Goal: Task Accomplishment & Management: Manage account settings

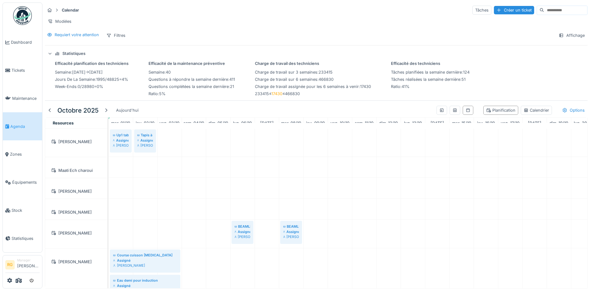
scroll to position [636, 0]
click at [121, 36] on div "Filtres" at bounding box center [116, 35] width 25 height 9
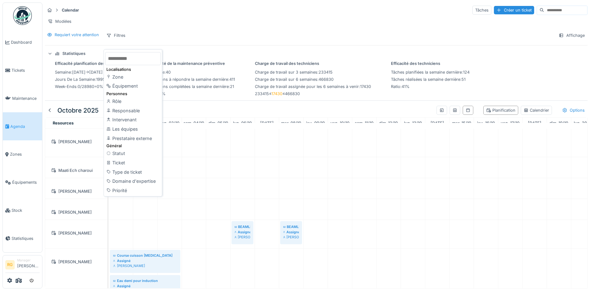
click at [230, 34] on div "Requiert votre attention Filtres Affichage" at bounding box center [316, 35] width 542 height 9
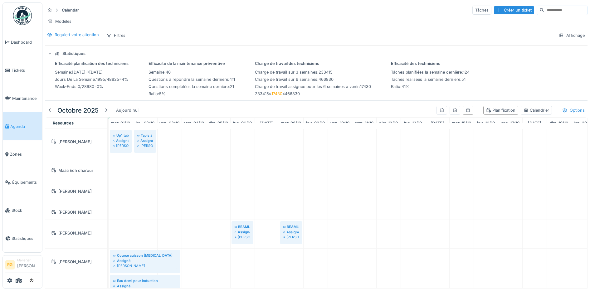
click at [559, 110] on div "Options" at bounding box center [573, 110] width 28 height 9
click at [493, 147] on div at bounding box center [492, 149] width 5 height 5
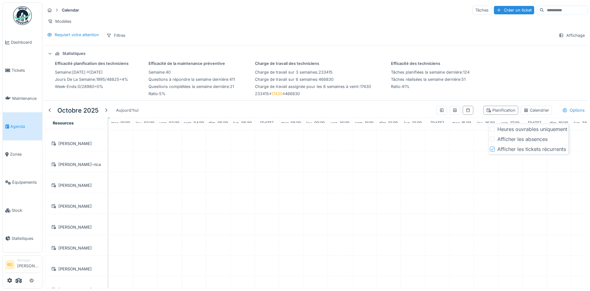
scroll to position [0, 0]
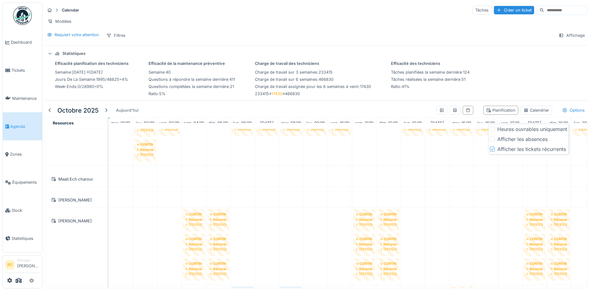
click at [492, 148] on icon at bounding box center [492, 149] width 4 height 3
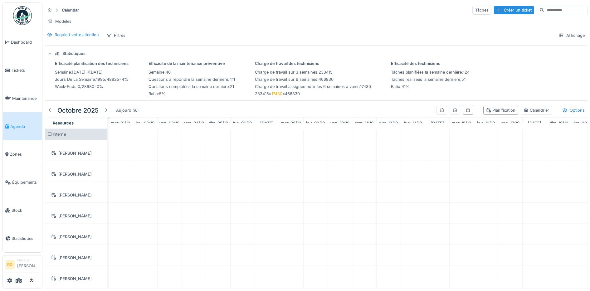
click at [536, 83] on div "Efficacité planification des techniciens semaine : 2025-10-06 → 2025-10-12 jour…" at bounding box center [316, 79] width 542 height 36
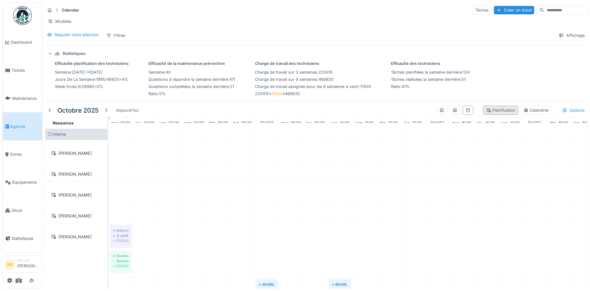
click at [490, 111] on div "Planification" at bounding box center [500, 110] width 29 height 6
click at [486, 110] on div "Planification" at bounding box center [500, 110] width 29 height 6
click at [523, 110] on div "Calendrier" at bounding box center [536, 110] width 26 height 6
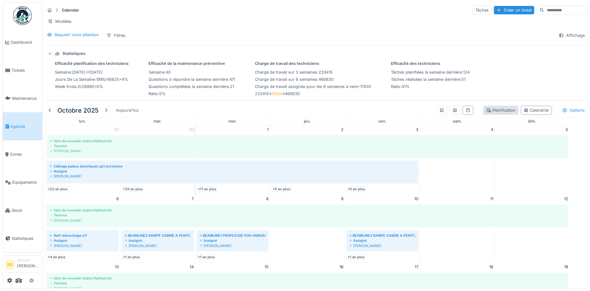
click at [494, 113] on div "Planification" at bounding box center [500, 110] width 29 height 6
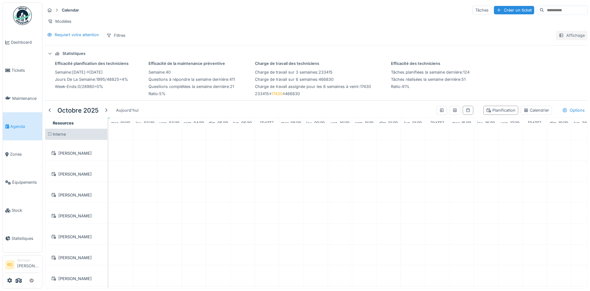
click at [559, 40] on div "Affichage" at bounding box center [571, 35] width 31 height 9
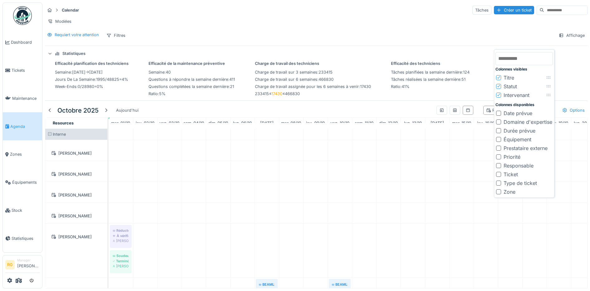
click at [497, 166] on div at bounding box center [498, 165] width 5 height 5
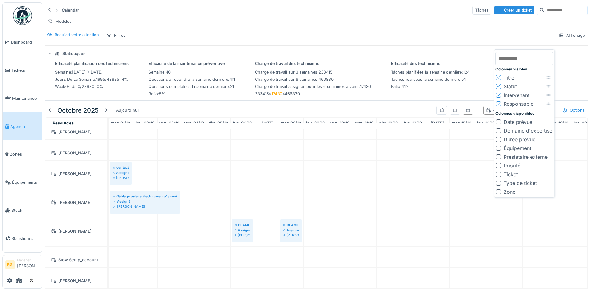
click at [498, 104] on icon at bounding box center [499, 103] width 4 height 3
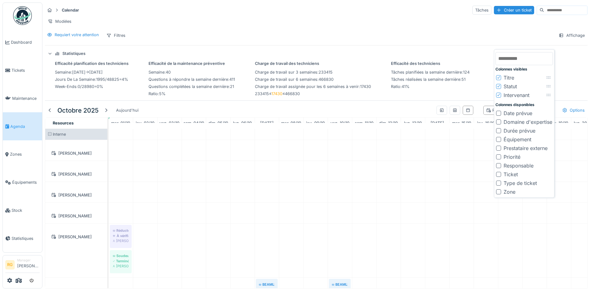
click at [324, 39] on div "Requiert votre attention Filtres Affichage" at bounding box center [316, 35] width 542 height 9
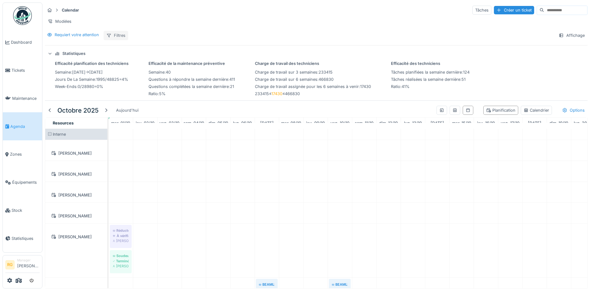
click at [120, 40] on div "Filtres" at bounding box center [116, 35] width 25 height 9
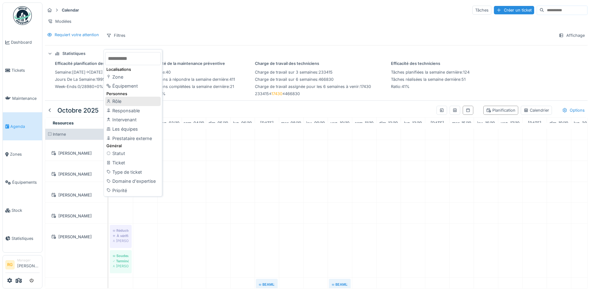
click at [119, 102] on div "Rôle" at bounding box center [133, 101] width 56 height 9
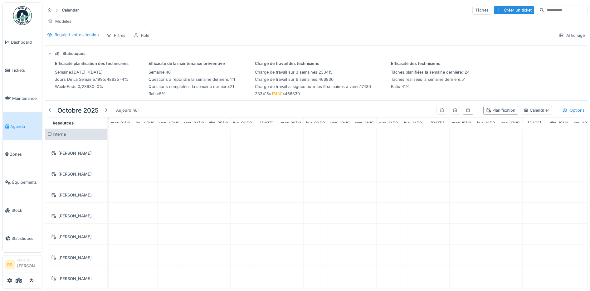
click at [143, 38] on div "Rôle" at bounding box center [145, 35] width 8 height 6
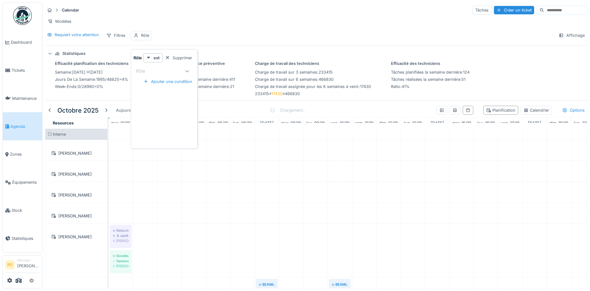
click at [171, 71] on div "Rôle" at bounding box center [159, 70] width 46 height 7
click at [178, 54] on div "Supprimer" at bounding box center [178, 58] width 32 height 8
click at [50, 54] on icon at bounding box center [50, 53] width 4 height 5
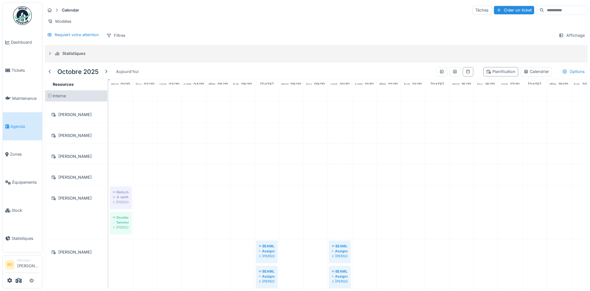
click at [50, 54] on icon at bounding box center [49, 53] width 5 height 4
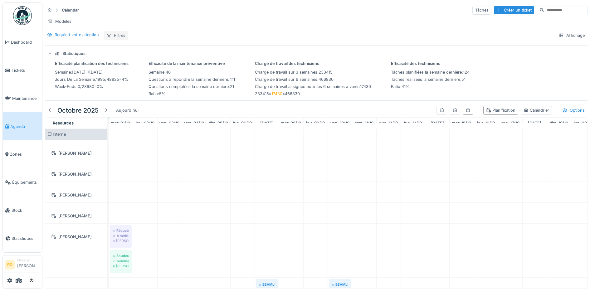
click at [124, 37] on div "Filtres" at bounding box center [116, 35] width 25 height 9
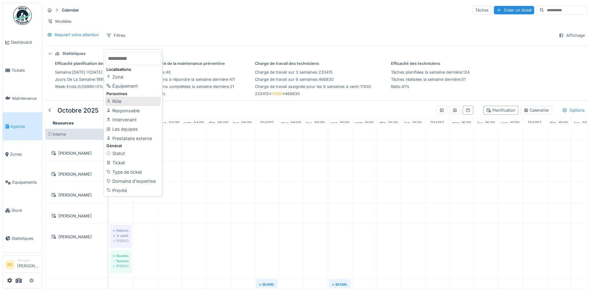
click at [124, 97] on div "Rôle" at bounding box center [133, 101] width 56 height 9
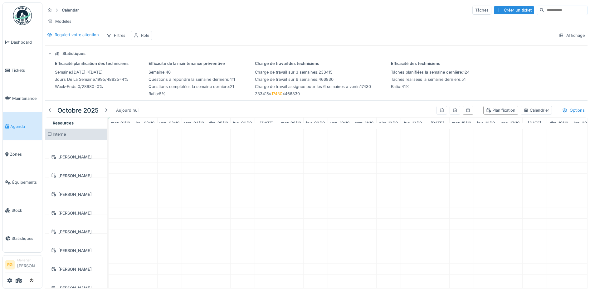
click at [145, 36] on div "Rôle" at bounding box center [145, 35] width 8 height 6
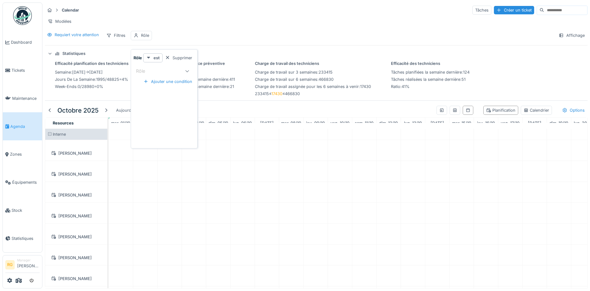
click at [158, 55] on strong "est" at bounding box center [156, 58] width 6 height 6
click at [157, 55] on strong "est" at bounding box center [156, 58] width 6 height 6
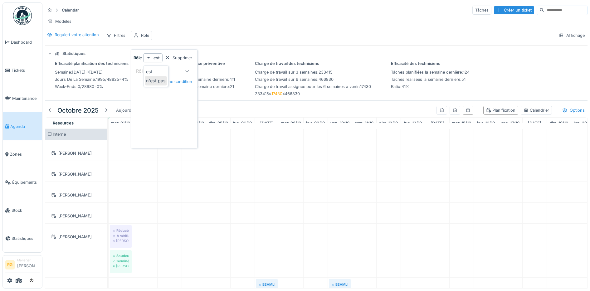
click at [157, 76] on div "n'est pas" at bounding box center [156, 80] width 22 height 9
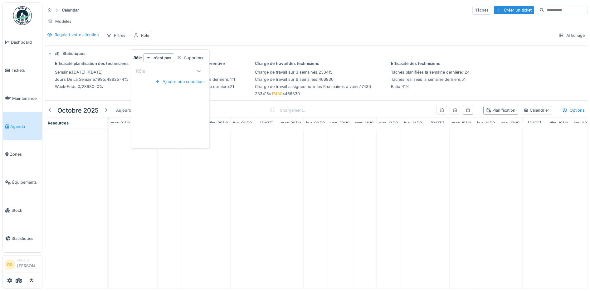
click at [163, 67] on div "Rôle" at bounding box center [164, 70] width 56 height 7
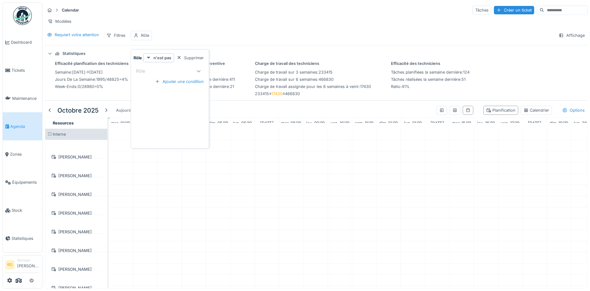
click at [163, 57] on strong "n'est pas" at bounding box center [162, 58] width 18 height 6
click at [154, 71] on div "est" at bounding box center [156, 71] width 22 height 9
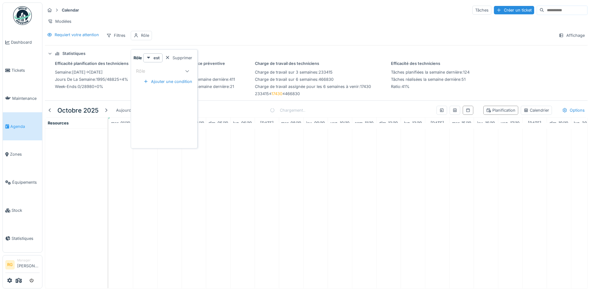
click at [171, 33] on div "Calendar Tâches Créer un ticket Modèles Requiert votre attention Filtres Rôle A…" at bounding box center [315, 22] width 547 height 40
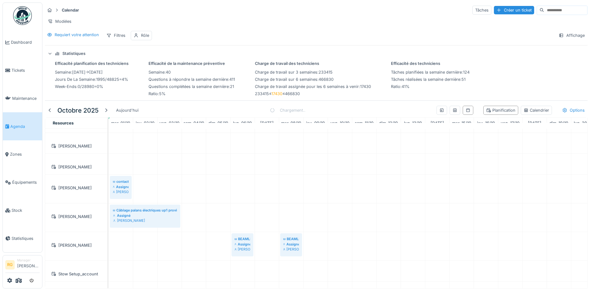
scroll to position [909, 0]
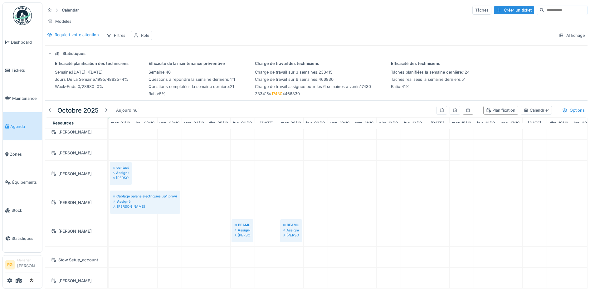
click at [143, 38] on div "Rôle" at bounding box center [145, 35] width 8 height 6
click at [177, 58] on div "Supprimer" at bounding box center [178, 58] width 32 height 8
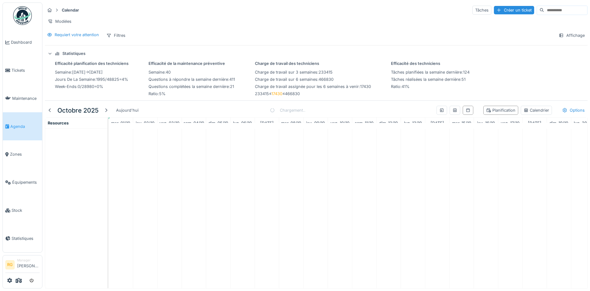
scroll to position [0, 0]
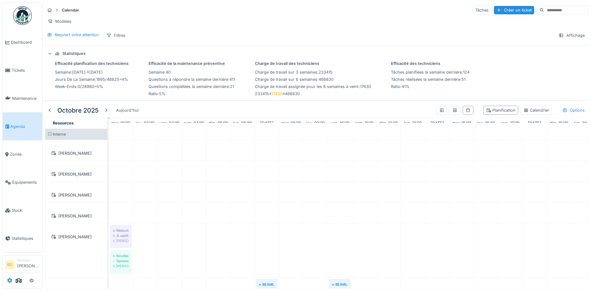
click at [9, 282] on icon at bounding box center [9, 280] width 5 height 5
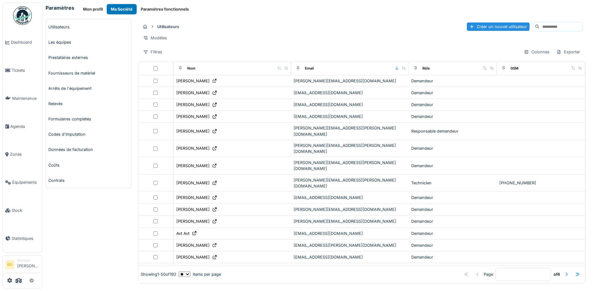
click at [58, 27] on link "Utilisateurs" at bounding box center [88, 26] width 85 height 15
click at [539, 27] on input at bounding box center [560, 26] width 43 height 9
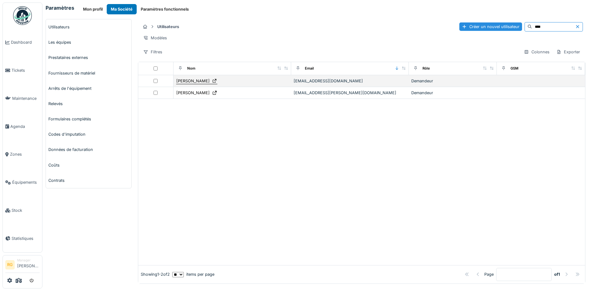
type input "****"
click at [183, 84] on div "[PERSON_NAME]" at bounding box center [192, 81] width 33 height 6
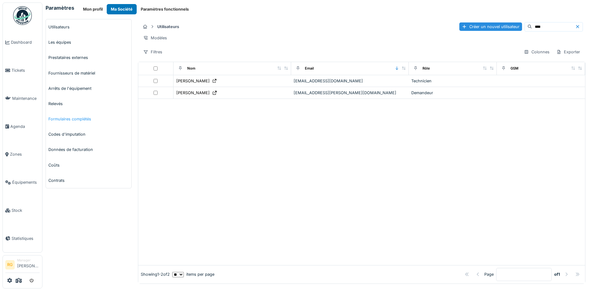
click at [68, 120] on link "Formulaires complétés" at bounding box center [88, 118] width 85 height 15
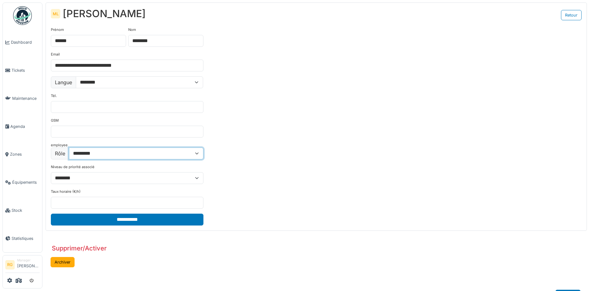
click at [195, 152] on select "**********" at bounding box center [136, 154] width 134 height 12
select select "**********"
click at [69, 148] on select "**********" at bounding box center [136, 154] width 134 height 12
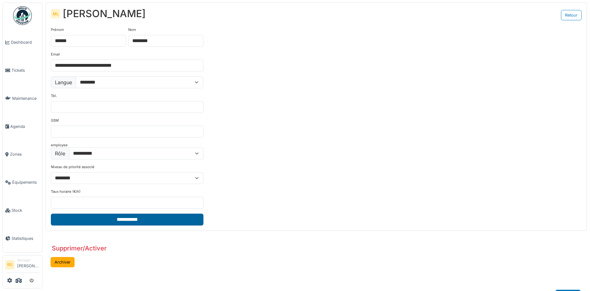
click at [138, 218] on input "**********" at bounding box center [127, 220] width 153 height 12
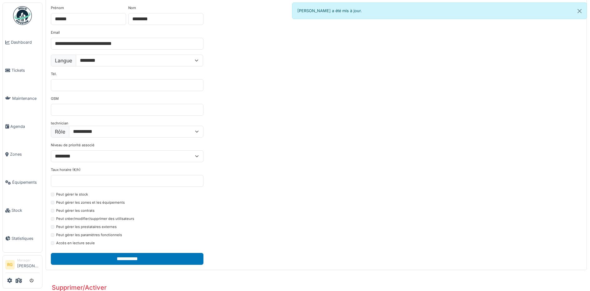
scroll to position [39, 0]
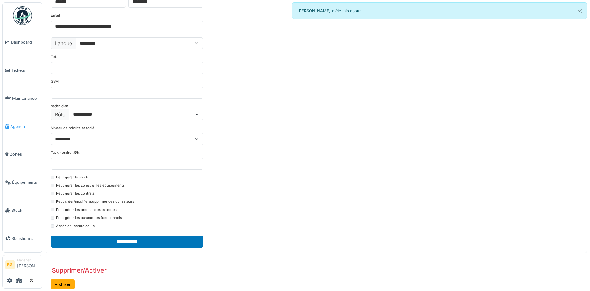
click at [19, 127] on link "Agenda" at bounding box center [22, 126] width 39 height 28
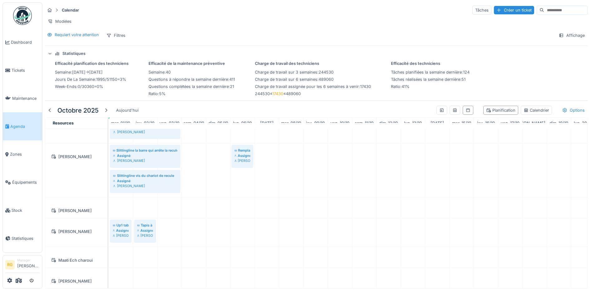
scroll to position [619, 0]
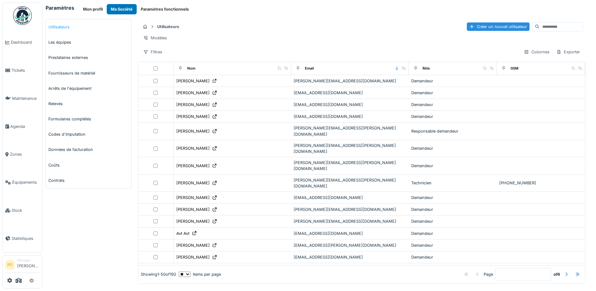
click at [57, 26] on link "Utilisateurs" at bounding box center [88, 26] width 85 height 15
click at [539, 27] on input at bounding box center [560, 26] width 43 height 9
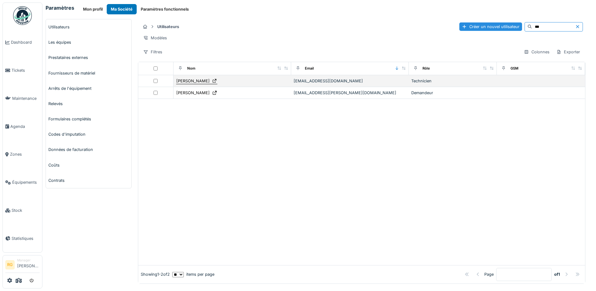
type input "***"
click at [185, 84] on div "[PERSON_NAME]" at bounding box center [192, 81] width 33 height 6
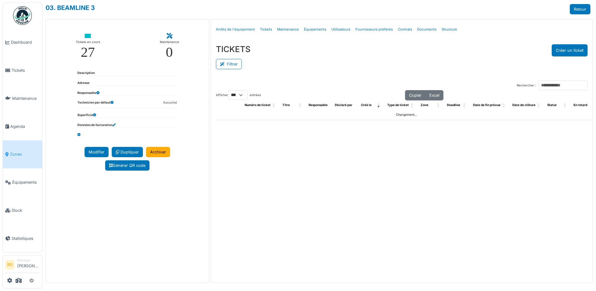
select select "***"
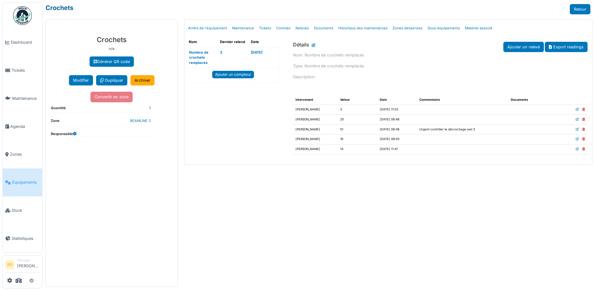
click at [61, 9] on link "Crochets" at bounding box center [60, 7] width 28 height 7
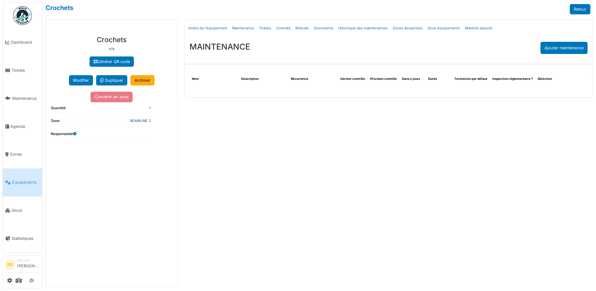
click at [139, 121] on link "BEAMLINE 3" at bounding box center [140, 121] width 21 height 4
click at [20, 152] on span "Zones" at bounding box center [25, 154] width 30 height 6
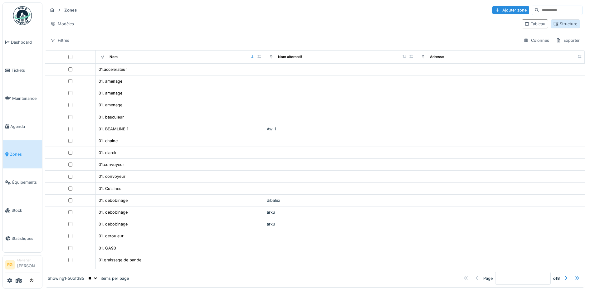
click at [559, 26] on div "Structure" at bounding box center [565, 24] width 24 height 6
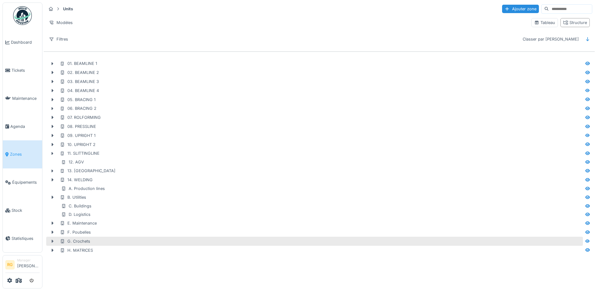
click at [52, 242] on icon at bounding box center [53, 241] width 2 height 3
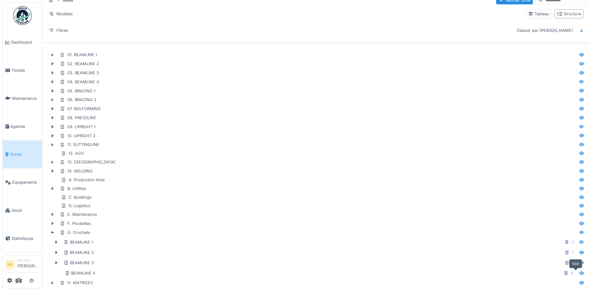
click at [579, 271] on icon at bounding box center [581, 272] width 4 height 3
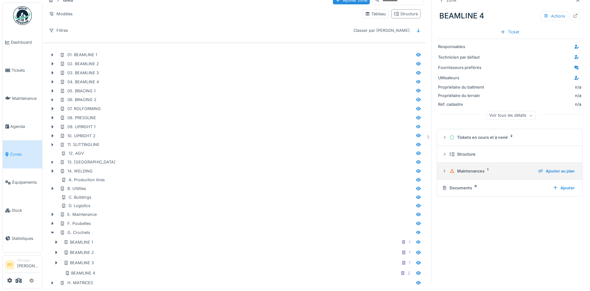
click at [442, 169] on icon at bounding box center [444, 171] width 5 height 4
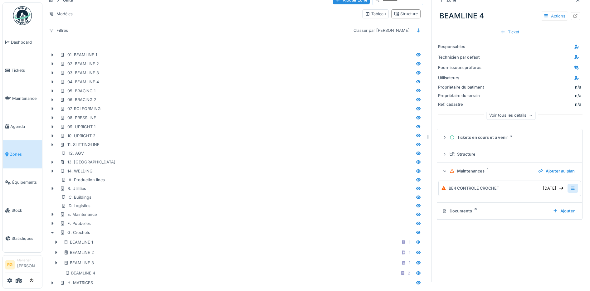
click at [571, 187] on icon at bounding box center [572, 188] width 3 height 3
click at [552, 167] on div "Ajouter au plan" at bounding box center [555, 171] width 41 height 8
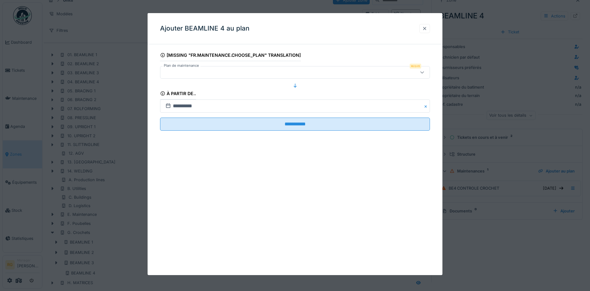
click at [426, 28] on div at bounding box center [424, 29] width 5 height 6
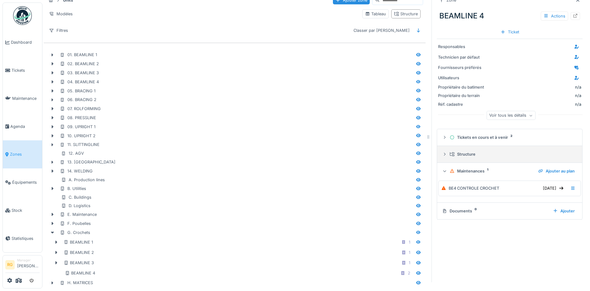
click at [442, 152] on icon at bounding box center [444, 154] width 5 height 4
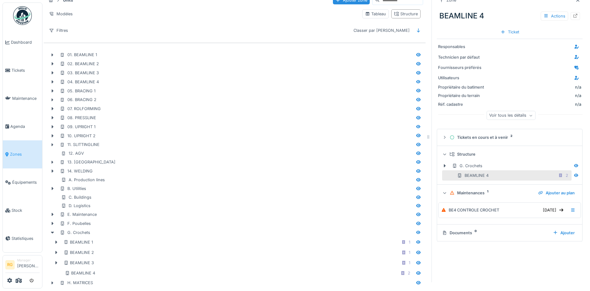
click at [470, 172] on div "BEAMLINE 4" at bounding box center [472, 175] width 31 height 6
click at [558, 173] on icon at bounding box center [560, 175] width 5 height 4
click at [540, 12] on div "Actions" at bounding box center [553, 16] width 27 height 9
click at [416, 261] on icon at bounding box center [418, 262] width 4 height 3
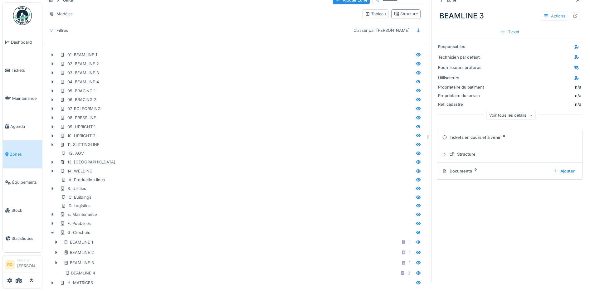
click at [547, 12] on div "Actions" at bounding box center [553, 16] width 27 height 9
click at [547, 34] on div "Ajouter au plan" at bounding box center [552, 38] width 42 height 9
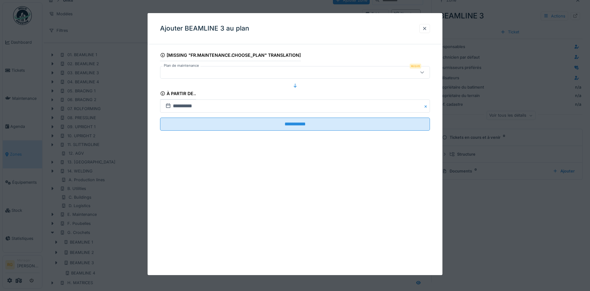
click at [251, 72] on div at bounding box center [279, 72] width 233 height 7
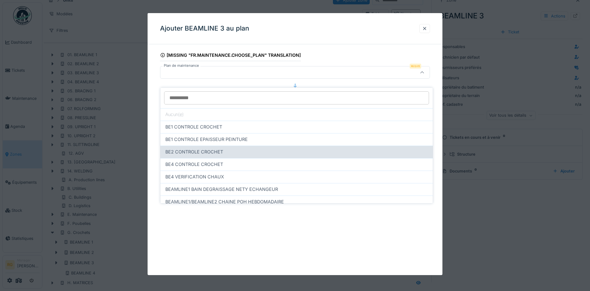
click at [193, 148] on span "BE2 CONTROLE CROCHET" at bounding box center [194, 151] width 58 height 7
type input "*****"
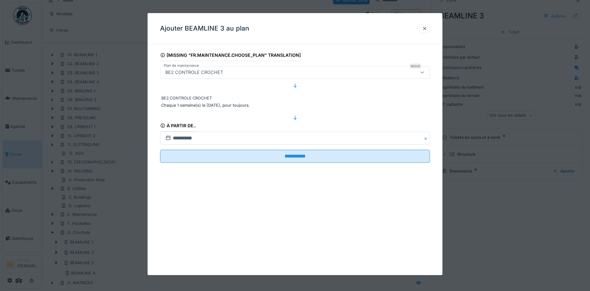
click at [173, 70] on div "BE2 CONTROLE CROCHET" at bounding box center [194, 72] width 63 height 7
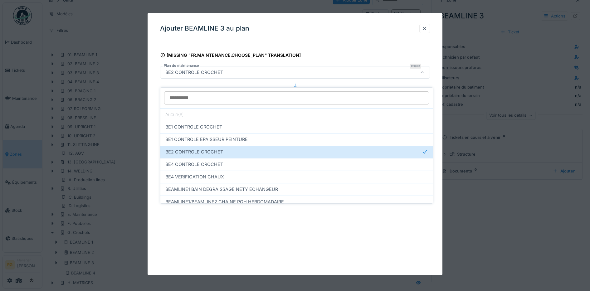
click at [222, 252] on div "**********" at bounding box center [295, 144] width 295 height 262
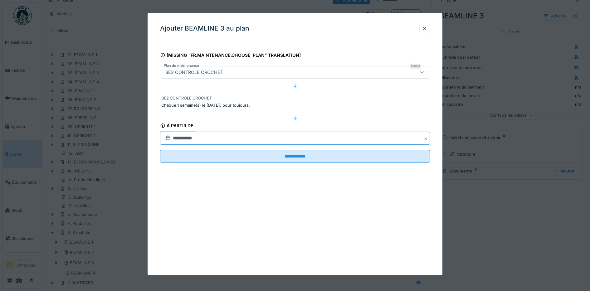
click at [184, 137] on input "**********" at bounding box center [295, 138] width 270 height 13
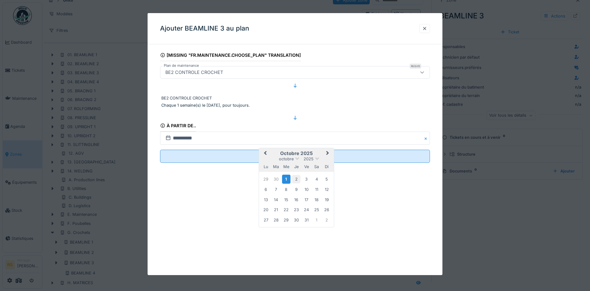
click at [294, 180] on div "2" at bounding box center [296, 179] width 8 height 8
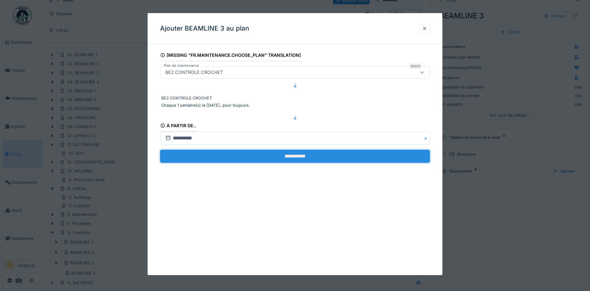
click at [275, 159] on input "**********" at bounding box center [295, 156] width 270 height 13
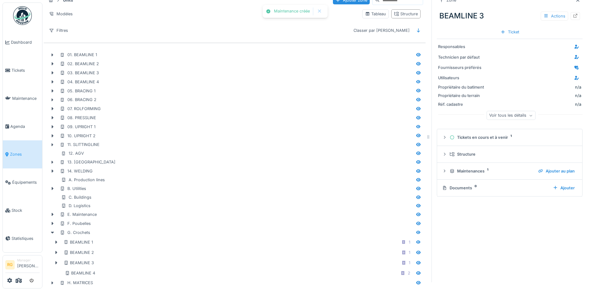
click at [543, 12] on div "Actions" at bounding box center [553, 16] width 27 height 9
click at [546, 25] on div "Modifier" at bounding box center [552, 29] width 42 height 9
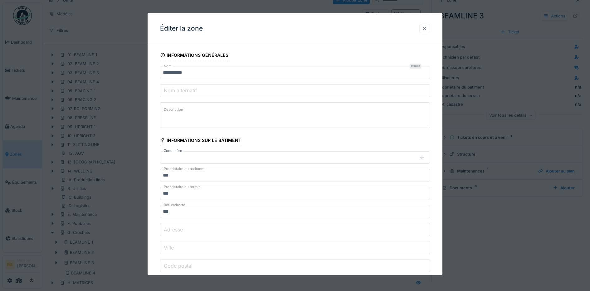
click at [426, 28] on div at bounding box center [424, 29] width 5 height 6
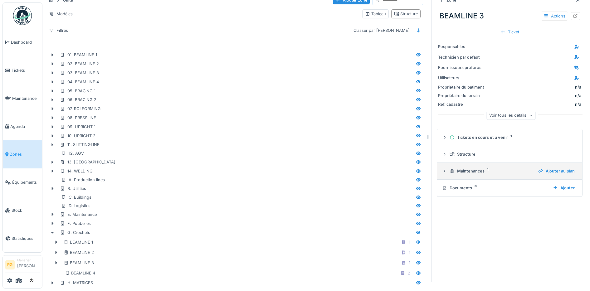
click at [442, 169] on icon at bounding box center [444, 171] width 5 height 4
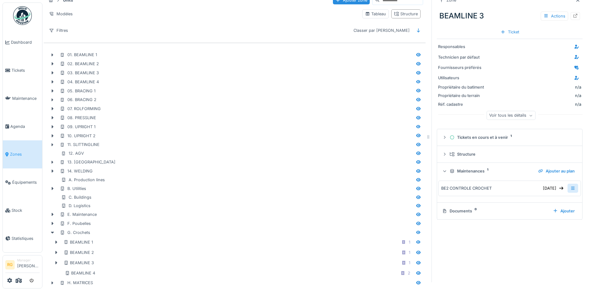
click at [570, 186] on icon at bounding box center [572, 188] width 5 height 4
click at [534, 198] on div "Modifier la maintenance" at bounding box center [528, 202] width 59 height 9
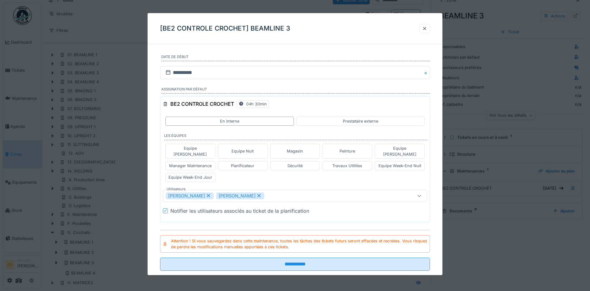
click at [179, 104] on h3 "BE2 CONTROLE CROCHET" at bounding box center [202, 104] width 64 height 6
click at [427, 28] on div at bounding box center [424, 29] width 5 height 6
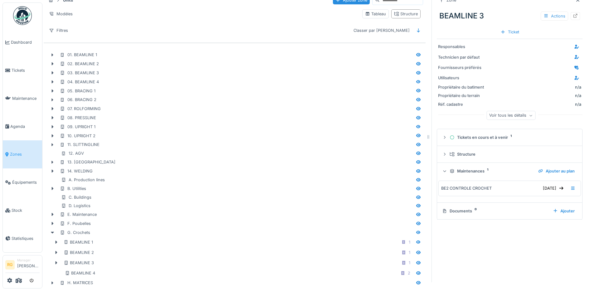
click at [540, 12] on div "Actions" at bounding box center [553, 16] width 27 height 9
click at [543, 25] on div "Modifier" at bounding box center [552, 29] width 42 height 9
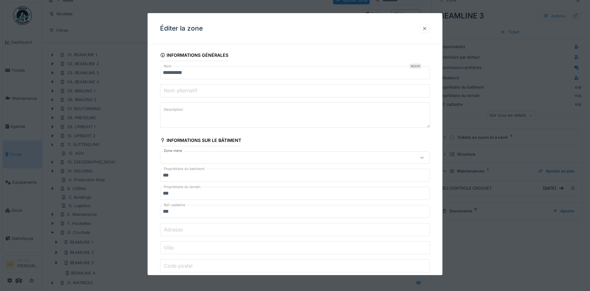
click at [427, 28] on div at bounding box center [424, 29] width 5 height 6
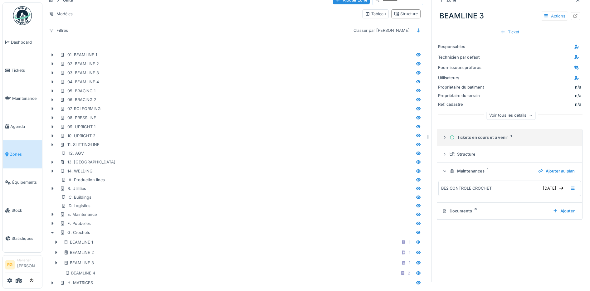
click at [442, 135] on icon at bounding box center [444, 137] width 5 height 4
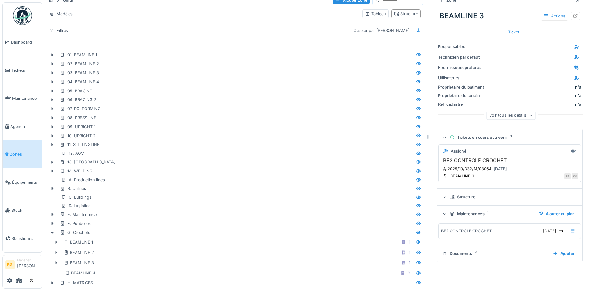
click at [523, 157] on h3 "BE2 CONTROLE CROCHET" at bounding box center [509, 160] width 137 height 6
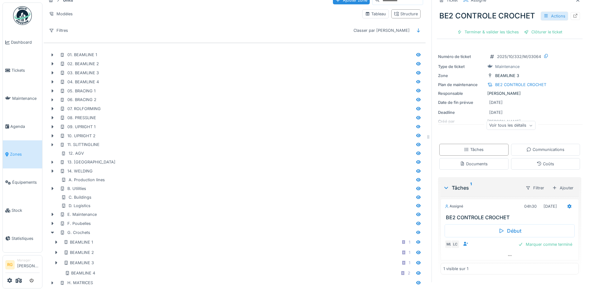
click at [543, 16] on div "Actions" at bounding box center [553, 16] width 27 height 9
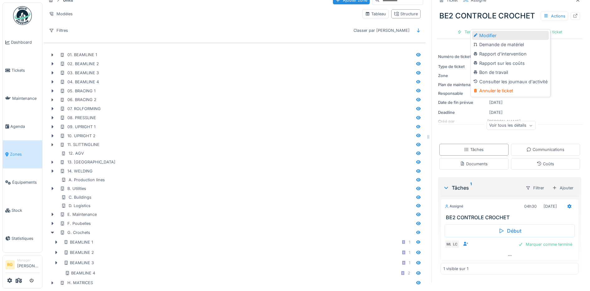
click at [493, 31] on div "Modifier" at bounding box center [510, 35] width 77 height 9
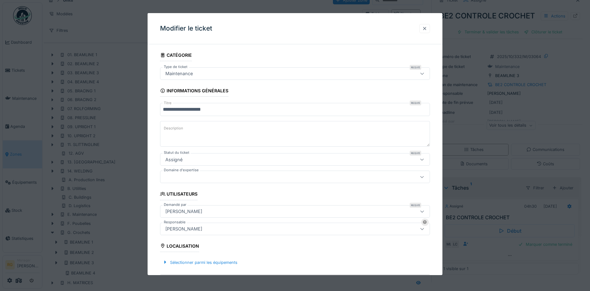
click at [427, 28] on div at bounding box center [424, 29] width 5 height 6
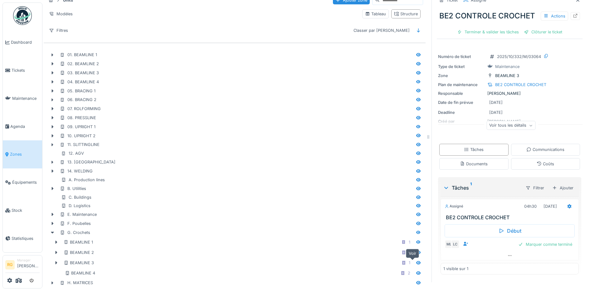
click at [416, 261] on icon at bounding box center [418, 262] width 4 height 3
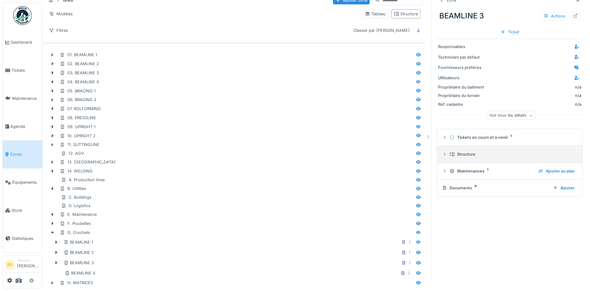
click at [442, 151] on div at bounding box center [444, 154] width 5 height 6
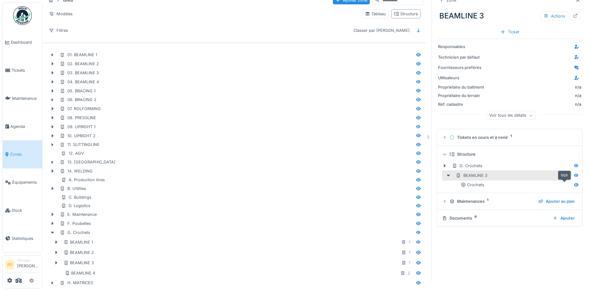
click at [574, 183] on icon at bounding box center [576, 184] width 4 height 3
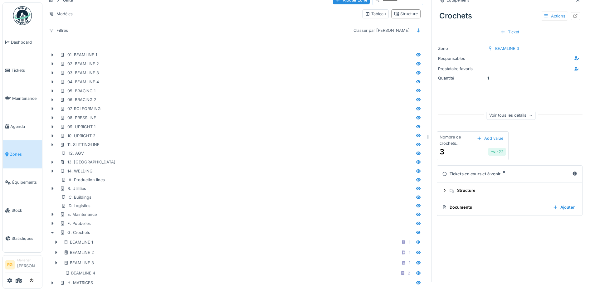
click at [458, 146] on div "3 -22" at bounding box center [472, 151] width 66 height 11
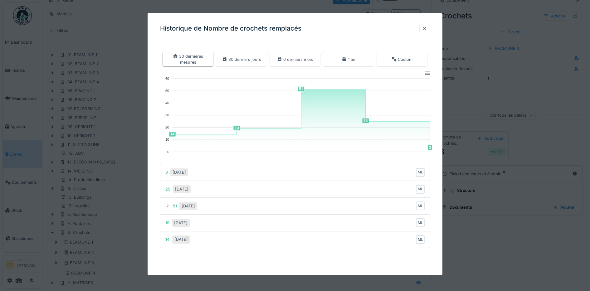
click at [427, 30] on div at bounding box center [424, 29] width 5 height 6
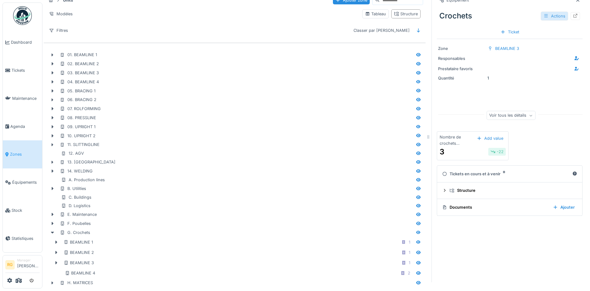
click at [542, 12] on div "Actions" at bounding box center [553, 16] width 27 height 9
click at [546, 25] on div "Modifier" at bounding box center [552, 29] width 42 height 9
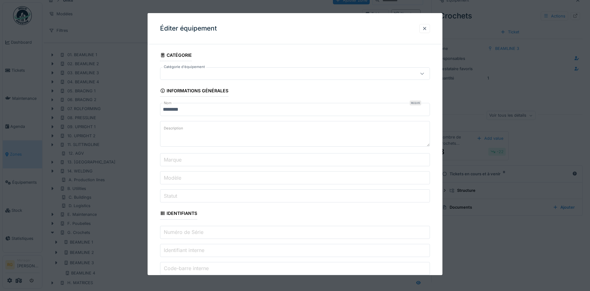
click at [199, 73] on div at bounding box center [279, 73] width 233 height 7
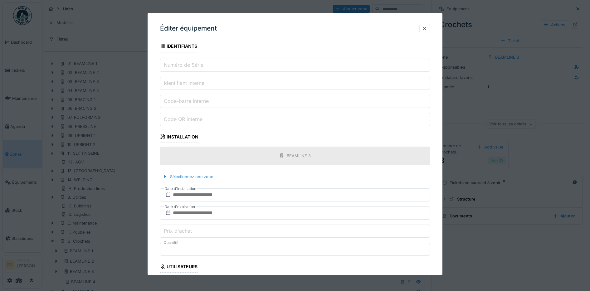
scroll to position [81, 0]
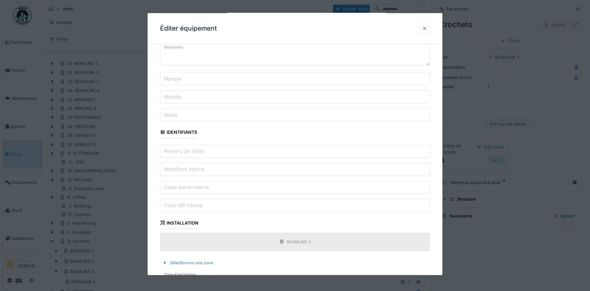
click at [427, 28] on div at bounding box center [424, 29] width 5 height 6
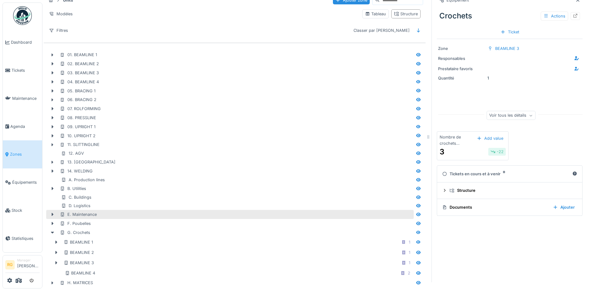
scroll to position [16, 0]
click at [475, 171] on div "Tickets en cours et à venir 0" at bounding box center [506, 174] width 128 height 6
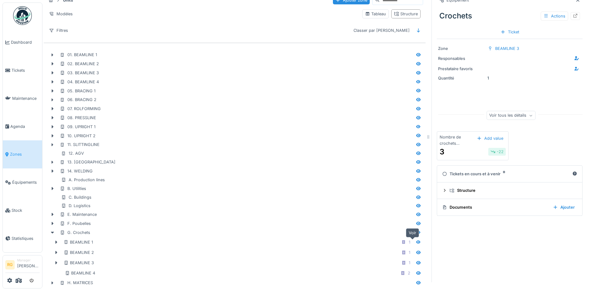
click at [416, 240] on icon at bounding box center [418, 241] width 4 height 3
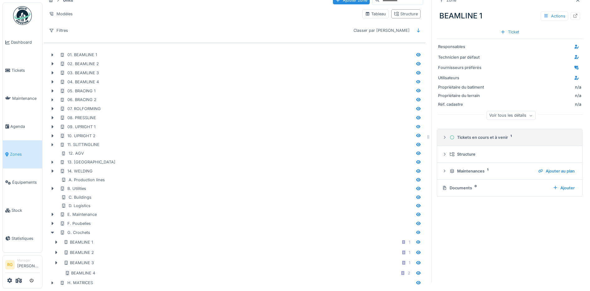
click at [442, 135] on icon at bounding box center [444, 137] width 5 height 4
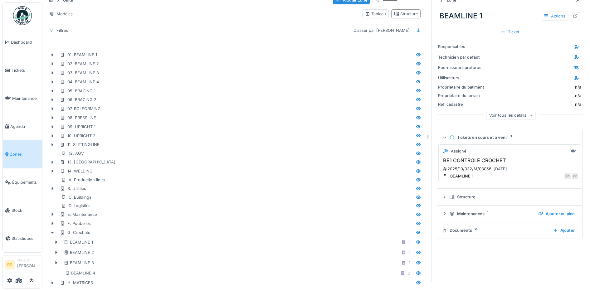
click at [524, 157] on h3 "BE1 CONTROLE CROCHET" at bounding box center [509, 160] width 137 height 6
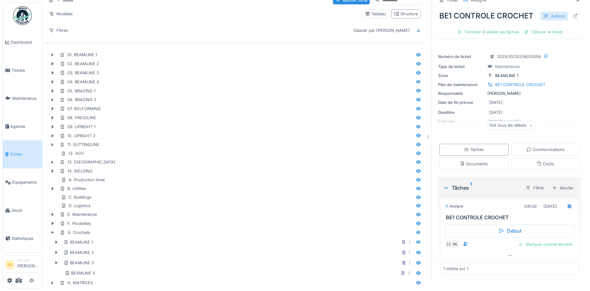
click at [547, 12] on div "Actions" at bounding box center [553, 16] width 27 height 9
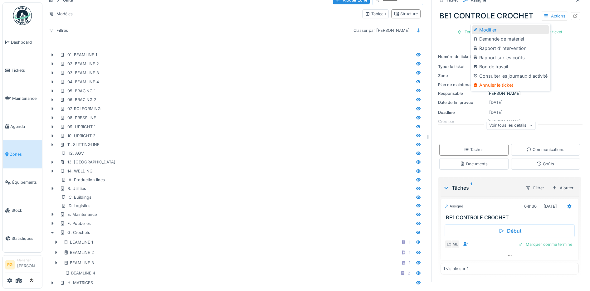
click at [495, 25] on div "Modifier" at bounding box center [510, 29] width 77 height 9
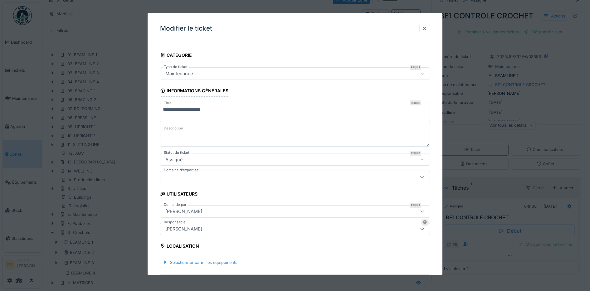
click at [427, 30] on div at bounding box center [424, 29] width 5 height 6
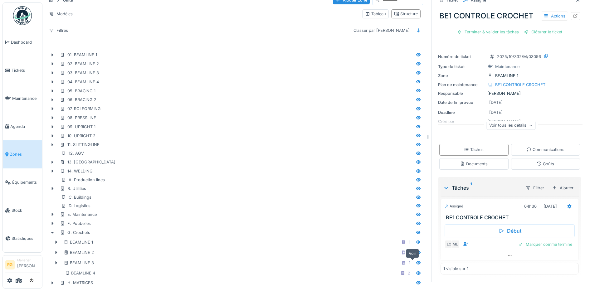
click at [416, 261] on icon at bounding box center [418, 262] width 4 height 3
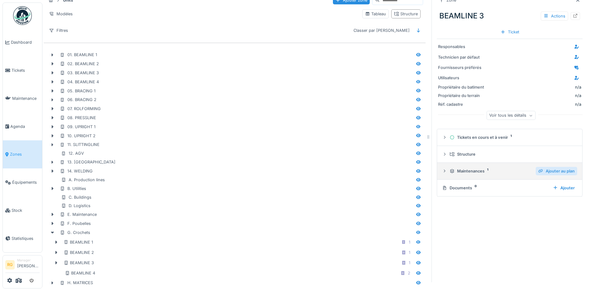
click at [548, 167] on div "Ajouter au plan" at bounding box center [555, 171] width 41 height 8
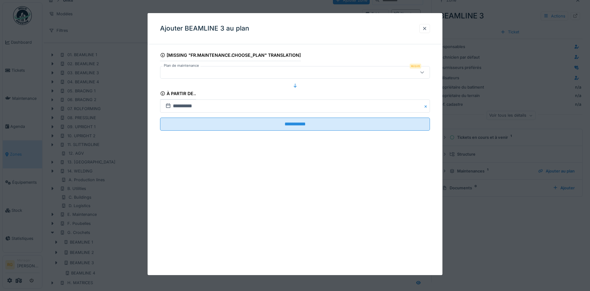
click at [242, 70] on div at bounding box center [279, 72] width 233 height 7
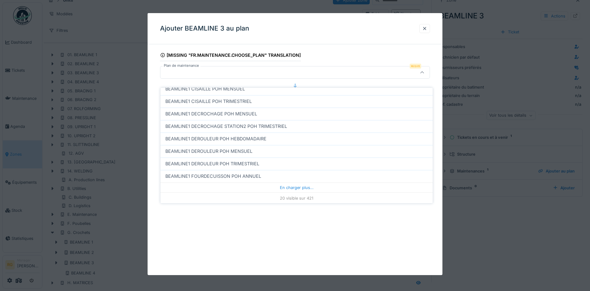
scroll to position [188, 0]
click at [427, 30] on div at bounding box center [424, 29] width 5 height 6
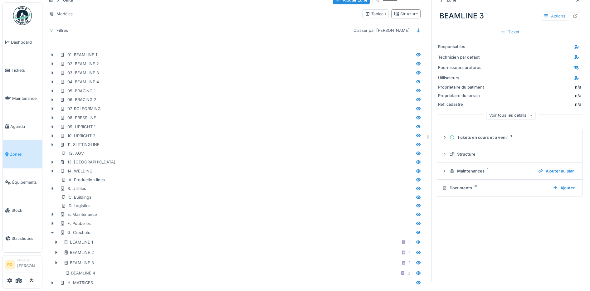
click at [547, 12] on div "Actions" at bounding box center [553, 16] width 27 height 9
click at [550, 25] on div "Modifier" at bounding box center [552, 29] width 42 height 9
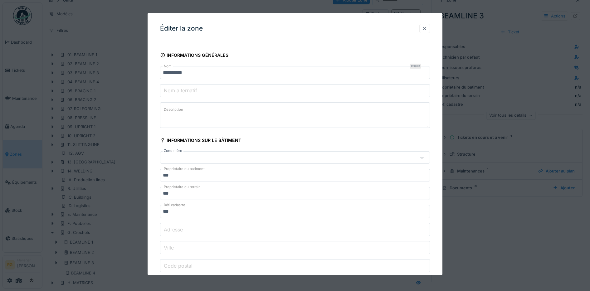
click at [427, 29] on div at bounding box center [424, 29] width 5 height 6
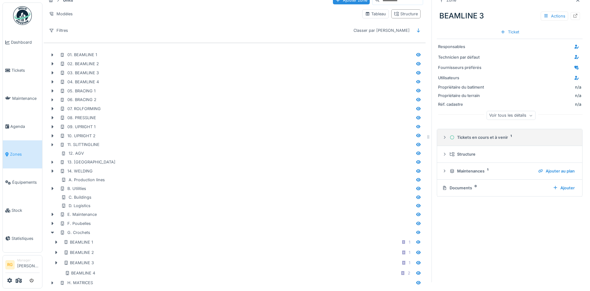
click at [442, 135] on icon at bounding box center [444, 137] width 5 height 4
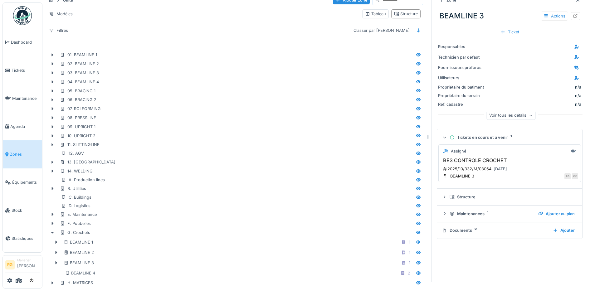
click at [516, 165] on div "2025/10/332/M/03064 02/10/2025" at bounding box center [510, 169] width 136 height 8
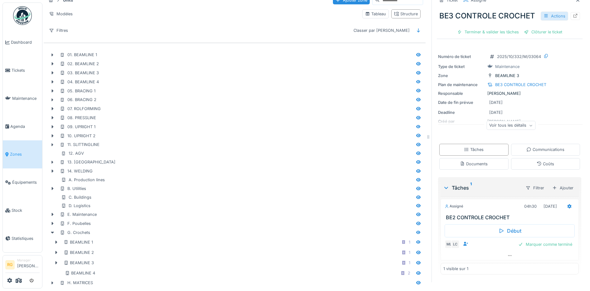
click at [540, 16] on div "Actions" at bounding box center [553, 16] width 27 height 9
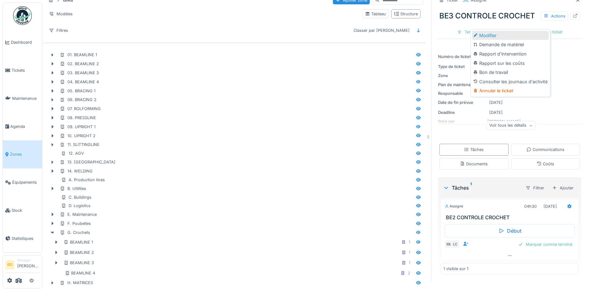
click at [487, 31] on div "Modifier" at bounding box center [510, 35] width 77 height 9
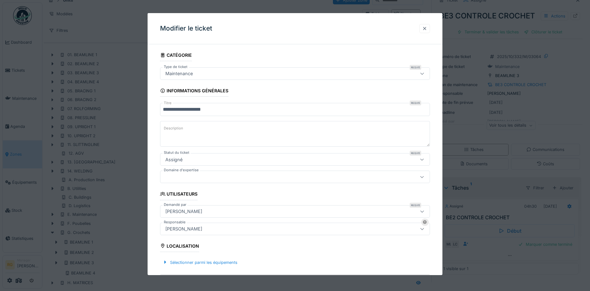
click at [427, 30] on div at bounding box center [424, 29] width 5 height 6
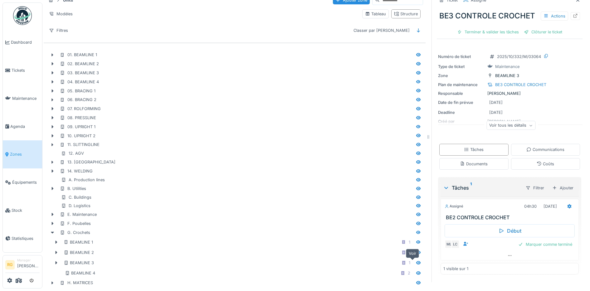
click at [416, 261] on icon at bounding box center [418, 262] width 4 height 3
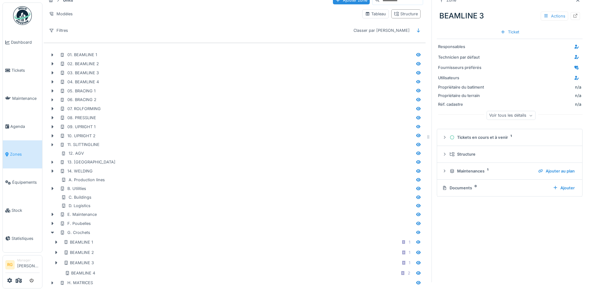
click at [540, 12] on div "Actions" at bounding box center [553, 16] width 27 height 9
click at [550, 34] on div "Ajouter au plan" at bounding box center [552, 38] width 42 height 9
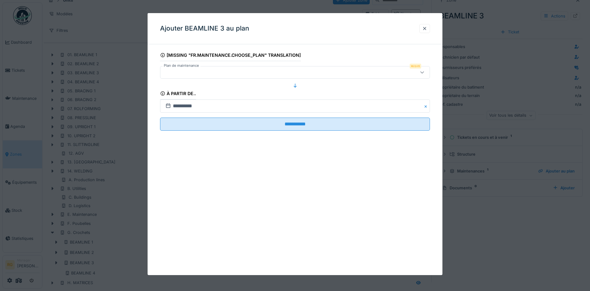
click at [289, 72] on div at bounding box center [279, 72] width 233 height 7
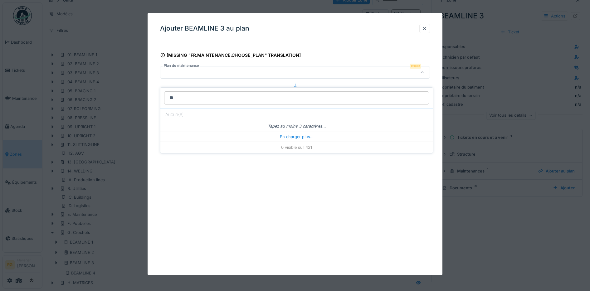
type input "***"
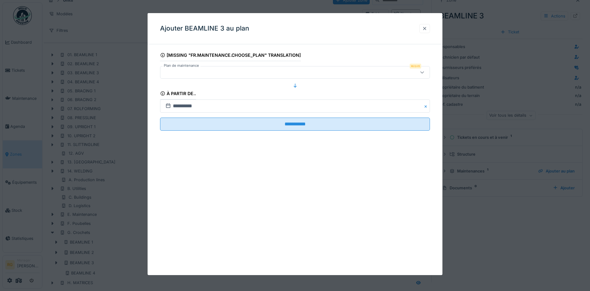
click at [427, 28] on div at bounding box center [424, 29] width 5 height 6
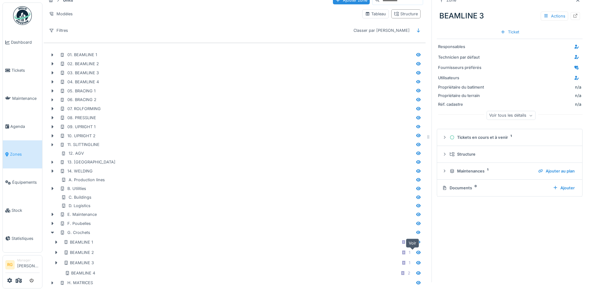
click at [416, 250] on icon at bounding box center [418, 252] width 5 height 4
click at [549, 12] on div "Actions" at bounding box center [553, 16] width 27 height 9
click at [551, 34] on div "Ajouter au plan" at bounding box center [552, 38] width 42 height 9
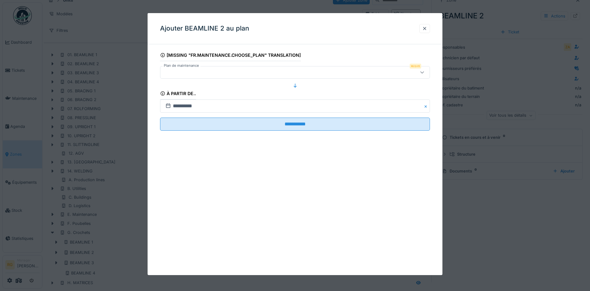
click at [183, 71] on div at bounding box center [279, 72] width 233 height 7
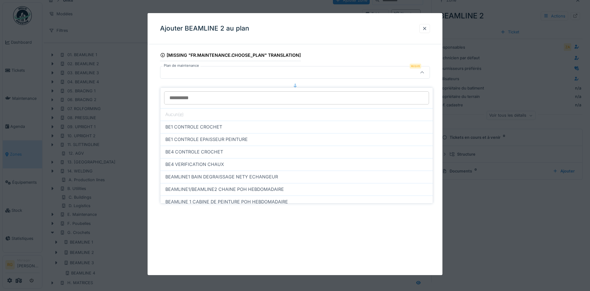
click at [125, 214] on div at bounding box center [295, 145] width 590 height 291
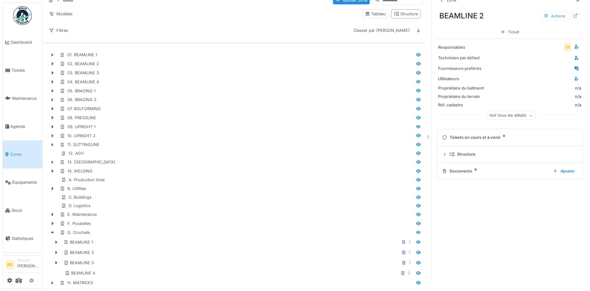
click at [549, 12] on div "Actions" at bounding box center [553, 16] width 27 height 9
click at [546, 34] on div "Ajouter au plan" at bounding box center [552, 38] width 42 height 9
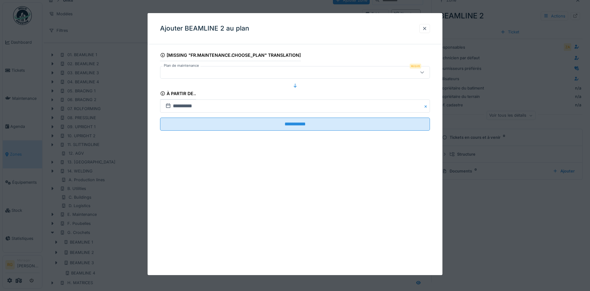
click at [424, 75] on div at bounding box center [421, 73] width 5 height 6
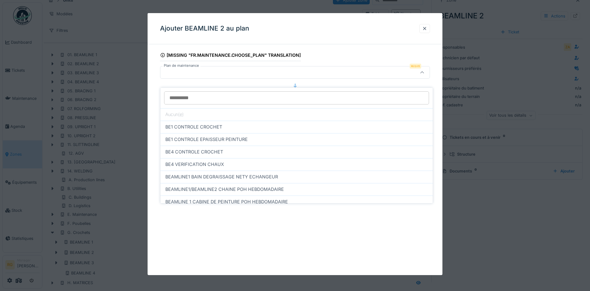
click at [191, 91] on input "Plan de maintenance" at bounding box center [296, 97] width 265 height 13
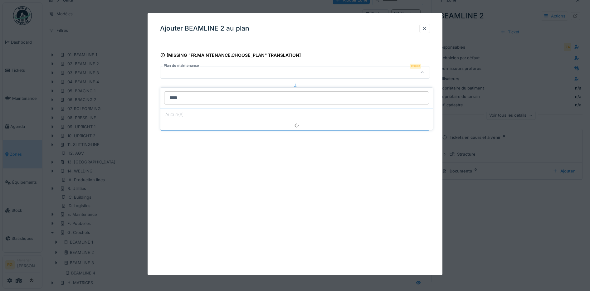
type input "***"
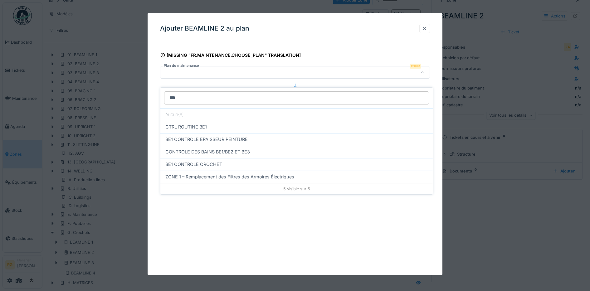
click at [427, 28] on div at bounding box center [424, 29] width 5 height 6
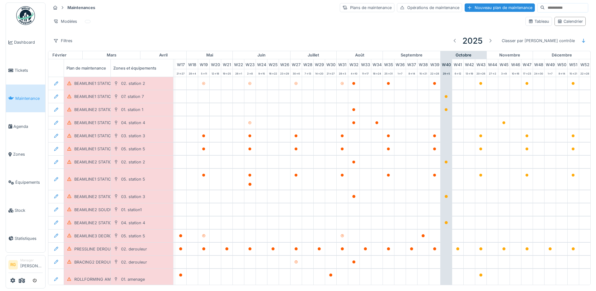
scroll to position [0, 211]
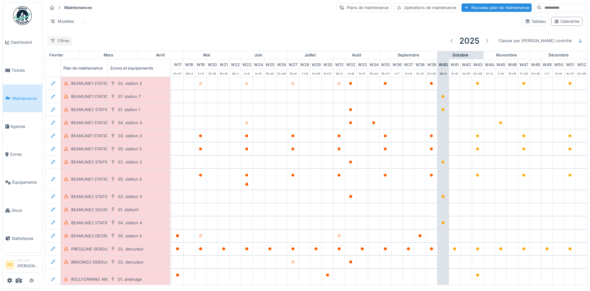
click at [61, 42] on div "Filtres" at bounding box center [59, 40] width 25 height 9
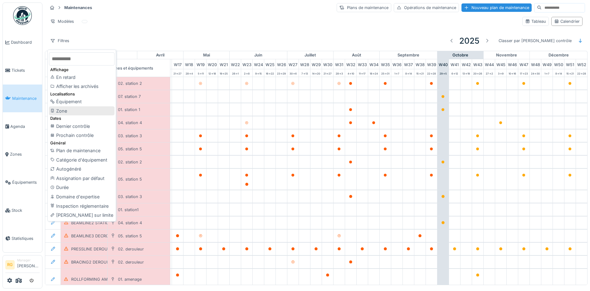
click at [62, 110] on div "Zone" at bounding box center [81, 110] width 65 height 9
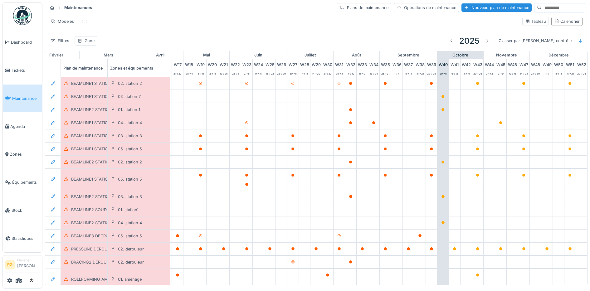
click at [90, 42] on div "Zone" at bounding box center [90, 41] width 10 height 6
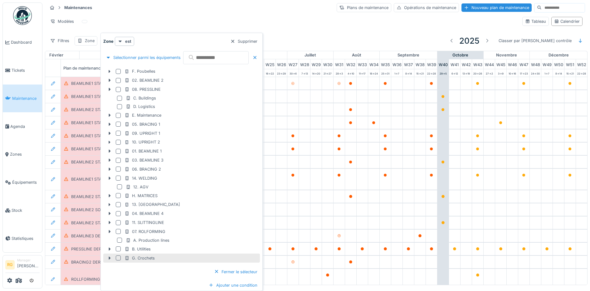
click at [118, 258] on div at bounding box center [118, 257] width 5 height 5
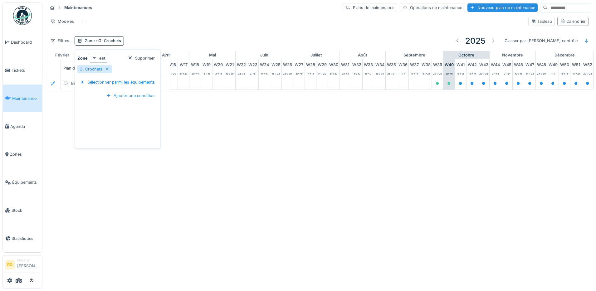
click at [101, 55] on strong "est" at bounding box center [102, 58] width 6 height 6
click at [109, 80] on div "est (ou un des enfants)" at bounding box center [116, 80] width 52 height 9
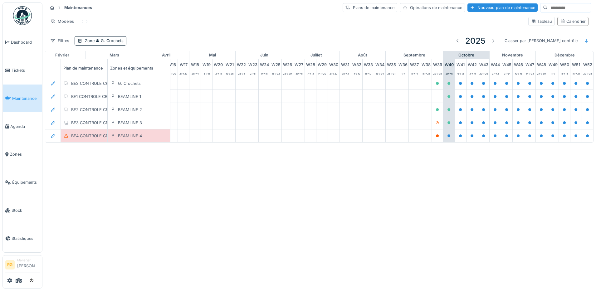
click at [148, 34] on div "Maintenances Plans de maintenance Opérations de maintenance Nouveau plan de mai…" at bounding box center [319, 25] width 548 height 51
click at [88, 85] on div "BE3 CONTROLE CROCHET" at bounding box center [96, 83] width 51 height 6
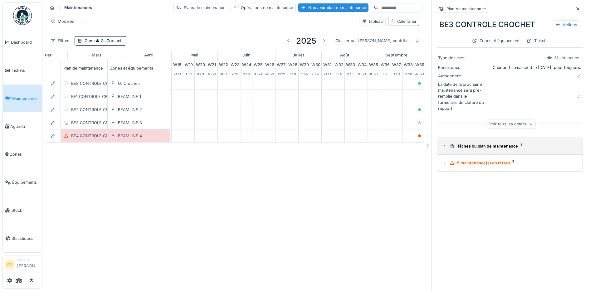
click at [442, 148] on icon at bounding box center [444, 146] width 5 height 4
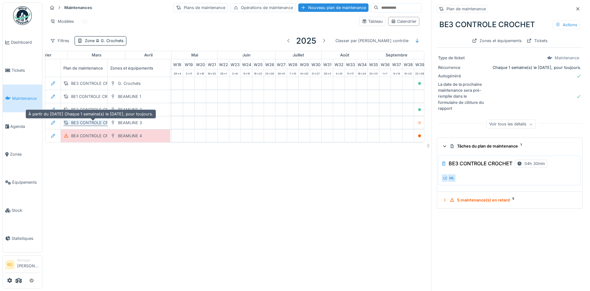
click at [95, 124] on div "BE3 CONTROLE CROCHET" at bounding box center [96, 123] width 51 height 6
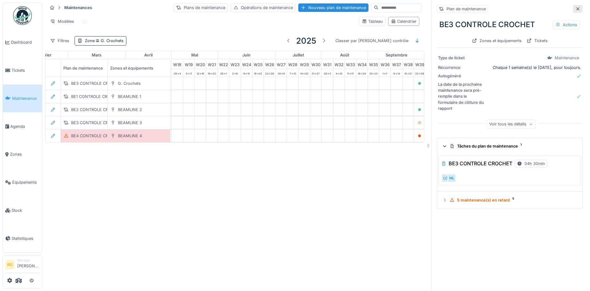
click at [575, 8] on icon at bounding box center [577, 9] width 5 height 4
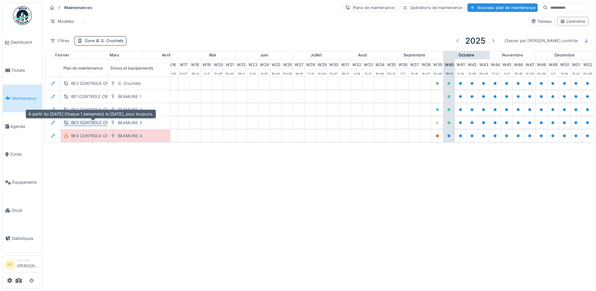
click at [90, 121] on div "BE3 CONTROLE CROCHET" at bounding box center [96, 123] width 51 height 6
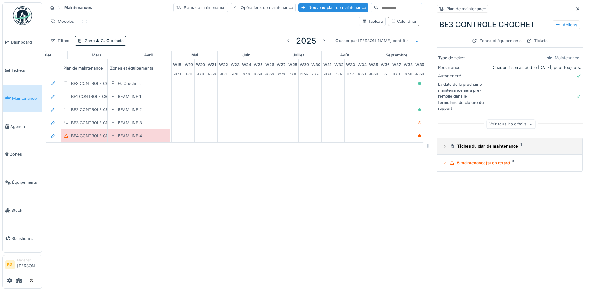
click at [442, 147] on icon at bounding box center [444, 146] width 5 height 4
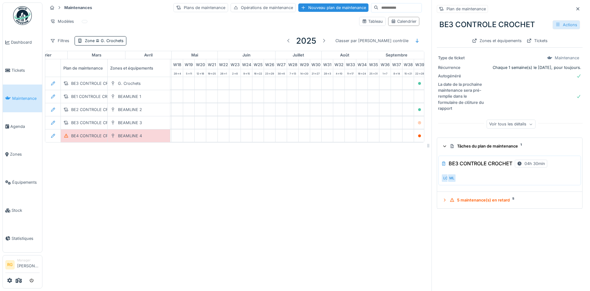
click at [552, 23] on div "Actions" at bounding box center [565, 24] width 27 height 9
click at [526, 38] on div "Modifier" at bounding box center [532, 38] width 56 height 9
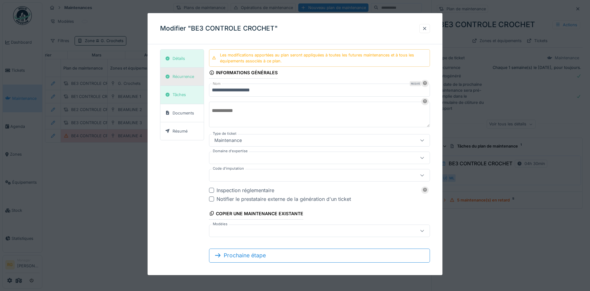
click at [182, 75] on div "Récurrence" at bounding box center [183, 77] width 22 height 6
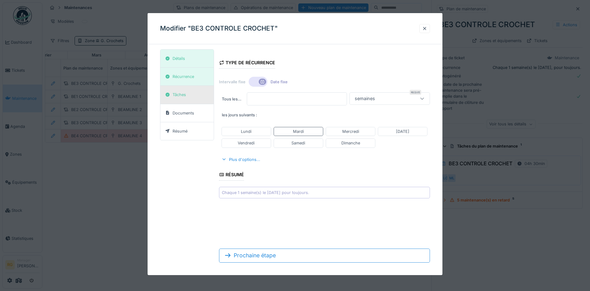
click at [193, 96] on div "Tâches" at bounding box center [186, 95] width 53 height 18
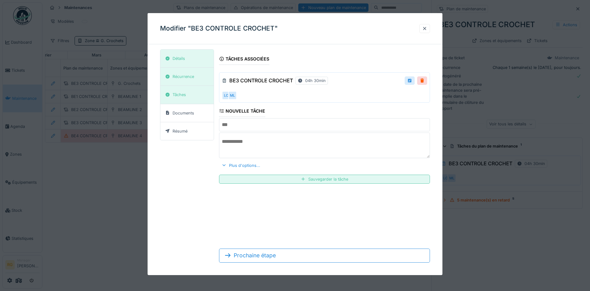
click at [412, 81] on div at bounding box center [409, 81] width 5 height 6
type input "**********"
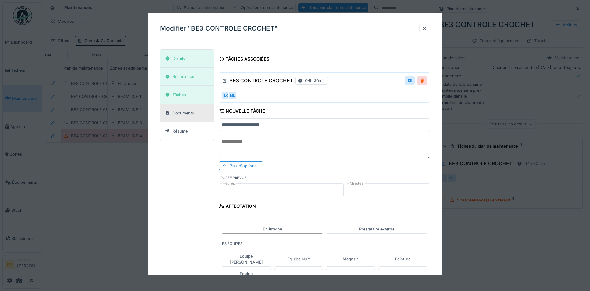
click at [182, 115] on div "Documents" at bounding box center [183, 113] width 22 height 6
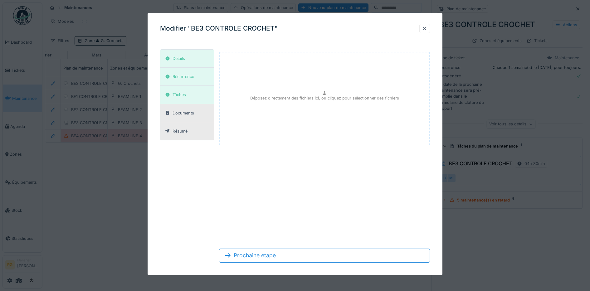
click at [185, 132] on div "Résumé" at bounding box center [179, 131] width 15 height 6
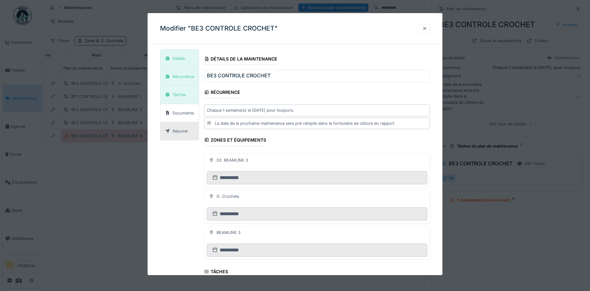
click at [426, 30] on div at bounding box center [424, 29] width 5 height 6
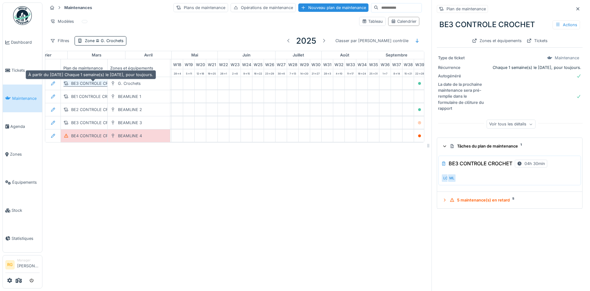
click at [90, 84] on div "BE3 CONTROLE CROCHET" at bounding box center [96, 83] width 51 height 6
click at [573, 8] on div at bounding box center [577, 9] width 9 height 8
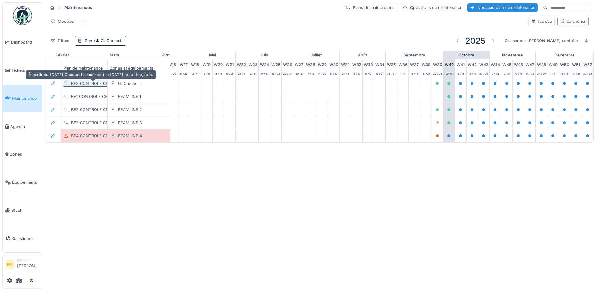
click at [87, 85] on div "BE3 CONTROLE CROCHET" at bounding box center [96, 83] width 51 height 6
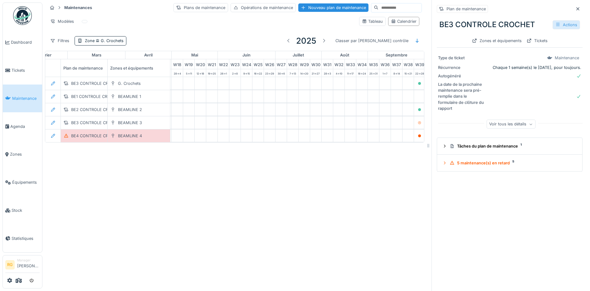
click at [552, 25] on div "Actions" at bounding box center [565, 24] width 27 height 9
click at [523, 40] on div "Modifier" at bounding box center [532, 38] width 56 height 9
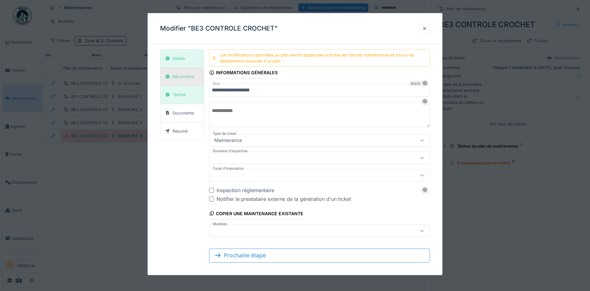
click at [184, 77] on div "Récurrence" at bounding box center [183, 77] width 22 height 6
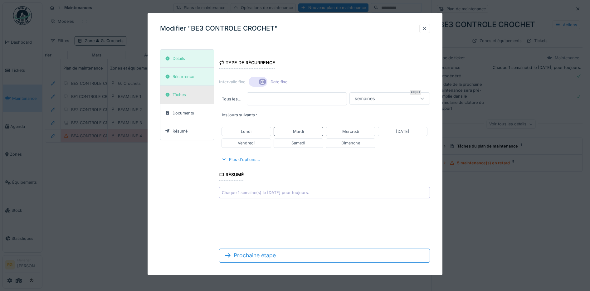
click at [183, 96] on div "Tâches" at bounding box center [178, 95] width 13 height 6
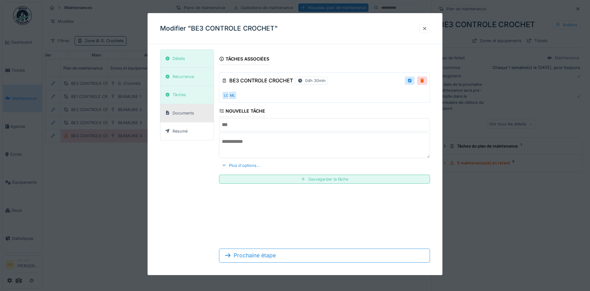
click at [187, 117] on div "Documents" at bounding box center [186, 113] width 53 height 18
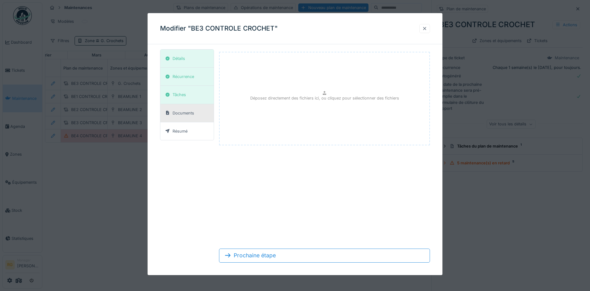
click at [427, 27] on div at bounding box center [424, 29] width 5 height 6
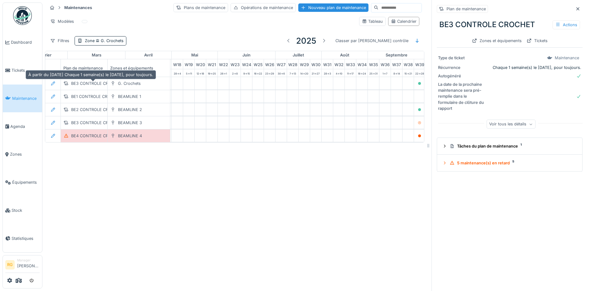
drag, startPoint x: 87, startPoint y: 85, endPoint x: 76, endPoint y: 197, distance: 112.8
click at [76, 197] on div "Maintenances Plans de maintenance Opérations de maintenance Nouveau plan de mai…" at bounding box center [315, 145] width 547 height 291
click at [553, 24] on div "Actions" at bounding box center [565, 24] width 27 height 9
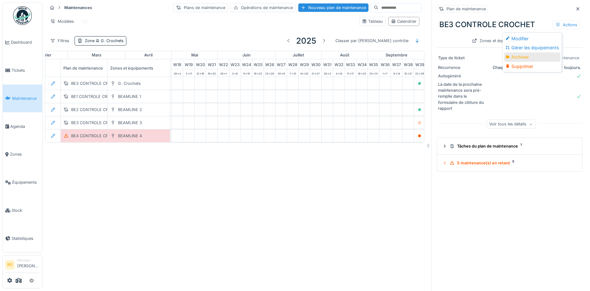
click at [521, 57] on div "Archiver" at bounding box center [532, 56] width 56 height 9
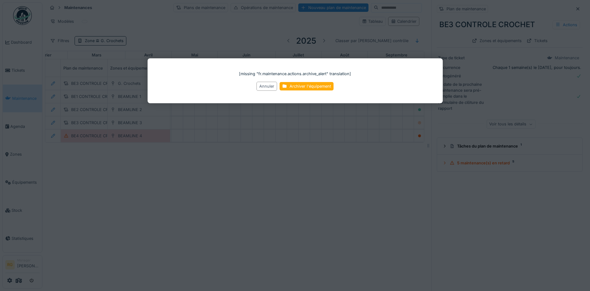
click at [327, 217] on div at bounding box center [295, 145] width 590 height 291
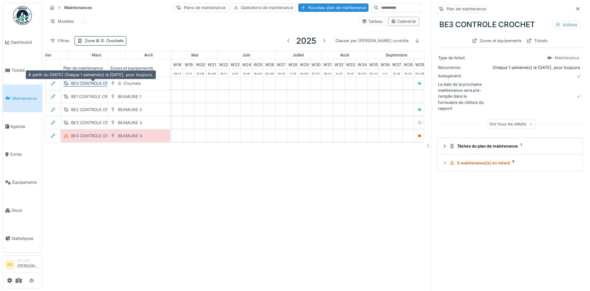
click at [90, 86] on div "BE3 CONTROLE CROCHET" at bounding box center [96, 83] width 51 height 6
click at [552, 26] on div "Actions" at bounding box center [565, 24] width 27 height 9
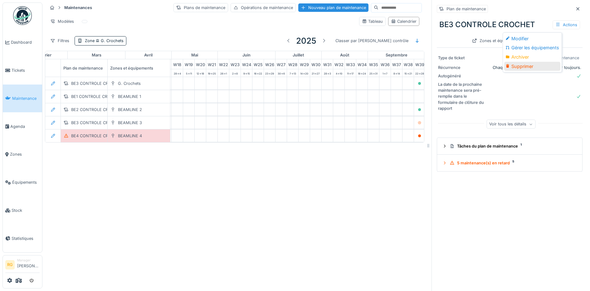
click at [517, 67] on div "Supprimer" at bounding box center [532, 66] width 56 height 9
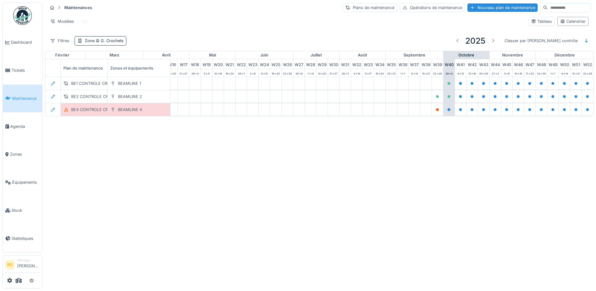
scroll to position [0, 211]
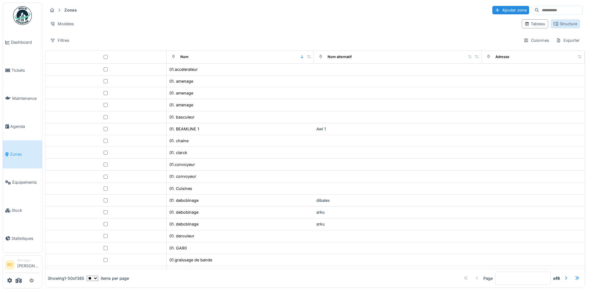
click at [555, 24] on div "Structure" at bounding box center [565, 24] width 24 height 6
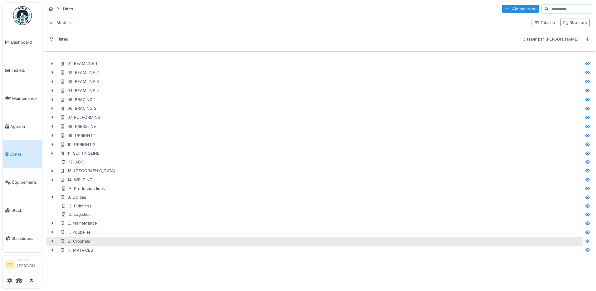
click at [51, 245] on div at bounding box center [52, 241] width 10 height 7
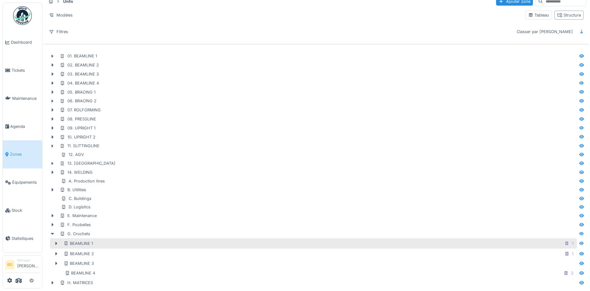
scroll to position [14, 0]
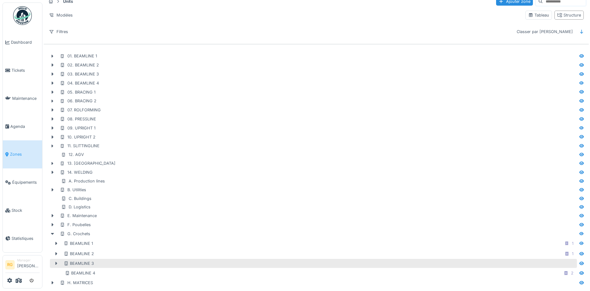
click at [54, 261] on icon at bounding box center [56, 263] width 5 height 4
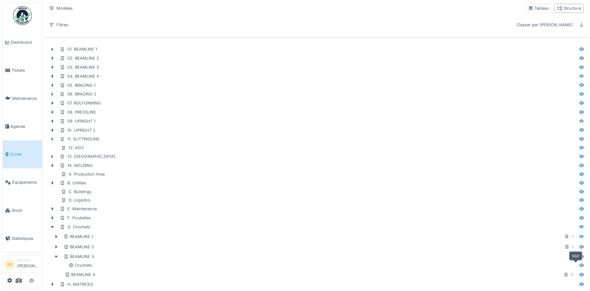
click at [579, 267] on icon at bounding box center [581, 265] width 5 height 4
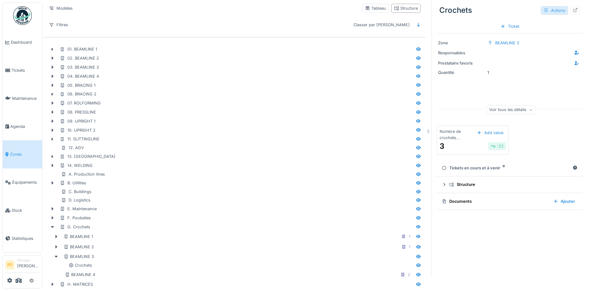
click at [543, 11] on div "Actions" at bounding box center [553, 10] width 27 height 9
click at [550, 33] on div "Ajouter au plan" at bounding box center [552, 33] width 42 height 9
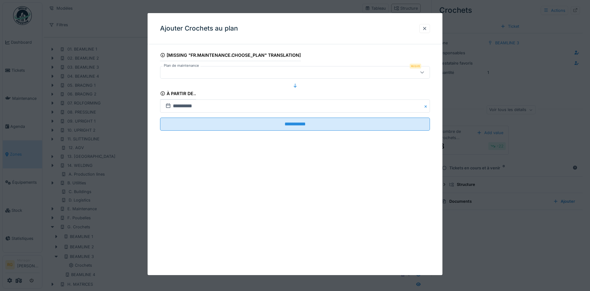
click at [402, 70] on div at bounding box center [295, 72] width 270 height 12
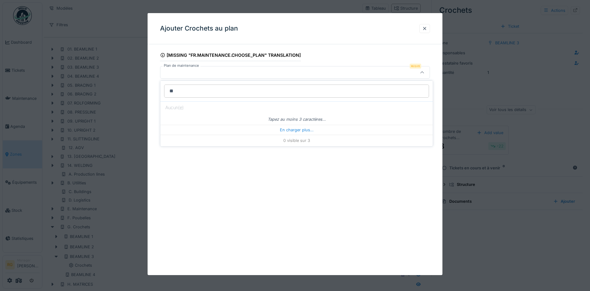
type input "*"
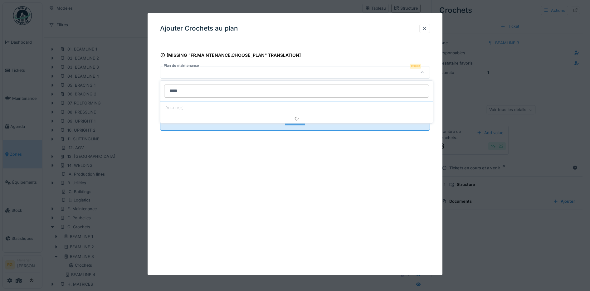
type input "*****"
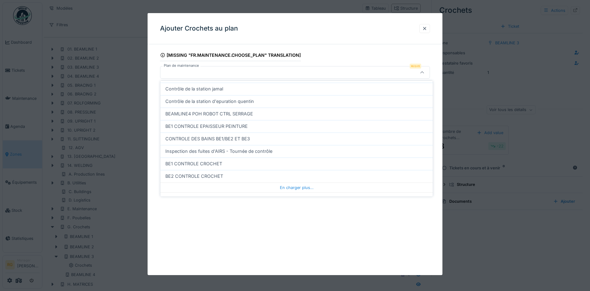
scroll to position [188, 0]
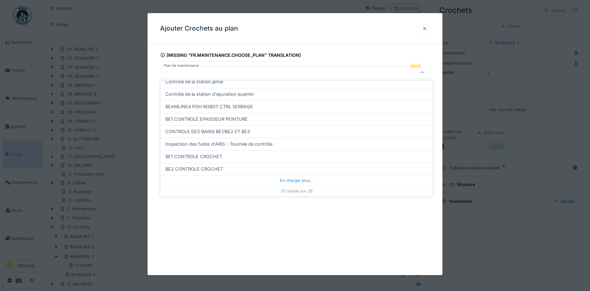
click at [427, 29] on div at bounding box center [424, 29] width 5 height 6
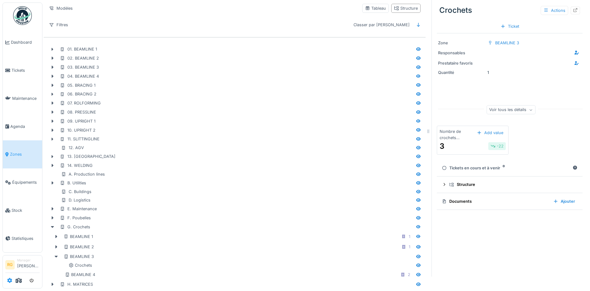
click at [10, 280] on icon at bounding box center [9, 280] width 5 height 5
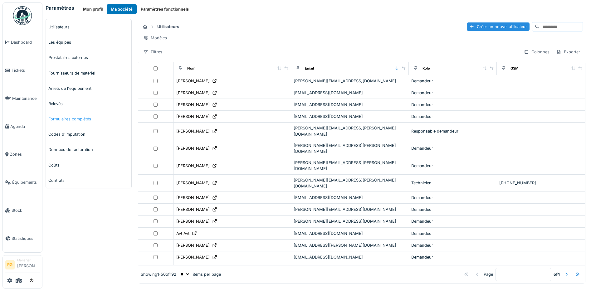
click at [64, 118] on link "Formulaires complétés" at bounding box center [88, 118] width 85 height 15
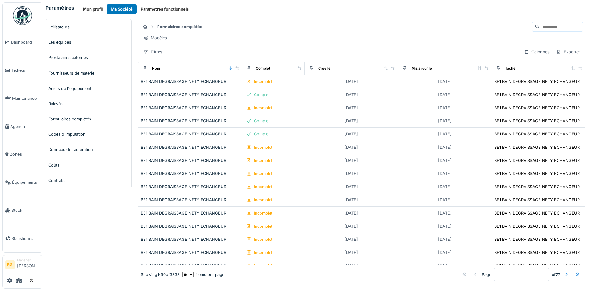
click at [539, 27] on input at bounding box center [560, 26] width 43 height 9
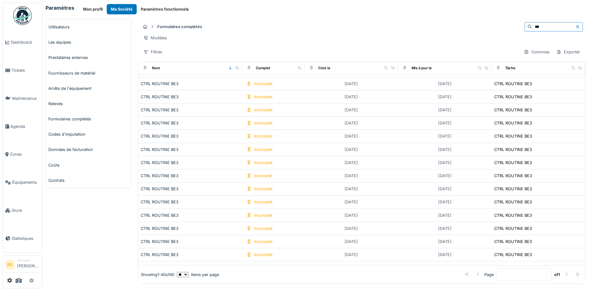
scroll to position [42, 0]
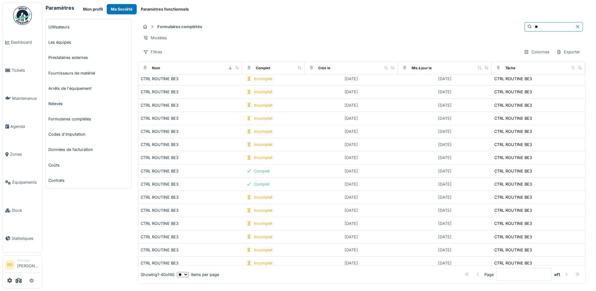
type input "*"
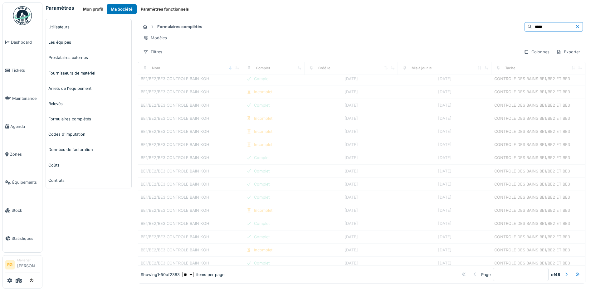
scroll to position [0, 0]
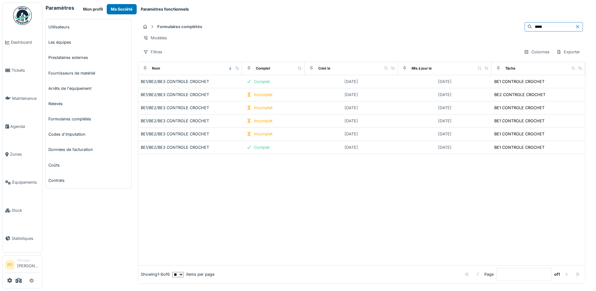
type input "*****"
click at [161, 6] on button "Paramètres fonctionnels" at bounding box center [165, 9] width 56 height 10
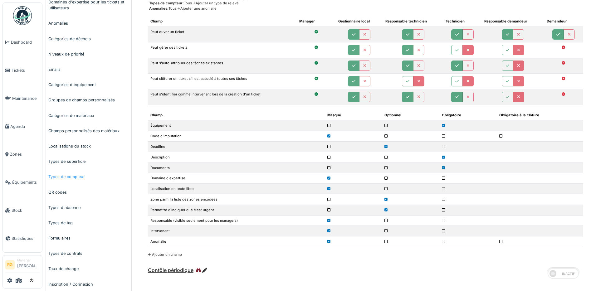
scroll to position [156, 0]
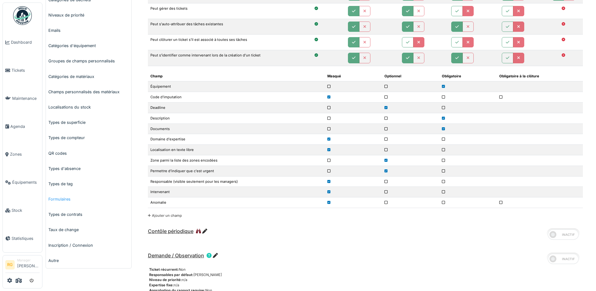
click at [56, 201] on link "Formulaires" at bounding box center [88, 198] width 85 height 15
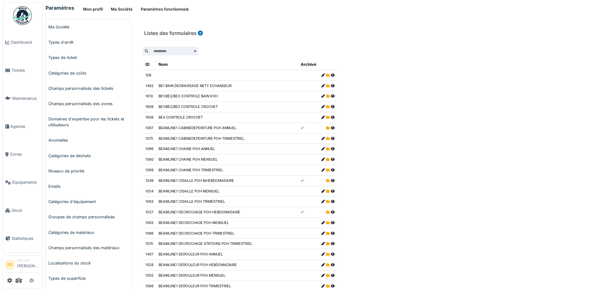
click at [331, 107] on icon at bounding box center [333, 106] width 4 height 3
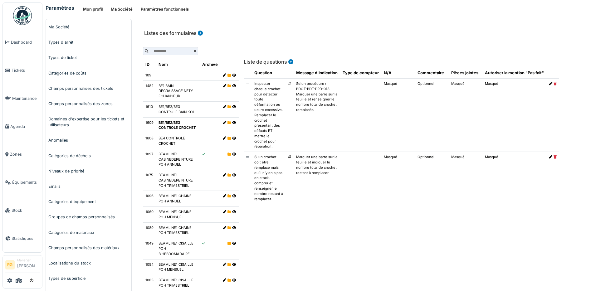
click at [199, 33] on icon at bounding box center [199, 33] width 6 height 5
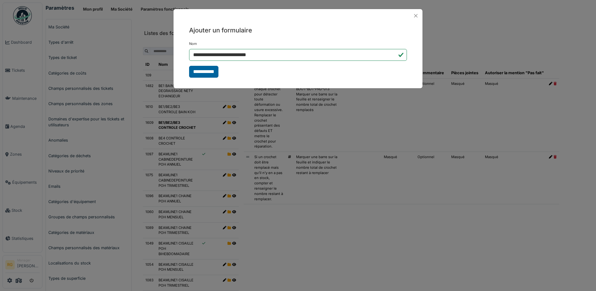
click at [206, 72] on input "**********" at bounding box center [203, 72] width 29 height 12
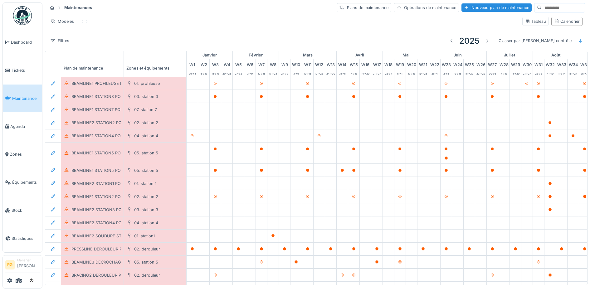
scroll to position [0, 211]
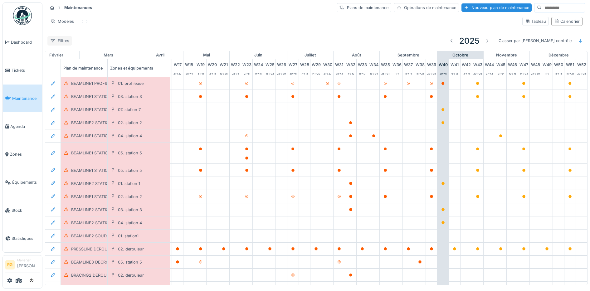
click at [62, 41] on div "Filtres" at bounding box center [59, 40] width 25 height 9
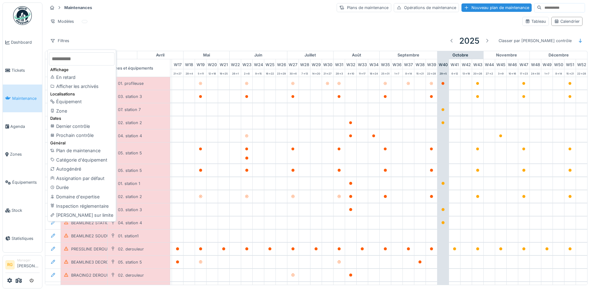
drag, startPoint x: 65, startPoint y: 111, endPoint x: 65, endPoint y: 107, distance: 4.1
click at [65, 111] on div "Zone" at bounding box center [81, 110] width 65 height 9
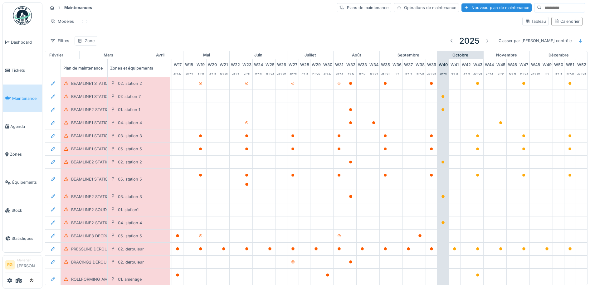
click at [90, 40] on div "Zone" at bounding box center [90, 41] width 10 height 6
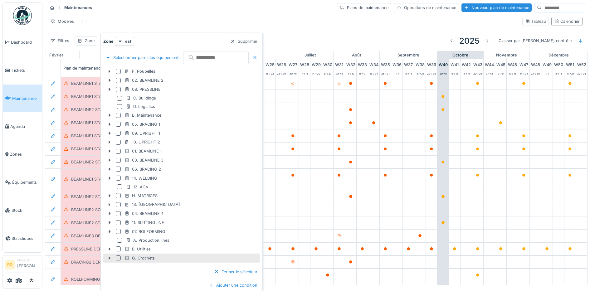
click at [119, 257] on div at bounding box center [118, 257] width 5 height 5
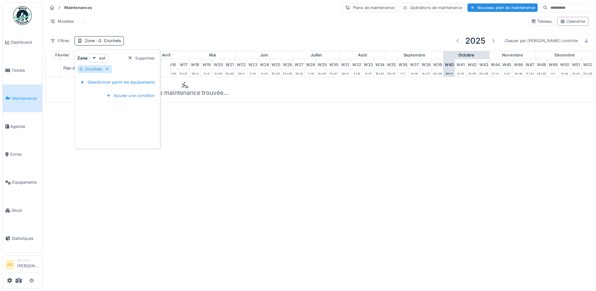
click at [101, 56] on strong "est" at bounding box center [102, 58] width 6 height 6
click at [104, 82] on div "est (ou un des enfants)" at bounding box center [116, 80] width 52 height 9
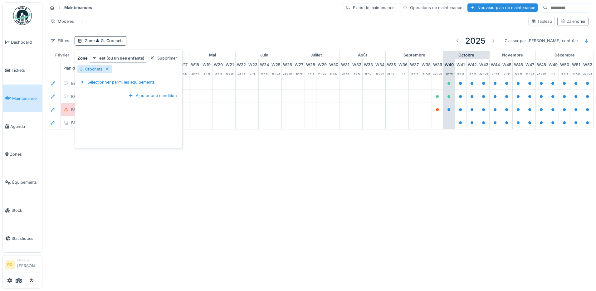
click at [132, 180] on div "Annuler Maintenances Plans de maintenance Opérations de maintenance Nouveau pla…" at bounding box center [298, 145] width 596 height 291
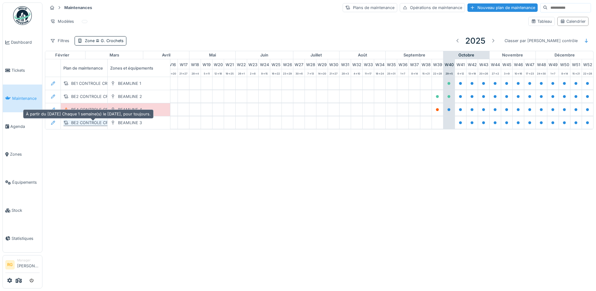
click at [85, 125] on div "BE2 CONTROLE CROCHET" at bounding box center [96, 123] width 51 height 6
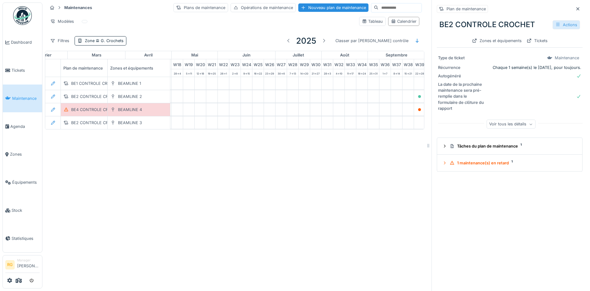
click at [555, 27] on div "Actions" at bounding box center [565, 24] width 27 height 9
click at [524, 40] on div "Modifier" at bounding box center [532, 38] width 56 height 9
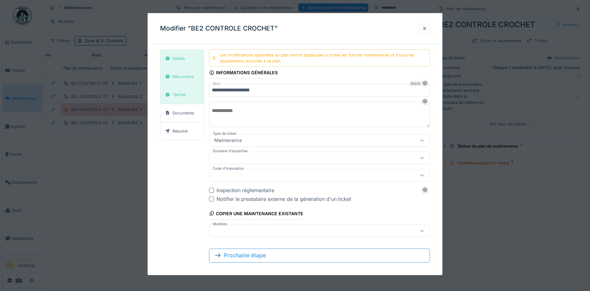
click at [222, 89] on input "**********" at bounding box center [319, 90] width 221 height 13
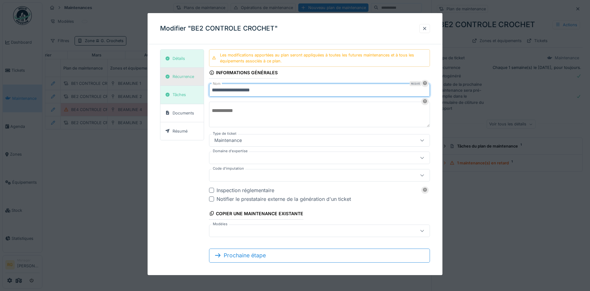
type input "**********"
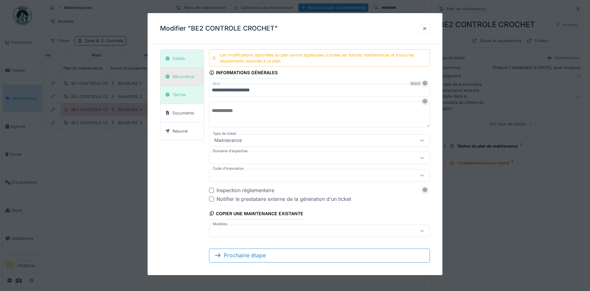
click at [184, 77] on div "Récurrence" at bounding box center [183, 77] width 22 height 6
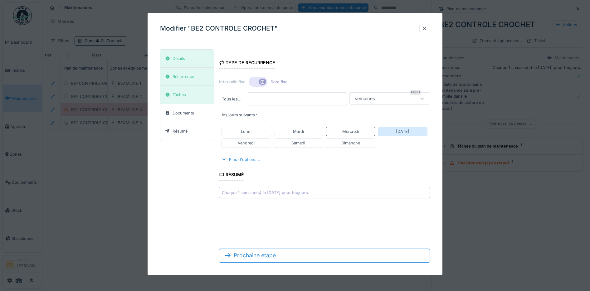
click at [401, 132] on div "[DATE]" at bounding box center [402, 131] width 13 height 6
click at [356, 129] on div "Mercredi" at bounding box center [350, 131] width 17 height 6
click at [183, 97] on div "Tâches" at bounding box center [178, 95] width 13 height 6
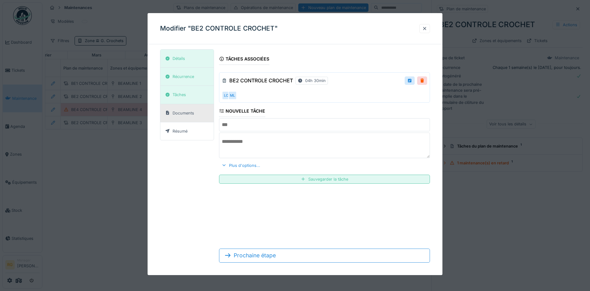
click at [185, 114] on div "Documents" at bounding box center [183, 113] width 22 height 6
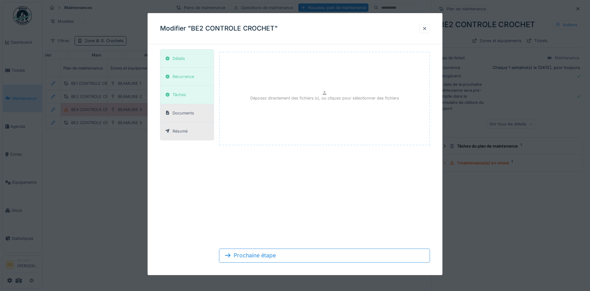
click at [182, 131] on div "Résumé" at bounding box center [179, 131] width 15 height 6
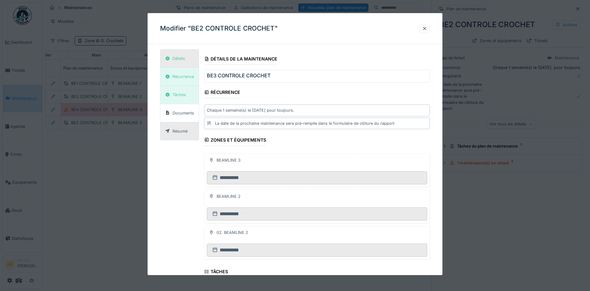
click at [182, 56] on div "Détails" at bounding box center [178, 59] width 12 height 6
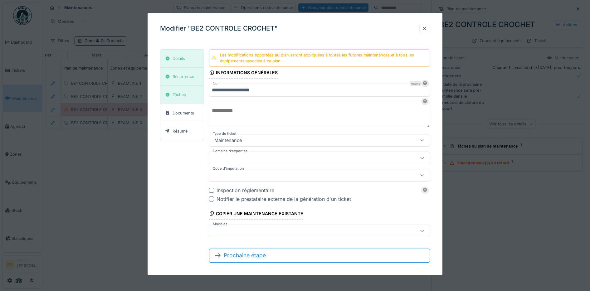
click at [212, 190] on div at bounding box center [211, 190] width 5 height 5
click at [212, 190] on icon at bounding box center [212, 189] width 4 height 3
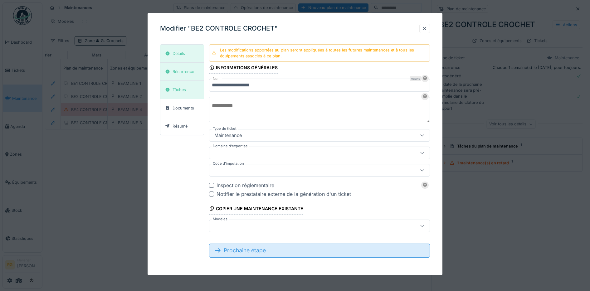
click at [231, 249] on div "Prochaine étape" at bounding box center [319, 251] width 221 height 14
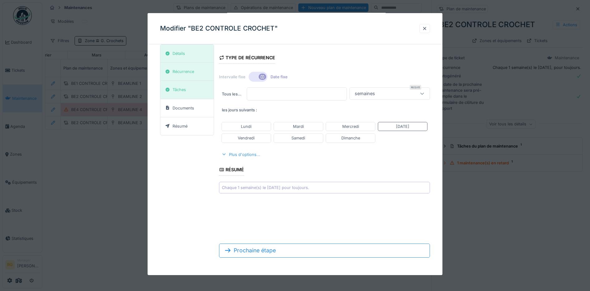
click at [224, 154] on div at bounding box center [223, 155] width 5 height 6
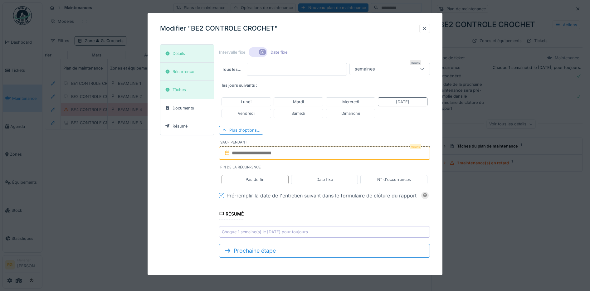
scroll to position [6, 0]
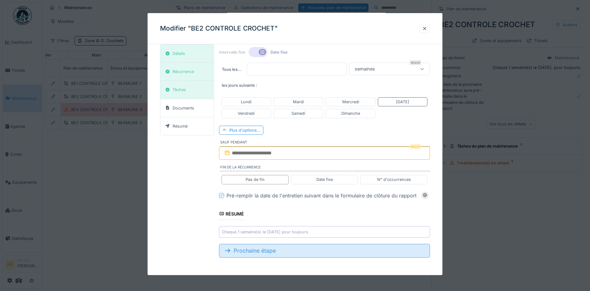
click at [246, 249] on div "Prochaine étape" at bounding box center [324, 251] width 211 height 14
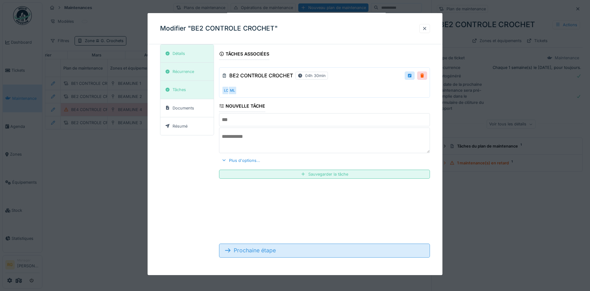
scroll to position [5, 0]
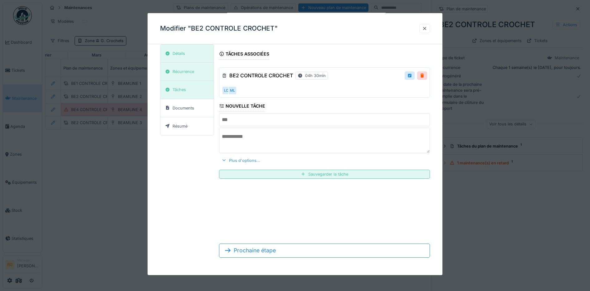
click at [223, 161] on div at bounding box center [223, 160] width 5 height 6
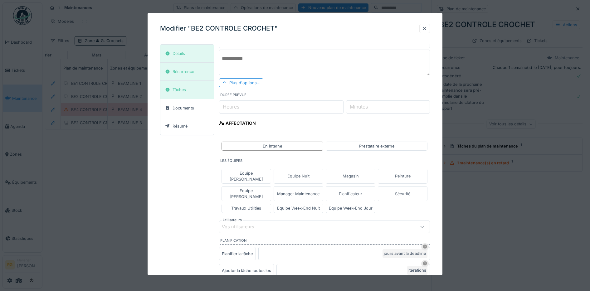
scroll to position [161, 0]
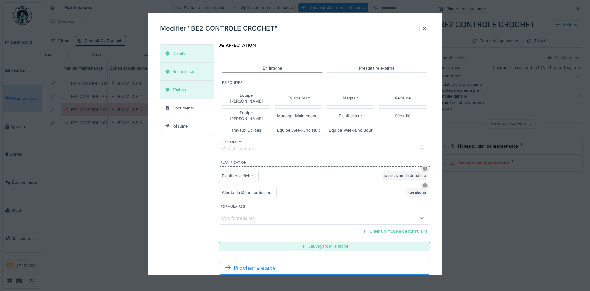
click at [423, 216] on icon at bounding box center [421, 218] width 5 height 4
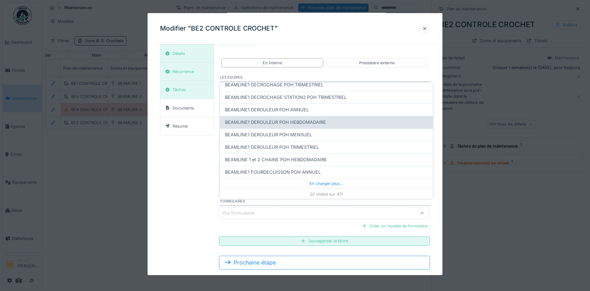
scroll to position [176, 0]
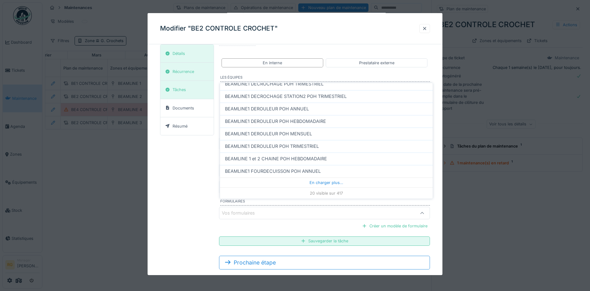
click at [182, 190] on div "Détails Récurrence Tâches Documents Résumé Tâches associées BE2 CONTROLE CROCHE…" at bounding box center [295, 78] width 270 height 391
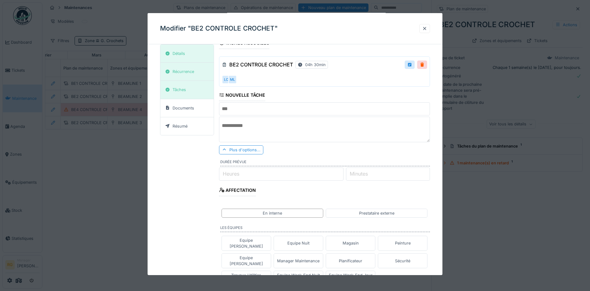
scroll to position [0, 0]
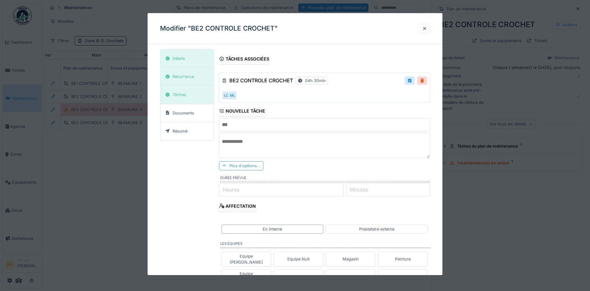
click at [225, 165] on div at bounding box center [224, 166] width 5 height 6
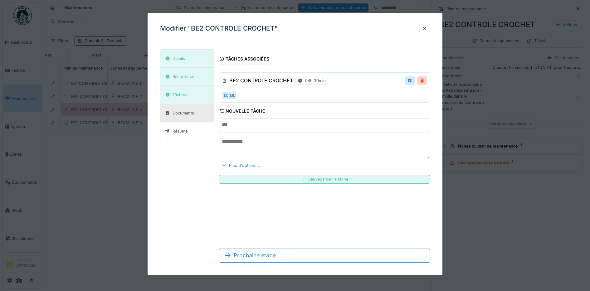
click at [183, 111] on div "Documents" at bounding box center [183, 113] width 22 height 6
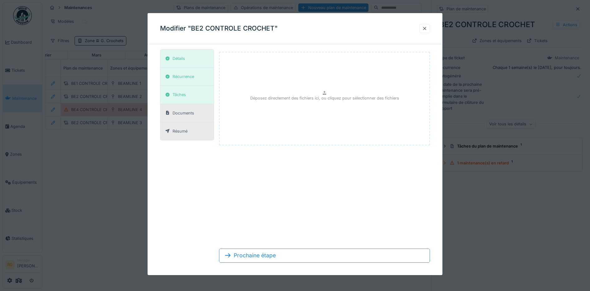
click at [184, 132] on div "Résumé" at bounding box center [179, 131] width 15 height 6
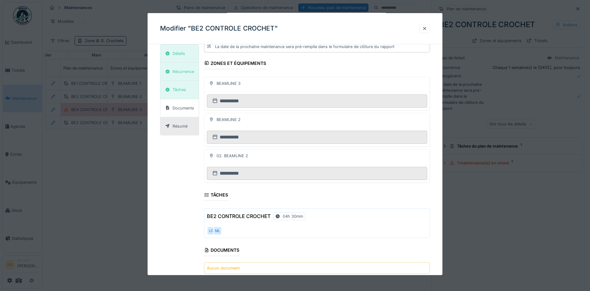
scroll to position [142, 0]
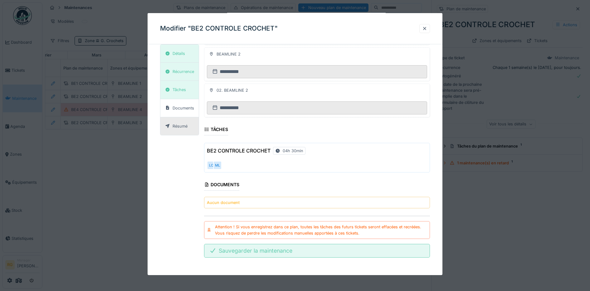
click at [235, 250] on div "Sauvegarder la maintenance" at bounding box center [317, 251] width 226 height 14
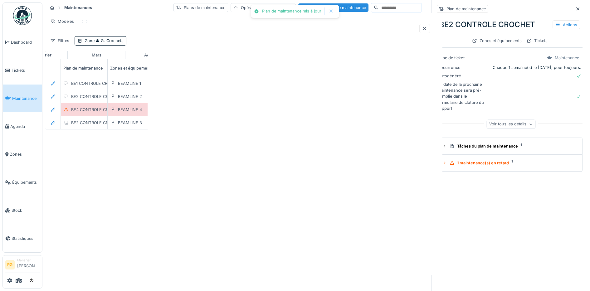
scroll to position [0, 0]
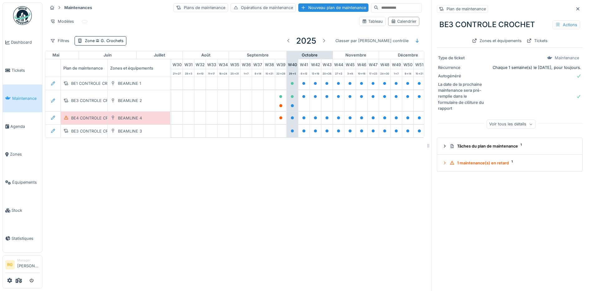
scroll to position [0, 380]
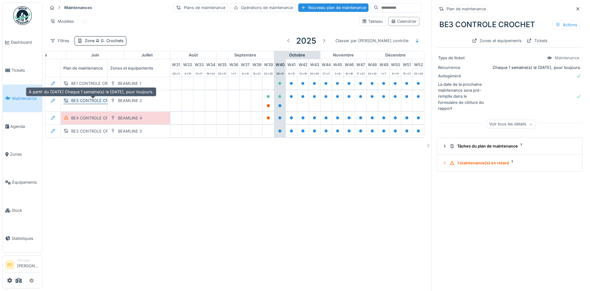
click at [80, 98] on div "BE3 CONTROLE CROCHET" at bounding box center [96, 101] width 51 height 6
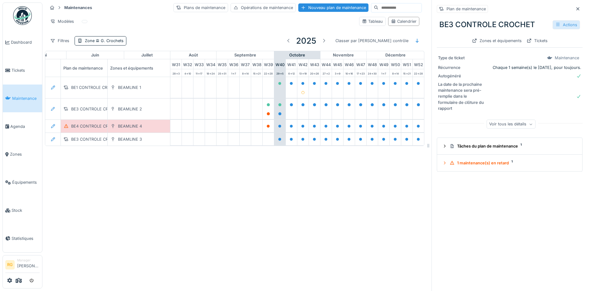
click at [552, 20] on div "Actions" at bounding box center [565, 24] width 27 height 9
click at [522, 34] on div "Modifier" at bounding box center [532, 38] width 56 height 9
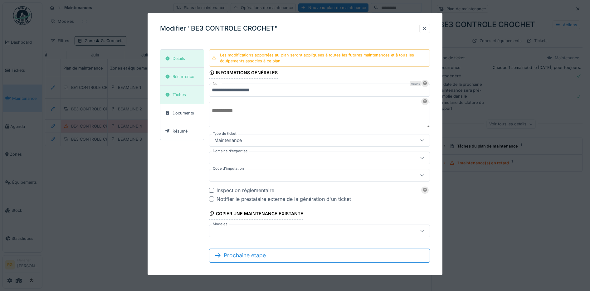
click at [331, 92] on input "**********" at bounding box center [319, 90] width 221 height 13
click at [178, 76] on div "Récurrence" at bounding box center [183, 77] width 22 height 6
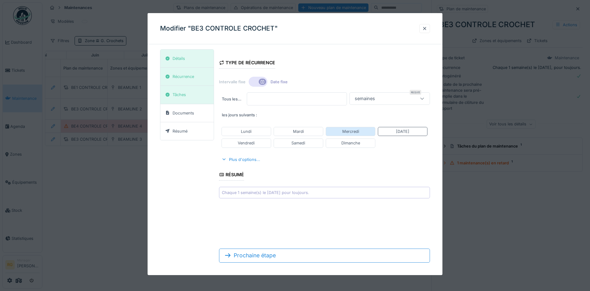
click at [359, 132] on div "Mercredi" at bounding box center [350, 131] width 17 height 6
click at [412, 133] on div "Jeudi" at bounding box center [403, 131] width 50 height 9
click at [182, 98] on div "Tâches" at bounding box center [175, 95] width 25 height 8
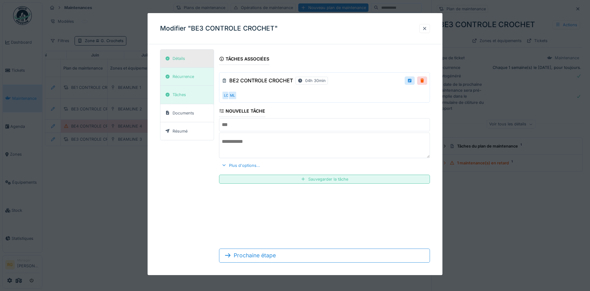
click at [172, 56] on div "Détails" at bounding box center [175, 59] width 24 height 8
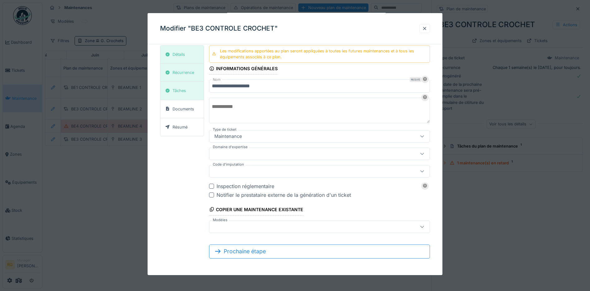
scroll to position [5, 0]
click at [237, 227] on div at bounding box center [306, 225] width 189 height 7
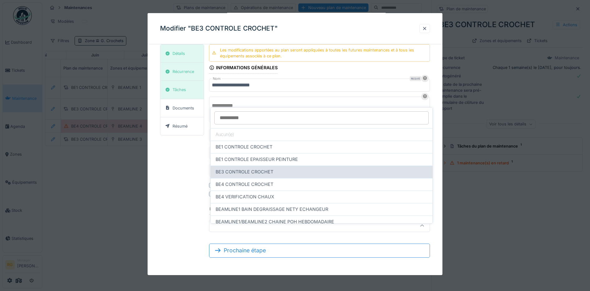
click at [235, 168] on span "BE3 CONTROLE CROCHET" at bounding box center [245, 171] width 58 height 7
type input "**********"
type input "*****"
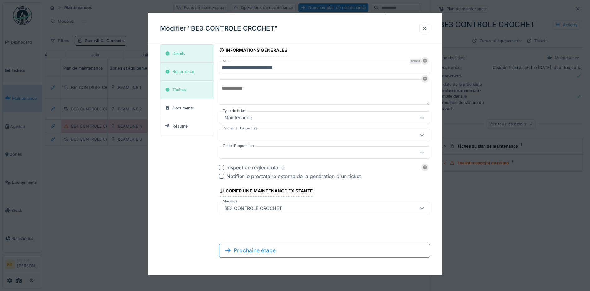
click at [288, 208] on div "BE3 CONTROLE CROCHET" at bounding box center [312, 208] width 180 height 7
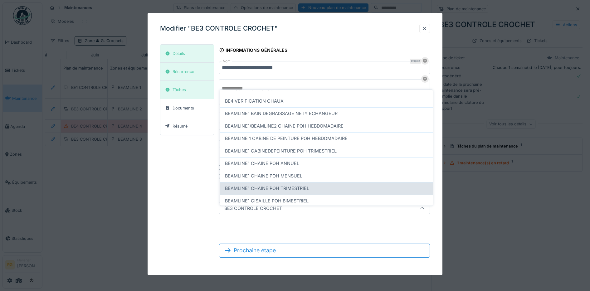
scroll to position [0, 0]
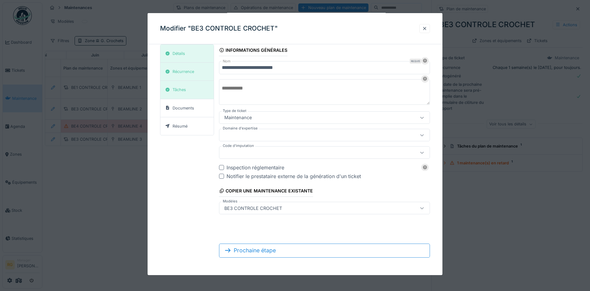
click at [179, 174] on div "**********" at bounding box center [295, 153] width 270 height 218
click at [427, 30] on div at bounding box center [424, 29] width 5 height 6
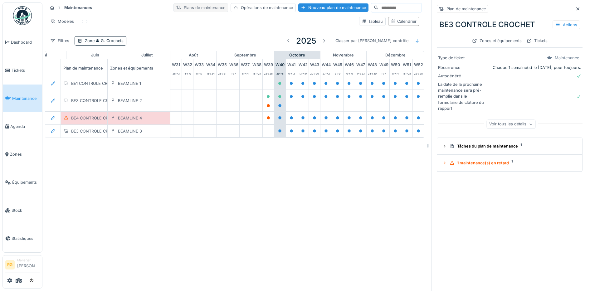
click at [177, 7] on div "Plans de maintenance" at bounding box center [200, 7] width 55 height 9
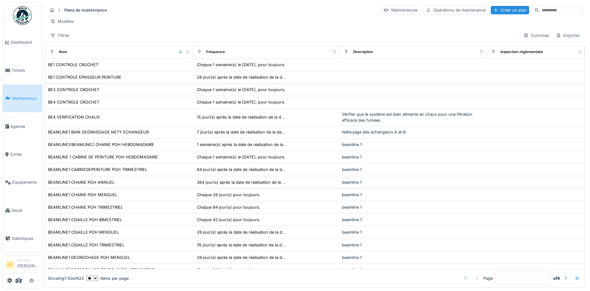
drag, startPoint x: 81, startPoint y: 95, endPoint x: 197, endPoint y: 274, distance: 213.2
click at [197, 274] on div "Showing 1 - 50 of 422 ** ** ** *** *** *** items per page Page * of 9" at bounding box center [314, 278] width 539 height 18
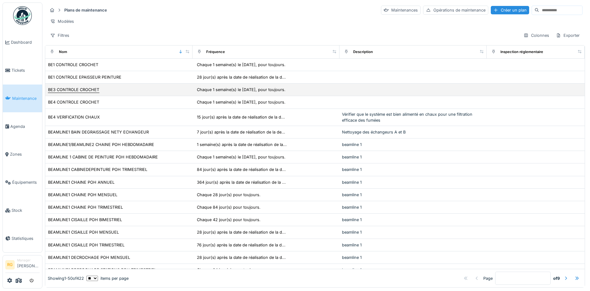
click at [76, 93] on div "BE3 CONTROLE CROCHET" at bounding box center [73, 90] width 51 height 6
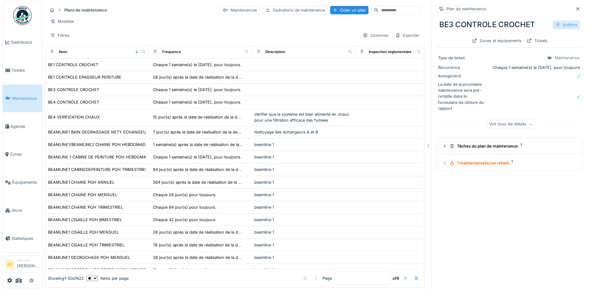
click at [552, 25] on div "Actions" at bounding box center [565, 24] width 27 height 9
click at [543, 50] on div "Gérer les équipements" at bounding box center [532, 47] width 56 height 9
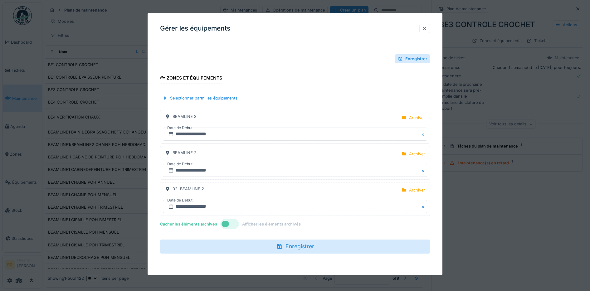
click at [427, 29] on div at bounding box center [424, 29] width 5 height 6
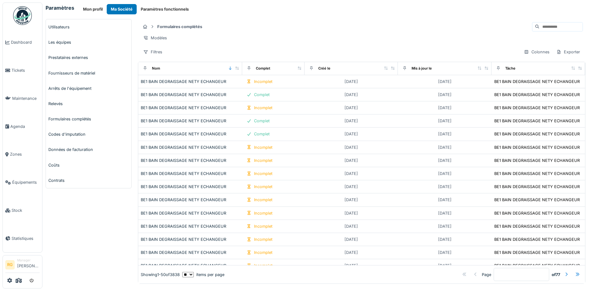
click at [539, 25] on input at bounding box center [560, 26] width 43 height 9
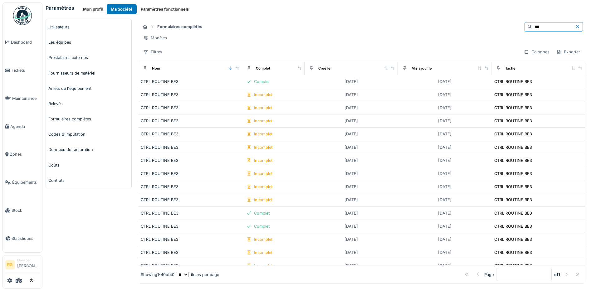
type input "***"
click at [575, 26] on icon at bounding box center [577, 27] width 5 height 4
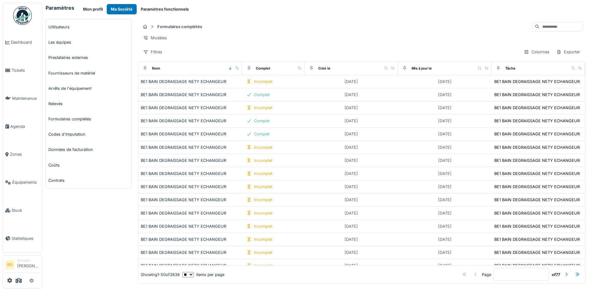
click at [540, 27] on input at bounding box center [560, 26] width 43 height 9
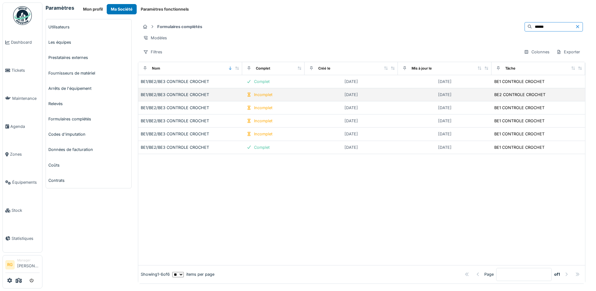
type input "******"
click at [157, 98] on div "BE1/BE2/BE3 CONTROLE CROCHET" at bounding box center [190, 95] width 99 height 6
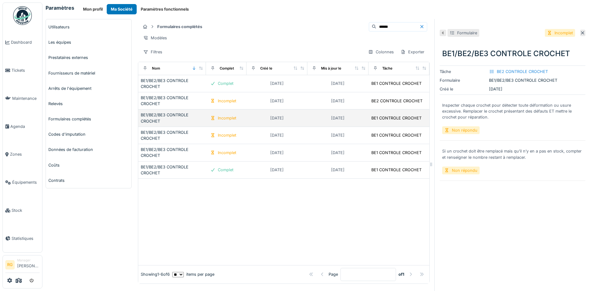
click at [162, 124] on div "BE1/BE2/BE3 CONTROLE CROCHET" at bounding box center [172, 118] width 63 height 12
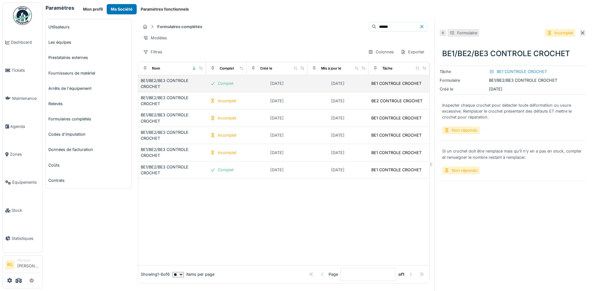
click at [164, 87] on div "BE1/BE2/BE3 CONTROLE CROCHET" at bounding box center [172, 84] width 63 height 12
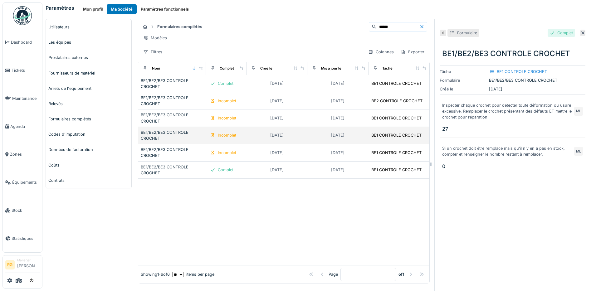
click at [167, 141] on div "BE1/BE2/BE3 CONTROLE CROCHET" at bounding box center [172, 135] width 63 height 12
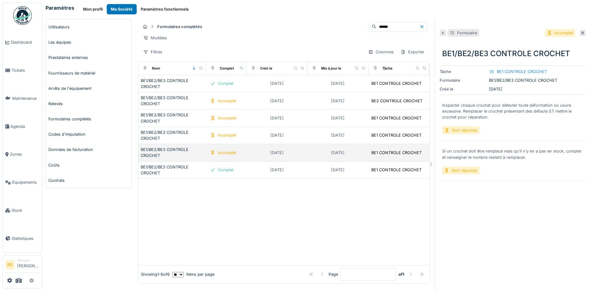
click at [167, 161] on td "BE1/BE2/BE3 CONTROLE CROCHET" at bounding box center [172, 152] width 68 height 17
click at [167, 154] on div "BE1/BE2/BE3 CONTROLE CROCHET" at bounding box center [172, 153] width 63 height 12
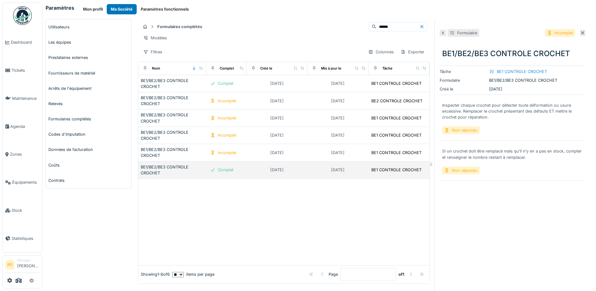
click at [171, 176] on div "BE1/BE2/BE3 CONTROLE CROCHET" at bounding box center [172, 170] width 63 height 12
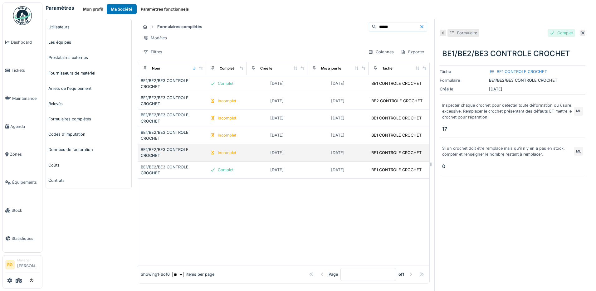
click at [169, 157] on div "BE1/BE2/BE3 CONTROLE CROCHET" at bounding box center [172, 153] width 63 height 12
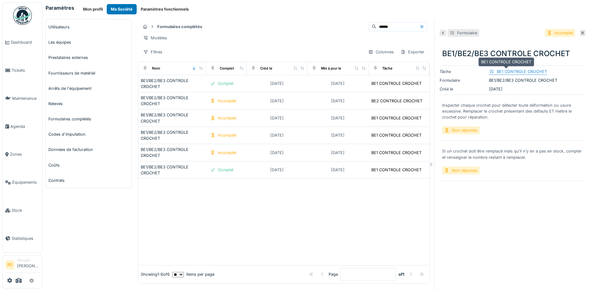
click at [507, 70] on div "BE1 CONTROLE CROCHET" at bounding box center [522, 72] width 50 height 6
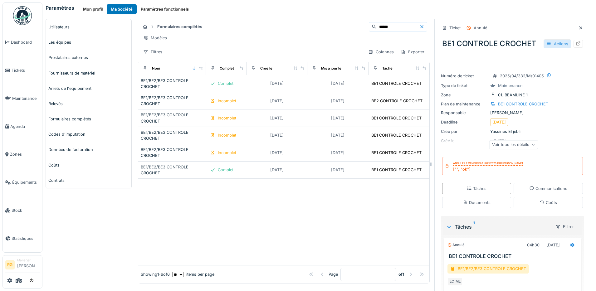
click at [543, 42] on div "Actions" at bounding box center [556, 43] width 27 height 9
click at [547, 126] on div "Numéro de ticket 2025/04/332/M/01405 Type de ticket Maintenance Zone 01. BEAMLI…" at bounding box center [512, 111] width 146 height 87
drag, startPoint x: 523, startPoint y: 102, endPoint x: 461, endPoint y: 129, distance: 67.5
click at [461, 129] on div "Créé par" at bounding box center [464, 131] width 47 height 6
click at [504, 104] on div "BE1 CONTROLE CROCHET" at bounding box center [523, 104] width 50 height 6
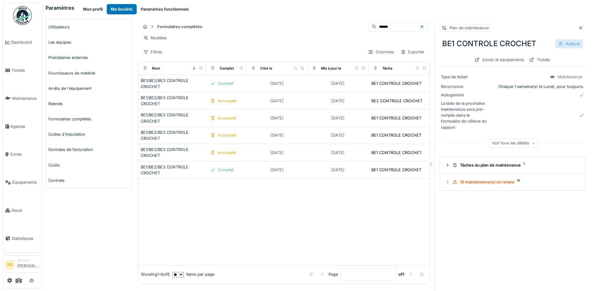
click at [555, 43] on div "Actions" at bounding box center [568, 43] width 27 height 9
click at [550, 132] on div "Type de ticket Maintenance Récurrence Chaque 1 semaine(s) le Lundi, pour toujou…" at bounding box center [512, 110] width 146 height 87
click at [168, 9] on button "Paramètres fonctionnels" at bounding box center [165, 9] width 56 height 10
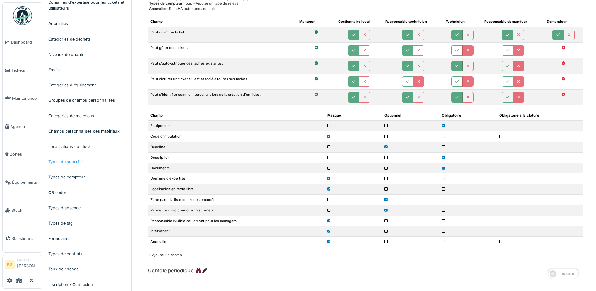
scroll to position [117, 0]
click at [59, 240] on link "Formulaires" at bounding box center [88, 237] width 85 height 15
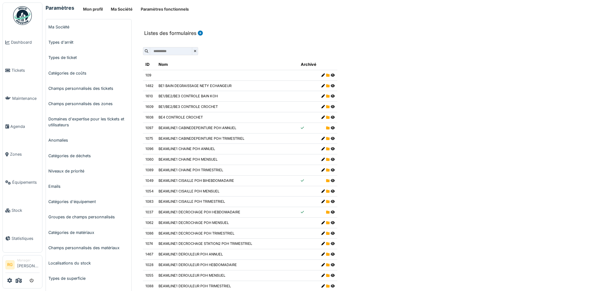
click at [166, 53] on input "text" at bounding box center [171, 51] width 42 height 8
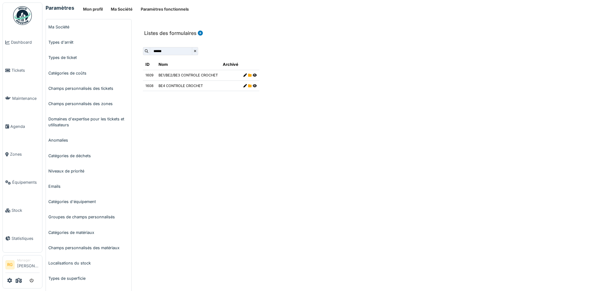
type input "******"
click at [243, 76] on icon at bounding box center [244, 75] width 3 height 3
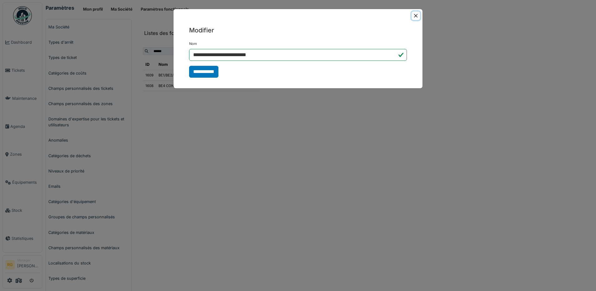
click at [416, 17] on button "Close" at bounding box center [415, 16] width 8 height 8
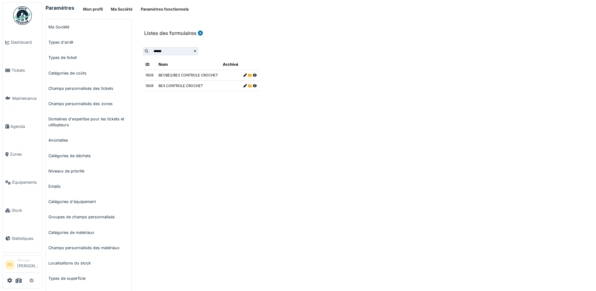
click at [254, 74] on icon at bounding box center [255, 75] width 4 height 3
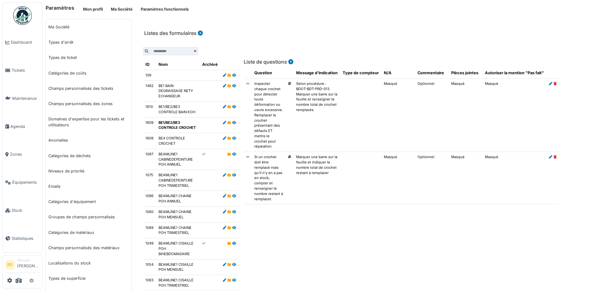
click at [176, 50] on input "text" at bounding box center [171, 51] width 42 height 8
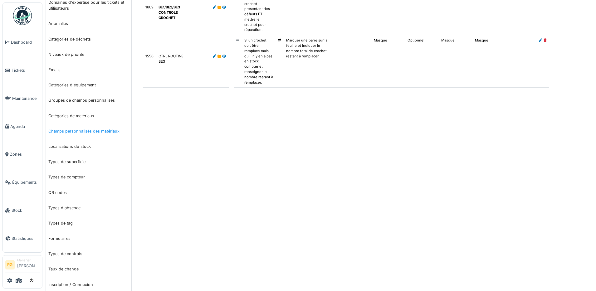
scroll to position [117, 0]
type input "***"
click at [61, 238] on link "Formulaires" at bounding box center [88, 237] width 85 height 15
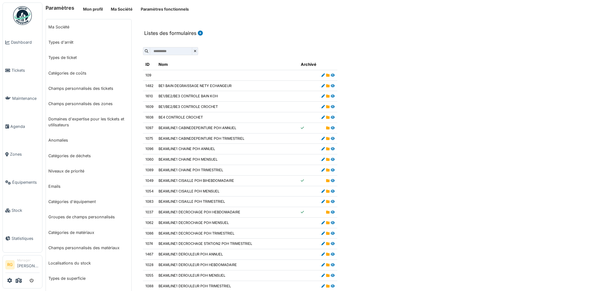
click at [199, 34] on icon at bounding box center [199, 33] width 6 height 5
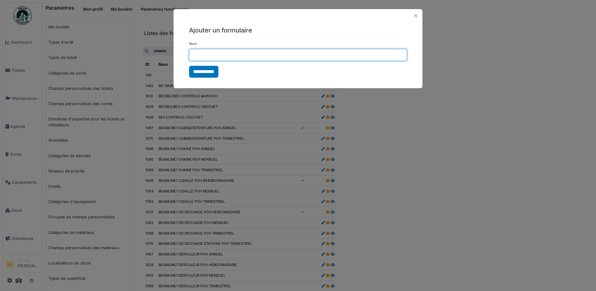
click at [211, 54] on input "Nom" at bounding box center [298, 55] width 218 height 12
type input "*"
type input "**********"
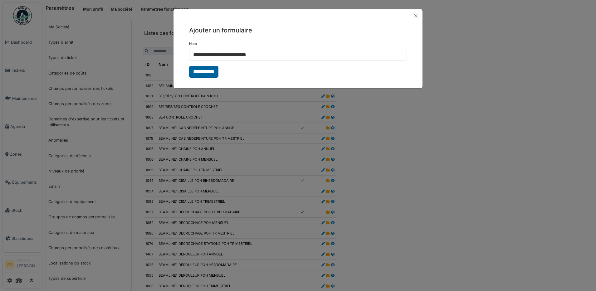
click at [209, 72] on input "**********" at bounding box center [203, 72] width 29 height 12
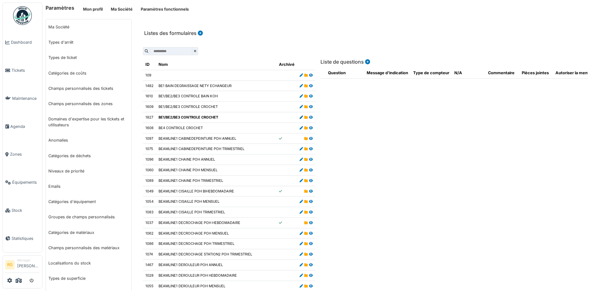
click at [299, 118] on icon at bounding box center [300, 117] width 3 height 3
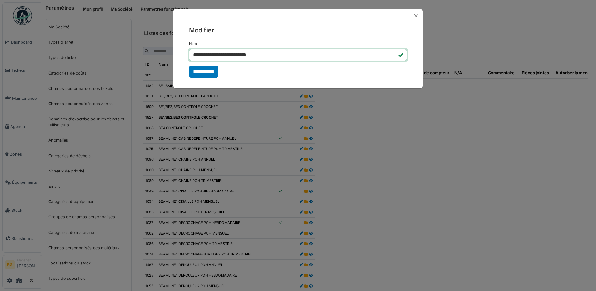
click at [214, 54] on input "**********" at bounding box center [298, 55] width 218 height 12
type input "**********"
click at [208, 70] on input "**********" at bounding box center [203, 72] width 29 height 12
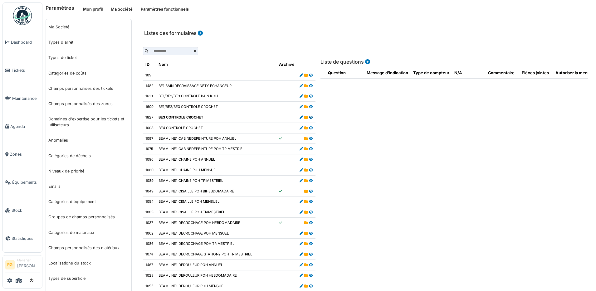
click at [309, 117] on icon at bounding box center [311, 117] width 4 height 3
click at [309, 118] on icon at bounding box center [311, 117] width 4 height 3
click at [309, 108] on icon at bounding box center [311, 106] width 4 height 3
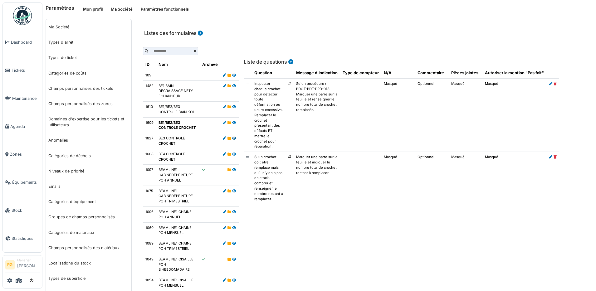
click at [232, 139] on icon at bounding box center [234, 138] width 4 height 3
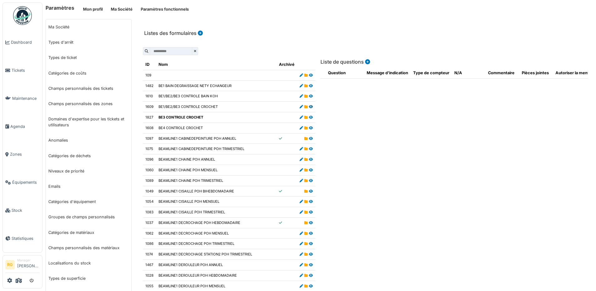
click at [309, 107] on icon at bounding box center [311, 106] width 4 height 3
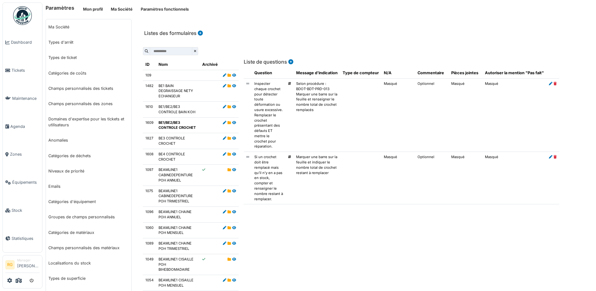
click at [182, 140] on td "BE3 CONTROLE CROCHET" at bounding box center [178, 141] width 44 height 16
click at [164, 140] on td "BE3 CONTROLE CROCHET" at bounding box center [178, 141] width 44 height 16
click at [232, 138] on icon at bounding box center [234, 138] width 4 height 3
click at [173, 125] on td "BE1/BE2/BE3 CONTROLE CROCHET" at bounding box center [178, 125] width 44 height 16
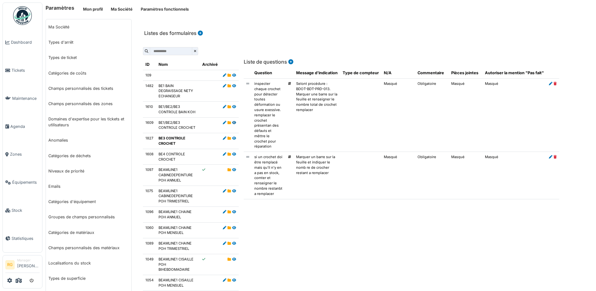
click at [233, 123] on icon at bounding box center [234, 122] width 4 height 3
click at [200, 33] on icon at bounding box center [199, 33] width 6 height 5
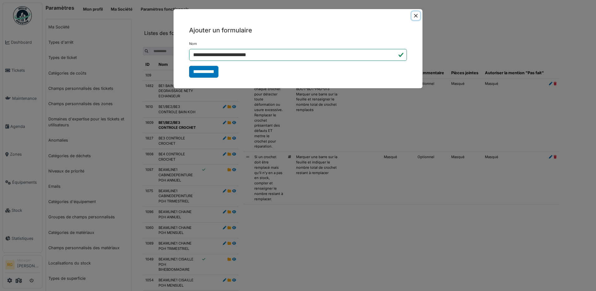
click at [416, 14] on button "Close" at bounding box center [415, 16] width 8 height 8
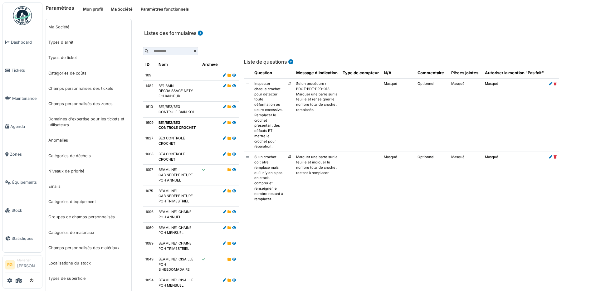
click at [191, 142] on td "BE3 CONTROLE CROCHET" at bounding box center [178, 141] width 44 height 16
click at [175, 139] on td "BE3 CONTROLE CROCHET" at bounding box center [178, 141] width 44 height 16
drag, startPoint x: 175, startPoint y: 139, endPoint x: 200, endPoint y: 139, distance: 25.6
click at [200, 139] on td at bounding box center [210, 141] width 21 height 16
click at [234, 138] on icon at bounding box center [234, 138] width 4 height 3
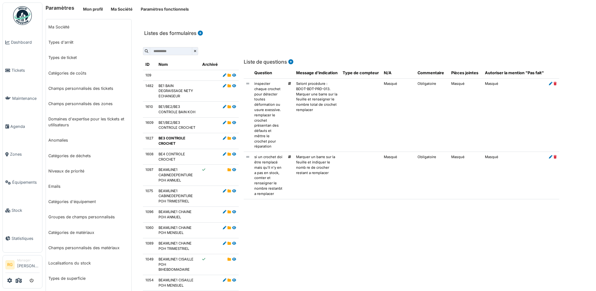
click at [200, 33] on icon at bounding box center [199, 33] width 6 height 5
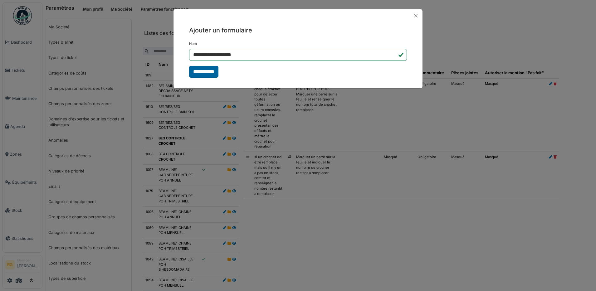
click at [207, 70] on input "**********" at bounding box center [203, 72] width 29 height 12
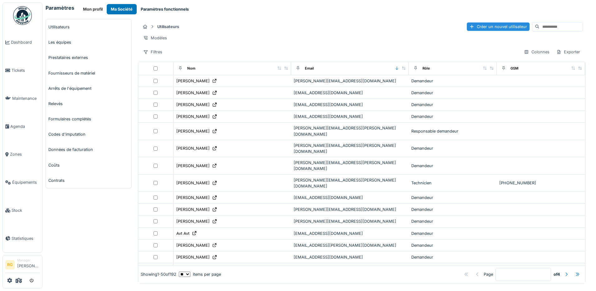
click at [163, 8] on button "Paramètres fonctionnels" at bounding box center [165, 9] width 56 height 10
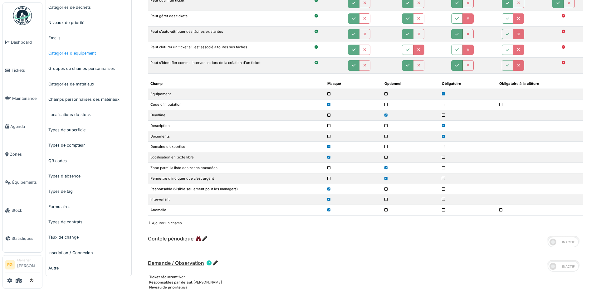
scroll to position [156, 0]
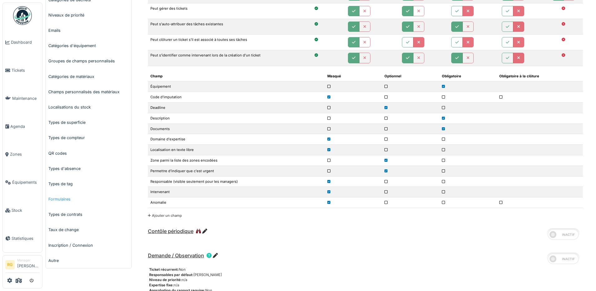
click at [59, 200] on link "Formulaires" at bounding box center [88, 198] width 85 height 15
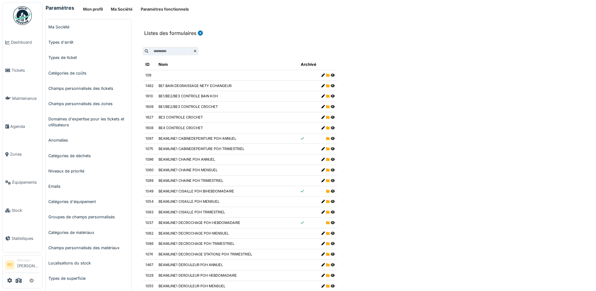
click at [331, 118] on icon at bounding box center [333, 117] width 4 height 3
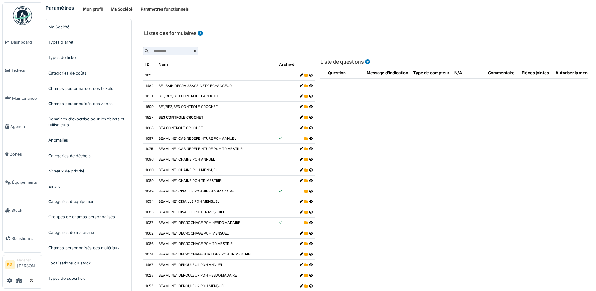
click at [364, 62] on icon at bounding box center [367, 61] width 6 height 5
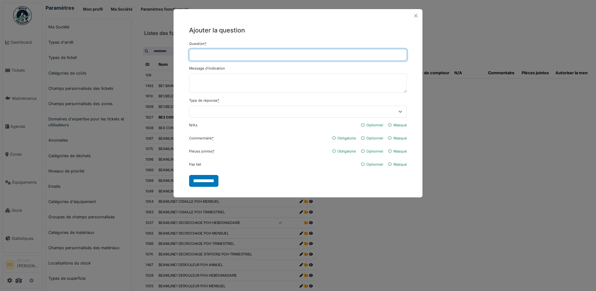
click at [261, 56] on input "Question *" at bounding box center [298, 55] width 218 height 12
click at [202, 56] on input "********" at bounding box center [298, 55] width 218 height 12
click at [224, 54] on input "*********" at bounding box center [298, 55] width 218 height 12
click at [387, 54] on input "**********" at bounding box center [298, 55] width 218 height 12
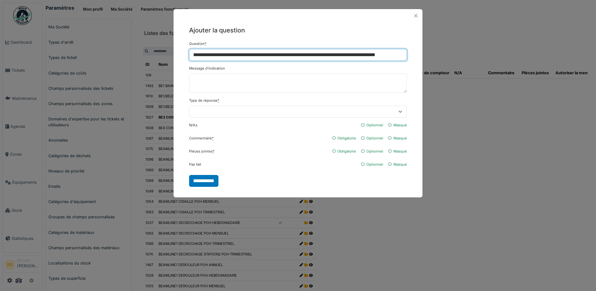
scroll to position [0, 0]
click at [404, 55] on input "**********" at bounding box center [298, 55] width 218 height 12
click at [359, 50] on input "**********" at bounding box center [298, 55] width 218 height 12
click at [395, 57] on input "**********" at bounding box center [298, 55] width 218 height 12
click at [405, 56] on input "**********" at bounding box center [298, 55] width 218 height 12
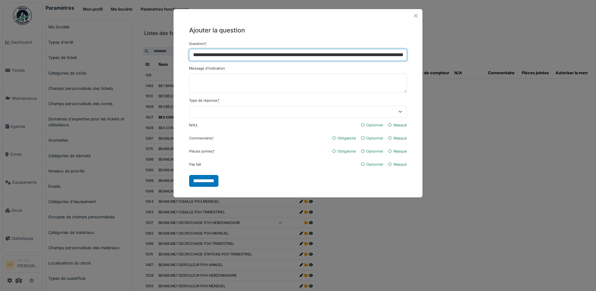
click at [398, 55] on input "**********" at bounding box center [298, 55] width 218 height 12
type input "**********"
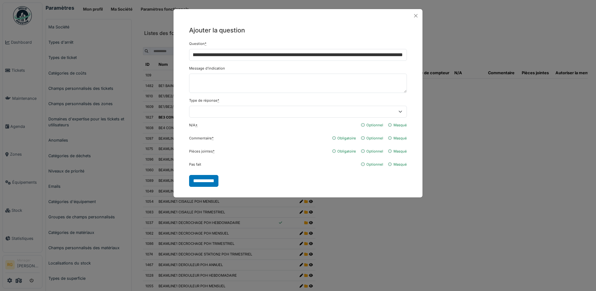
scroll to position [0, 0]
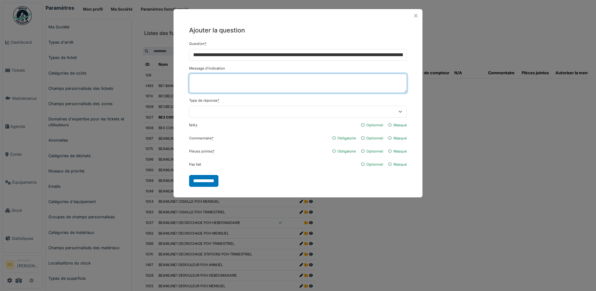
click at [219, 82] on textarea "Message d'indication" at bounding box center [298, 83] width 218 height 19
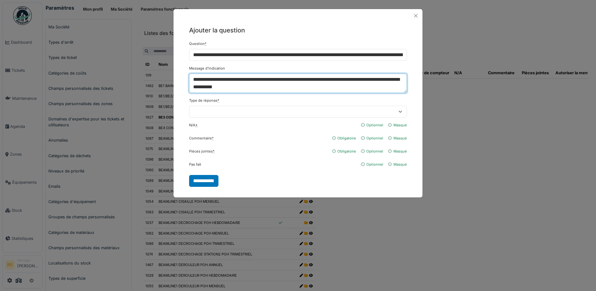
type textarea "**********"
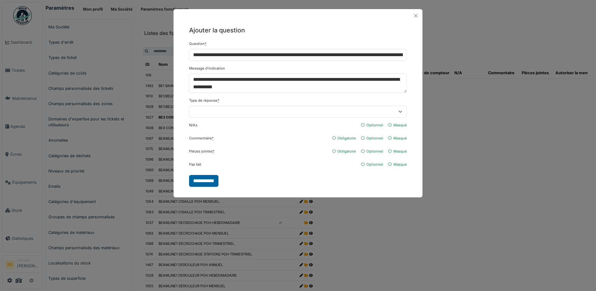
click at [204, 181] on input "**********" at bounding box center [203, 181] width 29 height 12
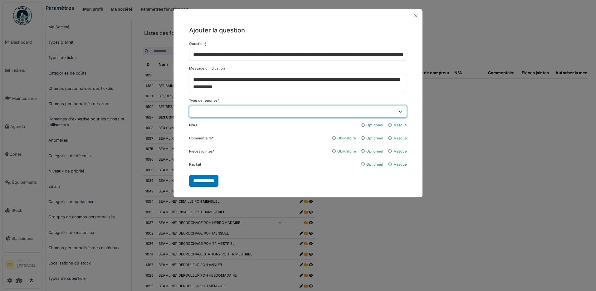
click at [273, 111] on select "**********" at bounding box center [298, 112] width 218 height 12
select select "****"
click at [189, 106] on select "**********" at bounding box center [298, 112] width 218 height 12
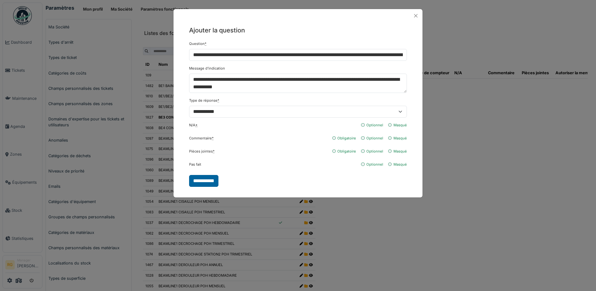
click at [209, 180] on input "**********" at bounding box center [203, 181] width 29 height 12
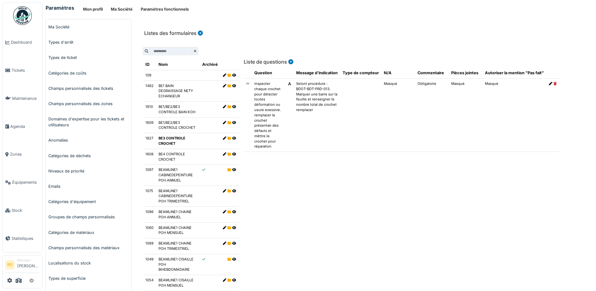
click at [549, 84] on icon at bounding box center [550, 83] width 3 height 3
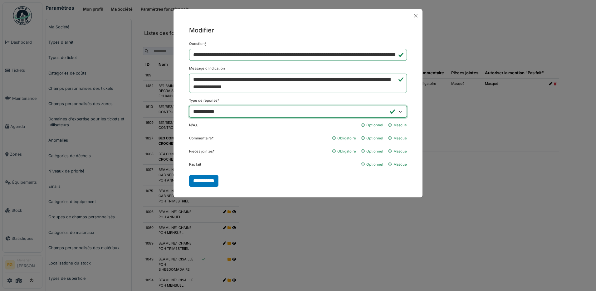
click at [401, 111] on select "**********" at bounding box center [298, 112] width 218 height 12
select select "******"
click at [189, 106] on select "**********" at bounding box center [298, 112] width 218 height 12
click at [208, 180] on input "**********" at bounding box center [203, 181] width 29 height 12
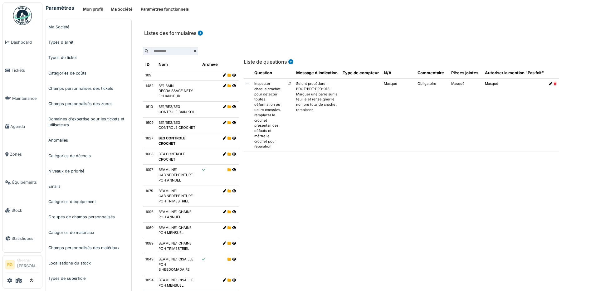
click at [289, 61] on icon at bounding box center [290, 61] width 6 height 5
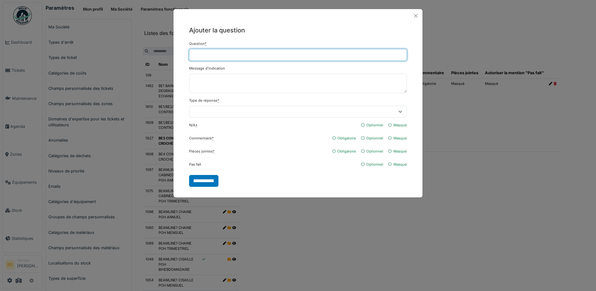
click at [275, 54] on input "Question *" at bounding box center [298, 55] width 218 height 12
click at [320, 56] on input "**********" at bounding box center [298, 55] width 218 height 12
click at [347, 57] on input "**********" at bounding box center [298, 55] width 218 height 12
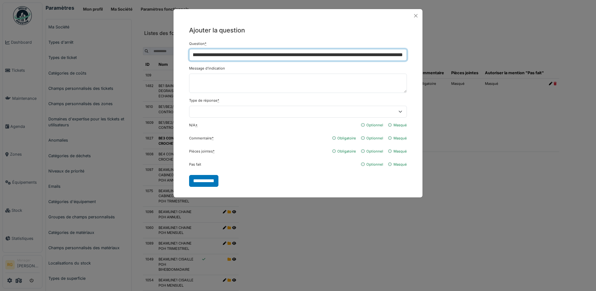
scroll to position [0, 66]
type input "**********"
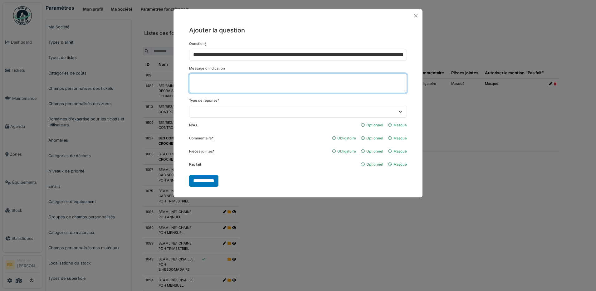
click at [264, 82] on textarea "Message d'indication" at bounding box center [298, 83] width 218 height 19
type textarea "**********"
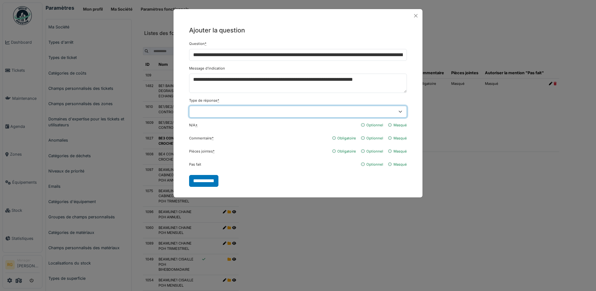
click at [301, 111] on select "**********" at bounding box center [298, 112] width 218 height 12
select select "******"
click at [189, 106] on select "**********" at bounding box center [298, 112] width 218 height 12
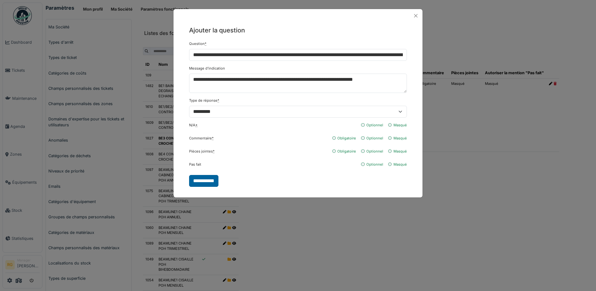
click at [209, 179] on input "**********" at bounding box center [203, 181] width 29 height 12
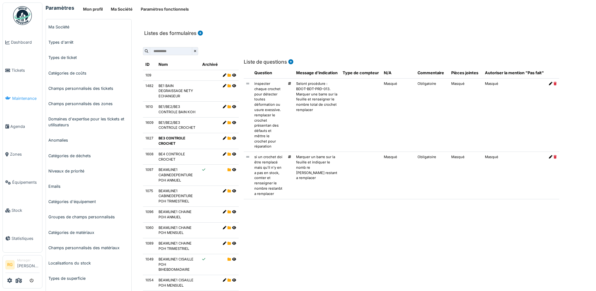
click at [22, 97] on span "Maintenance" at bounding box center [25, 98] width 27 height 6
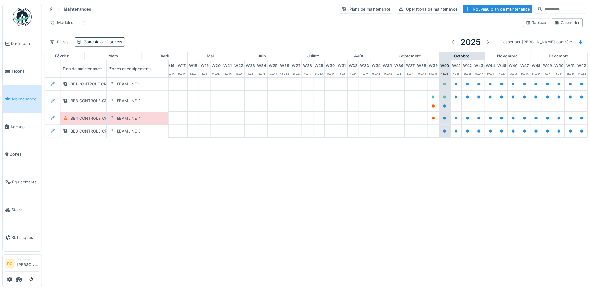
scroll to position [0, 211]
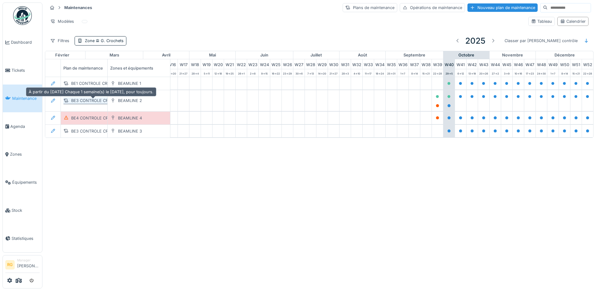
click at [88, 101] on div "BE3 CONTROLE CROCHET" at bounding box center [96, 101] width 51 height 6
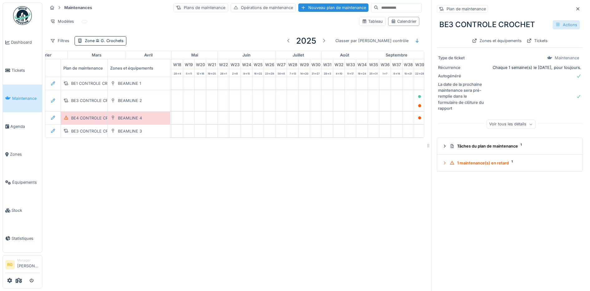
click at [553, 25] on div "Actions" at bounding box center [565, 24] width 27 height 9
click at [523, 38] on div "Modifier" at bounding box center [532, 38] width 56 height 9
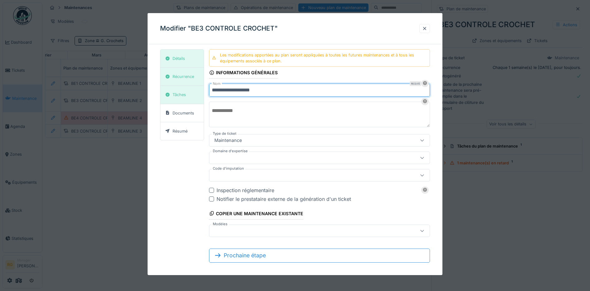
click at [287, 91] on input "**********" at bounding box center [319, 90] width 221 height 13
click at [182, 96] on div "Tâches" at bounding box center [178, 95] width 13 height 6
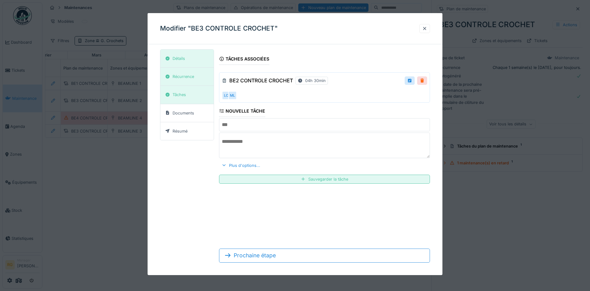
click at [424, 81] on div at bounding box center [421, 81] width 5 height 6
click at [415, 80] on div "Remove ?" at bounding box center [410, 80] width 31 height 9
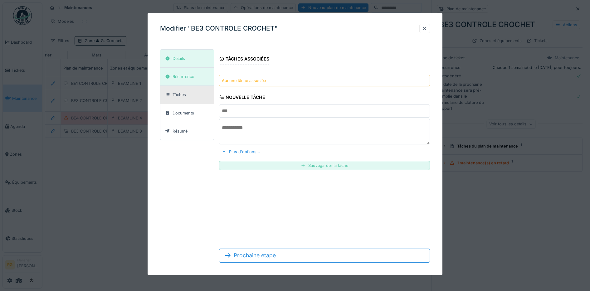
click at [292, 80] on div "Aucune tâche associée" at bounding box center [324, 81] width 211 height 12
click at [190, 59] on div "Détails" at bounding box center [186, 59] width 53 height 18
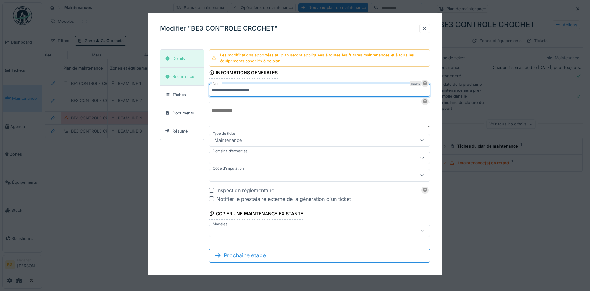
click at [289, 86] on input "**********" at bounding box center [319, 90] width 221 height 13
click at [183, 96] on div "Tâches" at bounding box center [178, 95] width 13 height 6
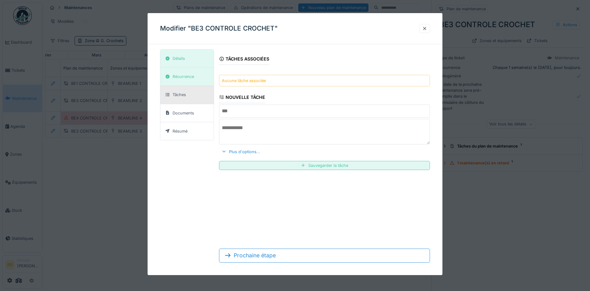
click at [230, 110] on input "text" at bounding box center [324, 110] width 211 height 13
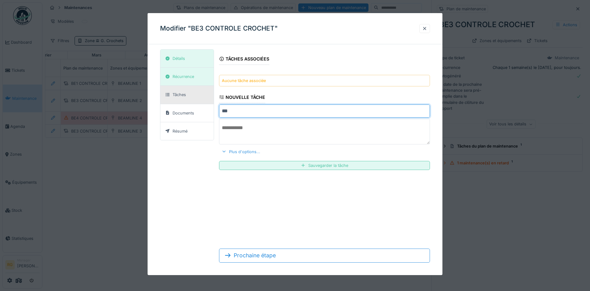
type input "***"
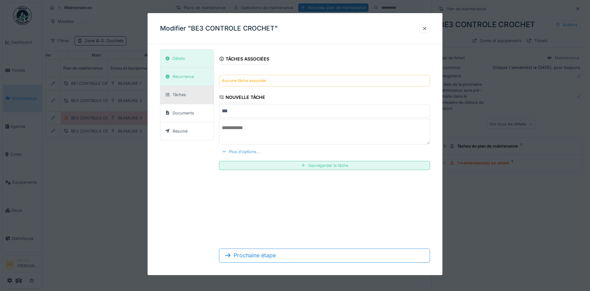
click at [224, 152] on div at bounding box center [223, 152] width 5 height 6
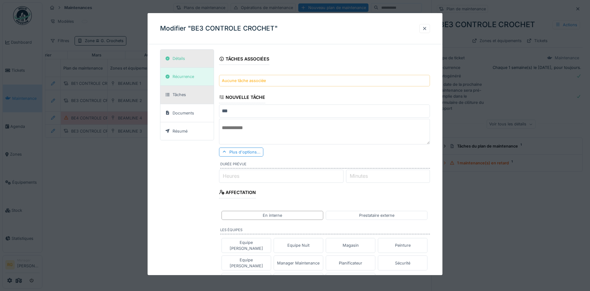
click at [181, 54] on div "Détails" at bounding box center [186, 59] width 53 height 18
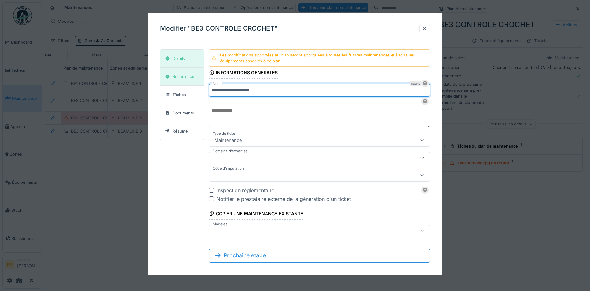
drag, startPoint x: 302, startPoint y: 88, endPoint x: 291, endPoint y: 88, distance: 11.2
click at [291, 88] on input "**********" at bounding box center [319, 90] width 221 height 13
type input "*"
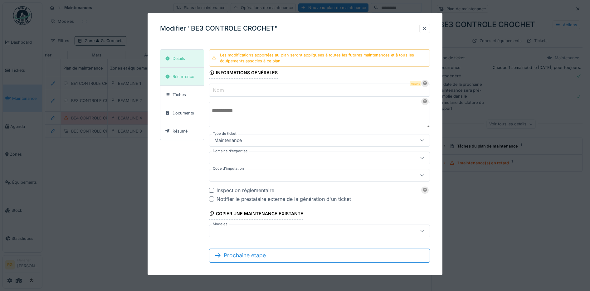
drag, startPoint x: 175, startPoint y: 167, endPoint x: 195, endPoint y: 117, distance: 53.9
click at [175, 166] on div "Détails Récurrence Tâches Documents Résumé Les modifications apportées au plan …" at bounding box center [295, 158] width 270 height 218
click at [221, 89] on label "Nom" at bounding box center [218, 89] width 14 height 7
click at [221, 89] on input "Nom" at bounding box center [319, 90] width 221 height 13
click at [180, 130] on div "Résumé" at bounding box center [179, 131] width 15 height 6
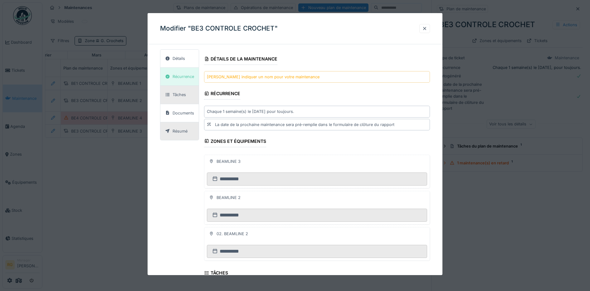
click at [180, 97] on div "Tâches" at bounding box center [178, 95] width 13 height 6
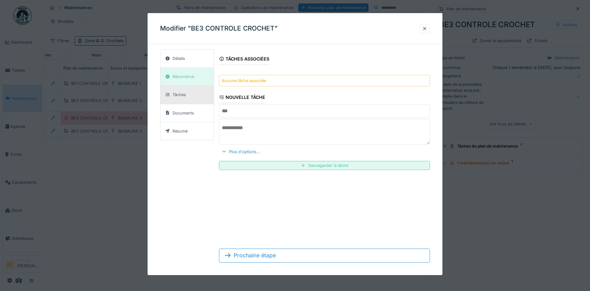
click at [250, 110] on input "text" at bounding box center [324, 110] width 211 height 13
click at [185, 166] on div "Détails Récurrence Tâches Documents Résumé Tâches associées Aucune tâche associ…" at bounding box center [295, 158] width 270 height 218
click at [427, 29] on div at bounding box center [424, 29] width 5 height 6
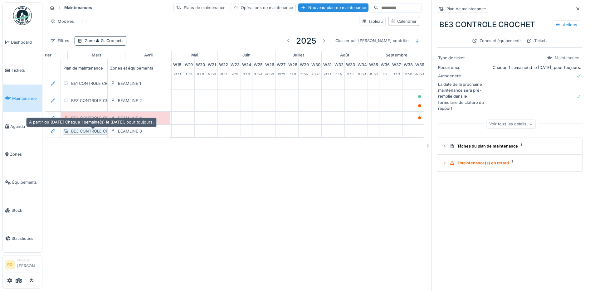
click at [84, 132] on div "BE3 CONTROLE CROCHET" at bounding box center [96, 131] width 51 height 6
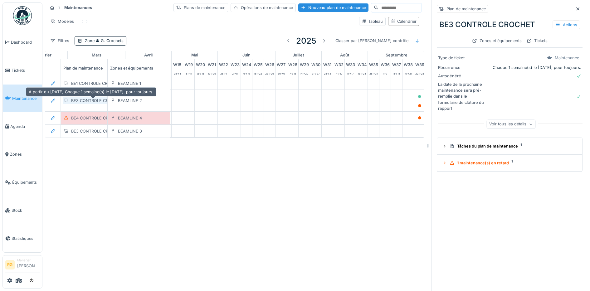
click at [85, 103] on div "BE3 CONTROLE CROCHET" at bounding box center [96, 101] width 51 height 6
click at [83, 100] on div "BE3 CONTROLE CROCHET" at bounding box center [96, 101] width 51 height 6
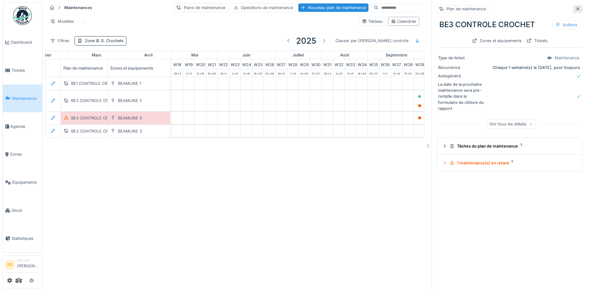
click at [575, 11] on icon at bounding box center [577, 9] width 5 height 4
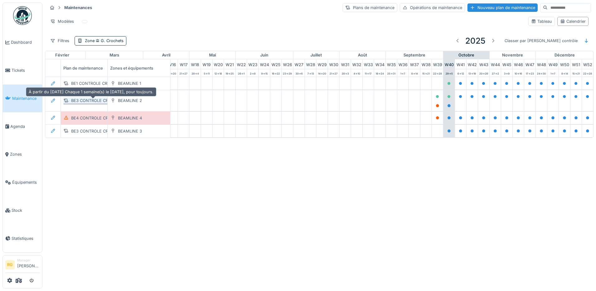
click at [90, 102] on div "BE3 CONTROLE CROCHET" at bounding box center [96, 101] width 51 height 6
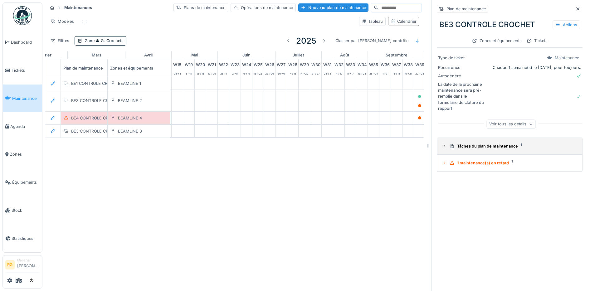
click at [442, 148] on icon at bounding box center [444, 146] width 5 height 4
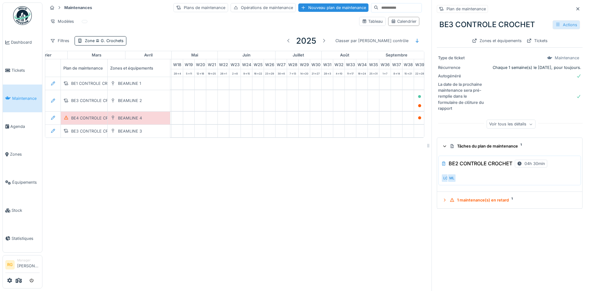
click at [558, 24] on div "Actions" at bounding box center [565, 24] width 27 height 9
click at [520, 40] on div "Modifier" at bounding box center [532, 38] width 56 height 9
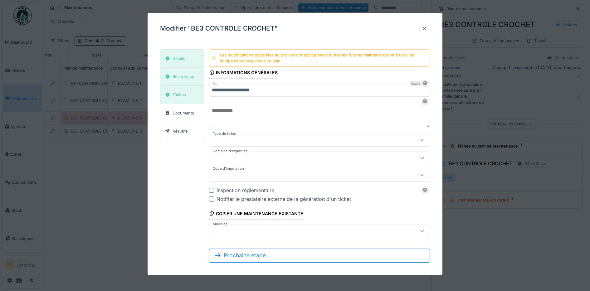
type input "***"
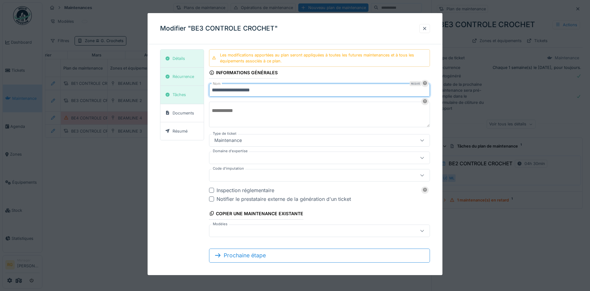
click at [222, 89] on input "**********" at bounding box center [319, 90] width 221 height 13
type input "**********"
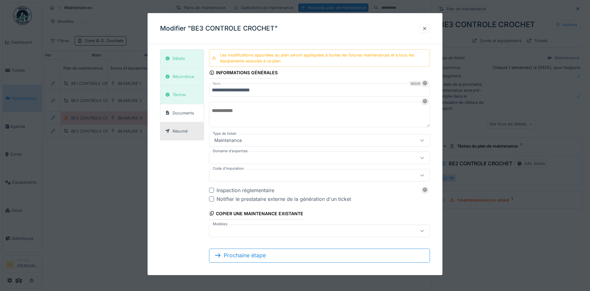
click at [186, 133] on div "Résumé" at bounding box center [179, 131] width 15 height 6
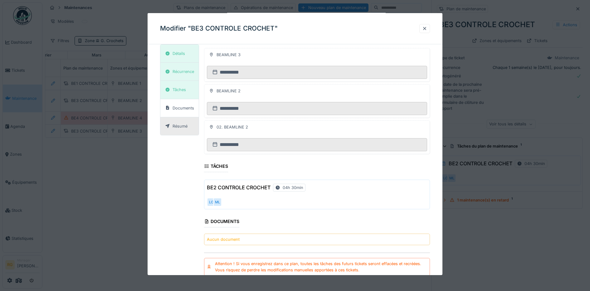
scroll to position [142, 0]
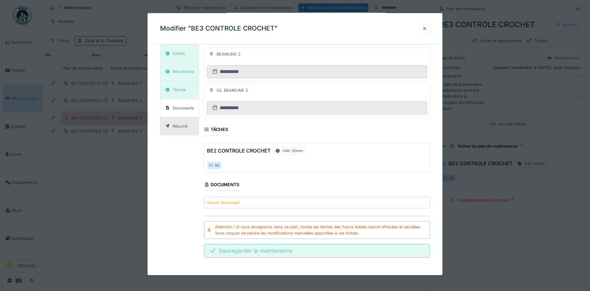
click at [250, 252] on div "Sauvegarder la maintenance" at bounding box center [317, 251] width 226 height 14
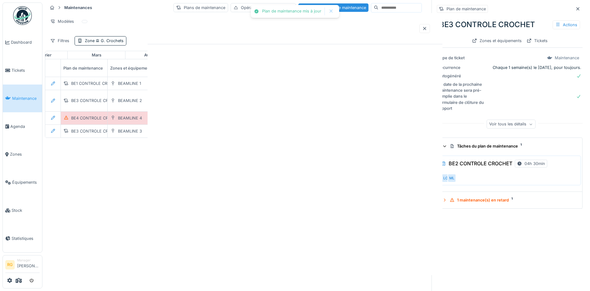
scroll to position [0, 0]
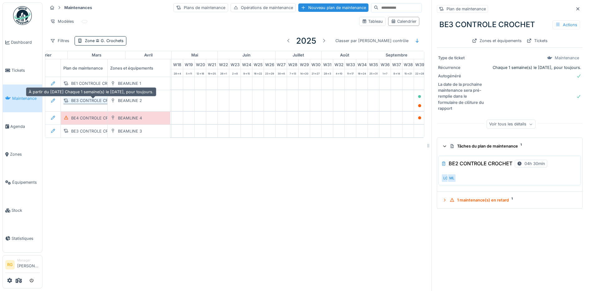
click at [89, 100] on div "BE3 CONTROLE CROCHET" at bounding box center [96, 101] width 51 height 6
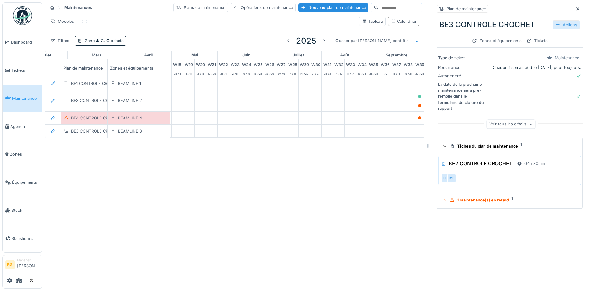
click at [554, 25] on div "Actions" at bounding box center [565, 24] width 27 height 9
click at [522, 39] on div "Modifier" at bounding box center [532, 38] width 56 height 9
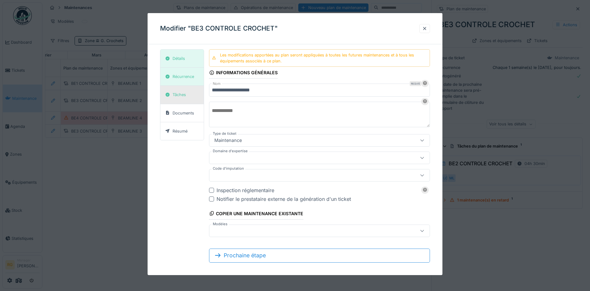
click at [181, 99] on div "Tâches" at bounding box center [175, 95] width 25 height 8
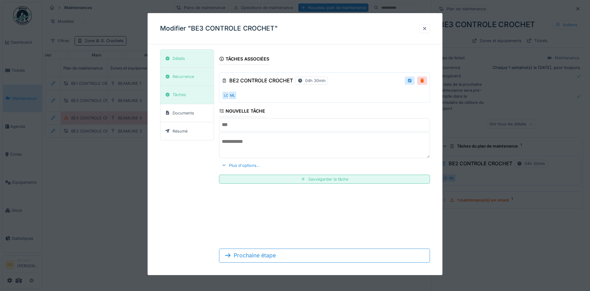
click at [411, 81] on div at bounding box center [409, 81] width 5 height 6
type input "**********"
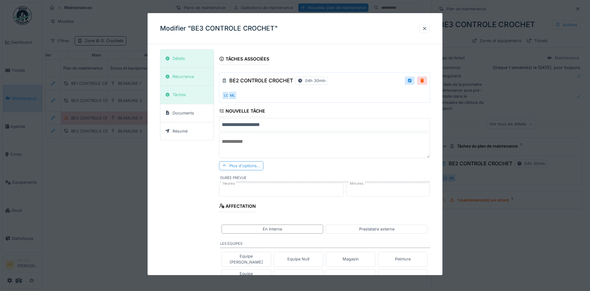
click at [235, 164] on div "Plus d'options..." at bounding box center [241, 165] width 44 height 9
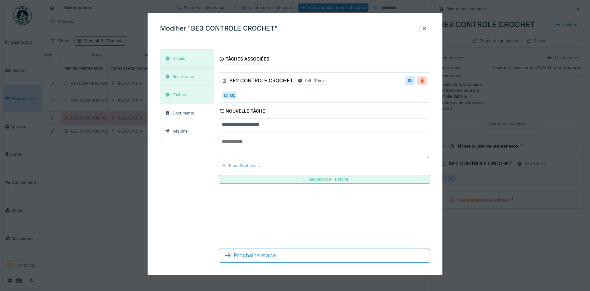
click at [228, 165] on div "Plus d'options..." at bounding box center [241, 165] width 44 height 8
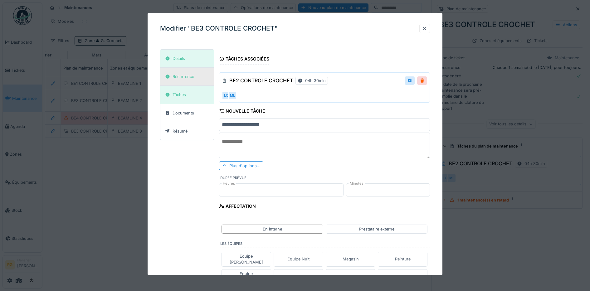
click at [185, 78] on div "Récurrence" at bounding box center [183, 77] width 22 height 6
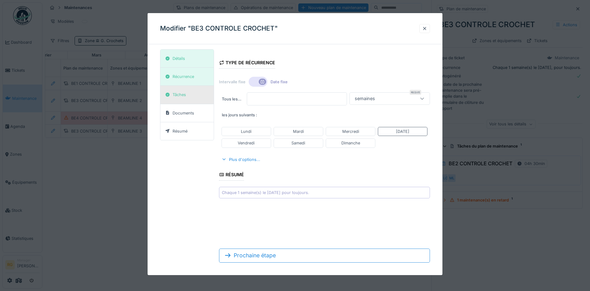
click at [182, 94] on div "Tâches" at bounding box center [178, 95] width 13 height 6
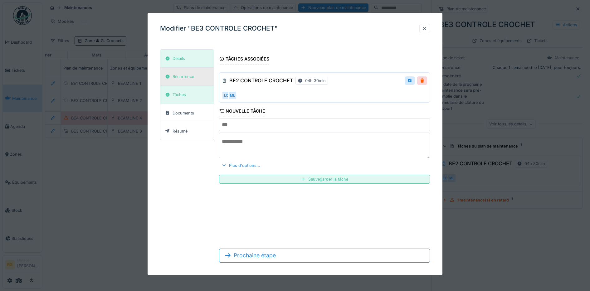
click at [185, 79] on div "Récurrence" at bounding box center [183, 77] width 22 height 6
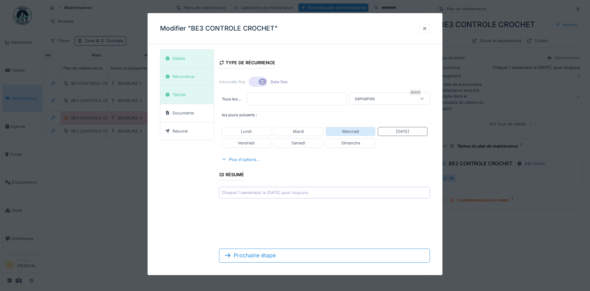
click at [359, 130] on div "Mercredi" at bounding box center [350, 131] width 17 height 6
click at [184, 70] on div "Récurrence" at bounding box center [186, 77] width 53 height 18
click at [184, 76] on div "Récurrence" at bounding box center [183, 77] width 22 height 6
click at [184, 61] on div "Détails" at bounding box center [178, 59] width 12 height 6
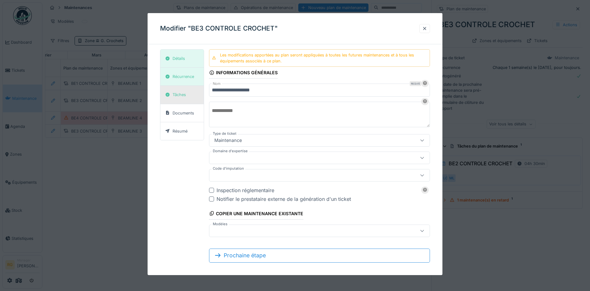
click at [182, 98] on div "Tâches" at bounding box center [175, 95] width 25 height 8
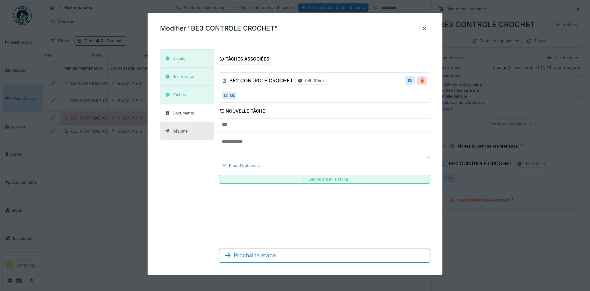
click at [191, 129] on div "Résumé" at bounding box center [186, 131] width 53 height 18
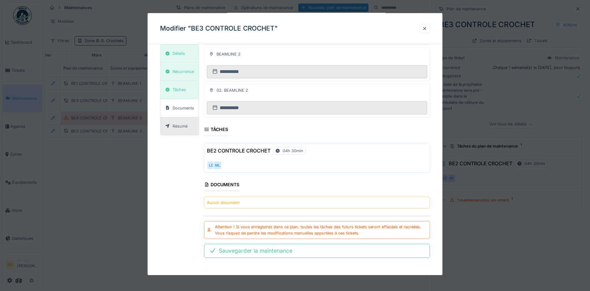
scroll to position [6, 0]
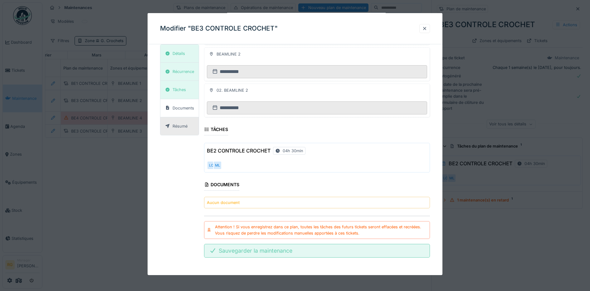
click at [256, 250] on div "Sauvegarder la maintenance" at bounding box center [317, 251] width 226 height 14
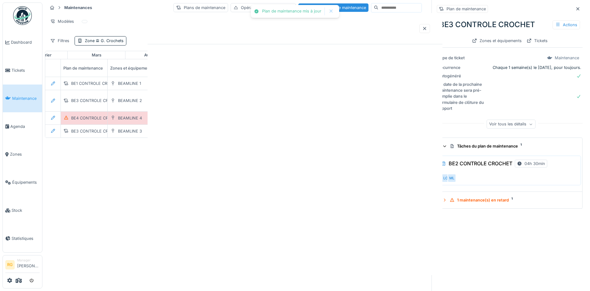
scroll to position [0, 0]
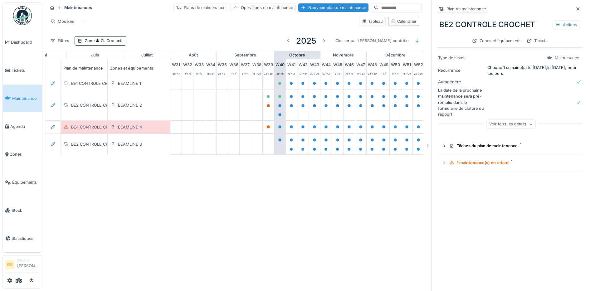
scroll to position [0, 380]
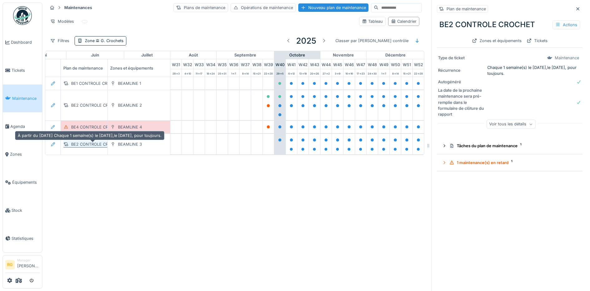
click at [89, 141] on div "BE2 CONTROLE CROCHET" at bounding box center [96, 144] width 51 height 6
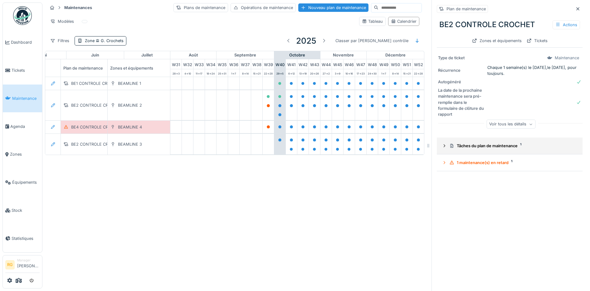
click at [442, 144] on icon at bounding box center [444, 146] width 5 height 4
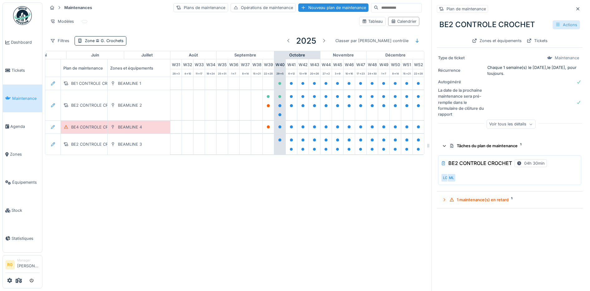
click at [557, 20] on div "Actions" at bounding box center [565, 24] width 27 height 9
click at [521, 34] on div "Modifier" at bounding box center [532, 38] width 56 height 9
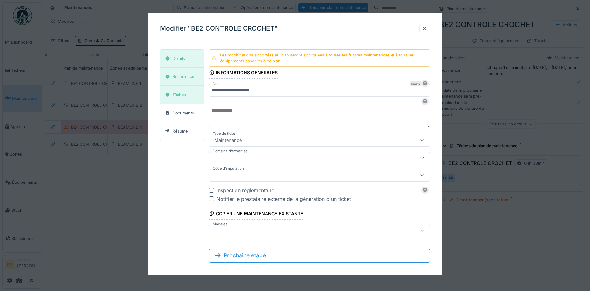
click at [287, 90] on input "**********" at bounding box center [319, 90] width 221 height 13
click at [427, 83] on icon at bounding box center [424, 83] width 5 height 4
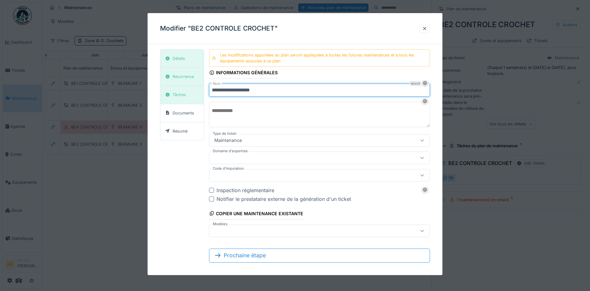
click at [221, 90] on input "**********" at bounding box center [319, 90] width 221 height 13
type input "**********"
click at [182, 180] on div "**********" at bounding box center [295, 158] width 270 height 218
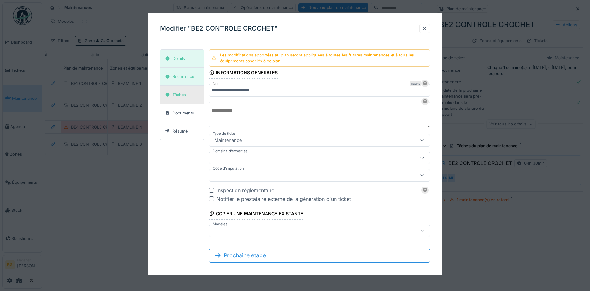
click at [177, 96] on div "Tâches" at bounding box center [178, 95] width 13 height 6
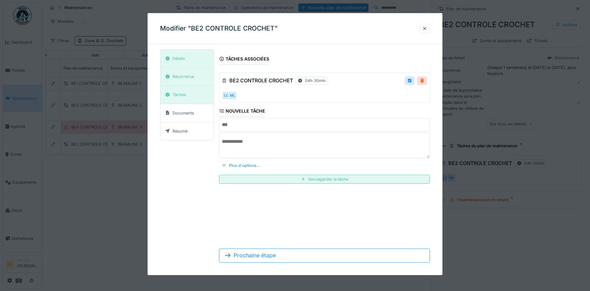
click at [424, 80] on div at bounding box center [421, 81] width 5 height 6
click at [413, 80] on div "Remove ?" at bounding box center [410, 80] width 31 height 9
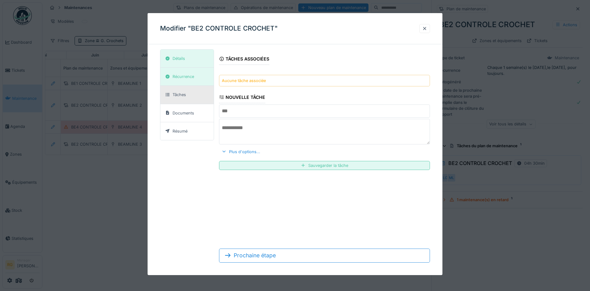
click at [321, 81] on div "Aucune tâche associée" at bounding box center [324, 81] width 211 height 12
click at [254, 80] on div "Aucune tâche associée" at bounding box center [244, 81] width 44 height 6
click at [233, 111] on input "text" at bounding box center [324, 110] width 211 height 13
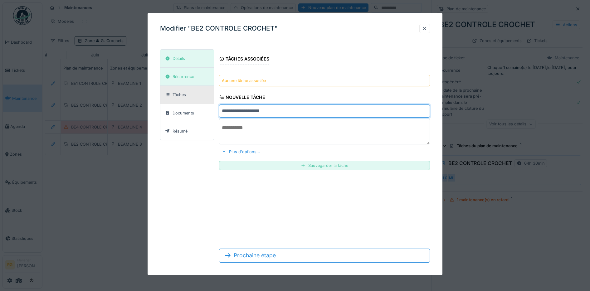
type input "**********"
click at [250, 129] on textarea at bounding box center [324, 132] width 211 height 26
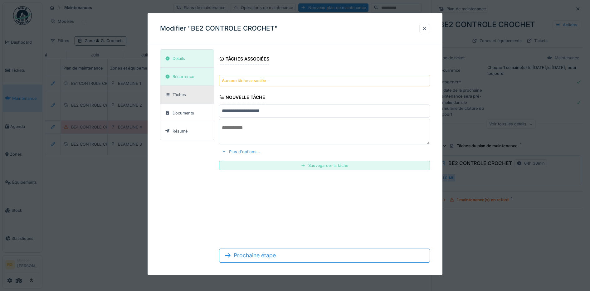
click at [225, 152] on div at bounding box center [223, 152] width 5 height 6
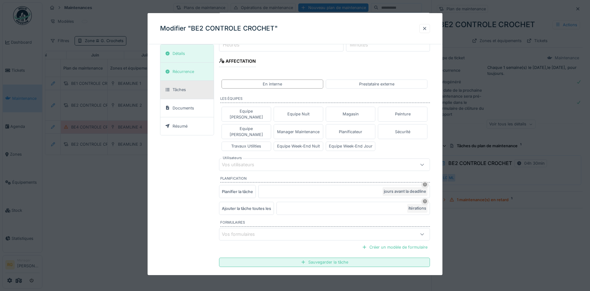
scroll to position [153, 0]
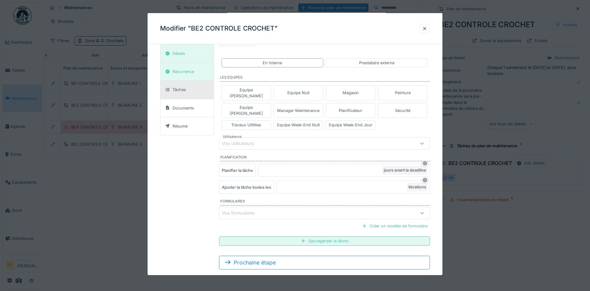
click at [237, 140] on div "Vos utilisateurs" at bounding box center [242, 143] width 41 height 7
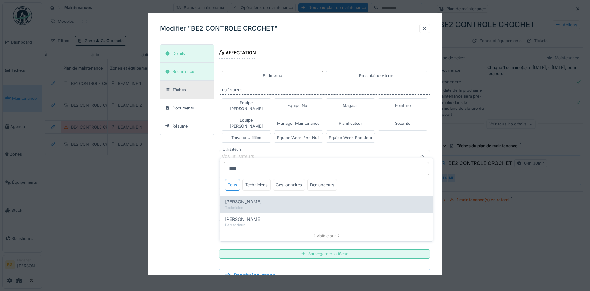
type input "****"
click at [242, 205] on div "Technicien" at bounding box center [326, 207] width 203 height 5
type input "****"
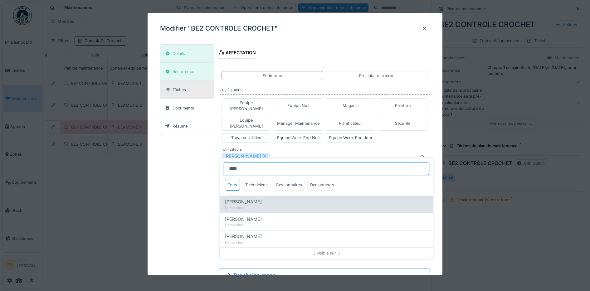
type input "****"
click at [258, 198] on span "[PERSON_NAME]" at bounding box center [243, 201] width 37 height 7
type input "*********"
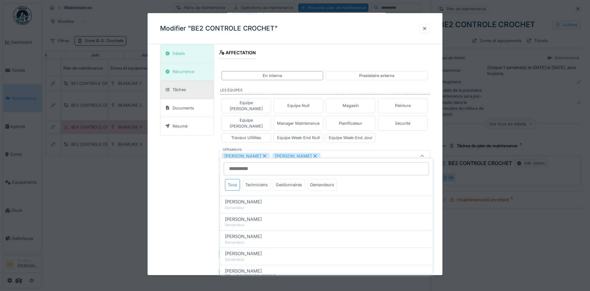
click at [206, 177] on div "**********" at bounding box center [295, 99] width 270 height 378
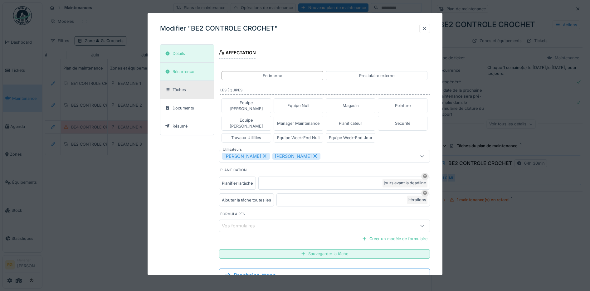
click at [421, 220] on div at bounding box center [421, 226] width 15 height 12
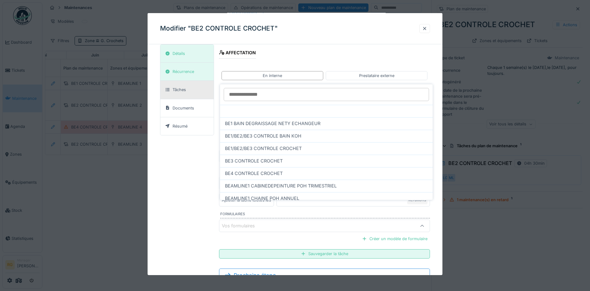
scroll to position [153, 0]
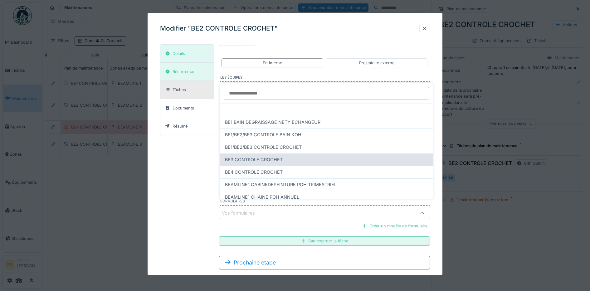
click at [240, 156] on span "BE3 CONTROLE CROCHET" at bounding box center [254, 159] width 58 height 7
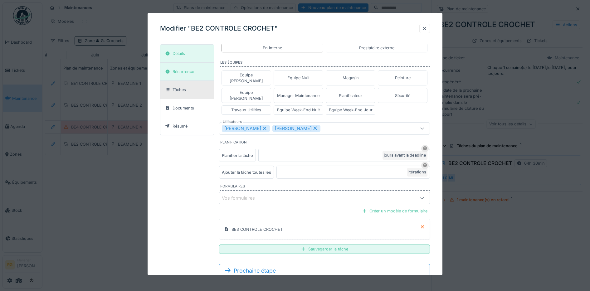
scroll to position [176, 0]
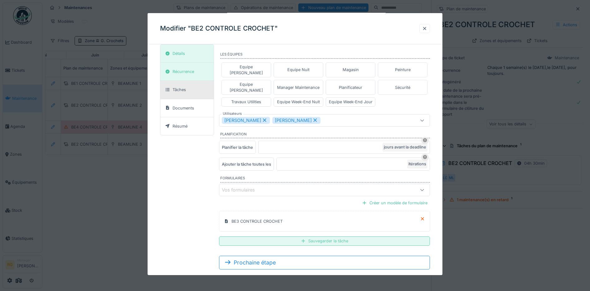
click at [257, 236] on div "Sauvegarder la tâche" at bounding box center [324, 240] width 211 height 9
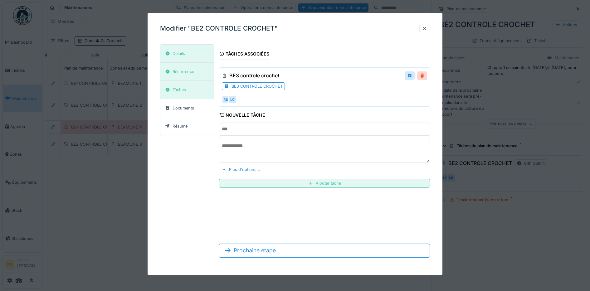
scroll to position [0, 0]
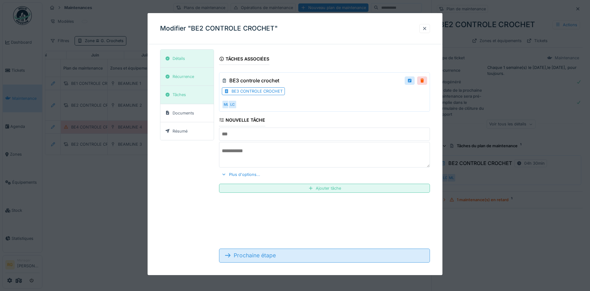
click at [245, 253] on div "Prochaine étape" at bounding box center [324, 256] width 211 height 14
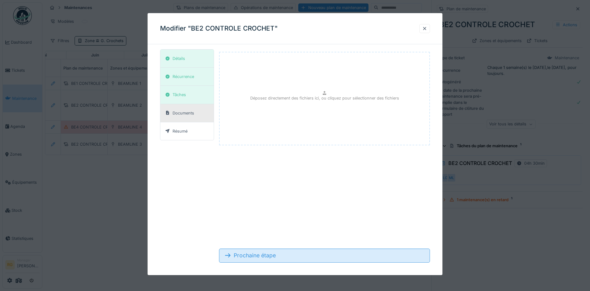
click at [245, 253] on div "Prochaine étape" at bounding box center [324, 256] width 211 height 14
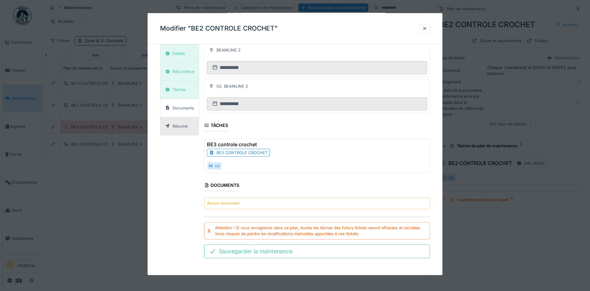
scroll to position [147, 0]
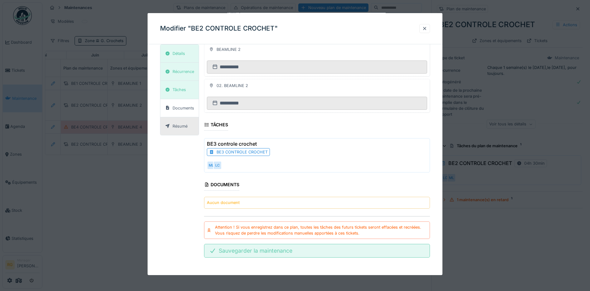
click at [263, 253] on div "Sauvegarder la maintenance" at bounding box center [317, 251] width 226 height 14
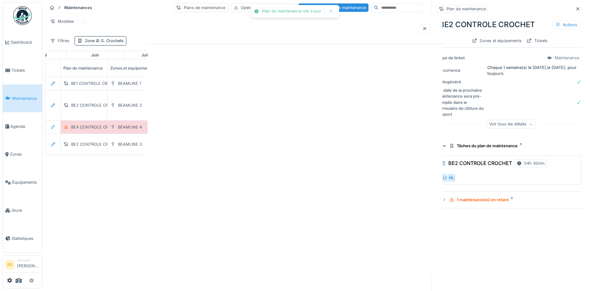
scroll to position [0, 0]
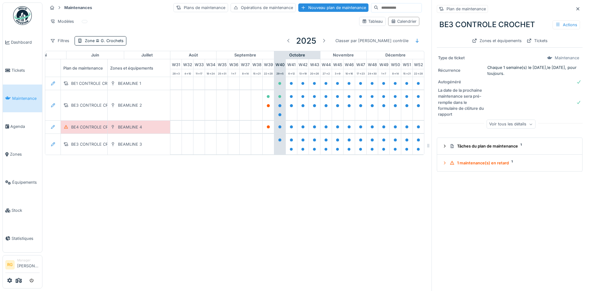
scroll to position [0, 380]
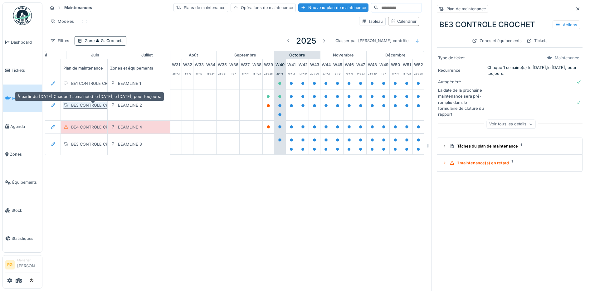
click at [89, 102] on div "BE3 CONTROLE CROCHET" at bounding box center [96, 105] width 51 height 6
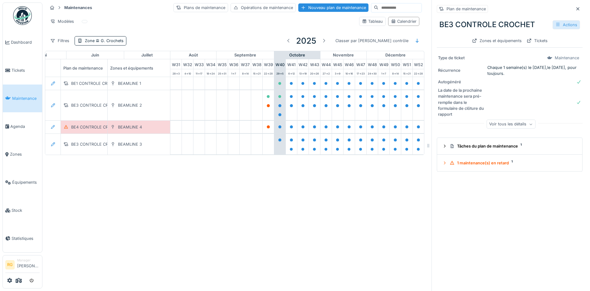
click at [552, 20] on div "Actions" at bounding box center [565, 24] width 27 height 9
click at [521, 34] on div "Modifier" at bounding box center [532, 38] width 56 height 9
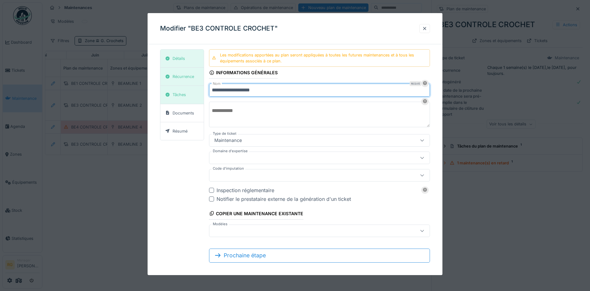
click at [221, 91] on input "**********" at bounding box center [319, 90] width 221 height 13
type input "**********"
click at [182, 92] on div "Tâches" at bounding box center [178, 95] width 13 height 6
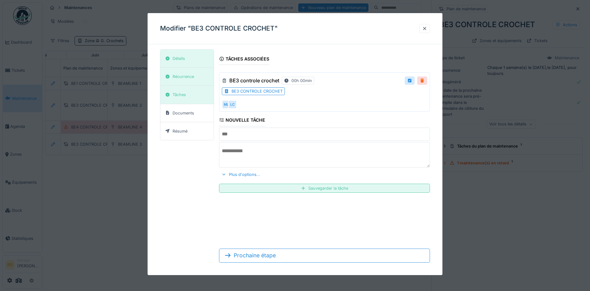
click at [424, 81] on div at bounding box center [421, 81] width 5 height 6
click at [416, 80] on div "Remove ?" at bounding box center [410, 80] width 31 height 9
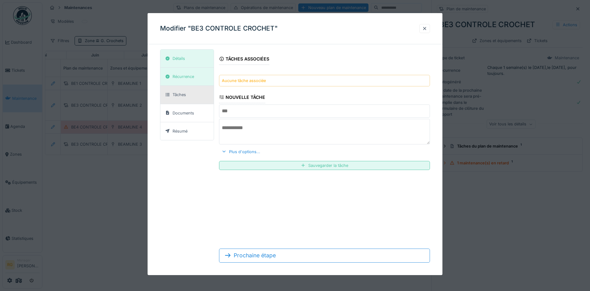
click at [233, 111] on input "text" at bounding box center [324, 110] width 211 height 13
type input "**********"
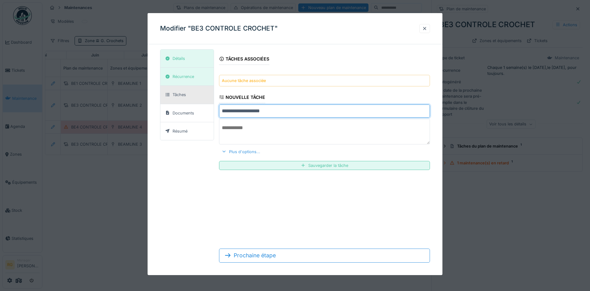
click at [224, 152] on div at bounding box center [223, 152] width 5 height 6
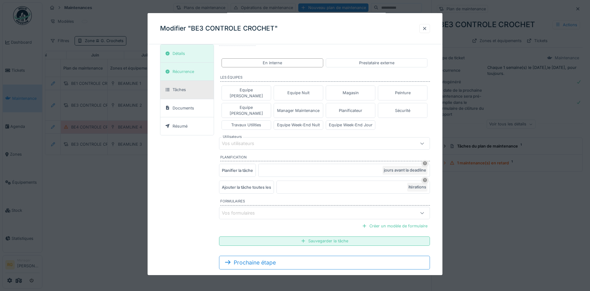
scroll to position [114, 0]
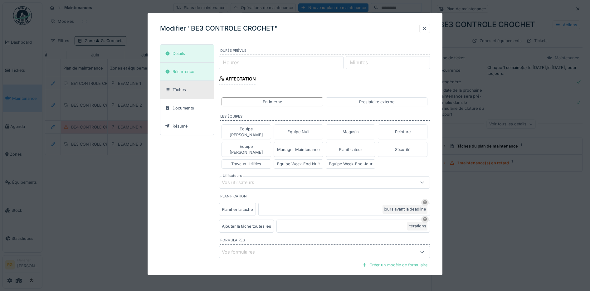
click at [245, 179] on div "Vos utilisateurs" at bounding box center [242, 182] width 41 height 7
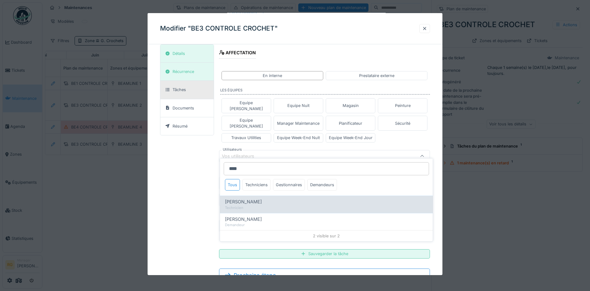
type input "****"
click at [244, 198] on span "[PERSON_NAME]" at bounding box center [243, 201] width 37 height 7
type input "****"
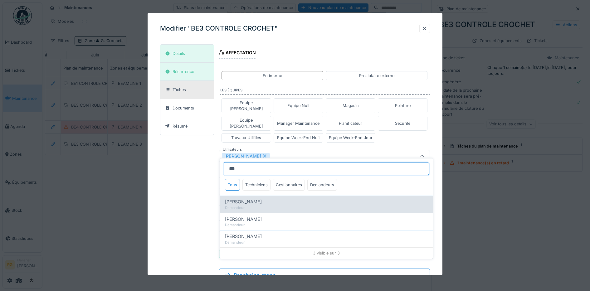
type input "***"
click at [251, 198] on span "[PERSON_NAME]" at bounding box center [243, 201] width 37 height 7
type input "*********"
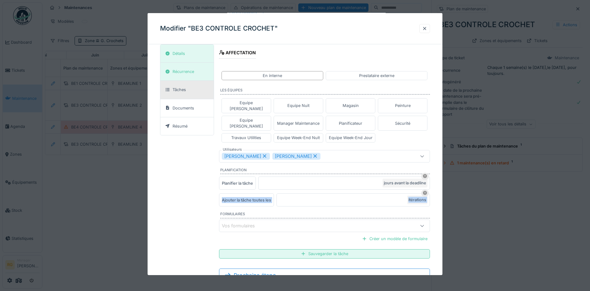
click at [178, 195] on div "**********" at bounding box center [295, 99] width 270 height 378
drag, startPoint x: 178, startPoint y: 195, endPoint x: 251, endPoint y: 214, distance: 75.0
click at [251, 222] on div "Vos formulaires" at bounding box center [243, 225] width 42 height 7
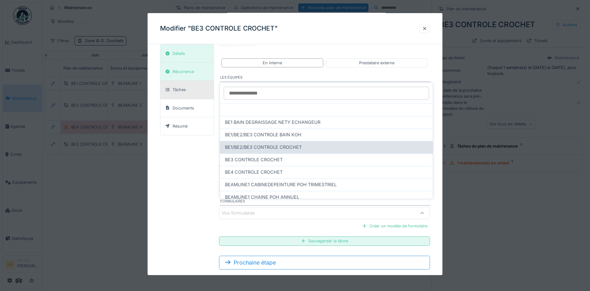
click at [242, 144] on span "BE1/BE2/BE3 CONTROLE CROCHET" at bounding box center [263, 147] width 77 height 7
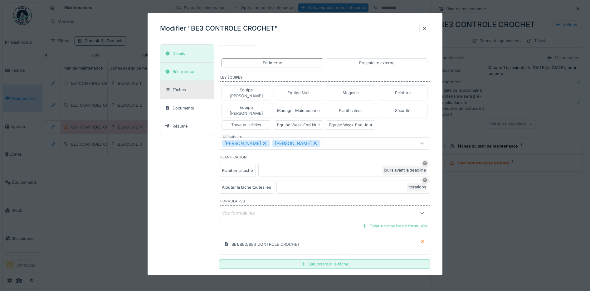
click at [356, 259] on div "Sauvegarder la tâche" at bounding box center [324, 263] width 211 height 9
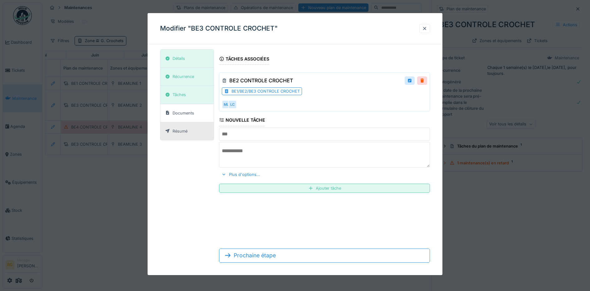
click at [185, 131] on div "Résumé" at bounding box center [179, 131] width 15 height 6
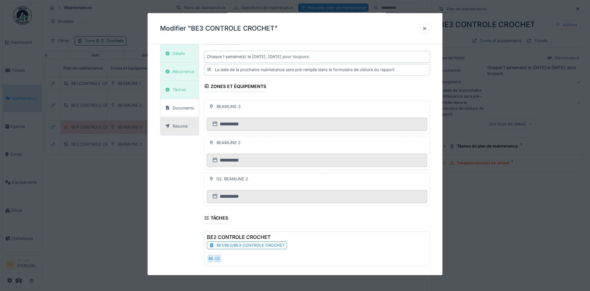
scroll to position [147, 0]
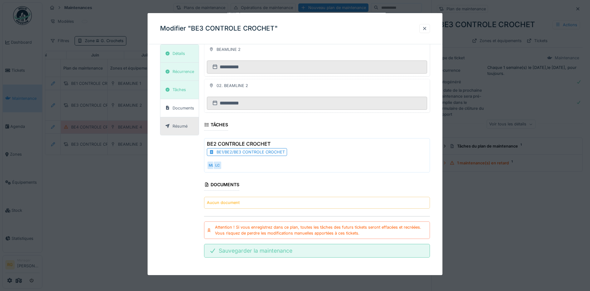
click at [250, 251] on div "Sauvegarder la maintenance" at bounding box center [317, 251] width 226 height 14
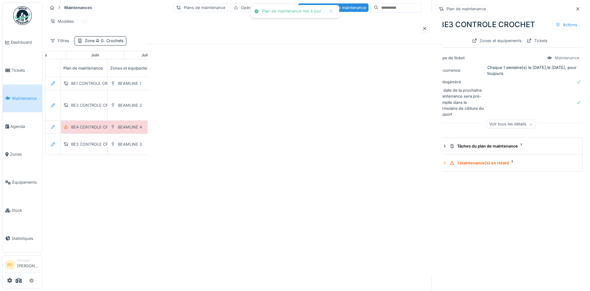
scroll to position [0, 0]
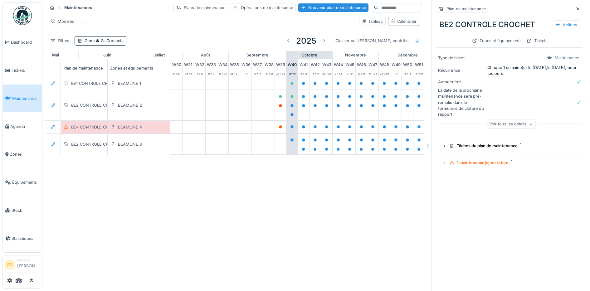
scroll to position [0, 380]
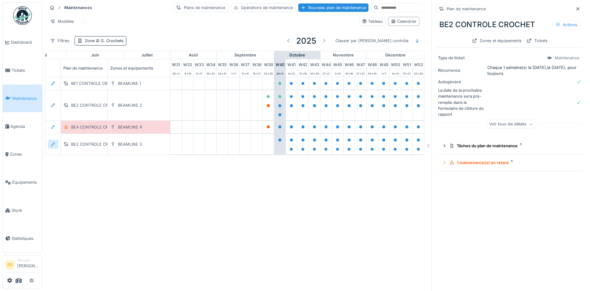
click at [51, 142] on icon at bounding box center [53, 144] width 4 height 4
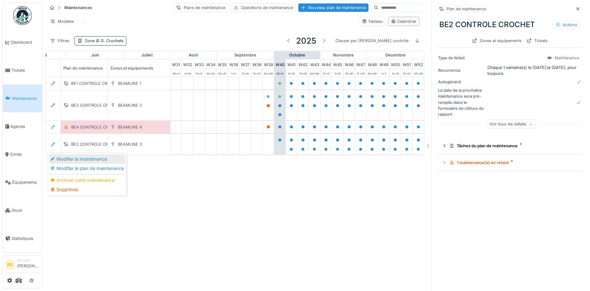
click at [70, 154] on div "Modifier la maintenance" at bounding box center [87, 158] width 76 height 9
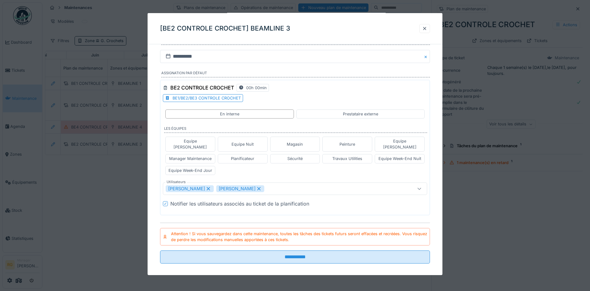
scroll to position [0, 0]
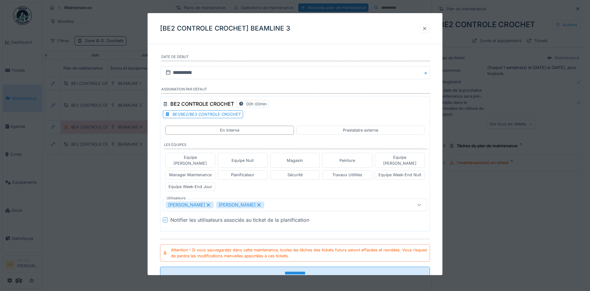
click at [426, 29] on div at bounding box center [424, 29] width 5 height 6
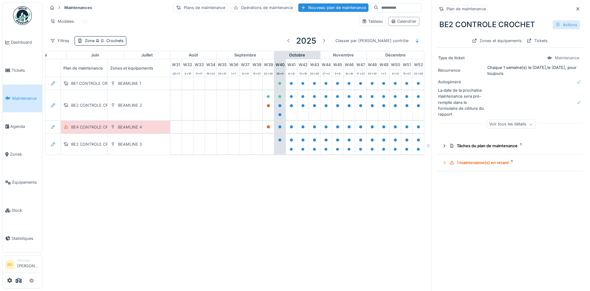
click at [562, 20] on div "Actions" at bounding box center [565, 24] width 27 height 9
click at [531, 62] on div "Supprimer" at bounding box center [532, 66] width 56 height 9
drag, startPoint x: 62, startPoint y: 201, endPoint x: 61, endPoint y: 185, distance: 16.6
click at [63, 202] on div "Maintenances Plans de maintenance Opérations de maintenance Nouveau plan de mai…" at bounding box center [315, 145] width 547 height 291
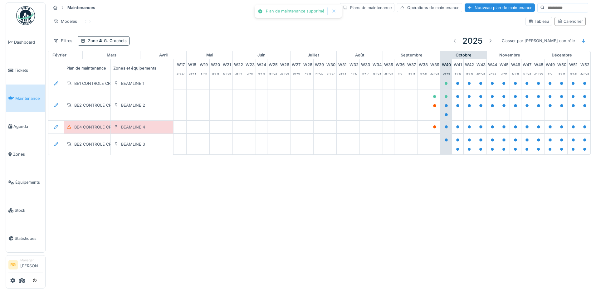
scroll to position [0, 211]
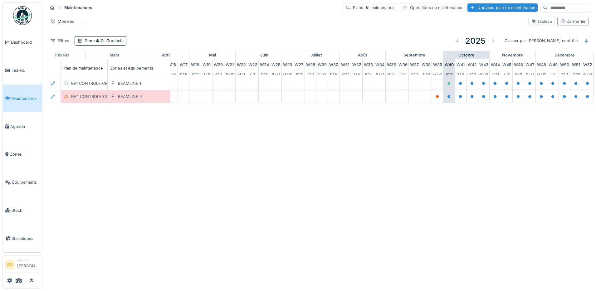
scroll to position [0, 211]
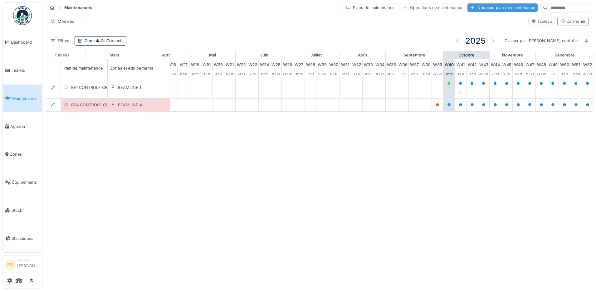
click at [485, 8] on div "Nouveau plan de maintenance" at bounding box center [502, 7] width 70 height 8
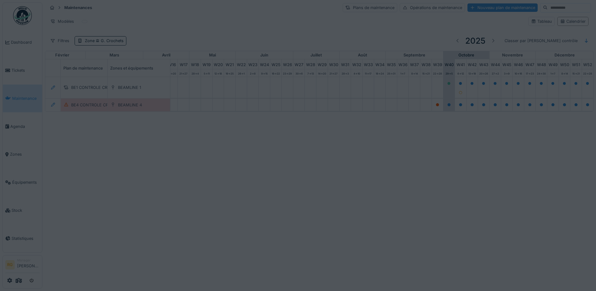
type input "***"
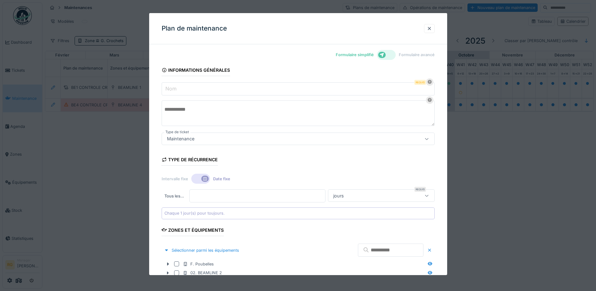
click at [240, 87] on input "Nom" at bounding box center [298, 88] width 273 height 13
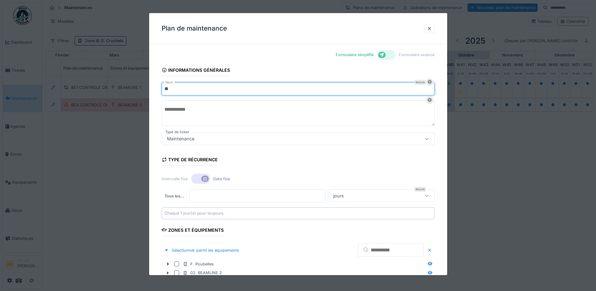
type input "**********"
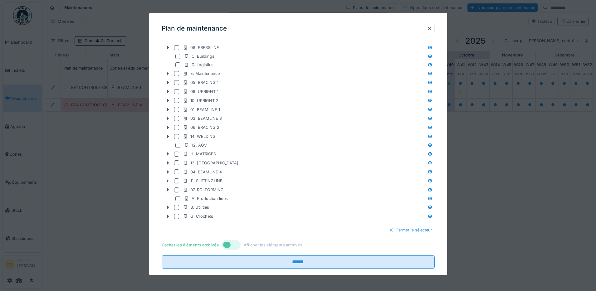
scroll to position [245, 0]
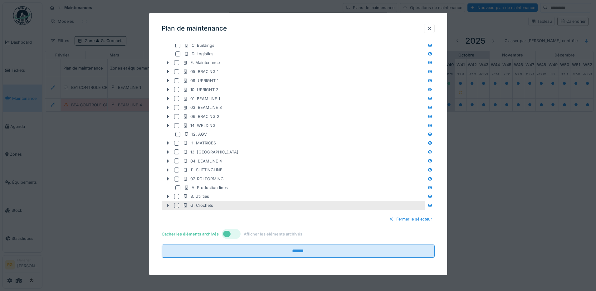
click at [167, 206] on icon at bounding box center [168, 205] width 2 height 3
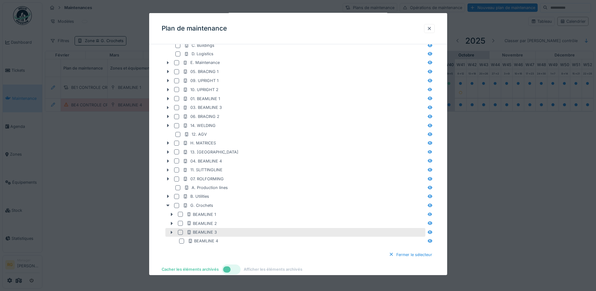
click at [180, 232] on div at bounding box center [180, 232] width 5 height 5
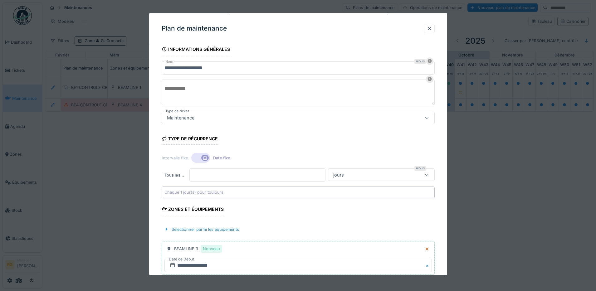
scroll to position [39, 0]
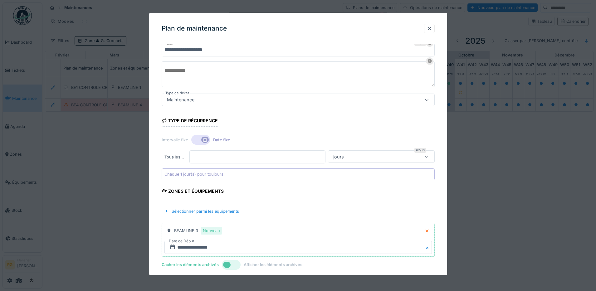
click at [209, 174] on div "Chaque 1 jour(s) pour toujours." at bounding box center [194, 174] width 60 height 6
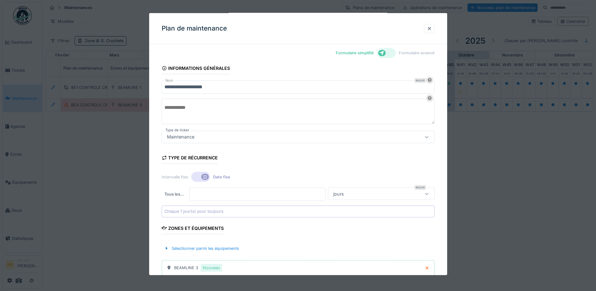
scroll to position [0, 0]
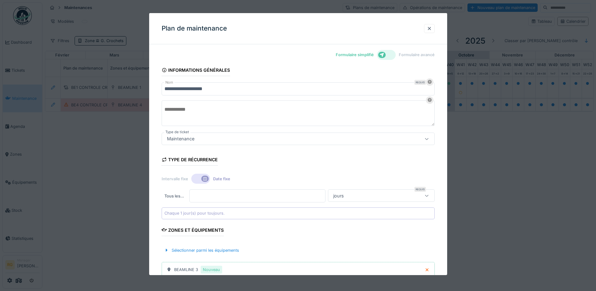
click at [390, 56] on div at bounding box center [386, 55] width 19 height 10
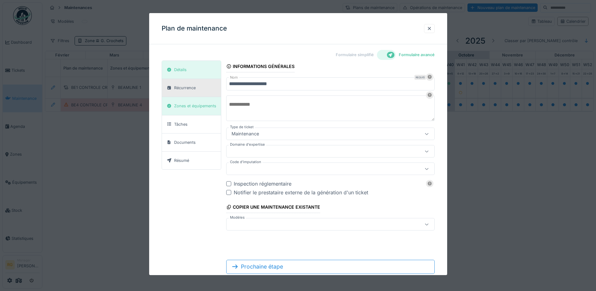
click at [190, 88] on div "Récurrence" at bounding box center [185, 88] width 22 height 6
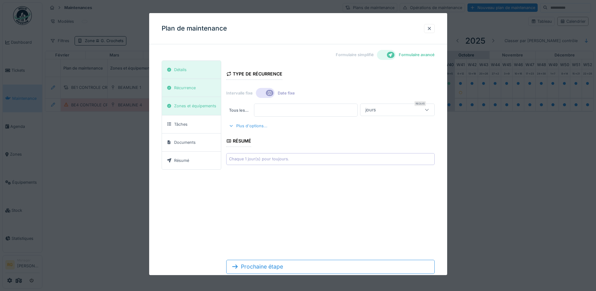
click at [229, 126] on div at bounding box center [231, 126] width 5 height 6
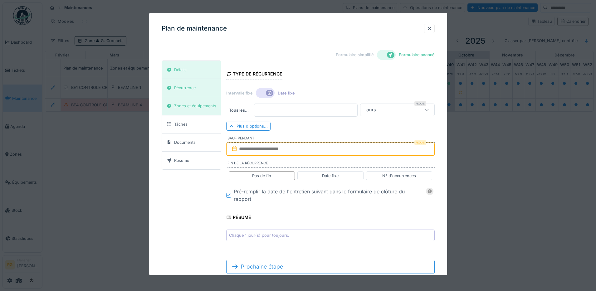
click at [429, 108] on icon at bounding box center [426, 110] width 5 height 4
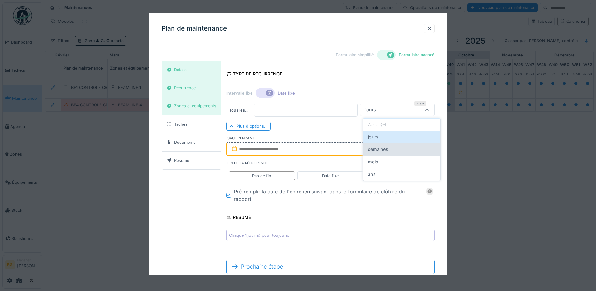
click at [387, 149] on span "semaines" at bounding box center [378, 149] width 20 height 7
type input "******"
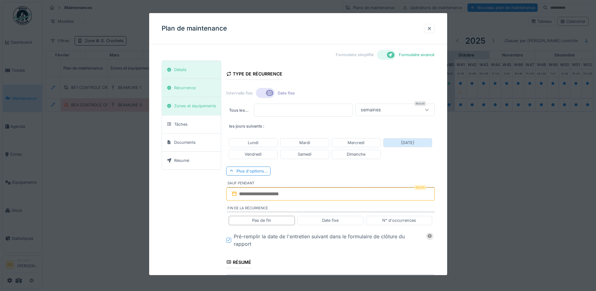
click at [406, 141] on div "[DATE]" at bounding box center [407, 143] width 13 height 6
click at [184, 72] on div "Détails" at bounding box center [180, 70] width 12 height 6
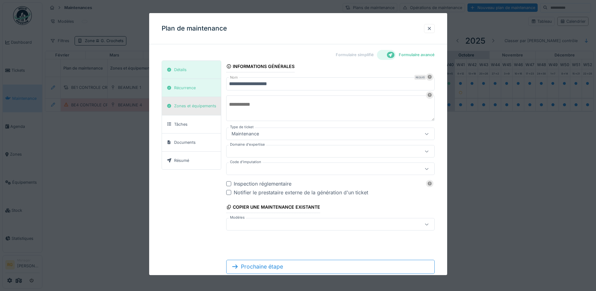
click at [186, 106] on div "Zones et équipements" at bounding box center [195, 106] width 42 height 6
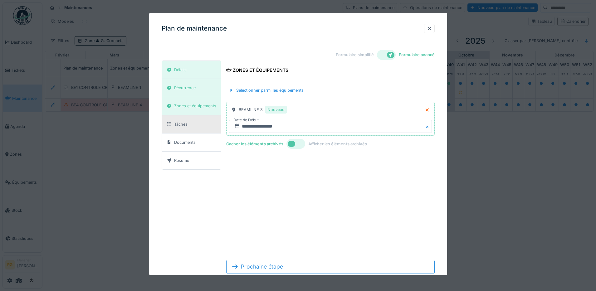
click at [184, 126] on div "Tâches" at bounding box center [180, 124] width 13 height 6
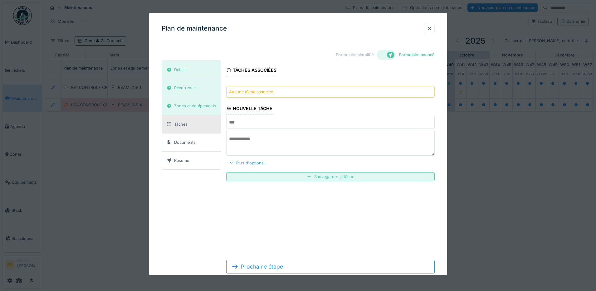
click at [231, 162] on div at bounding box center [231, 163] width 5 height 6
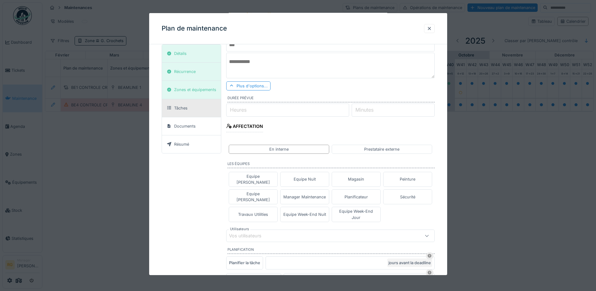
scroll to position [78, 0]
click at [247, 232] on div "Vos utilisateurs" at bounding box center [249, 235] width 41 height 7
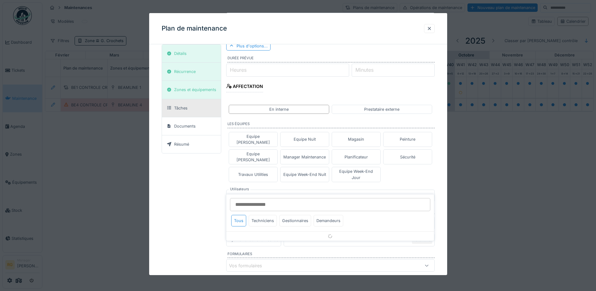
scroll to position [151, 0]
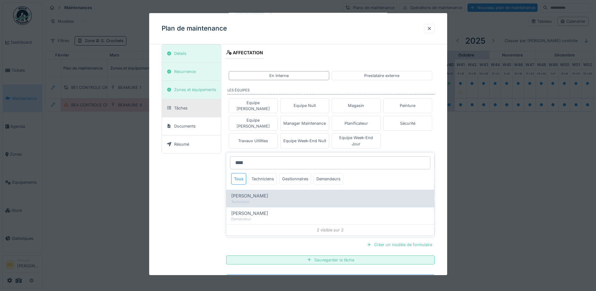
type input "****"
click at [254, 198] on span "[PERSON_NAME]" at bounding box center [249, 195] width 37 height 7
type input "****"
type input "*****"
click at [258, 198] on span "[PERSON_NAME]" at bounding box center [249, 195] width 37 height 7
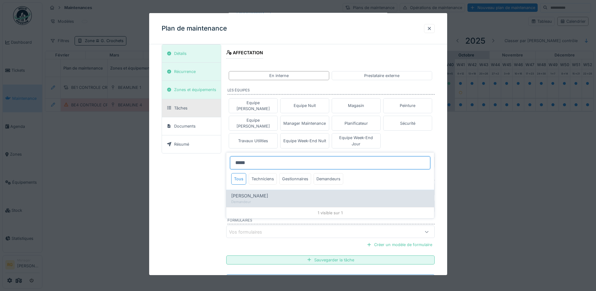
type input "*********"
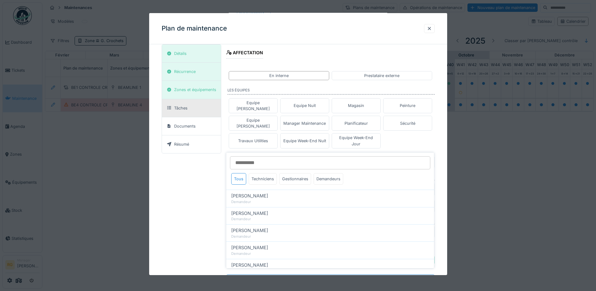
click at [194, 201] on div "Détails Récurrence Zones et équipements Tâches Documents Résumé Tâches associée…" at bounding box center [298, 102] width 273 height 384
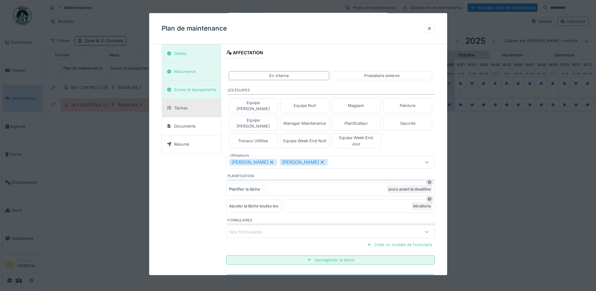
click at [250, 229] on div "Vos formulaires" at bounding box center [250, 232] width 42 height 7
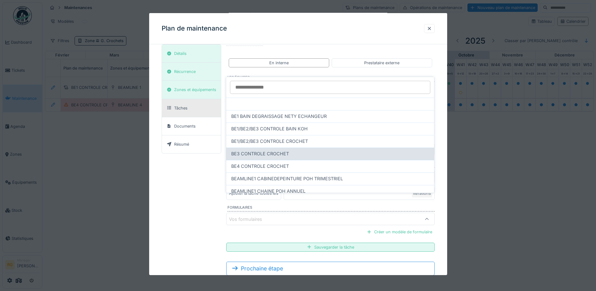
click at [255, 154] on span "BE3 CONTROLE CROCHET" at bounding box center [260, 153] width 58 height 7
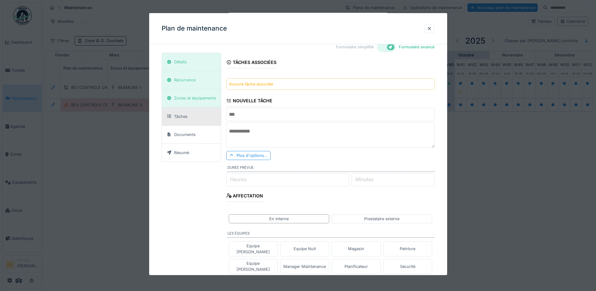
scroll to position [0, 0]
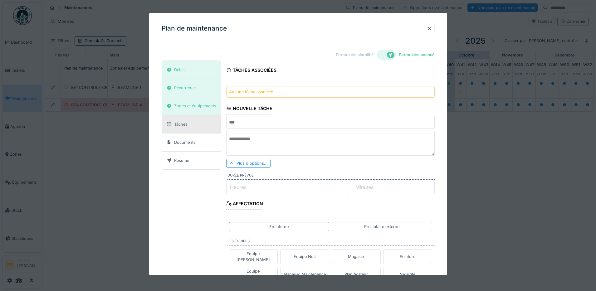
click at [253, 122] on input "text" at bounding box center [330, 122] width 208 height 13
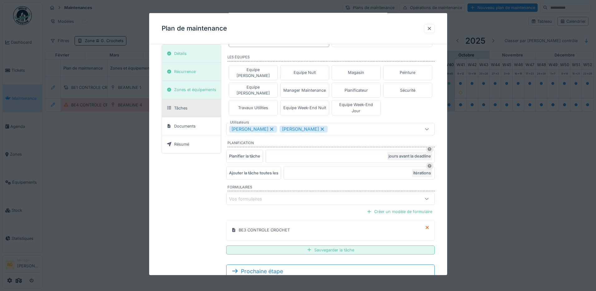
scroll to position [187, 0]
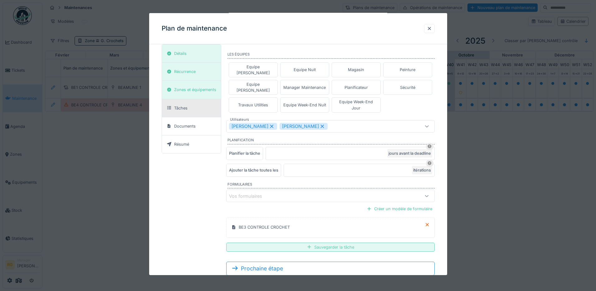
type input "**********"
click at [325, 243] on div "Sauvegarder la tâche" at bounding box center [330, 247] width 208 height 9
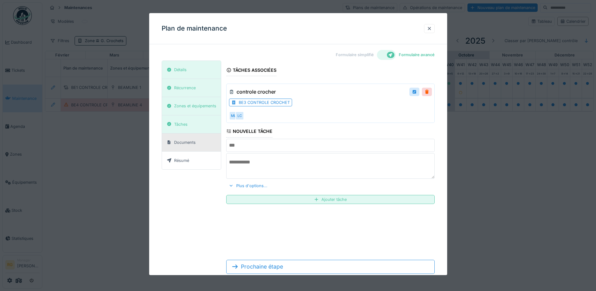
click at [190, 143] on div "Documents" at bounding box center [185, 142] width 22 height 6
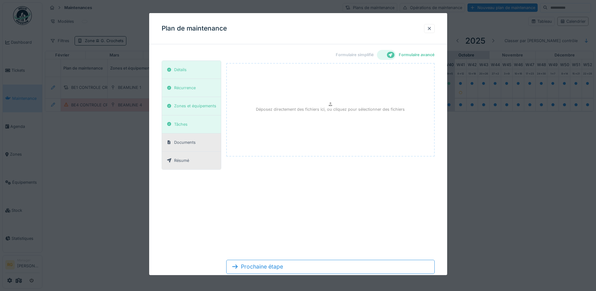
click at [187, 157] on div "Résumé" at bounding box center [177, 161] width 27 height 8
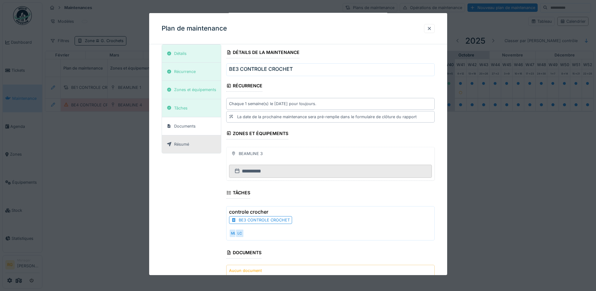
scroll to position [57, 0]
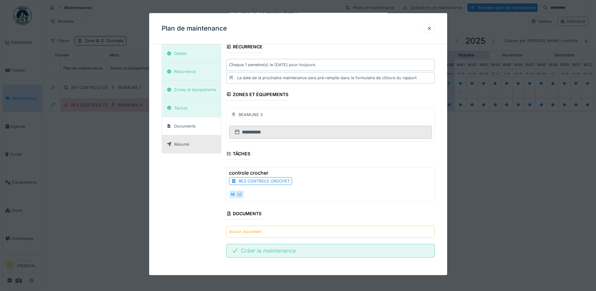
click at [282, 251] on div "Créer la maintenance" at bounding box center [330, 251] width 208 height 14
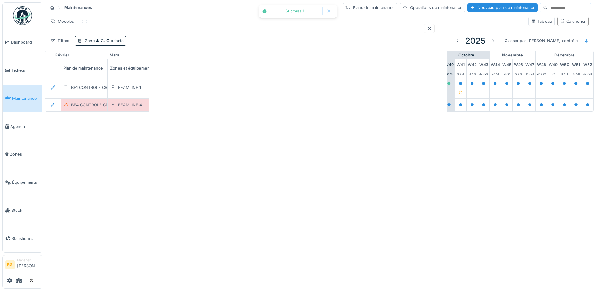
scroll to position [0, 0]
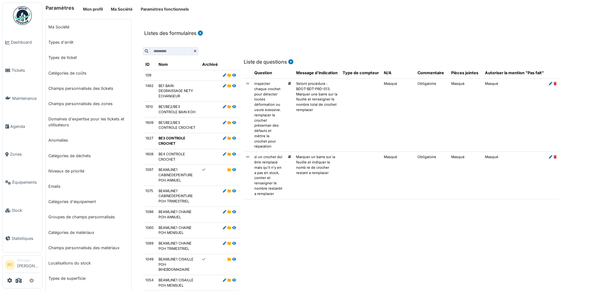
click at [168, 51] on input "text" at bounding box center [171, 51] width 42 height 8
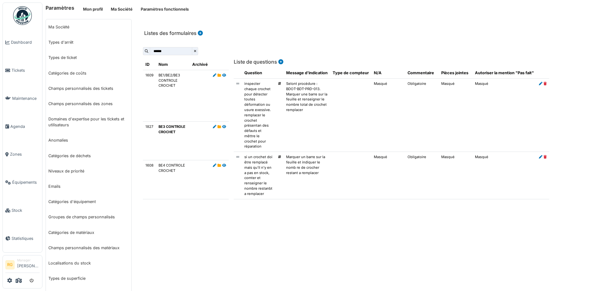
type input "******"
click at [185, 86] on td "BE1/BE2/BE3 CONTROLE CROCHET" at bounding box center [173, 95] width 34 height 51
click at [222, 75] on icon at bounding box center [224, 75] width 4 height 3
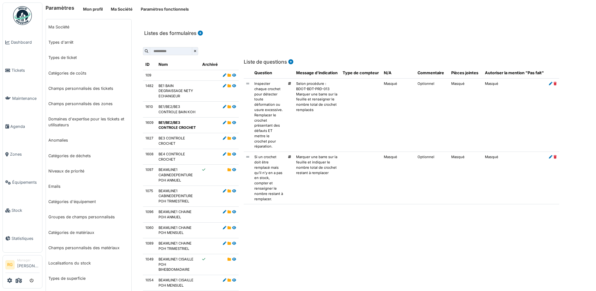
click at [183, 140] on td "BE3 CONTROLE CROCHET" at bounding box center [178, 141] width 44 height 16
click at [233, 139] on icon at bounding box center [234, 138] width 4 height 3
click at [232, 153] on icon at bounding box center [234, 154] width 4 height 3
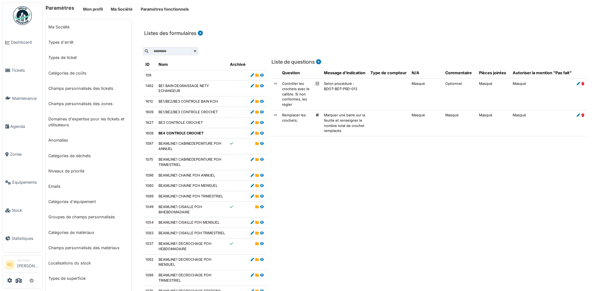
click at [199, 33] on icon at bounding box center [199, 33] width 6 height 5
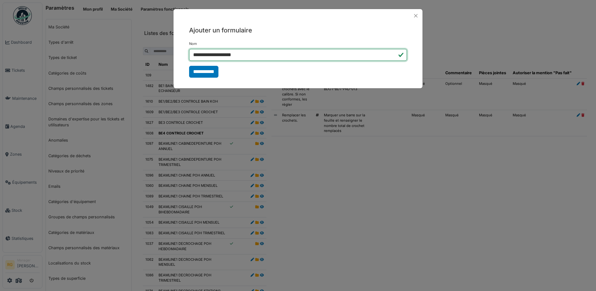
click at [203, 55] on input "**********" at bounding box center [298, 55] width 218 height 12
type input "**********"
click at [205, 72] on input "**********" at bounding box center [203, 72] width 29 height 12
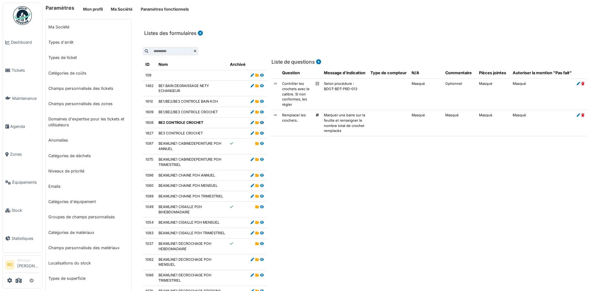
click at [260, 123] on icon at bounding box center [262, 122] width 4 height 3
click at [250, 122] on icon at bounding box center [251, 122] width 3 height 3
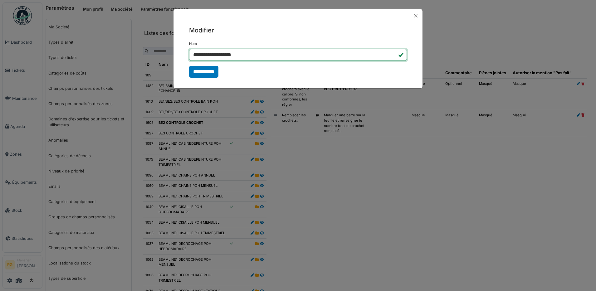
click at [201, 55] on input "**********" at bounding box center [298, 55] width 218 height 12
type input "**********"
click at [205, 73] on input "**********" at bounding box center [203, 72] width 29 height 12
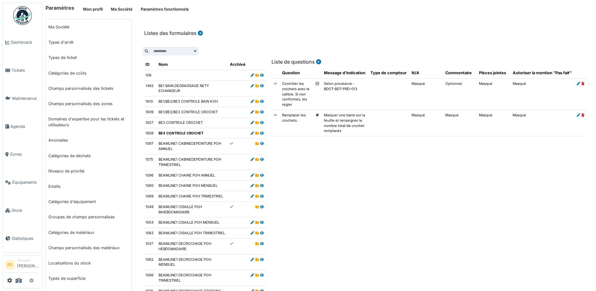
click at [209, 133] on td "BE4 CONTROLE CROCHET" at bounding box center [191, 133] width 71 height 11
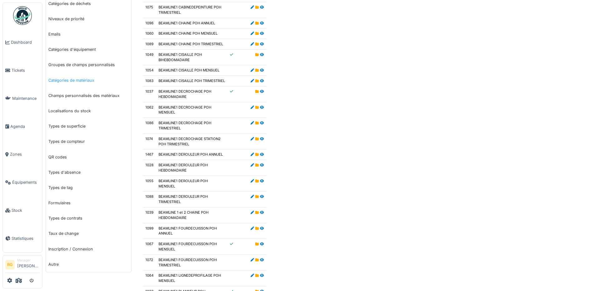
scroll to position [156, 0]
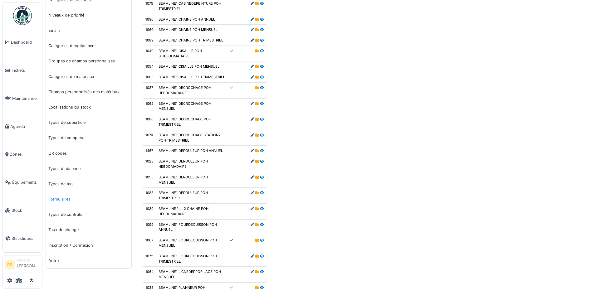
click at [62, 199] on link "Formulaires" at bounding box center [88, 198] width 85 height 15
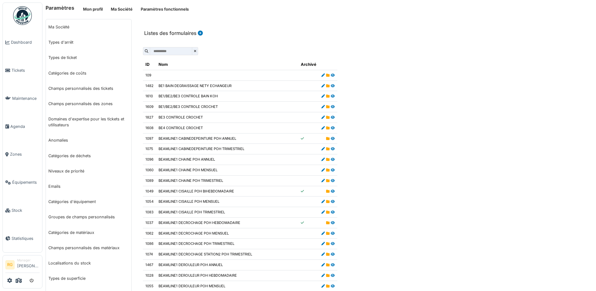
click at [225, 114] on td "BE3 CONTROLE CROCHET" at bounding box center [227, 117] width 142 height 11
click at [331, 118] on icon at bounding box center [333, 117] width 4 height 3
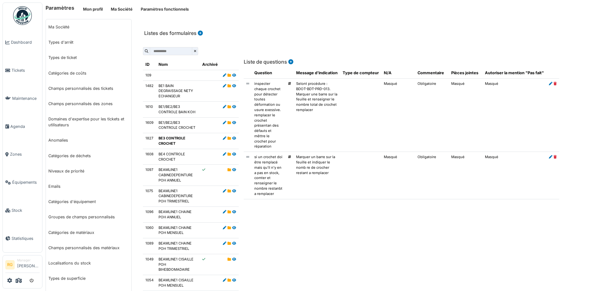
click at [199, 34] on icon at bounding box center [199, 33] width 6 height 5
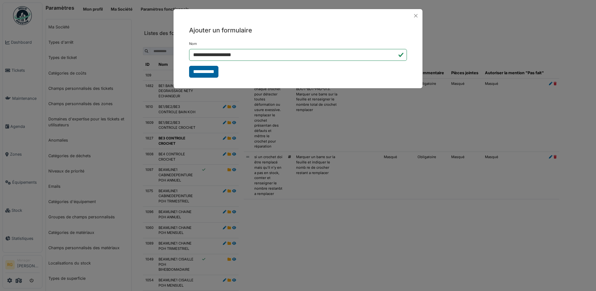
click at [210, 72] on input "**********" at bounding box center [203, 72] width 29 height 12
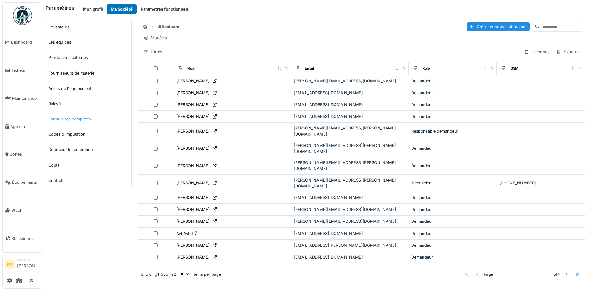
click at [63, 119] on link "Formulaires complétés" at bounding box center [88, 118] width 85 height 15
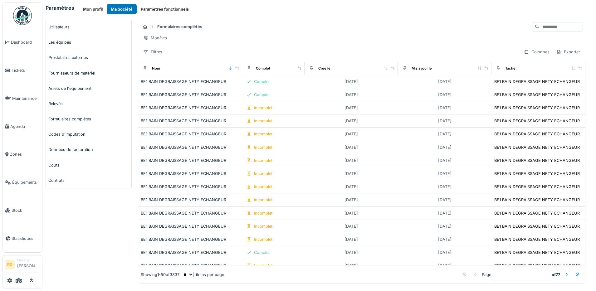
click at [539, 26] on input at bounding box center [560, 26] width 43 height 9
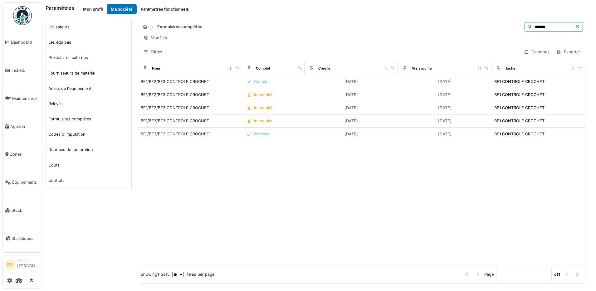
type input "*******"
click at [74, 119] on link "Formulaires complétés" at bounding box center [88, 118] width 85 height 15
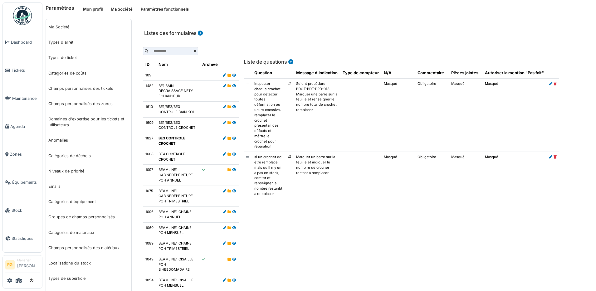
click at [183, 123] on td "BE1/BE2/BE3 CONTROLE CROCHET" at bounding box center [178, 125] width 44 height 16
click at [169, 127] on td "BE1/BE2/BE3 CONTROLE CROCHET" at bounding box center [178, 125] width 44 height 16
click at [233, 121] on icon at bounding box center [234, 122] width 4 height 3
click at [198, 32] on icon at bounding box center [199, 33] width 6 height 5
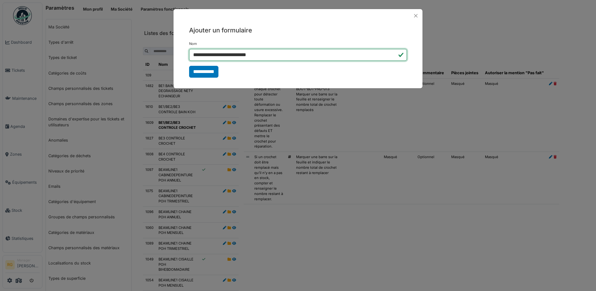
click at [223, 54] on input "**********" at bounding box center [298, 55] width 218 height 12
type input "**********"
click at [207, 72] on input "**********" at bounding box center [203, 72] width 29 height 12
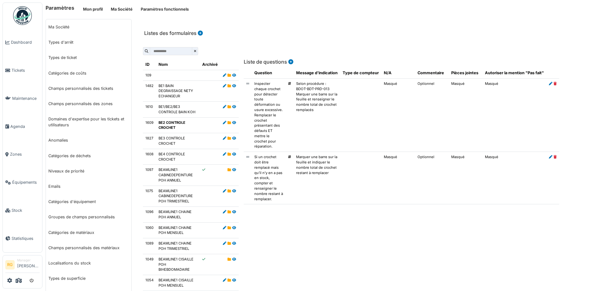
click at [232, 123] on icon at bounding box center [234, 122] width 4 height 3
click at [233, 138] on icon at bounding box center [234, 138] width 4 height 3
click at [232, 122] on icon at bounding box center [234, 122] width 4 height 3
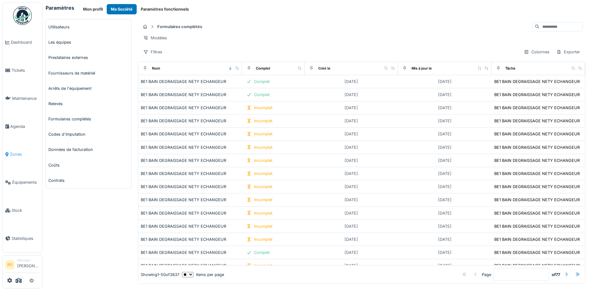
click at [16, 151] on span "Zones" at bounding box center [25, 154] width 30 height 6
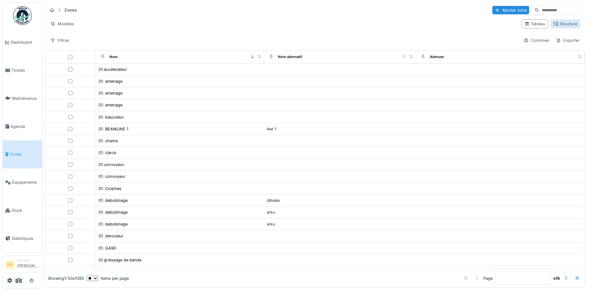
click at [555, 24] on div "Structure" at bounding box center [565, 24] width 24 height 6
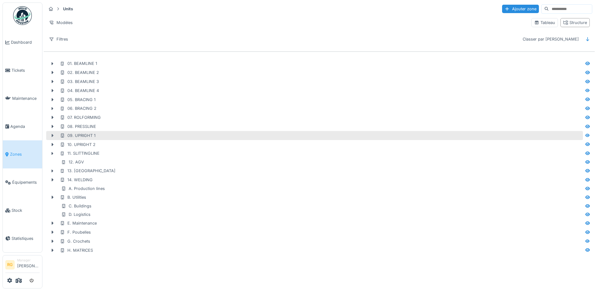
click at [54, 136] on icon at bounding box center [52, 135] width 5 height 4
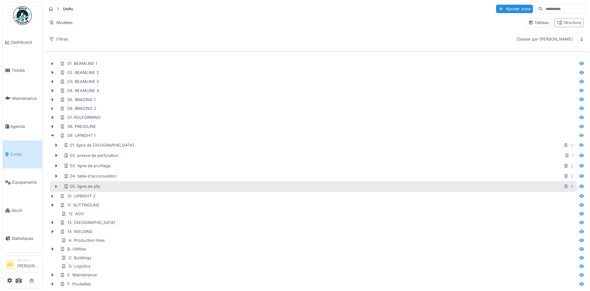
click at [57, 187] on icon at bounding box center [56, 187] width 5 height 4
click at [55, 188] on icon at bounding box center [56, 187] width 5 height 4
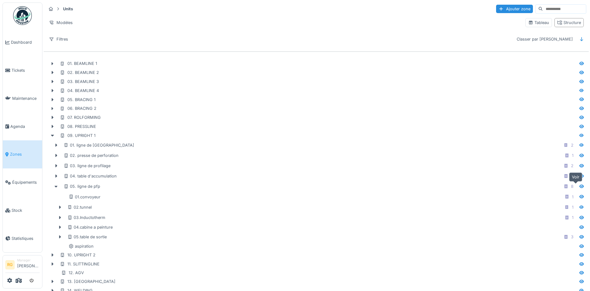
click at [579, 188] on icon at bounding box center [581, 186] width 4 height 3
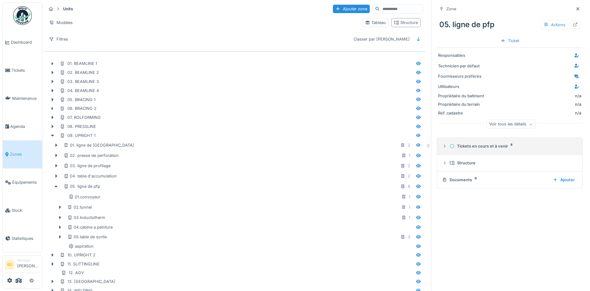
click at [439, 149] on summary "Tickets en cours et à venir 8" at bounding box center [509, 146] width 140 height 12
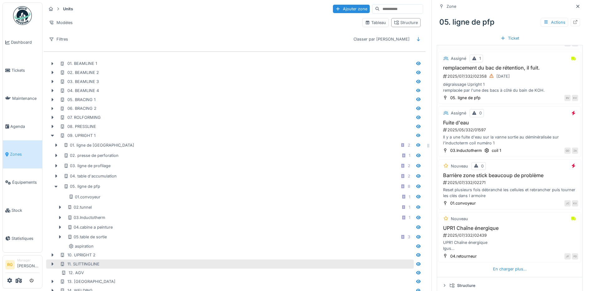
scroll to position [85, 0]
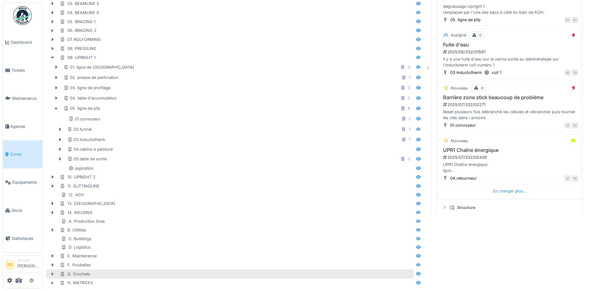
click at [51, 272] on icon at bounding box center [52, 274] width 5 height 4
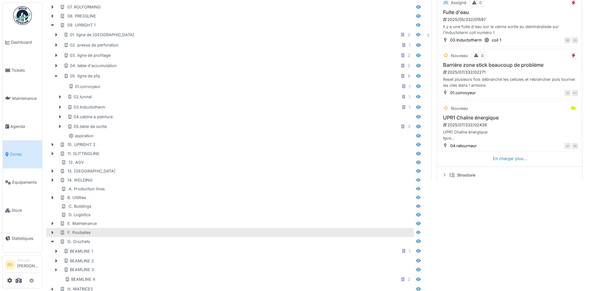
scroll to position [124, 0]
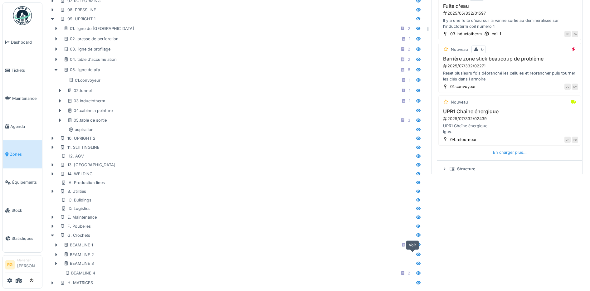
click at [416, 252] on icon at bounding box center [418, 254] width 5 height 4
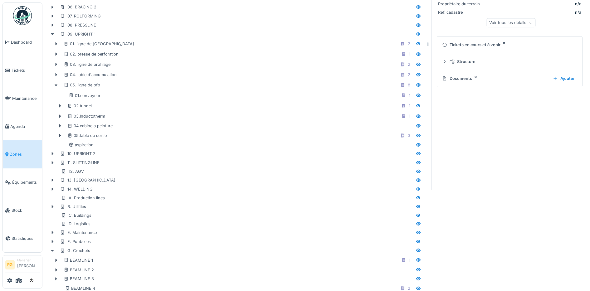
scroll to position [7, 0]
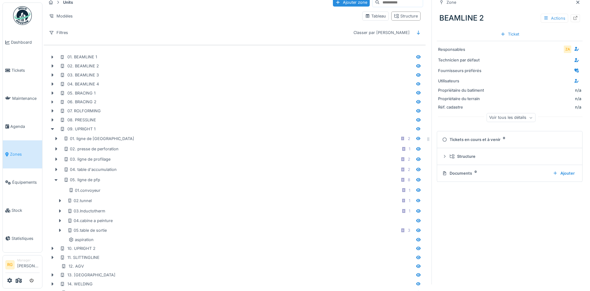
click at [549, 17] on div "Actions" at bounding box center [553, 18] width 27 height 9
click at [549, 40] on div "Ajouter au plan" at bounding box center [552, 40] width 42 height 9
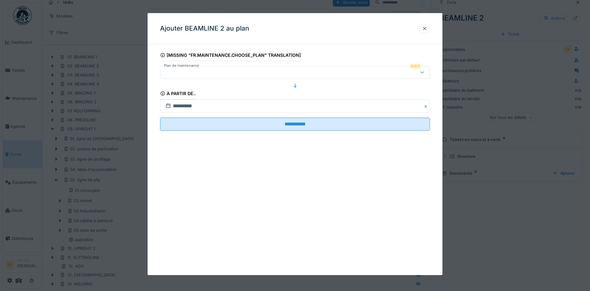
click at [335, 72] on div at bounding box center [279, 72] width 233 height 7
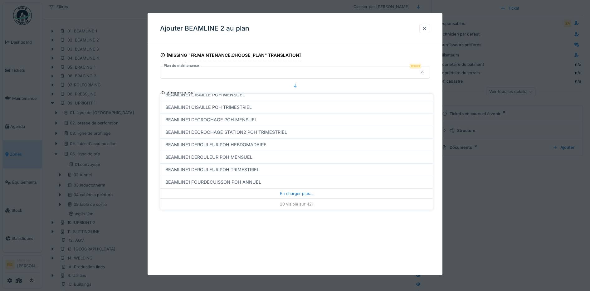
scroll to position [46, 0]
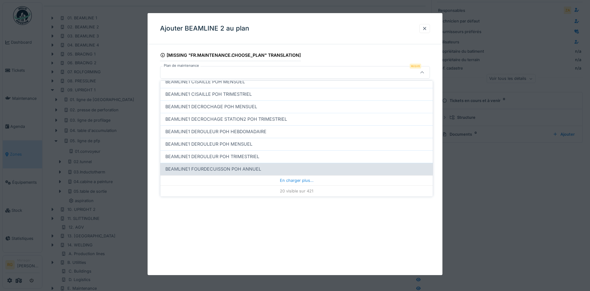
click at [287, 179] on div "En charger plus…" at bounding box center [296, 180] width 272 height 10
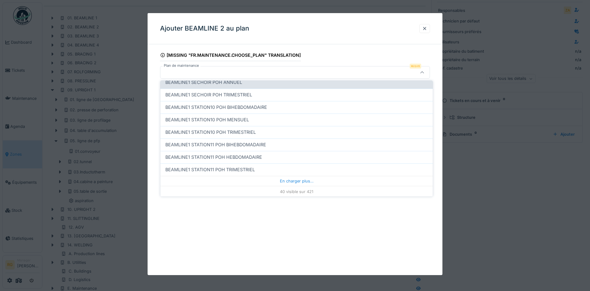
scroll to position [438, 0]
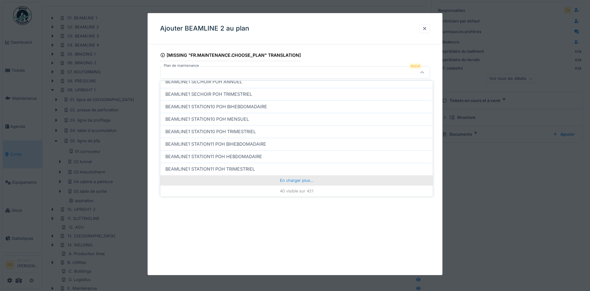
click at [293, 181] on div "En charger plus…" at bounding box center [296, 180] width 272 height 10
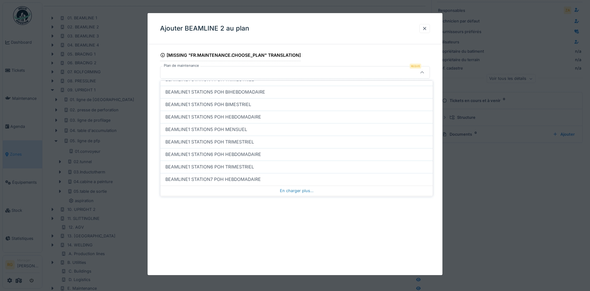
scroll to position [687, 0]
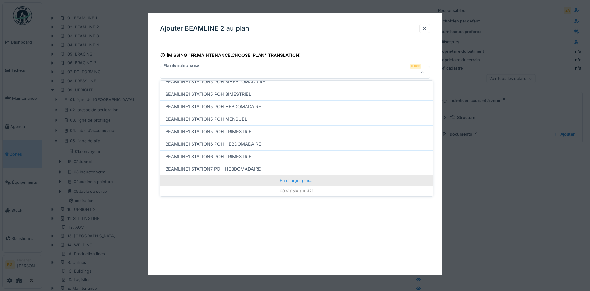
click at [288, 180] on div "En charger plus…" at bounding box center [296, 180] width 272 height 10
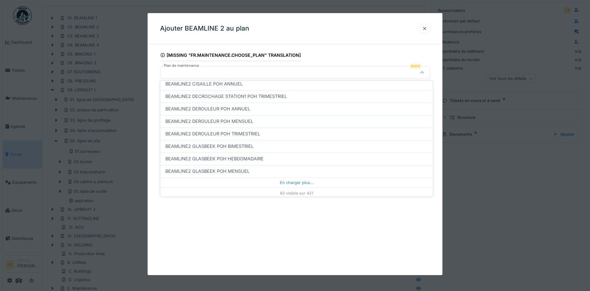
scroll to position [937, 0]
click at [227, 70] on div at bounding box center [279, 72] width 233 height 7
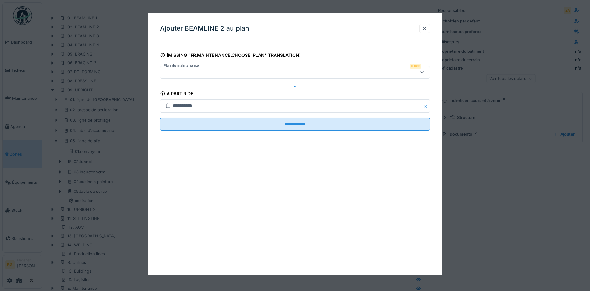
click at [209, 71] on div at bounding box center [279, 72] width 233 height 7
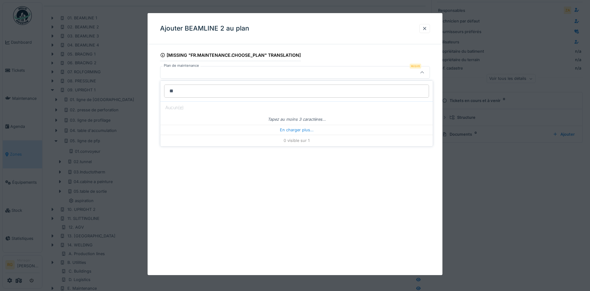
type input "***"
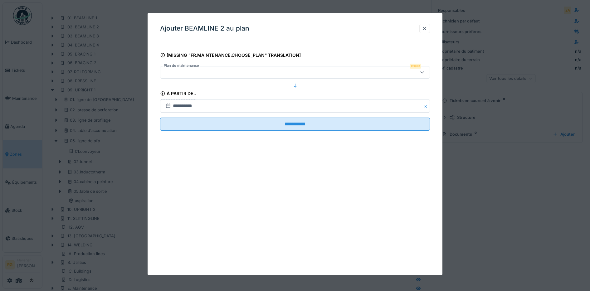
click at [226, 179] on div "**********" at bounding box center [295, 144] width 295 height 262
click at [427, 30] on div at bounding box center [424, 29] width 5 height 6
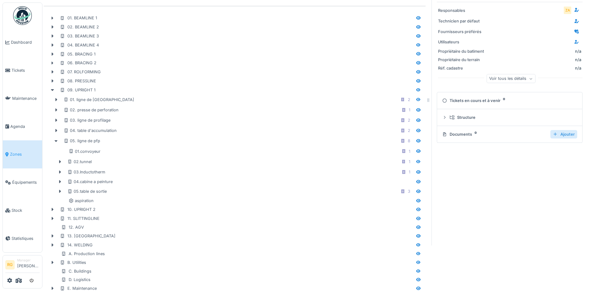
click at [554, 135] on div "Ajouter" at bounding box center [563, 134] width 27 height 8
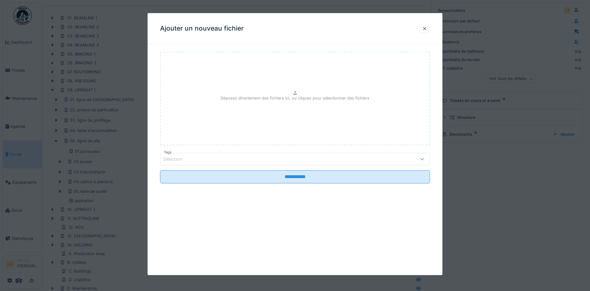
click at [240, 159] on div "Sélection" at bounding box center [279, 159] width 233 height 7
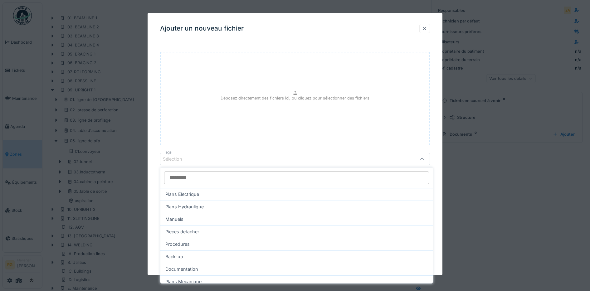
click at [426, 29] on div at bounding box center [424, 29] width 5 height 6
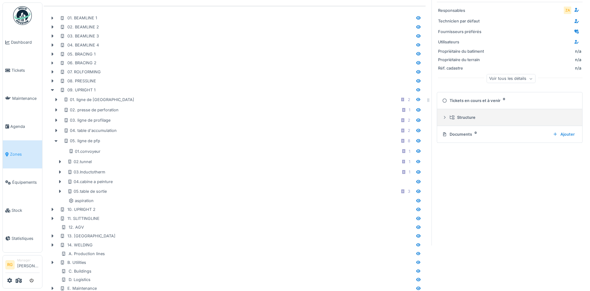
click at [442, 118] on icon at bounding box center [444, 117] width 5 height 4
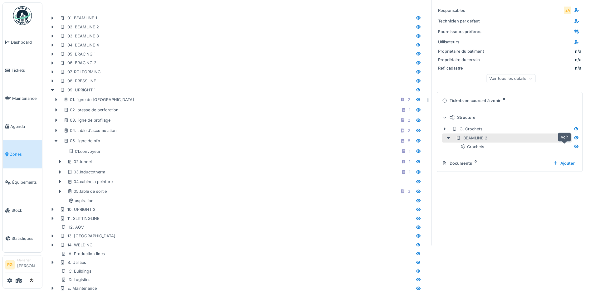
click at [574, 148] on icon at bounding box center [576, 146] width 5 height 4
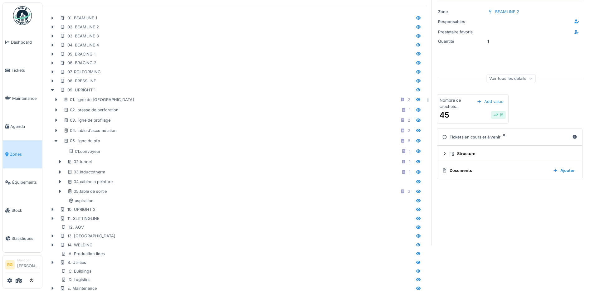
click at [466, 140] on div "Tickets en cours et à venir 0" at bounding box center [506, 137] width 128 height 6
click at [572, 138] on icon at bounding box center [574, 137] width 5 height 4
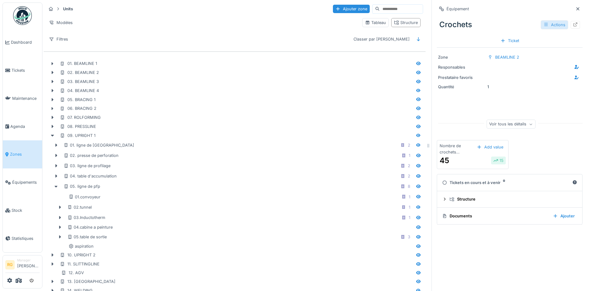
click at [540, 24] on div "Actions" at bounding box center [553, 24] width 27 height 9
click at [548, 46] on div "Ajouter au plan" at bounding box center [552, 47] width 42 height 9
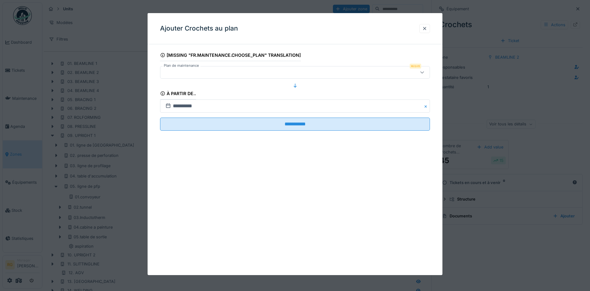
click at [240, 72] on div at bounding box center [279, 72] width 233 height 7
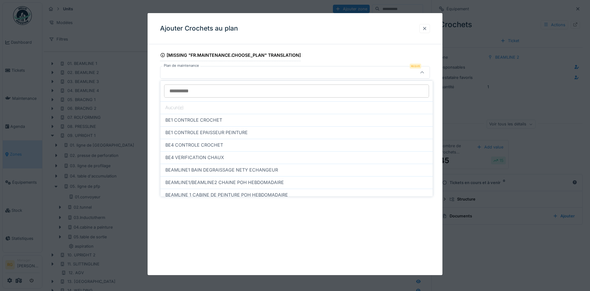
click at [427, 29] on div at bounding box center [424, 29] width 5 height 6
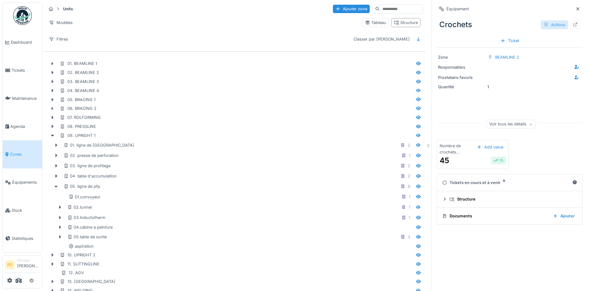
click at [546, 24] on div "Actions" at bounding box center [553, 24] width 27 height 9
click at [546, 38] on div "Modifier" at bounding box center [552, 38] width 42 height 9
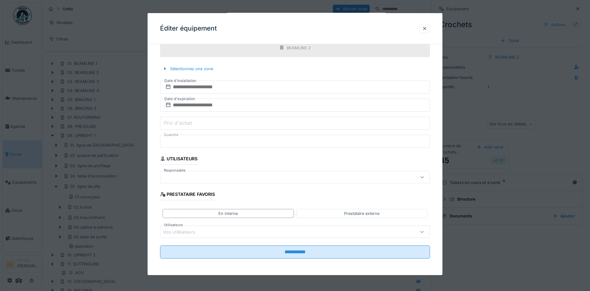
scroll to position [276, 0]
click at [426, 28] on div at bounding box center [424, 29] width 5 height 6
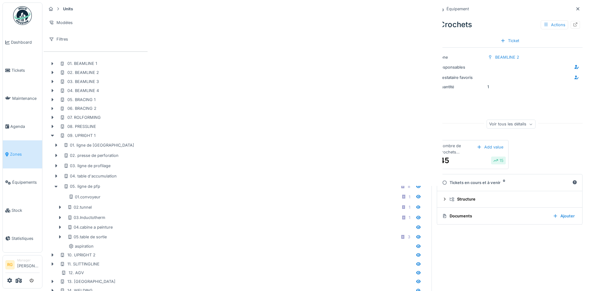
scroll to position [0, 0]
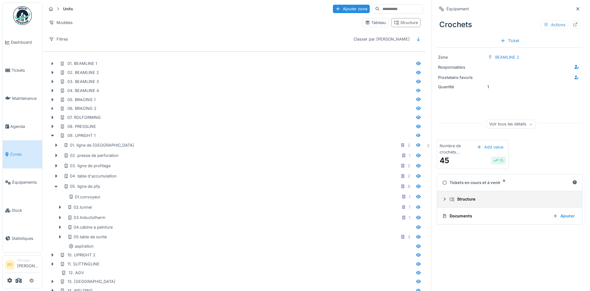
click at [442, 201] on icon at bounding box center [444, 199] width 5 height 4
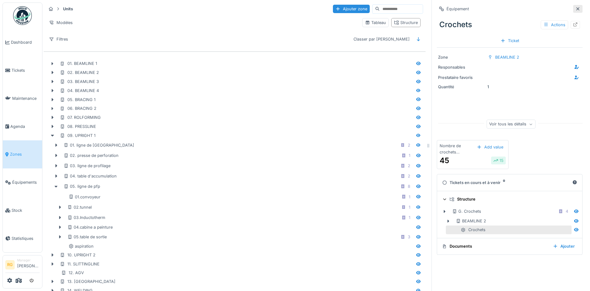
click at [576, 8] on icon at bounding box center [577, 8] width 3 height 3
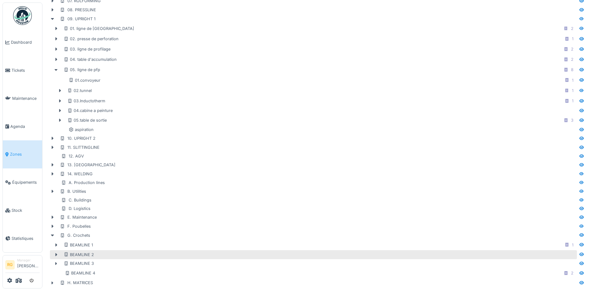
scroll to position [124, 0]
click at [77, 252] on div "BEAMLINE 2" at bounding box center [79, 255] width 30 height 6
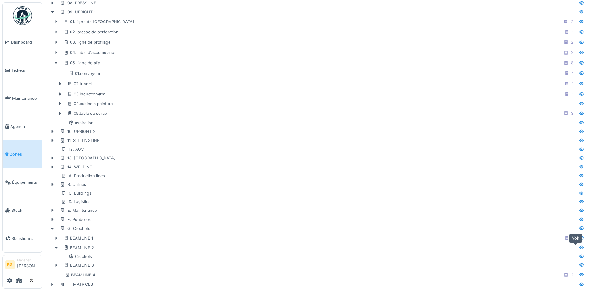
click at [579, 249] on icon at bounding box center [581, 247] width 4 height 3
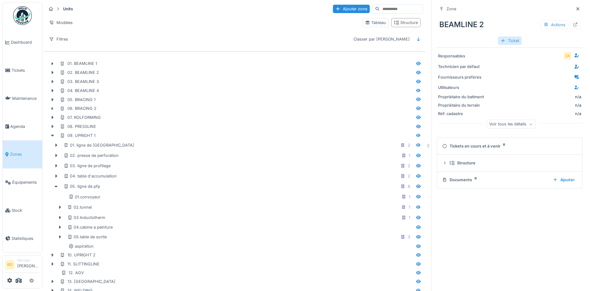
click at [503, 41] on div "Ticket" at bounding box center [510, 40] width 24 height 8
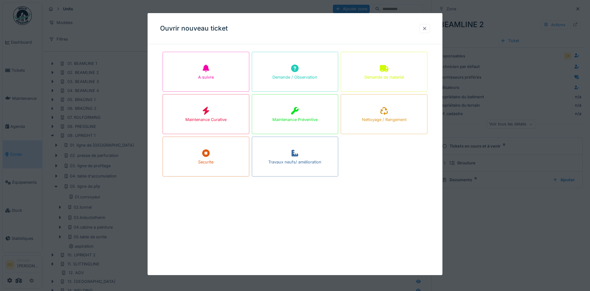
click at [427, 29] on div at bounding box center [424, 29] width 5 height 6
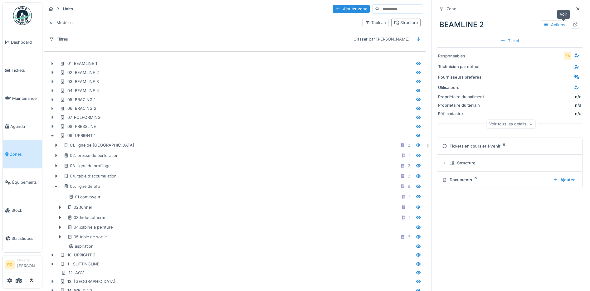
click at [573, 25] on icon at bounding box center [575, 24] width 4 height 4
click at [548, 25] on div "Actions" at bounding box center [553, 24] width 27 height 9
click at [549, 49] on div "Ajouter au plan" at bounding box center [552, 47] width 42 height 9
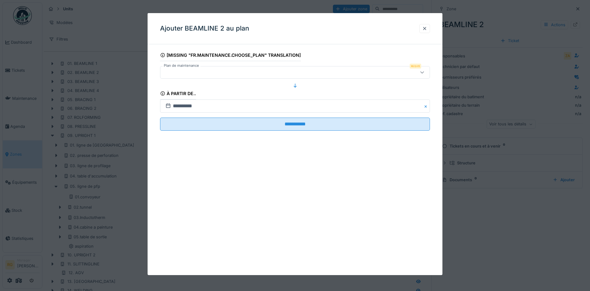
click at [423, 73] on icon at bounding box center [421, 72] width 5 height 4
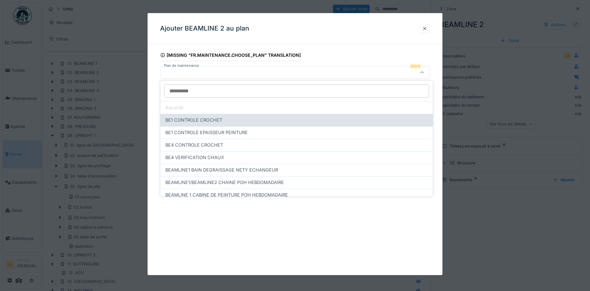
click at [197, 119] on span "BE1 CONTROLE CROCHET" at bounding box center [193, 120] width 57 height 7
type input "*****"
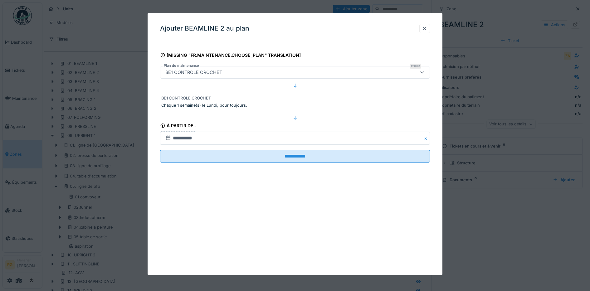
click at [424, 73] on icon at bounding box center [421, 72] width 3 height 2
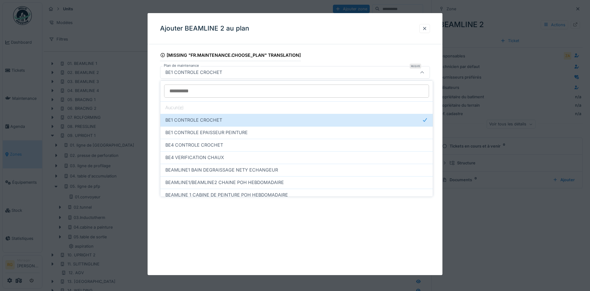
click at [234, 89] on input "Plan de maintenance" at bounding box center [296, 91] width 265 height 13
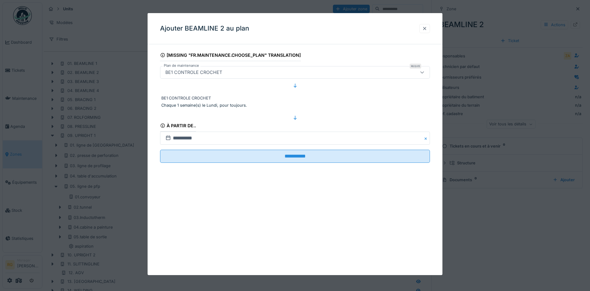
click at [427, 30] on div at bounding box center [424, 29] width 5 height 6
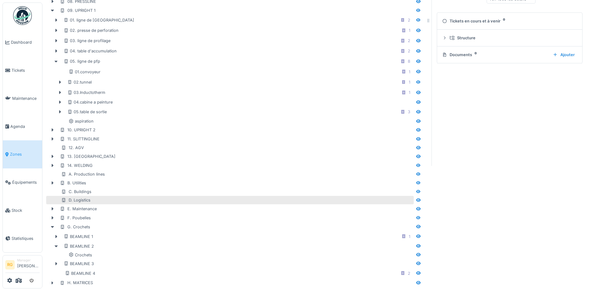
scroll to position [132, 0]
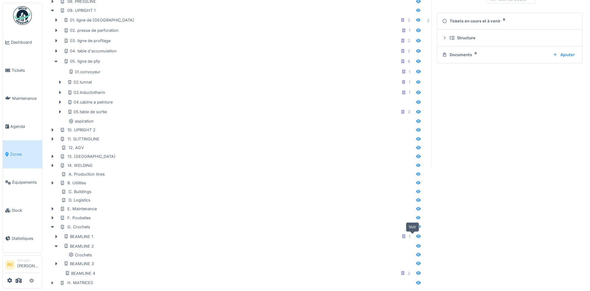
click at [416, 235] on icon at bounding box center [418, 236] width 4 height 3
click at [416, 244] on icon at bounding box center [418, 246] width 5 height 4
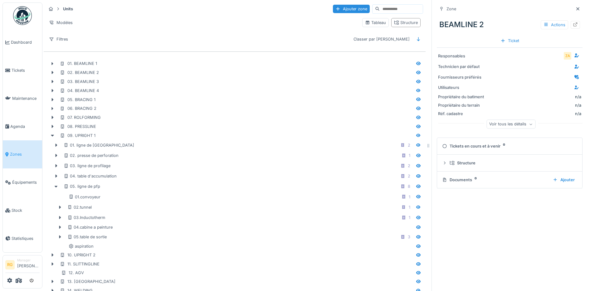
click at [449, 148] on div "Tickets en cours et à venir 0" at bounding box center [508, 146] width 133 height 6
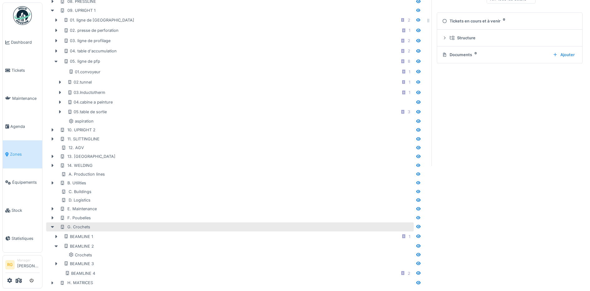
scroll to position [132, 0]
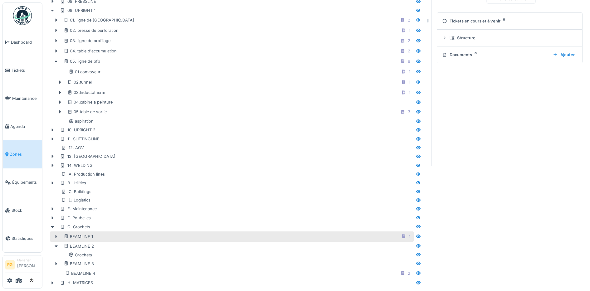
click at [56, 235] on icon at bounding box center [57, 236] width 2 height 3
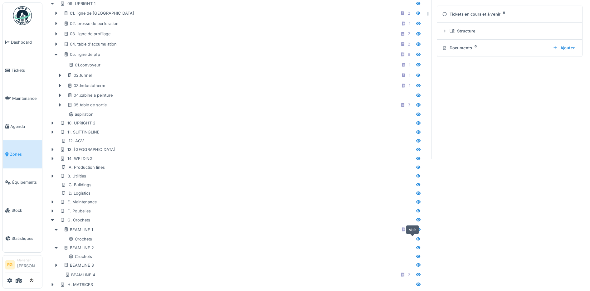
click at [416, 240] on icon at bounding box center [418, 238] width 4 height 3
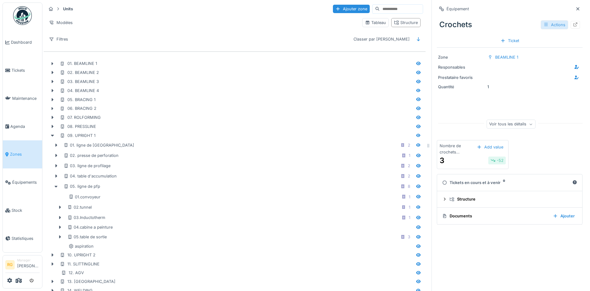
click at [546, 26] on div "Actions" at bounding box center [553, 24] width 27 height 9
click at [549, 40] on div "Modifier" at bounding box center [552, 38] width 42 height 9
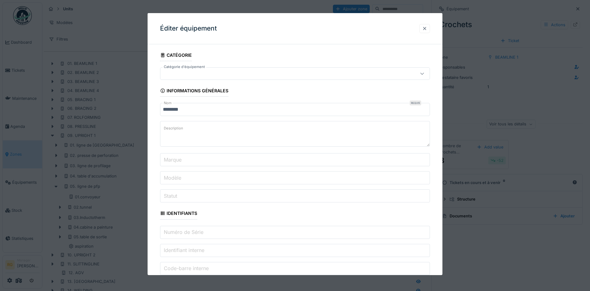
click at [426, 29] on div at bounding box center [424, 29] width 5 height 6
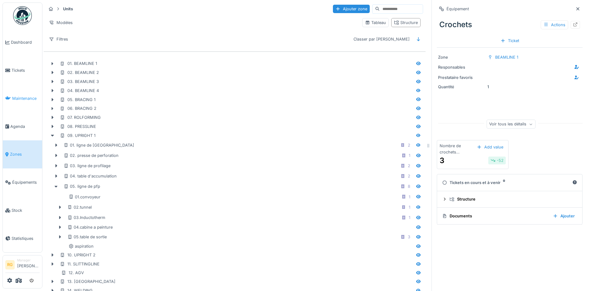
click at [21, 97] on span "Maintenance" at bounding box center [25, 98] width 27 height 6
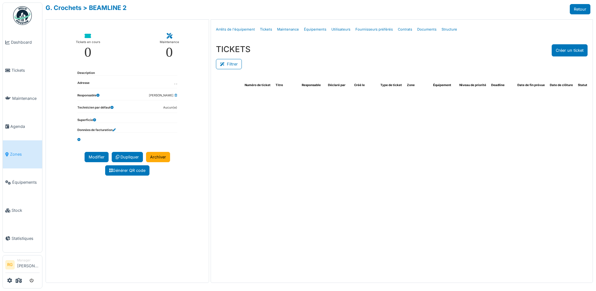
select select "***"
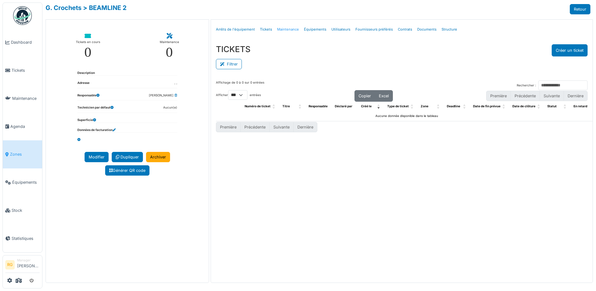
click at [286, 29] on link "Maintenance" at bounding box center [287, 29] width 27 height 15
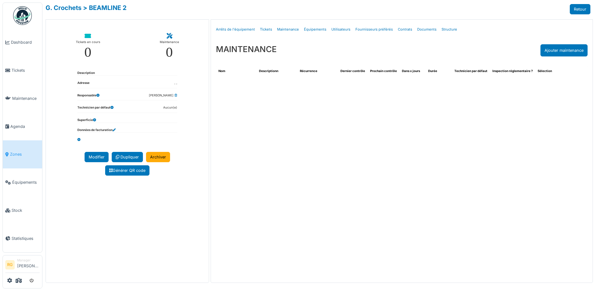
select select "***"
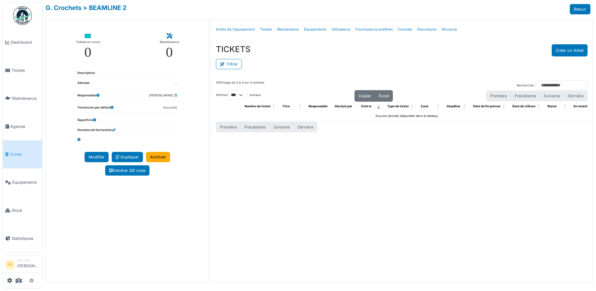
select select "***"
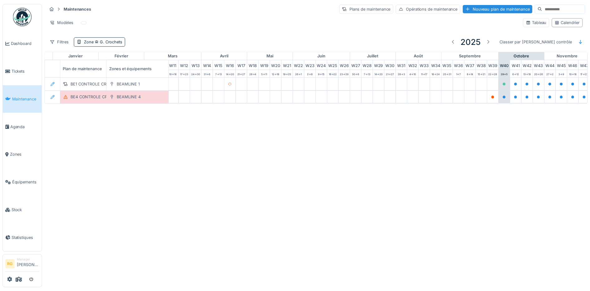
scroll to position [0, 211]
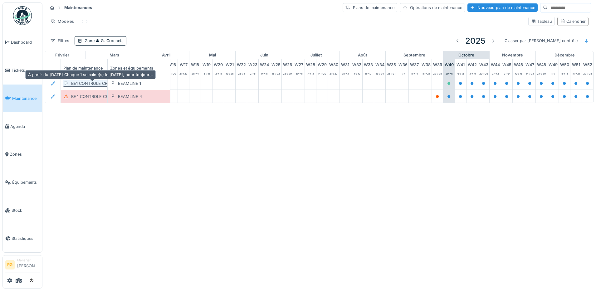
click at [89, 85] on div "BE1 CONTROLE CROCHET" at bounding box center [96, 83] width 50 height 6
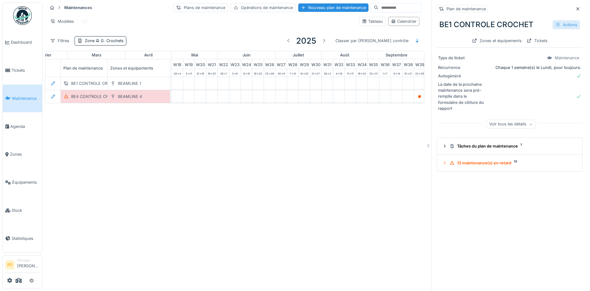
click at [559, 24] on div "Actions" at bounding box center [565, 24] width 27 height 9
click at [521, 37] on div "Modifier" at bounding box center [532, 38] width 56 height 9
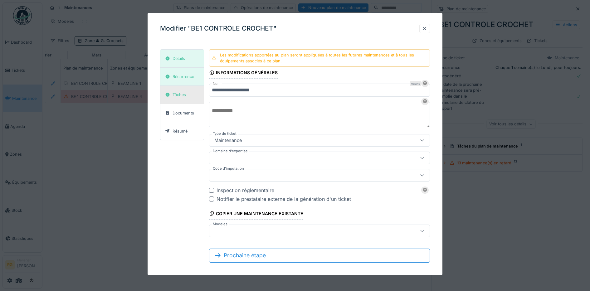
click at [183, 96] on div "Tâches" at bounding box center [178, 95] width 13 height 6
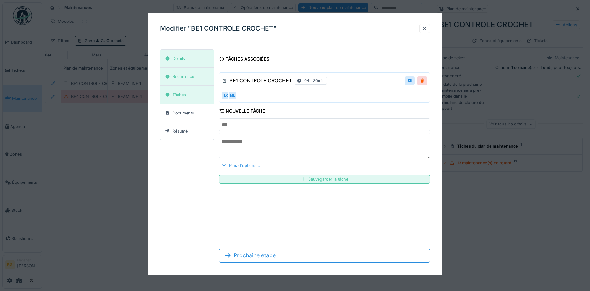
click at [223, 165] on div at bounding box center [223, 165] width 5 height 6
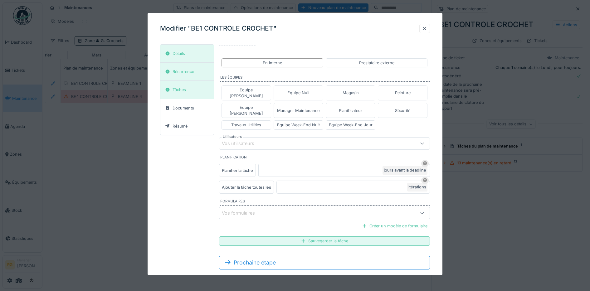
scroll to position [6, 0]
click at [182, 94] on div "Tâches" at bounding box center [186, 90] width 53 height 18
click at [419, 207] on div at bounding box center [421, 213] width 15 height 12
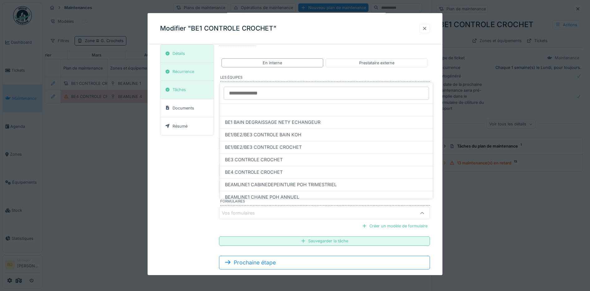
click at [427, 28] on div at bounding box center [424, 29] width 5 height 6
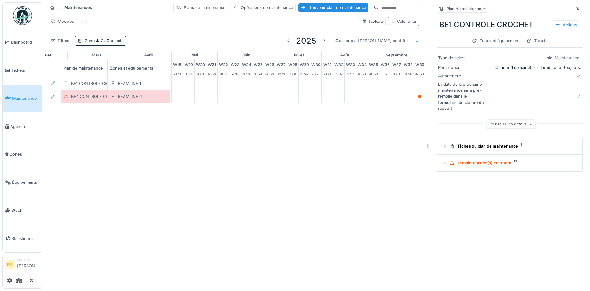
scroll to position [0, 0]
click at [299, 8] on div "Nouveau plan de maintenance" at bounding box center [333, 7] width 70 height 8
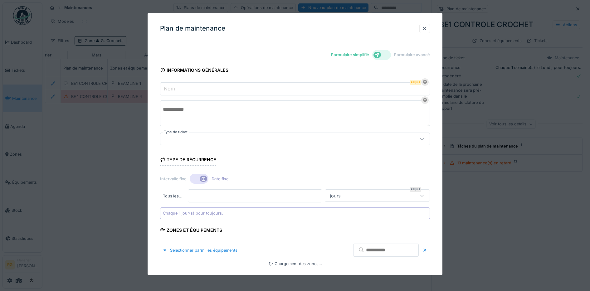
type input "***"
click at [410, 55] on label "Formulaire avancé" at bounding box center [412, 55] width 36 height 6
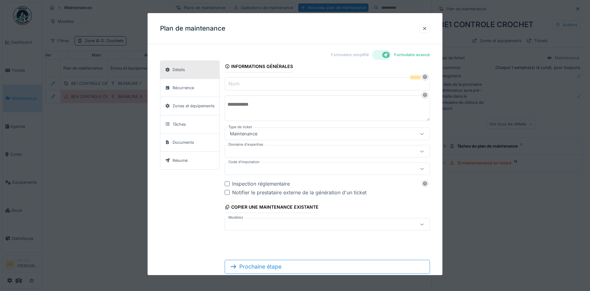
click at [265, 83] on input "Nom" at bounding box center [328, 83] width 206 height 13
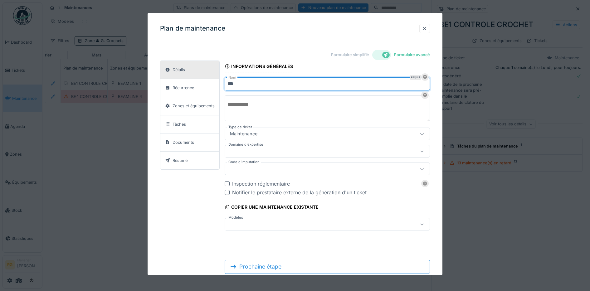
click at [253, 84] on input "***" at bounding box center [328, 83] width 206 height 13
type input "**********"
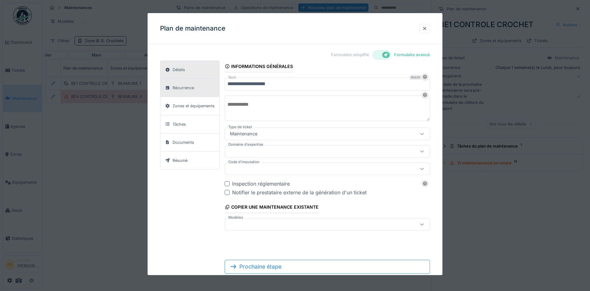
click at [182, 88] on div "Récurrence" at bounding box center [183, 88] width 22 height 6
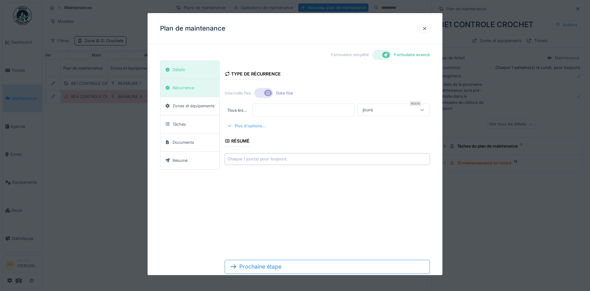
click at [231, 125] on div at bounding box center [229, 126] width 5 height 6
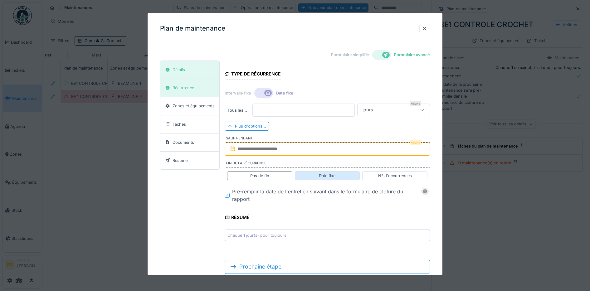
click at [319, 177] on div "Date fixe" at bounding box center [327, 175] width 65 height 9
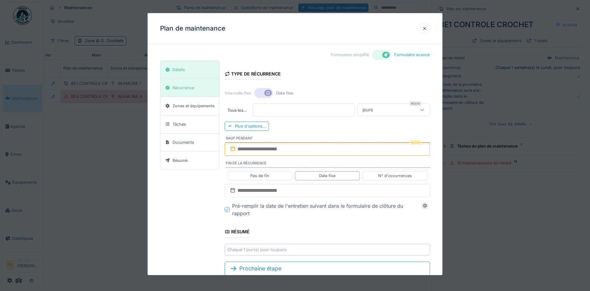
scroll to position [18, 0]
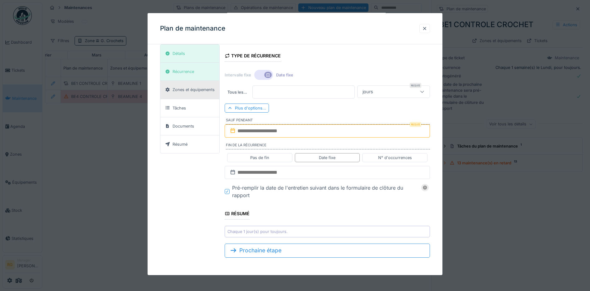
click at [188, 90] on div "Zones et équipements" at bounding box center [193, 90] width 42 height 6
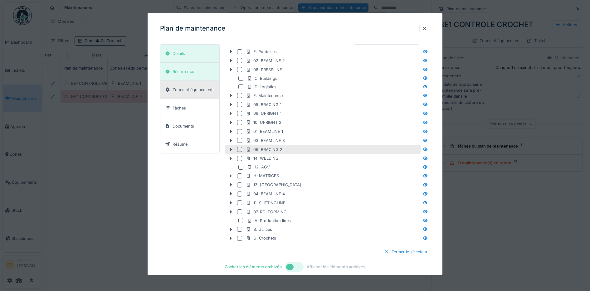
scroll to position [86, 0]
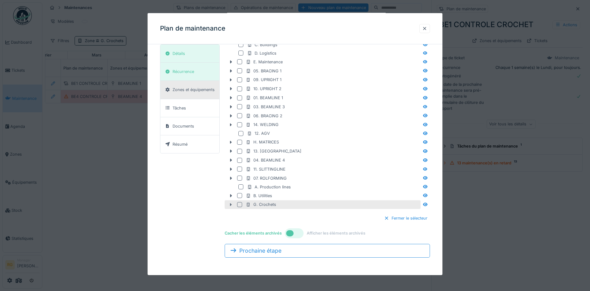
click at [230, 206] on icon at bounding box center [231, 204] width 2 height 3
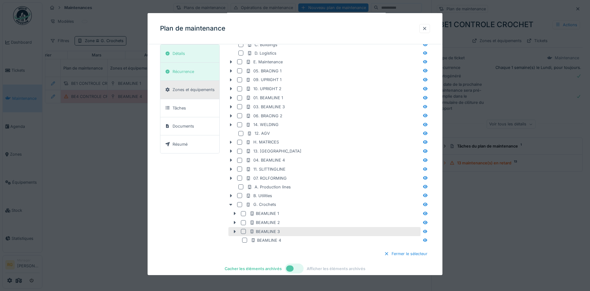
click at [242, 232] on div at bounding box center [243, 231] width 5 height 5
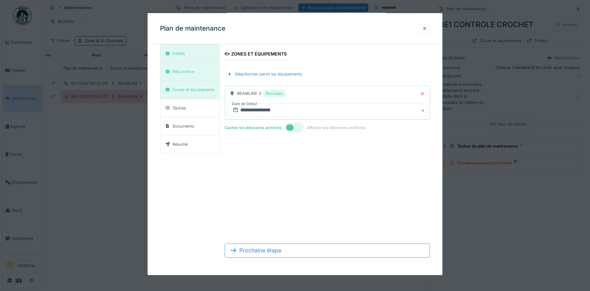
scroll to position [16, 0]
click at [196, 106] on div "Tâches" at bounding box center [189, 108] width 59 height 18
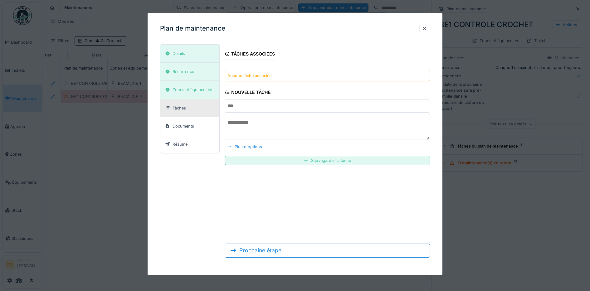
click at [230, 147] on div at bounding box center [229, 147] width 5 height 6
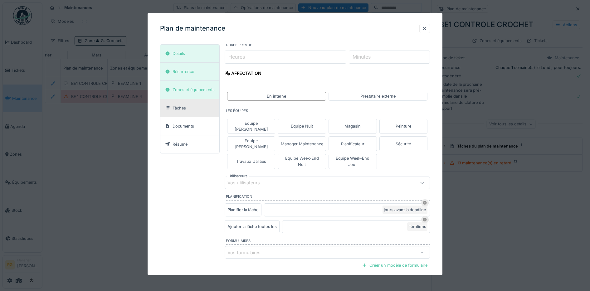
scroll to position [164, 0]
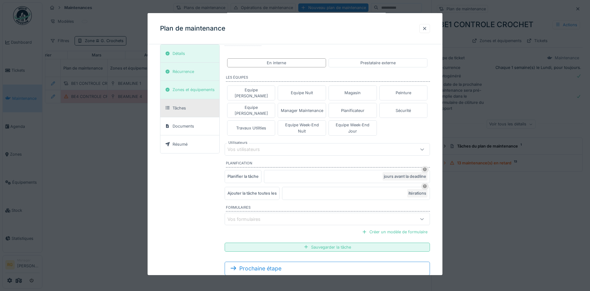
click at [259, 146] on div "Vos utilisateurs" at bounding box center [247, 149] width 41 height 7
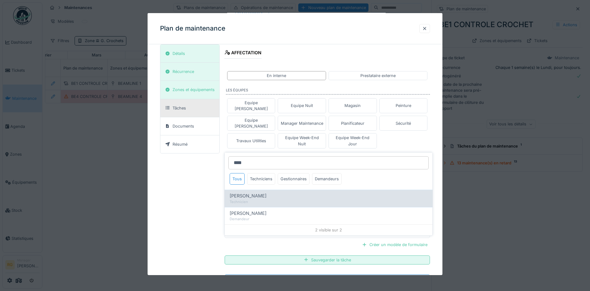
type input "****"
click at [251, 196] on span "[PERSON_NAME]" at bounding box center [248, 195] width 37 height 7
type input "****"
type input "***"
click at [249, 197] on span "[PERSON_NAME]" at bounding box center [248, 195] width 37 height 7
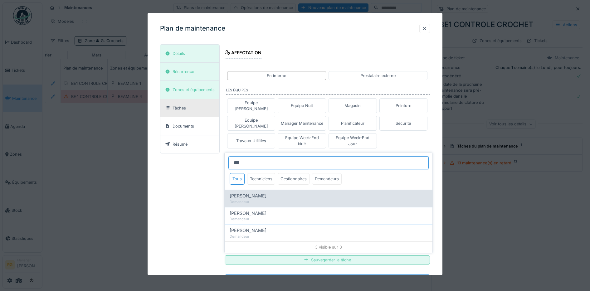
type input "*********"
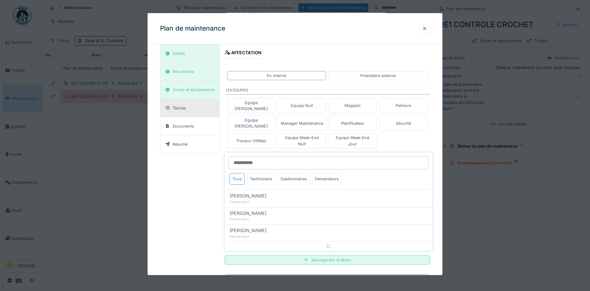
click at [214, 183] on div "Détails Récurrence Zones et équipements Tâches Documents Résumé Tâches associée…" at bounding box center [295, 102] width 270 height 384
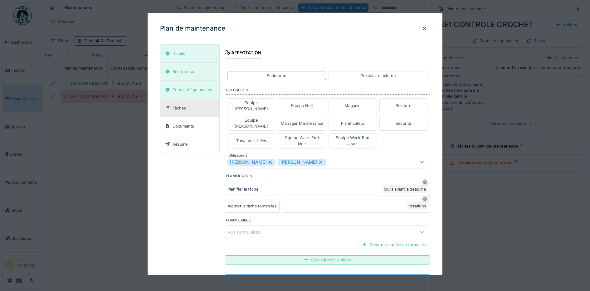
click at [269, 229] on div "Vos formulaires" at bounding box center [248, 232] width 42 height 7
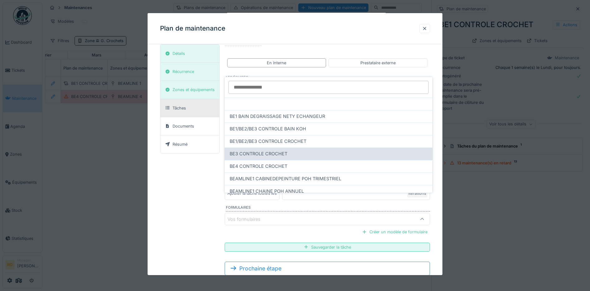
click at [246, 154] on span "BE3 CONTROLE CROCHET" at bounding box center [259, 153] width 58 height 7
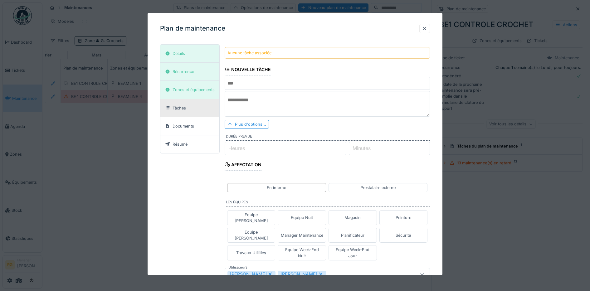
scroll to position [0, 0]
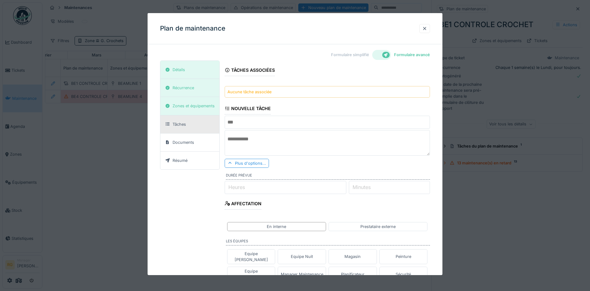
click at [240, 123] on input "text" at bounding box center [328, 122] width 206 height 13
click at [186, 71] on div "Détails" at bounding box center [175, 70] width 24 height 8
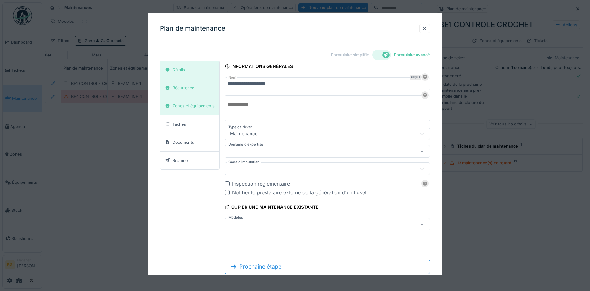
scroll to position [16, 0]
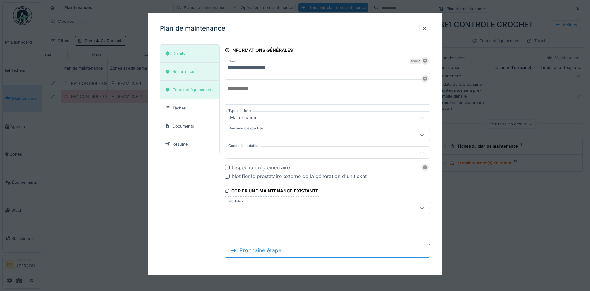
click at [250, 207] on div at bounding box center [314, 208] width 175 height 7
click at [191, 218] on div "**********" at bounding box center [295, 153] width 270 height 218
click at [186, 73] on div "Récurrence" at bounding box center [183, 72] width 22 height 6
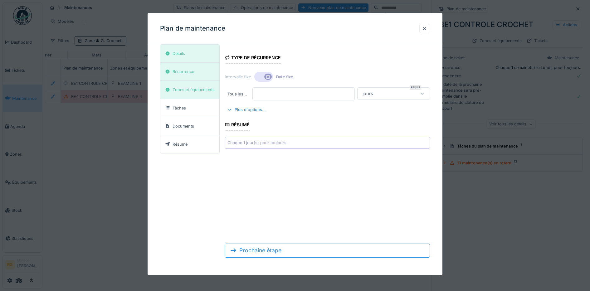
click at [270, 143] on div "Chaque 1 jour(s) pour toujours." at bounding box center [257, 143] width 60 height 6
click at [422, 94] on div at bounding box center [421, 94] width 15 height 12
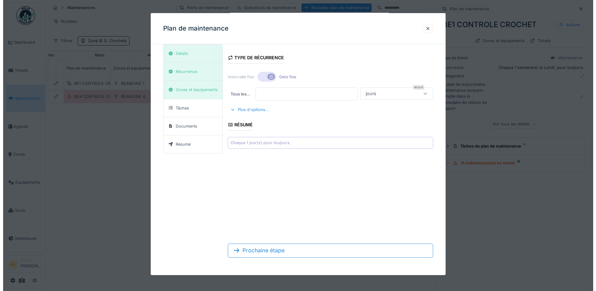
scroll to position [0, 0]
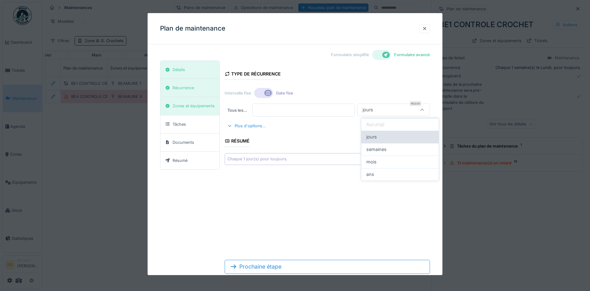
click at [377, 137] on div "jours" at bounding box center [399, 136] width 67 height 7
click at [334, 198] on form "Type de récurrence Intervalle fixe Date fixe Tous les … * Requis jours ***** Pl…" at bounding box center [328, 170] width 206 height 218
click at [246, 127] on div "Plus d'options..." at bounding box center [247, 126] width 44 height 8
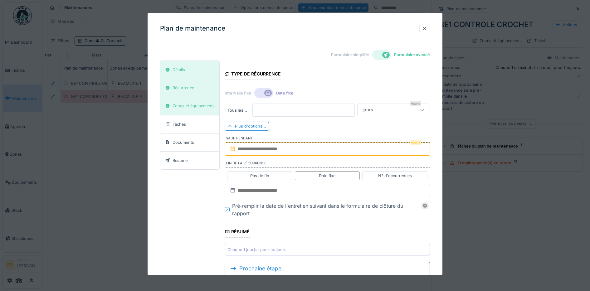
click at [267, 149] on input "text" at bounding box center [328, 149] width 206 height 13
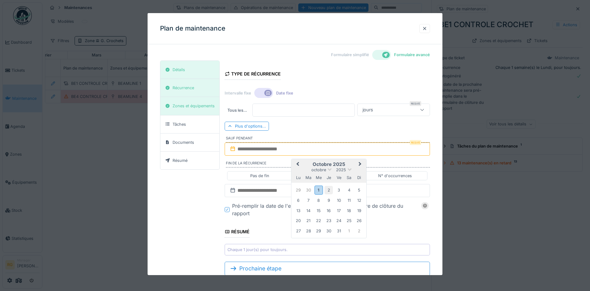
click at [327, 190] on div "2" at bounding box center [328, 190] width 8 height 8
click at [328, 190] on div "2" at bounding box center [328, 190] width 8 height 8
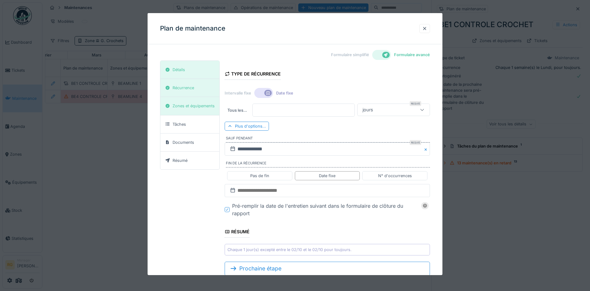
click at [427, 150] on button "Close" at bounding box center [426, 149] width 7 height 13
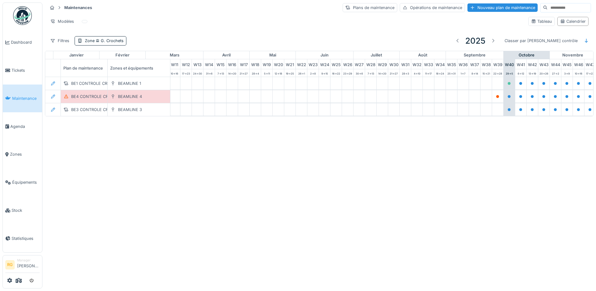
scroll to position [0, 211]
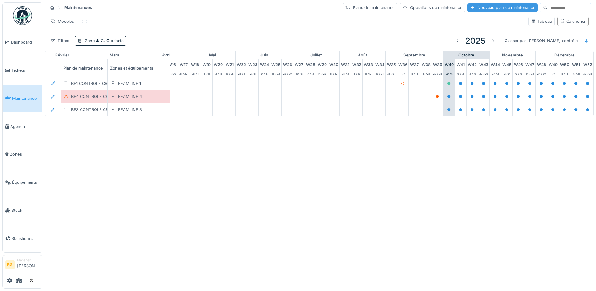
click at [477, 8] on div "Nouveau plan de maintenance" at bounding box center [502, 7] width 70 height 8
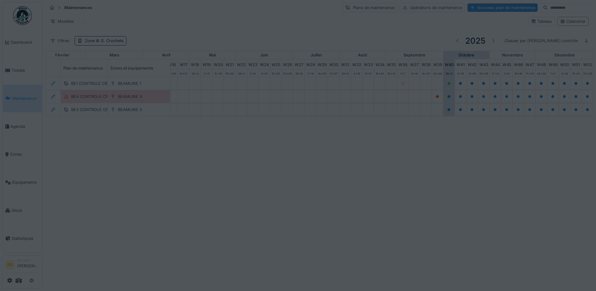
type input "***"
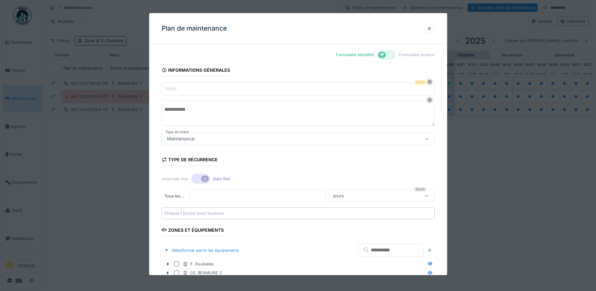
click at [390, 56] on div at bounding box center [386, 55] width 19 height 10
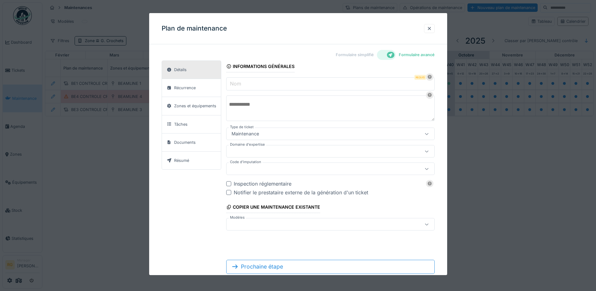
click at [240, 81] on label "Nom" at bounding box center [236, 83] width 14 height 7
click at [240, 81] on input "Nom" at bounding box center [330, 83] width 208 height 13
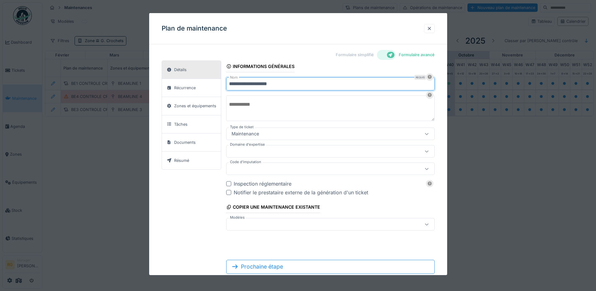
type input "**********"
click at [249, 112] on textarea at bounding box center [330, 108] width 208 height 26
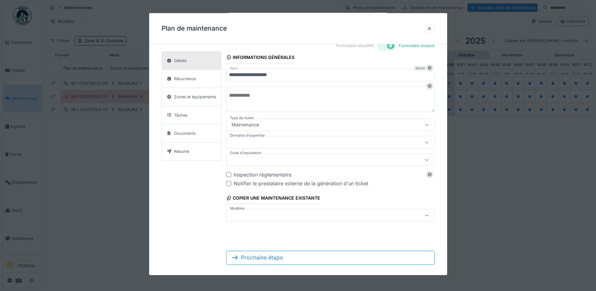
scroll to position [16, 0]
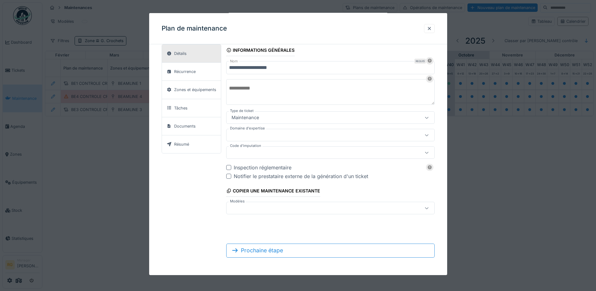
click at [314, 207] on div at bounding box center [317, 208] width 177 height 7
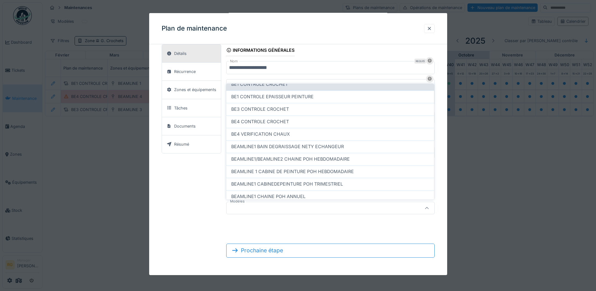
scroll to position [0, 0]
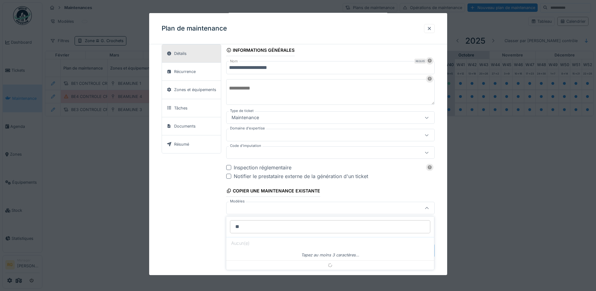
type input "*"
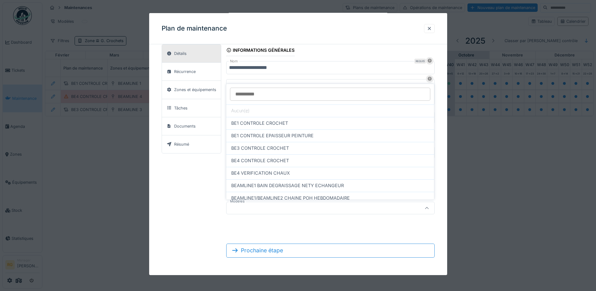
click at [192, 192] on div "**********" at bounding box center [298, 153] width 273 height 218
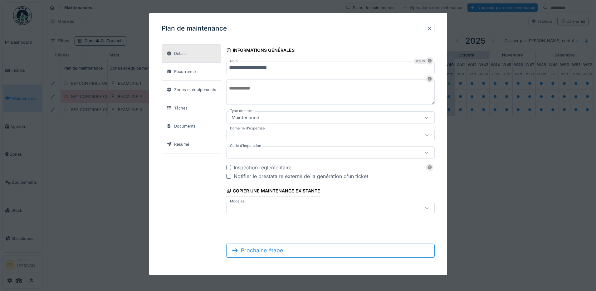
click at [429, 28] on div at bounding box center [429, 29] width 5 height 6
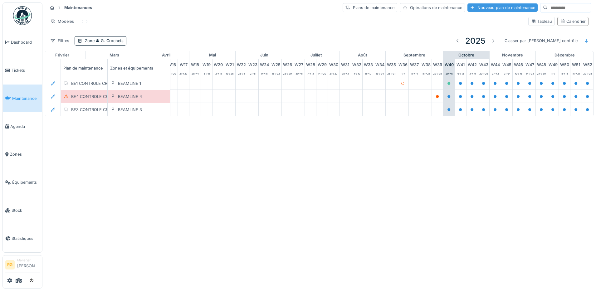
click at [476, 6] on div "Nouveau plan de maintenance" at bounding box center [502, 7] width 70 height 8
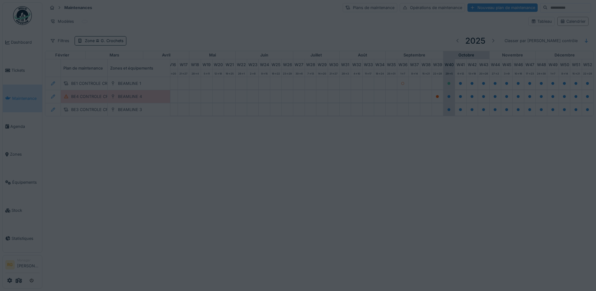
type input "***"
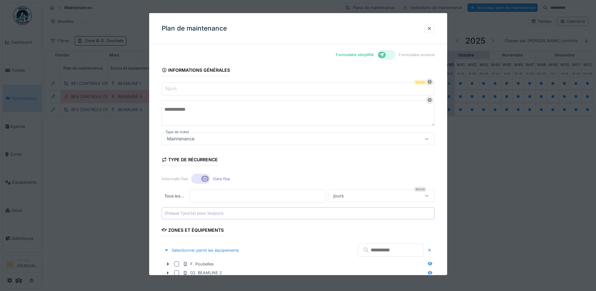
click at [393, 53] on div at bounding box center [386, 55] width 19 height 10
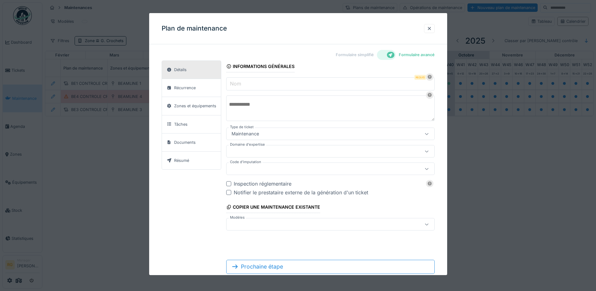
click at [274, 84] on input "Nom" at bounding box center [330, 83] width 208 height 13
type input "**********"
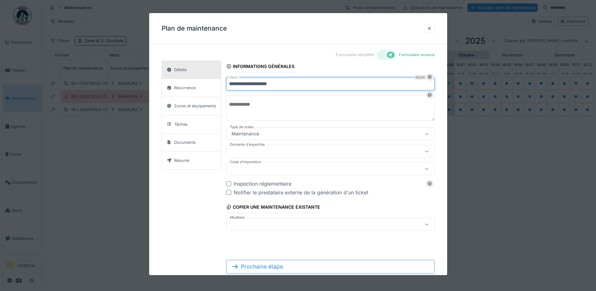
click at [277, 227] on div at bounding box center [317, 224] width 177 height 7
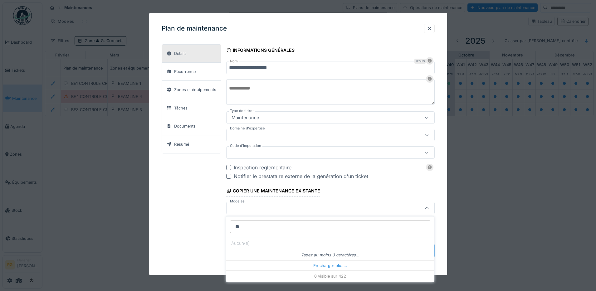
type input "***"
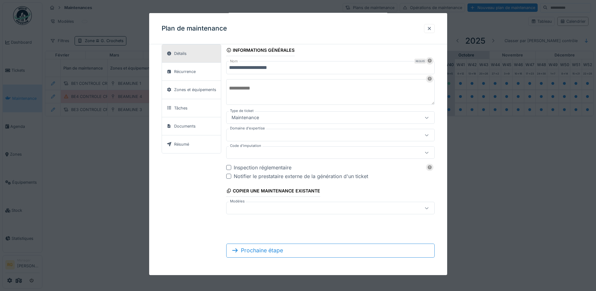
click at [176, 226] on div "**********" at bounding box center [298, 153] width 273 height 218
click at [426, 209] on icon at bounding box center [426, 208] width 5 height 4
click at [428, 28] on div at bounding box center [429, 29] width 5 height 6
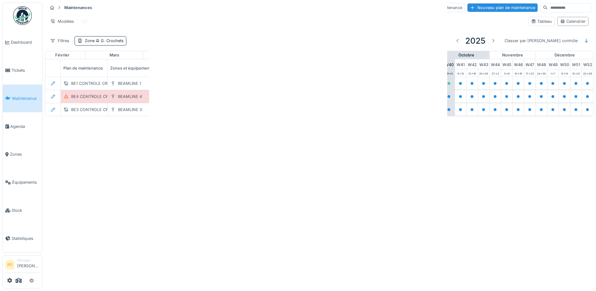
scroll to position [0, 0]
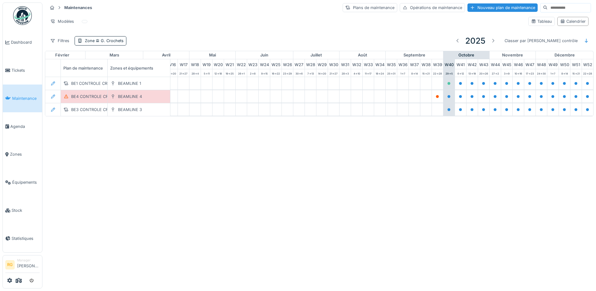
scroll to position [0, 211]
click at [467, 8] on div "Nouveau plan de maintenance" at bounding box center [502, 7] width 70 height 8
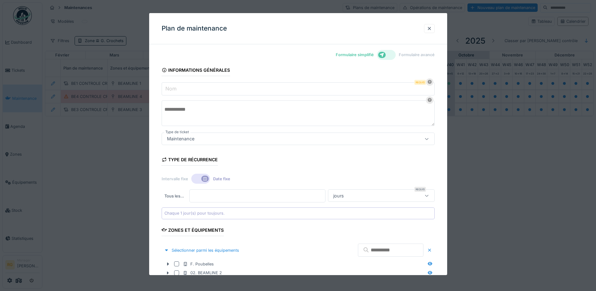
click at [392, 54] on div at bounding box center [386, 55] width 19 height 10
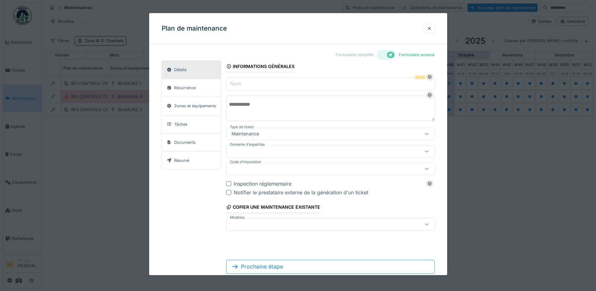
click at [270, 83] on input "Nom" at bounding box center [330, 83] width 208 height 13
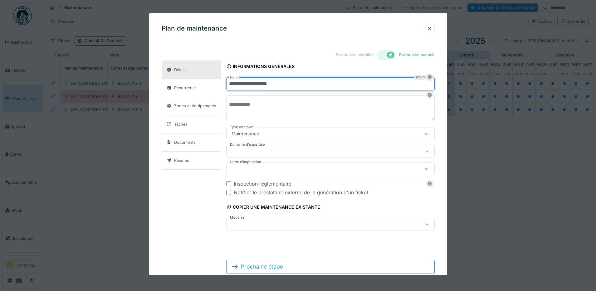
click at [183, 200] on div "**********" at bounding box center [298, 170] width 273 height 218
click at [422, 224] on div at bounding box center [426, 224] width 15 height 12
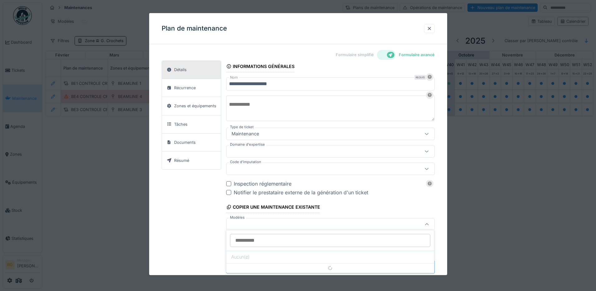
scroll to position [16, 0]
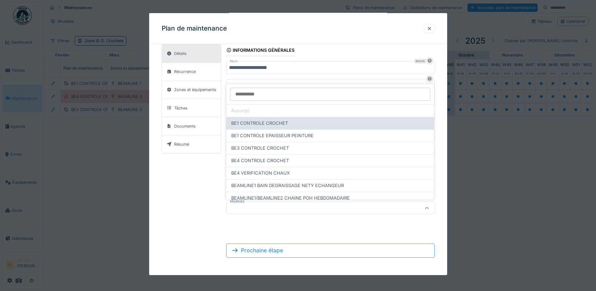
click at [254, 122] on span "BE1 CONTROLE CROCHET" at bounding box center [259, 123] width 57 height 7
type input "**********"
type input "*****"
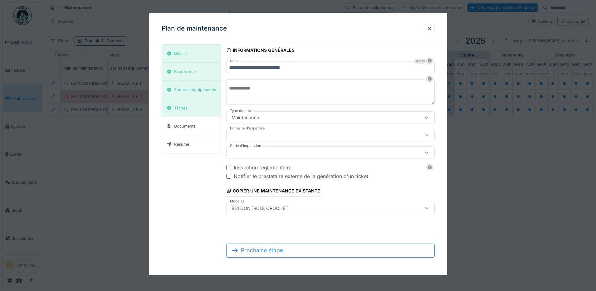
click at [425, 209] on icon at bounding box center [426, 208] width 5 height 4
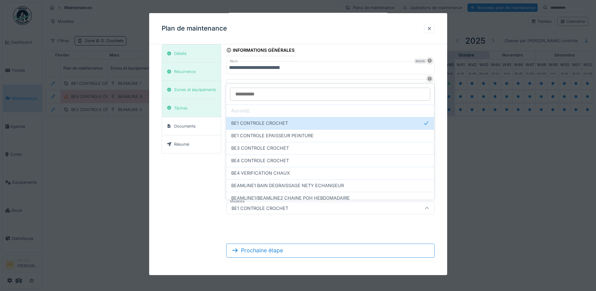
click at [291, 208] on div "BE1 CONTROLE CROCHET" at bounding box center [317, 208] width 177 height 7
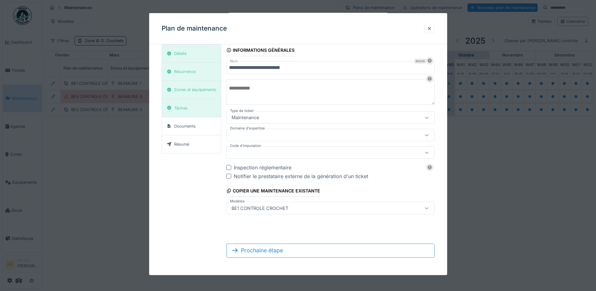
click at [425, 210] on div at bounding box center [426, 208] width 5 height 6
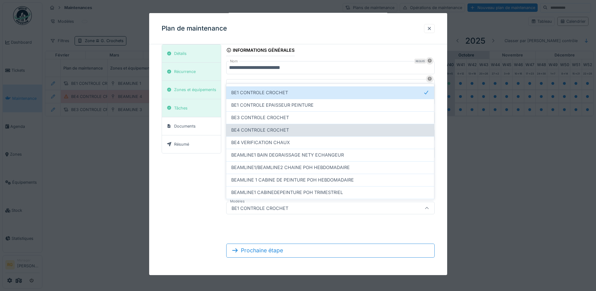
scroll to position [0, 0]
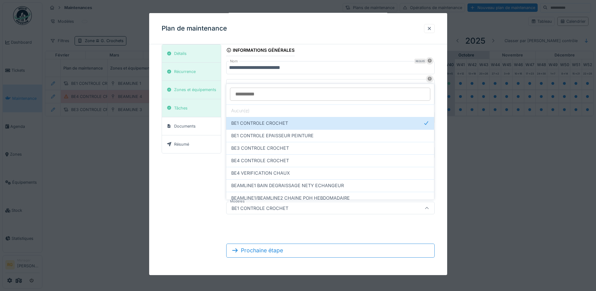
click at [329, 67] on input "**********" at bounding box center [330, 67] width 208 height 13
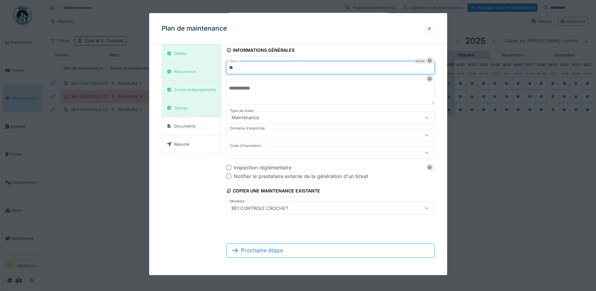
type input "*"
type input "***"
click at [427, 29] on div at bounding box center [429, 29] width 5 height 6
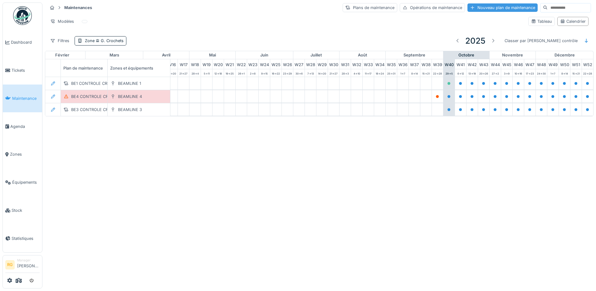
click at [476, 8] on div "Nouveau plan de maintenance" at bounding box center [502, 7] width 70 height 8
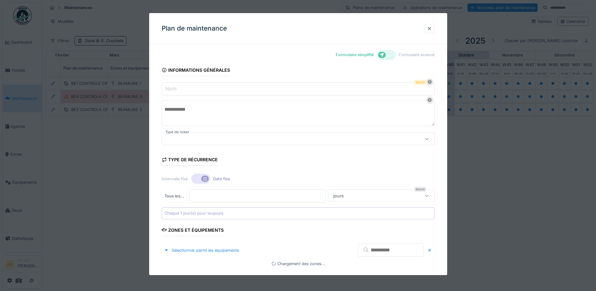
click at [392, 54] on div at bounding box center [386, 55] width 19 height 10
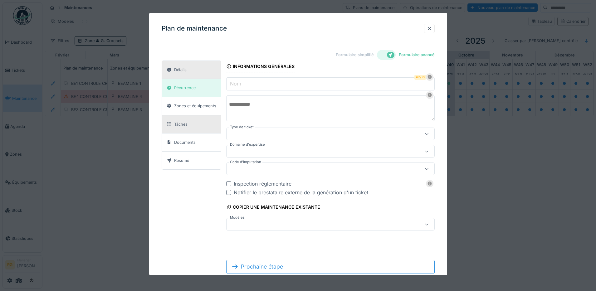
click at [191, 125] on div "Tâches" at bounding box center [191, 124] width 59 height 18
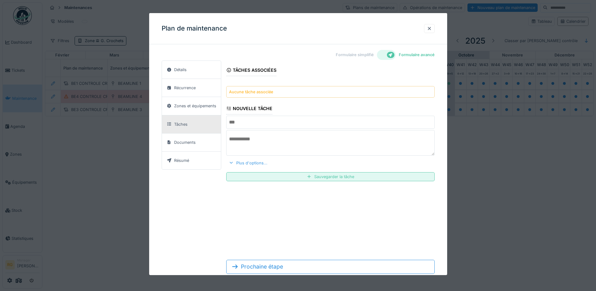
click at [229, 164] on div at bounding box center [231, 163] width 5 height 6
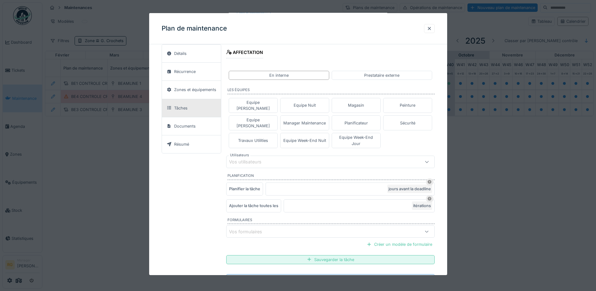
scroll to position [156, 0]
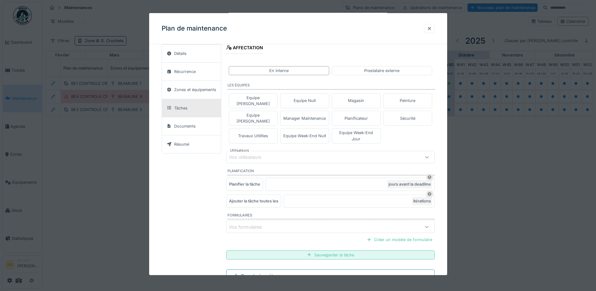
click at [381, 223] on div "Vos formulaires" at bounding box center [317, 226] width 177 height 7
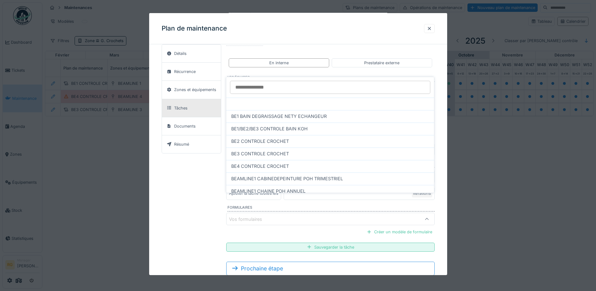
click at [259, 142] on span "BE2 CONTROLE CROCHET" at bounding box center [260, 141] width 58 height 7
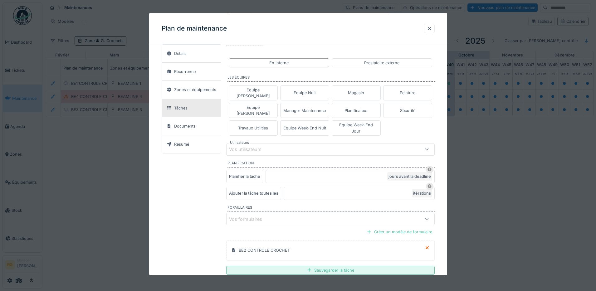
click at [247, 146] on div "Vos utilisateurs" at bounding box center [249, 149] width 41 height 7
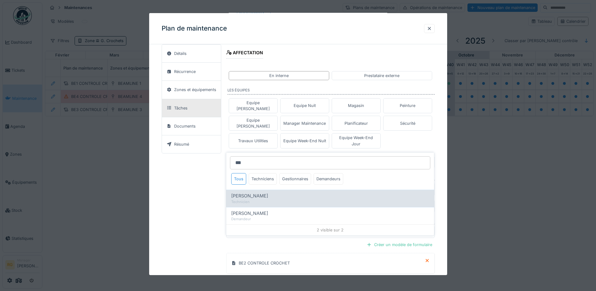
type input "***"
click at [250, 195] on span "Maxime Lewillon" at bounding box center [249, 195] width 37 height 7
type input "****"
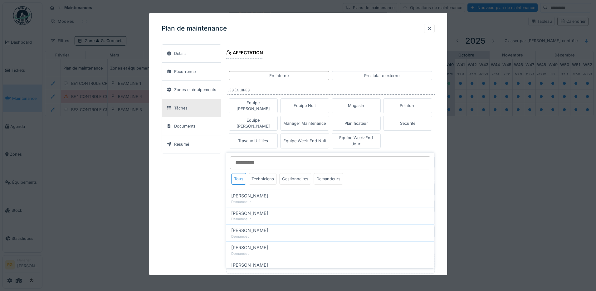
click at [288, 159] on div "Maxime Lewillon" at bounding box center [317, 162] width 177 height 7
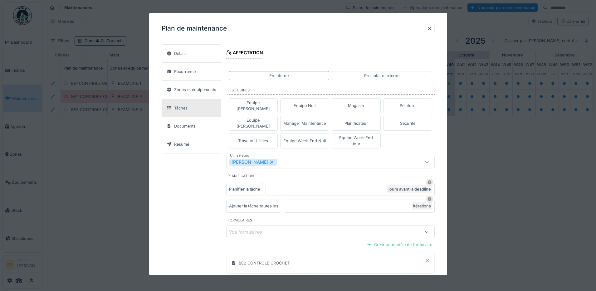
click at [288, 159] on div "Maxime Lewillon" at bounding box center [317, 162] width 177 height 7
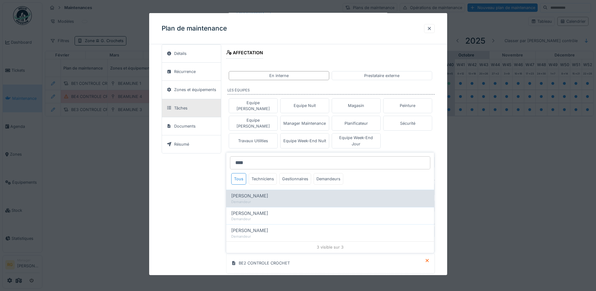
type input "****"
click at [256, 195] on span "Luciano Cancelliere" at bounding box center [249, 195] width 37 height 7
type input "*********"
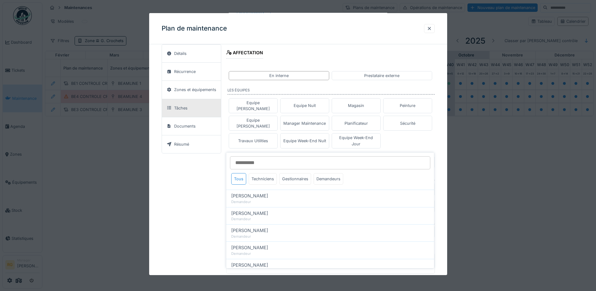
click at [209, 189] on div "Détails Récurrence Zones et équipements Tâches Documents Résumé Tâches associée…" at bounding box center [298, 113] width 273 height 407
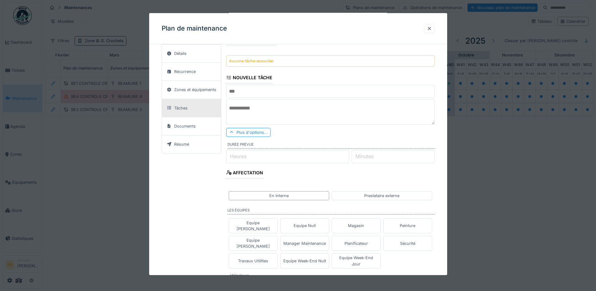
scroll to position [0, 0]
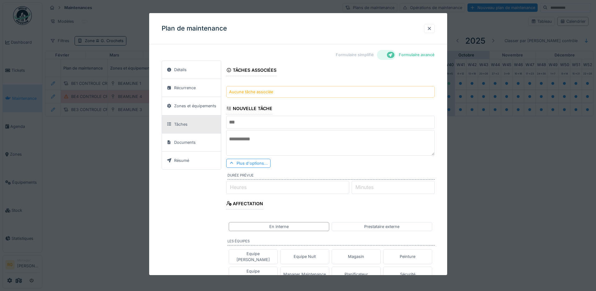
click at [253, 121] on input "text" at bounding box center [330, 122] width 208 height 13
type input "**********"
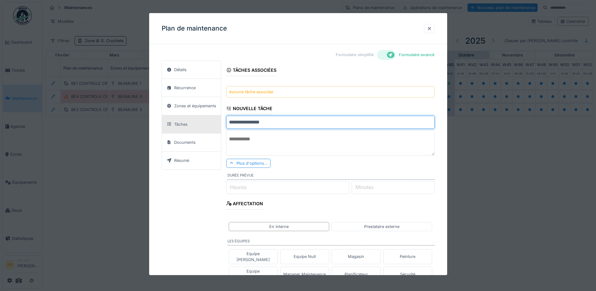
click at [184, 185] on div "**********" at bounding box center [298, 264] width 273 height 407
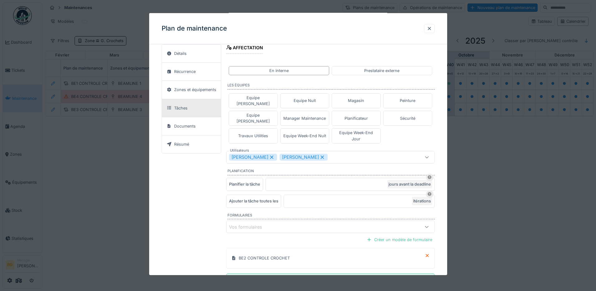
scroll to position [187, 0]
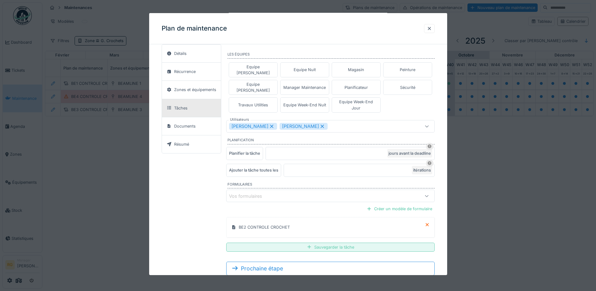
click at [278, 243] on div "Sauvegarder la tâche" at bounding box center [330, 247] width 208 height 9
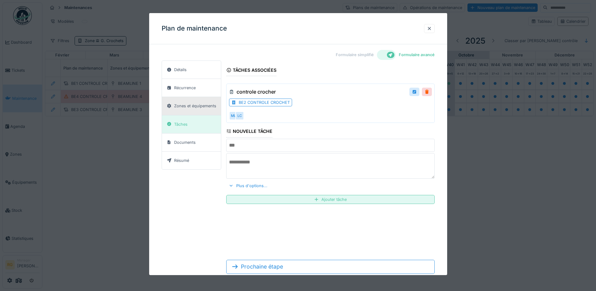
click at [195, 107] on div "Zones et équipements" at bounding box center [195, 106] width 42 height 6
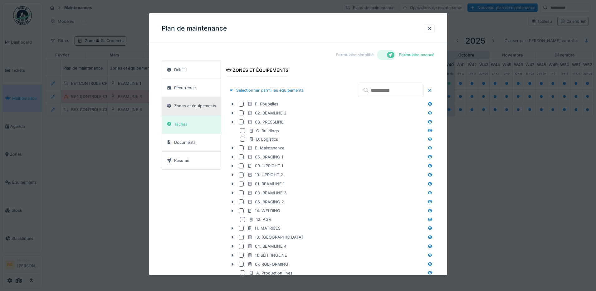
scroll to position [86, 0]
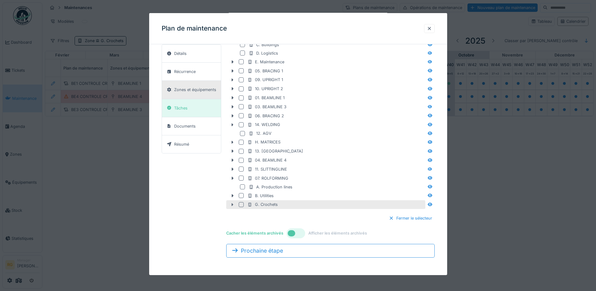
click at [231, 204] on icon at bounding box center [232, 205] width 5 height 4
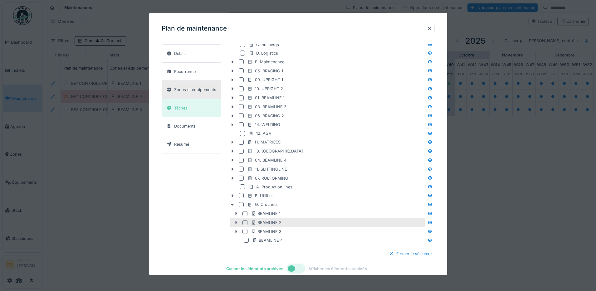
click at [243, 223] on div at bounding box center [244, 222] width 5 height 5
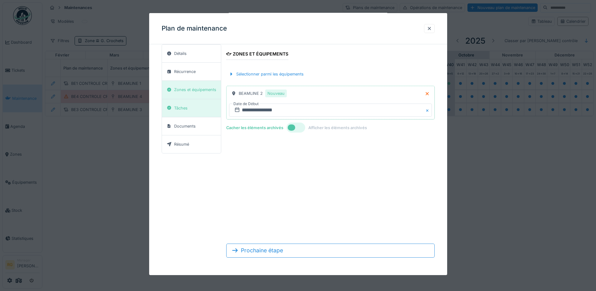
scroll to position [16, 0]
click at [182, 74] on div "Récurrence" at bounding box center [185, 72] width 22 height 6
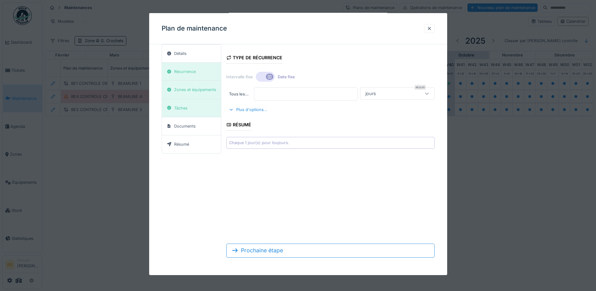
click at [425, 93] on icon at bounding box center [426, 93] width 5 height 4
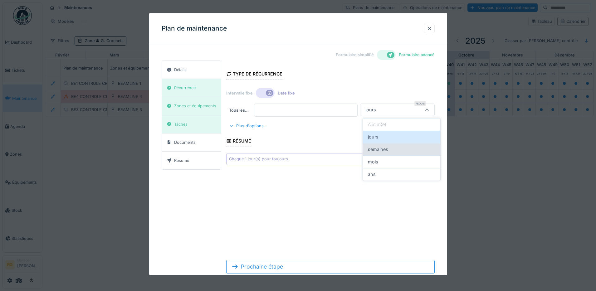
click at [383, 148] on span "semaines" at bounding box center [378, 149] width 20 height 7
type input "******"
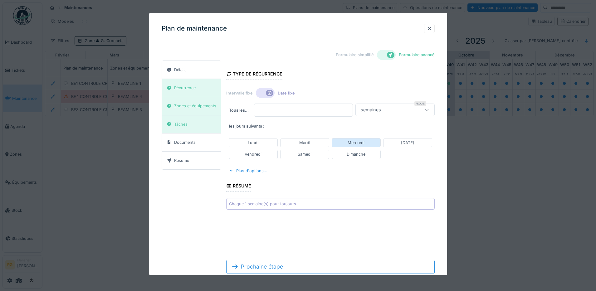
click at [347, 141] on div "Mercredi" at bounding box center [355, 143] width 17 height 6
click at [194, 68] on div "Détails" at bounding box center [191, 70] width 59 height 18
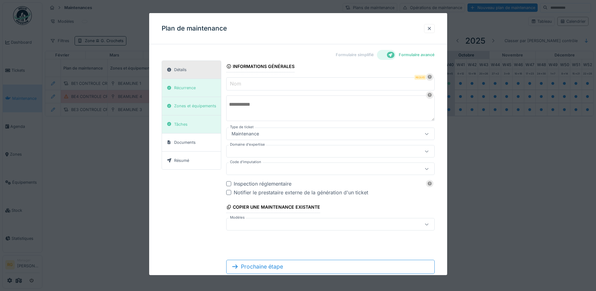
click at [256, 83] on input "Nom" at bounding box center [330, 83] width 208 height 13
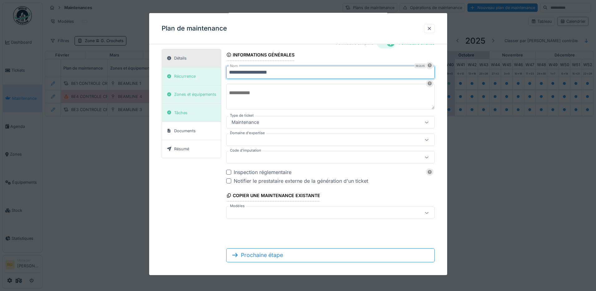
scroll to position [16, 0]
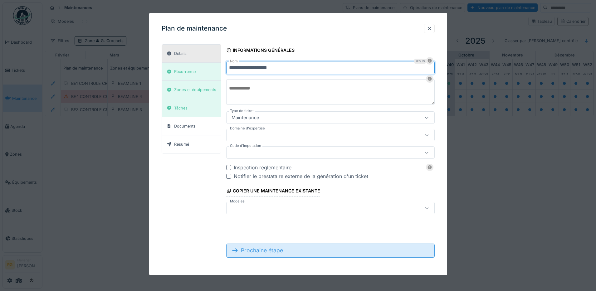
type input "**********"
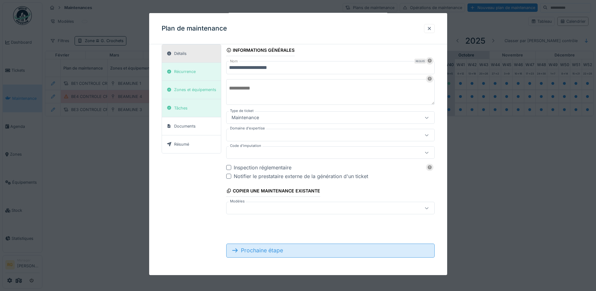
click at [283, 252] on div "Prochaine étape" at bounding box center [330, 251] width 208 height 14
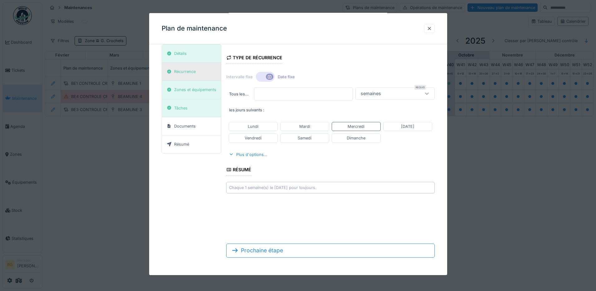
click at [198, 70] on div "Récurrence" at bounding box center [191, 72] width 59 height 18
click at [192, 90] on div "Zones et équipements" at bounding box center [195, 90] width 42 height 6
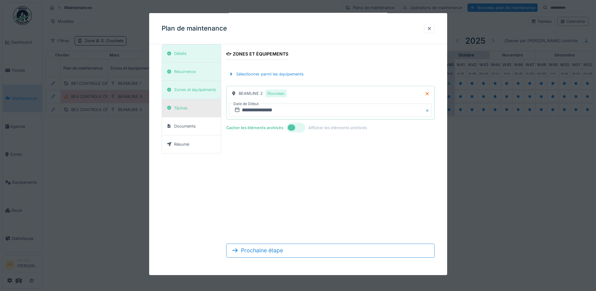
click at [187, 107] on div "Tâches" at bounding box center [180, 108] width 13 height 6
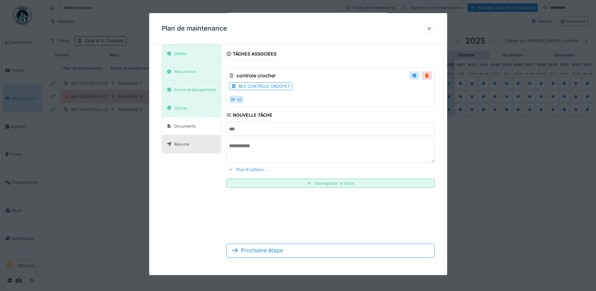
click at [188, 146] on div "Résumé" at bounding box center [181, 144] width 15 height 6
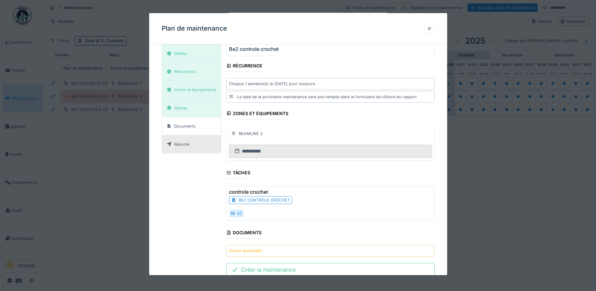
scroll to position [57, 0]
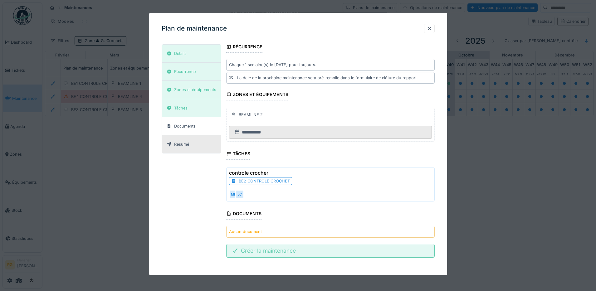
click at [270, 250] on div "Créer la maintenance" at bounding box center [330, 251] width 208 height 14
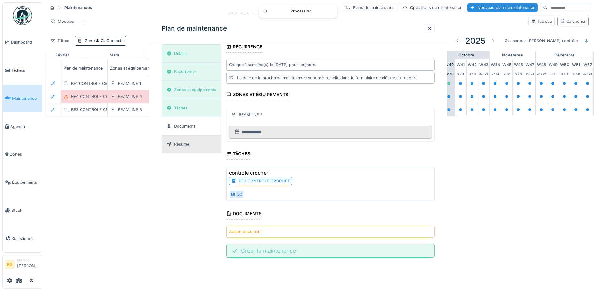
scroll to position [0, 0]
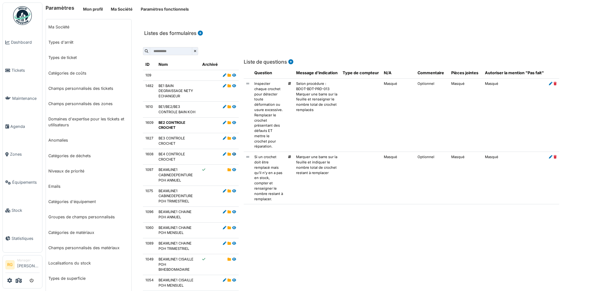
click at [233, 154] on icon at bounding box center [234, 154] width 4 height 3
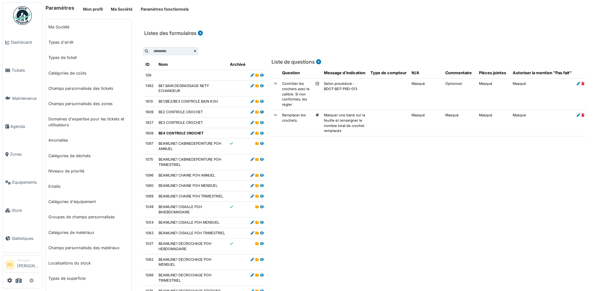
click at [260, 111] on icon at bounding box center [262, 111] width 4 height 3
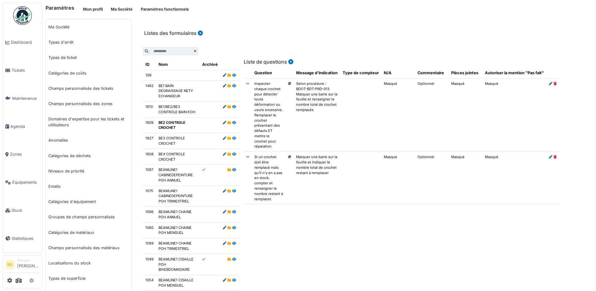
click at [199, 32] on icon at bounding box center [199, 33] width 6 height 5
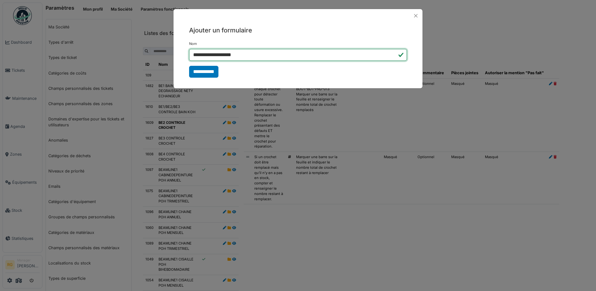
click at [203, 54] on input "**********" at bounding box center [298, 55] width 218 height 12
click at [266, 55] on input "**********" at bounding box center [298, 55] width 218 height 12
type input "**********"
click at [206, 70] on input "**********" at bounding box center [203, 72] width 29 height 12
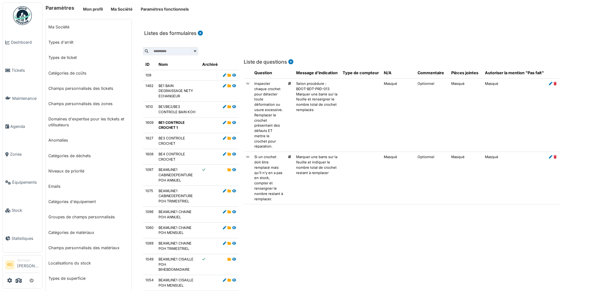
click at [198, 32] on icon at bounding box center [199, 33] width 6 height 5
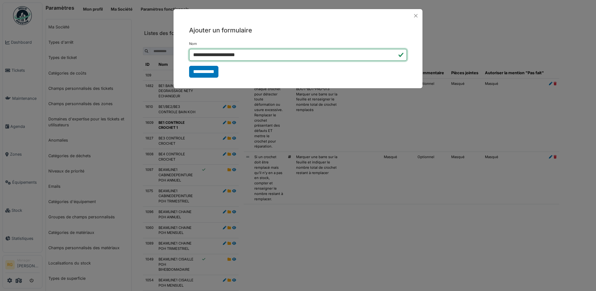
click at [261, 54] on input "**********" at bounding box center [298, 55] width 218 height 12
click at [203, 55] on input "**********" at bounding box center [298, 55] width 218 height 12
type input "**********"
click at [207, 70] on input "**********" at bounding box center [203, 72] width 29 height 12
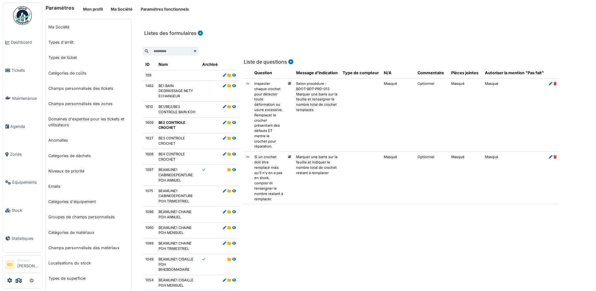
click at [233, 107] on icon at bounding box center [234, 106] width 4 height 3
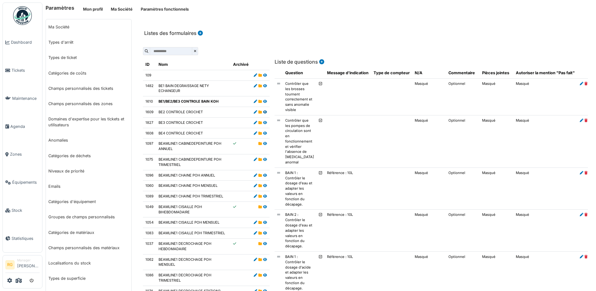
click at [267, 112] on icon at bounding box center [265, 111] width 4 height 3
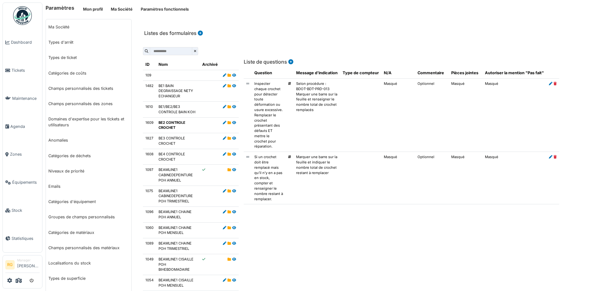
click at [198, 34] on icon at bounding box center [199, 33] width 6 height 5
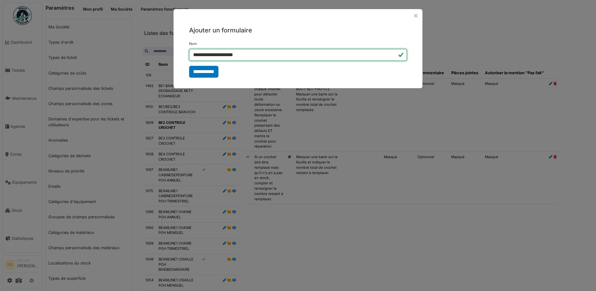
click at [202, 55] on input "**********" at bounding box center [298, 55] width 218 height 12
type input "**********"
click at [206, 69] on input "**********" at bounding box center [203, 72] width 29 height 12
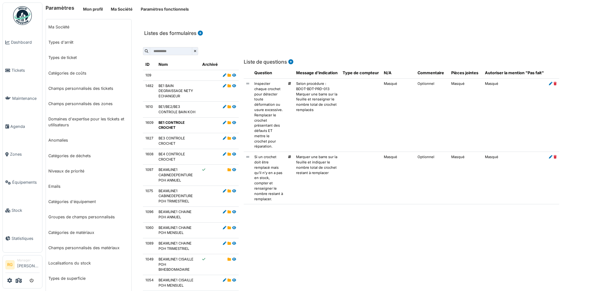
click at [198, 34] on icon at bounding box center [199, 33] width 6 height 5
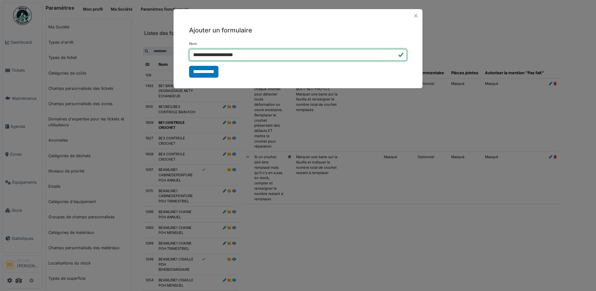
click at [201, 54] on input "**********" at bounding box center [298, 55] width 218 height 12
type input "**********"
click at [200, 73] on input "**********" at bounding box center [203, 72] width 29 height 12
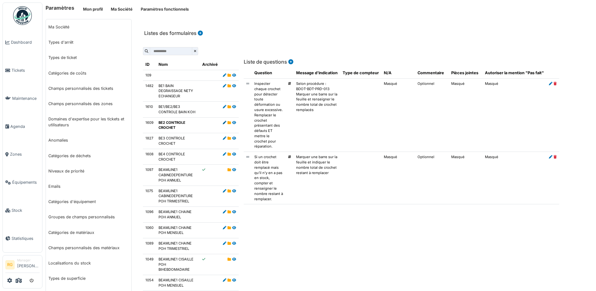
click at [224, 123] on icon at bounding box center [224, 122] width 3 height 3
click at [223, 123] on icon at bounding box center [224, 122] width 3 height 3
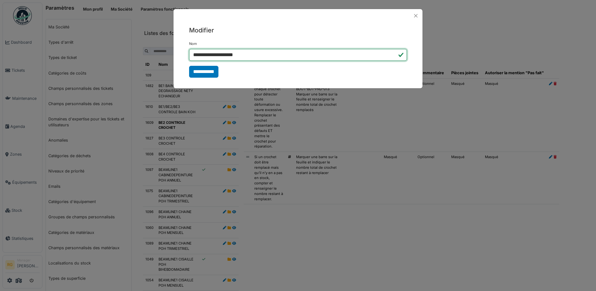
click at [202, 55] on input "**********" at bounding box center [298, 55] width 218 height 12
type input "**********"
click at [203, 72] on input "**********" at bounding box center [203, 72] width 29 height 12
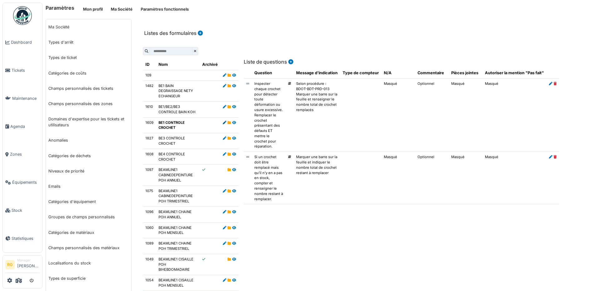
click at [223, 123] on icon at bounding box center [224, 122] width 3 height 3
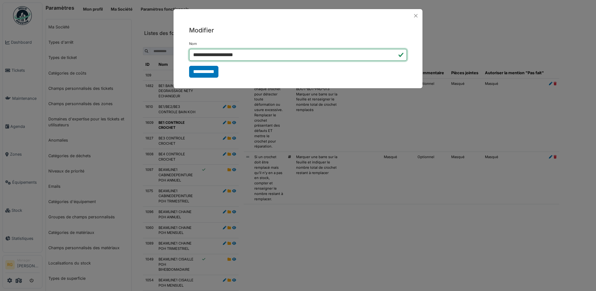
click at [202, 54] on input "**********" at bounding box center [298, 55] width 218 height 12
type input "**********"
click at [208, 73] on input "**********" at bounding box center [203, 72] width 29 height 12
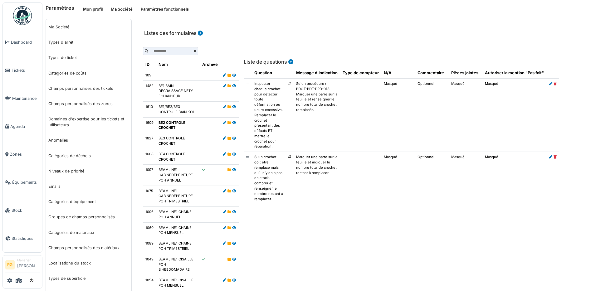
click at [200, 34] on icon at bounding box center [199, 33] width 6 height 5
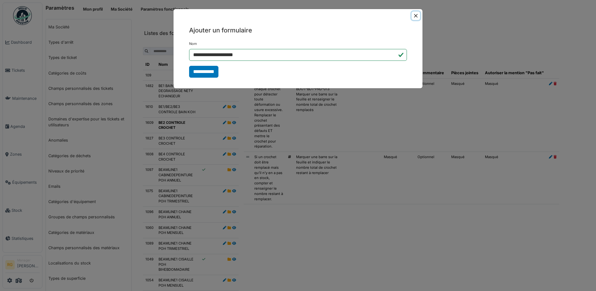
click at [415, 17] on button "Close" at bounding box center [415, 16] width 8 height 8
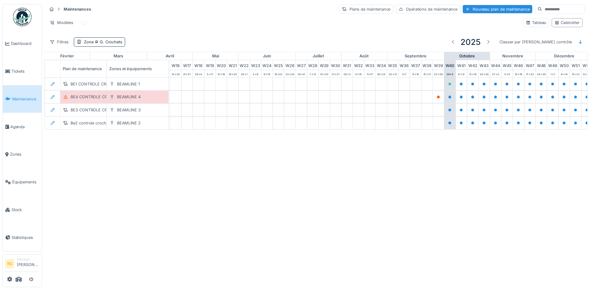
scroll to position [0, 211]
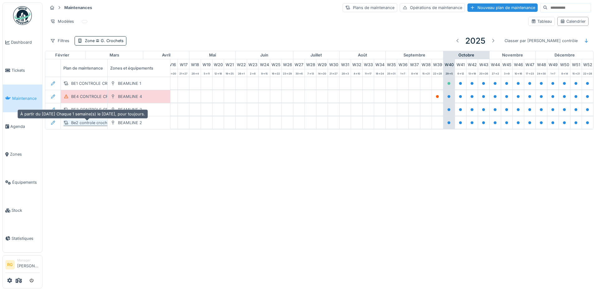
click at [85, 124] on div "Be2 controle crochet" at bounding box center [91, 123] width 40 height 6
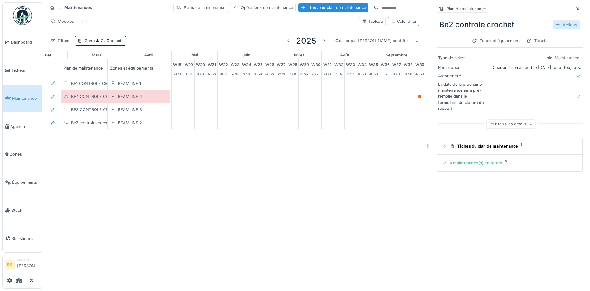
click at [553, 26] on div "Actions" at bounding box center [565, 24] width 27 height 9
click at [523, 37] on div "Modifier" at bounding box center [532, 38] width 56 height 9
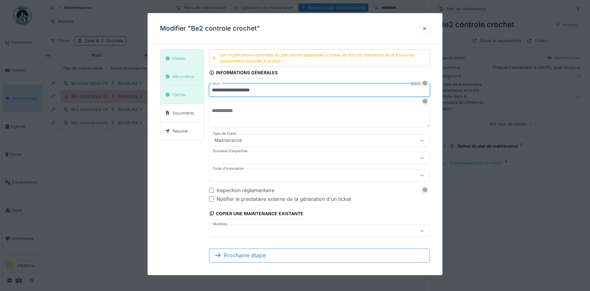
click at [219, 89] on input "**********" at bounding box center [319, 90] width 221 height 13
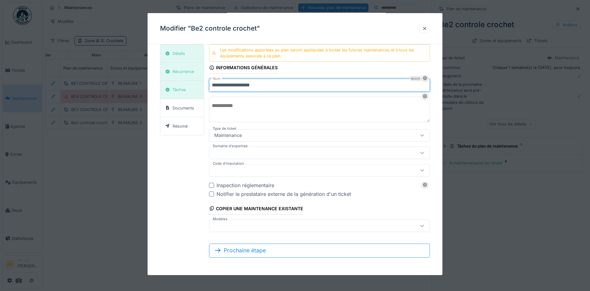
scroll to position [6, 0]
type input "**********"
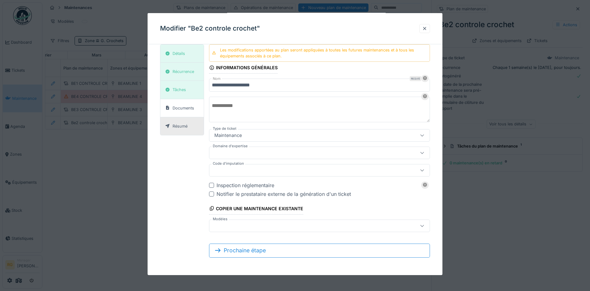
click at [183, 126] on div "Résumé" at bounding box center [179, 126] width 15 height 6
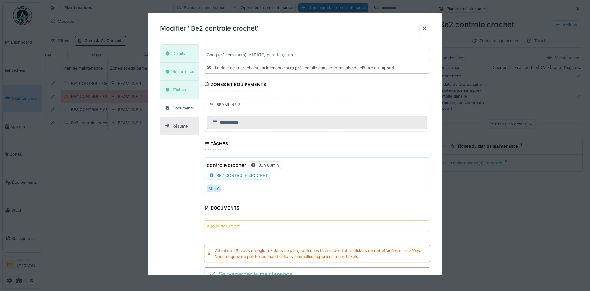
scroll to position [79, 0]
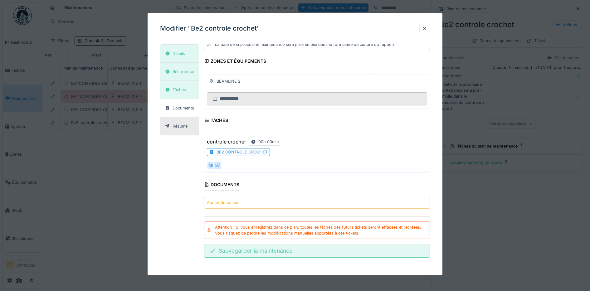
click at [268, 253] on div "Sauvegarder la maintenance" at bounding box center [317, 251] width 226 height 14
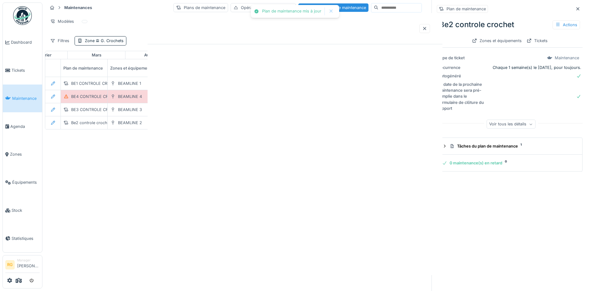
scroll to position [0, 0]
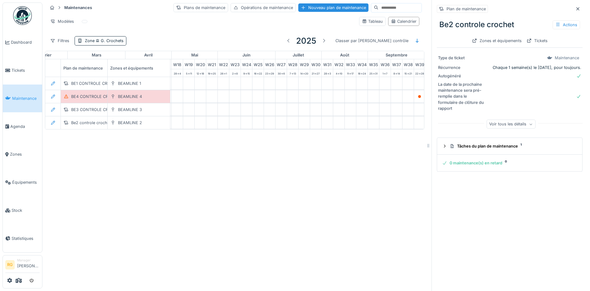
click at [575, 7] on icon at bounding box center [577, 9] width 5 height 4
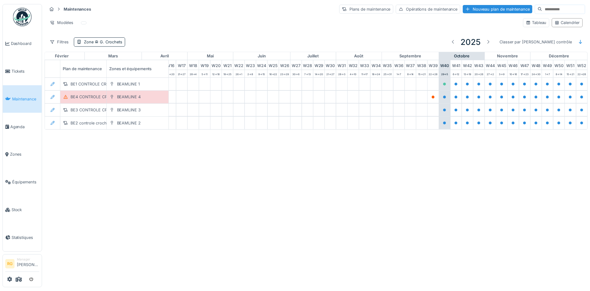
scroll to position [0, 211]
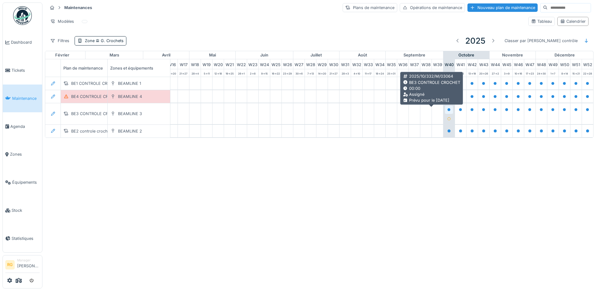
click at [447, 111] on icon at bounding box center [448, 109] width 3 height 3
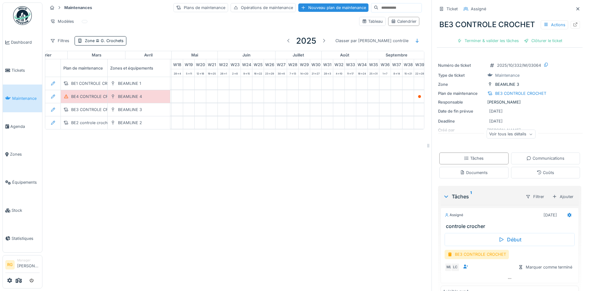
scroll to position [6, 0]
click at [483, 259] on div "BE3 CONTROLE CROCHET" at bounding box center [476, 254] width 64 height 9
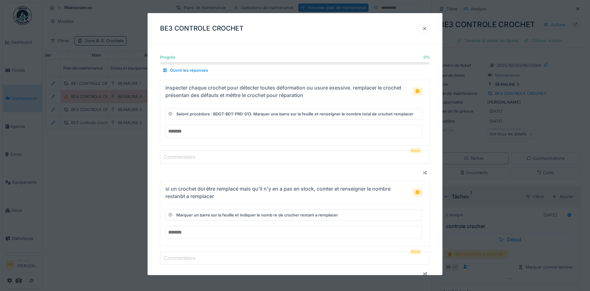
click at [427, 27] on div at bounding box center [424, 29] width 5 height 6
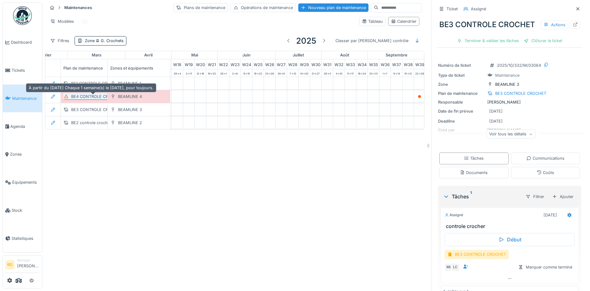
click at [94, 94] on div "BE4 CONTROLE CROCHET" at bounding box center [96, 97] width 51 height 6
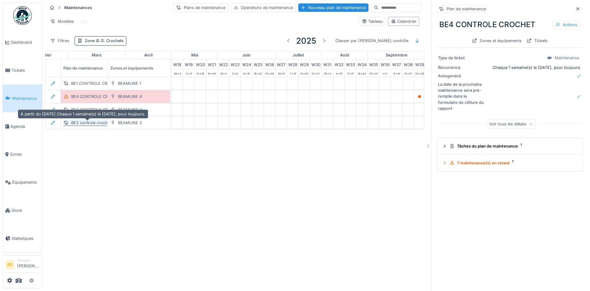
click at [86, 120] on div "BE2 controle crochet" at bounding box center [91, 123] width 40 height 6
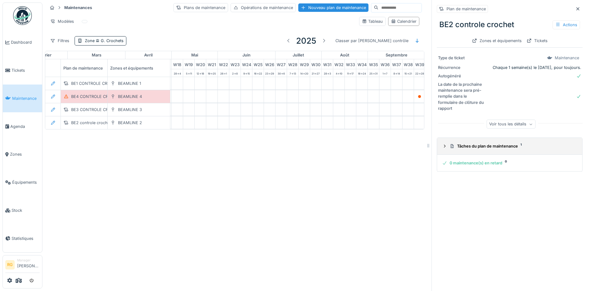
click at [442, 144] on icon at bounding box center [444, 146] width 5 height 4
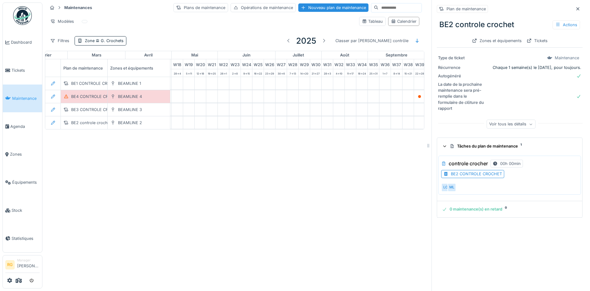
click at [473, 171] on div "BE2 CONTROLE CROCHET" at bounding box center [476, 174] width 51 height 6
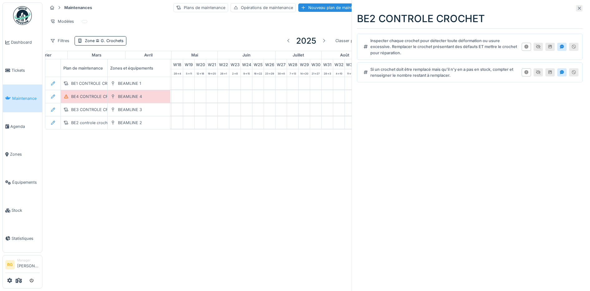
click at [578, 9] on icon at bounding box center [579, 8] width 3 height 3
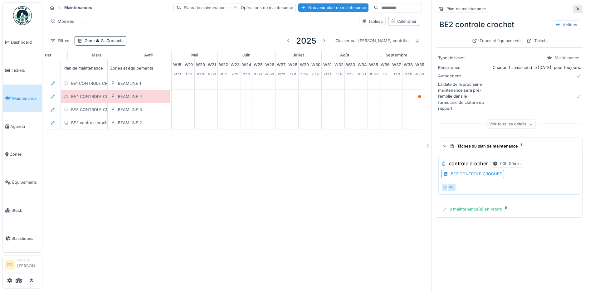
click at [575, 7] on icon at bounding box center [577, 9] width 5 height 4
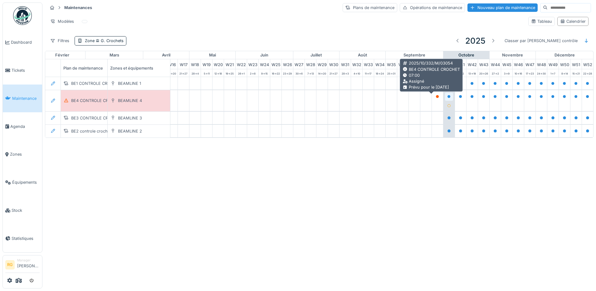
click at [447, 98] on icon at bounding box center [448, 96] width 3 height 3
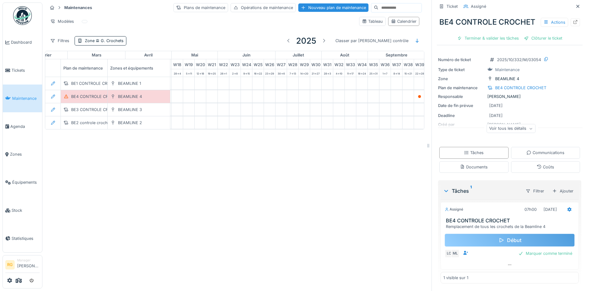
scroll to position [18, 0]
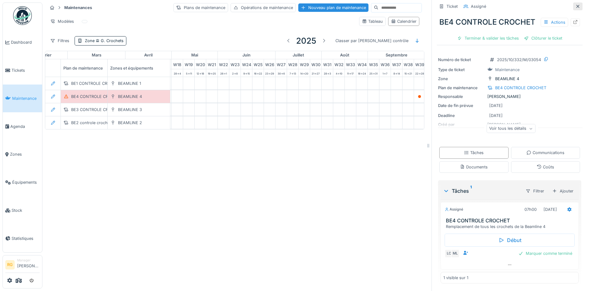
click at [576, 7] on icon at bounding box center [577, 6] width 3 height 3
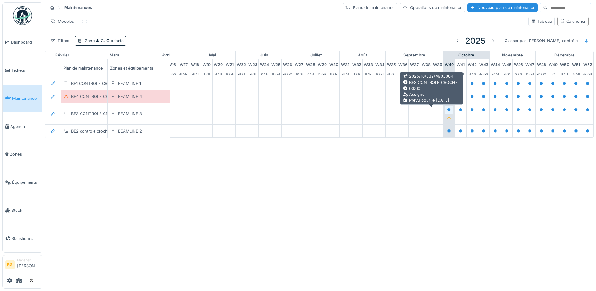
click at [447, 111] on icon at bounding box center [448, 109] width 3 height 3
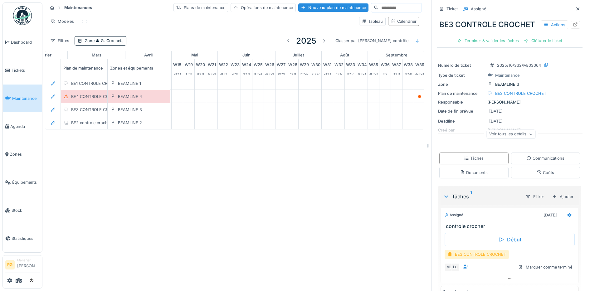
click at [473, 259] on div "BE3 CONTROLE CROCHET" at bounding box center [476, 254] width 64 height 9
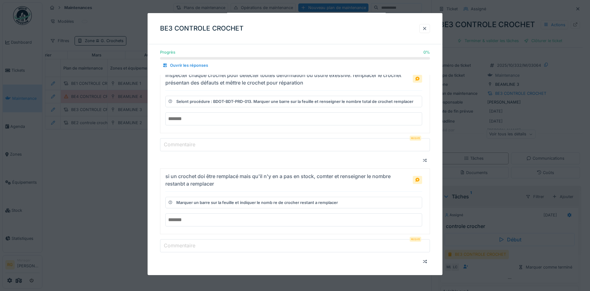
scroll to position [19, 0]
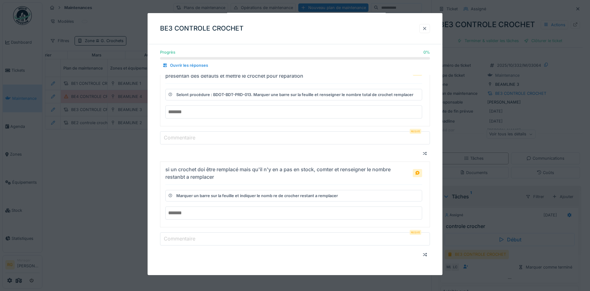
click at [427, 28] on div at bounding box center [424, 29] width 5 height 6
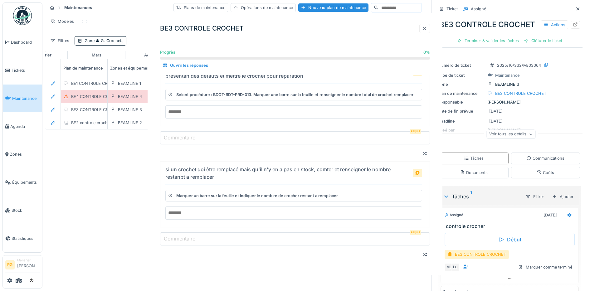
scroll to position [0, 0]
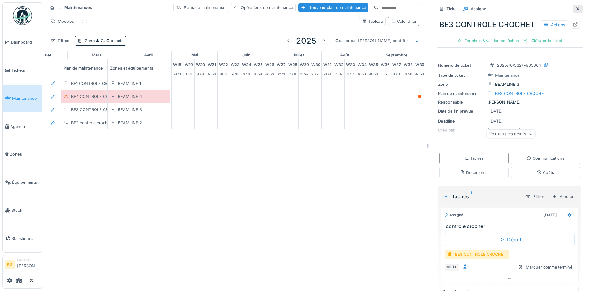
click at [573, 8] on div at bounding box center [577, 9] width 9 height 8
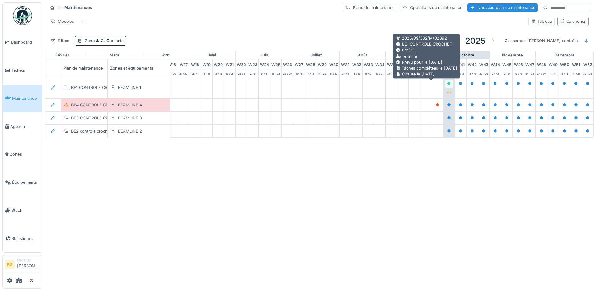
click at [447, 84] on icon at bounding box center [448, 83] width 3 height 3
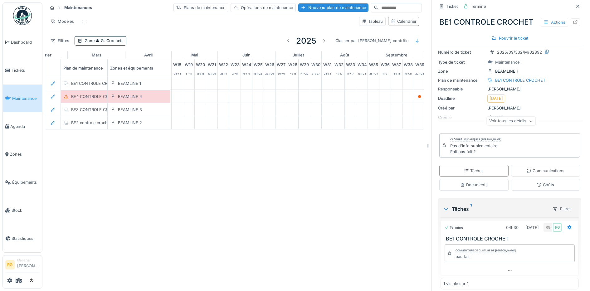
scroll to position [20, 0]
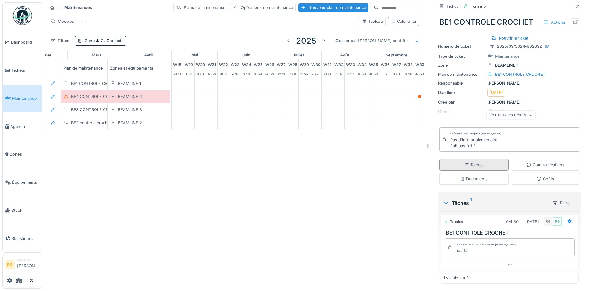
click at [464, 162] on div "Tâches" at bounding box center [474, 165] width 20 height 6
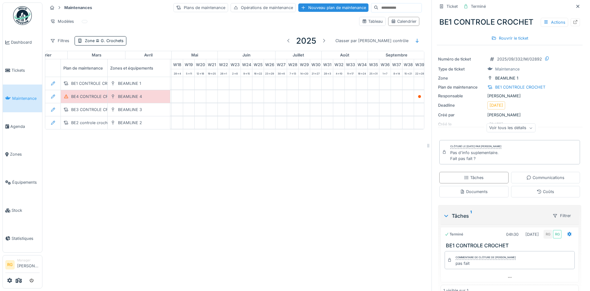
scroll to position [0, 0]
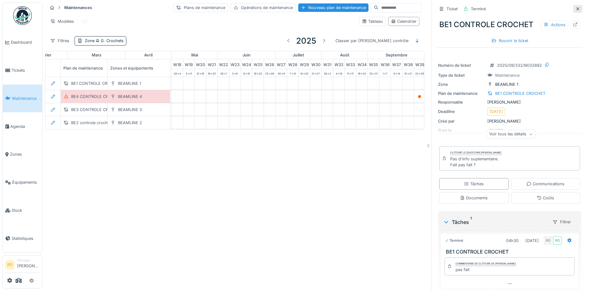
click at [575, 7] on icon at bounding box center [577, 9] width 5 height 4
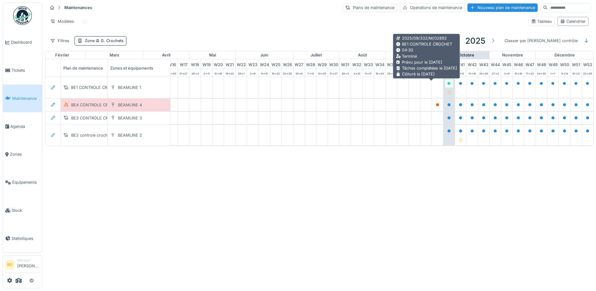
click at [447, 85] on icon at bounding box center [449, 83] width 4 height 3
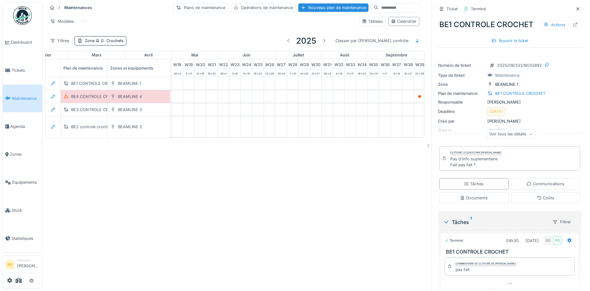
scroll to position [20, 0]
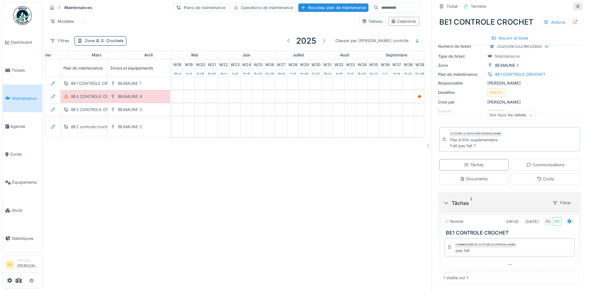
click at [575, 7] on icon at bounding box center [577, 6] width 5 height 4
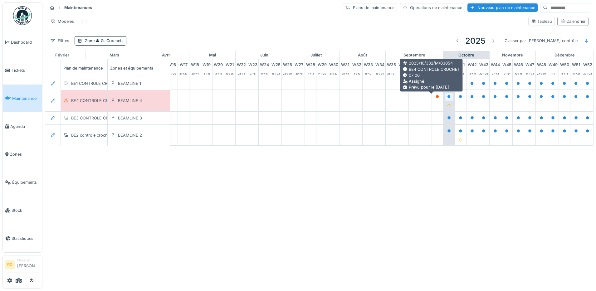
click at [447, 98] on icon at bounding box center [448, 96] width 3 height 3
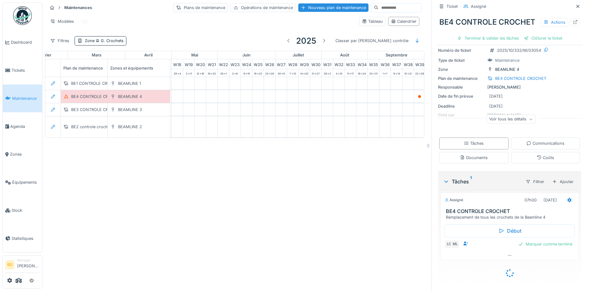
scroll to position [18, 0]
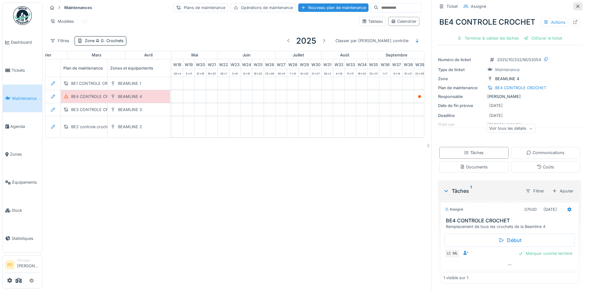
click at [575, 4] on icon at bounding box center [577, 6] width 5 height 4
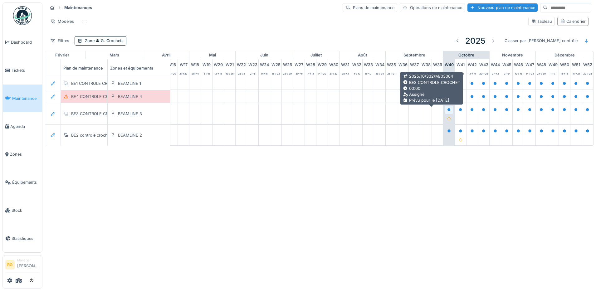
click at [447, 111] on icon at bounding box center [448, 109] width 3 height 3
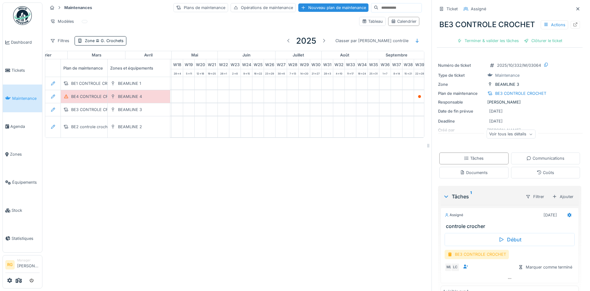
click at [478, 259] on div "BE3 CONTROLE CROCHET" at bounding box center [476, 254] width 64 height 9
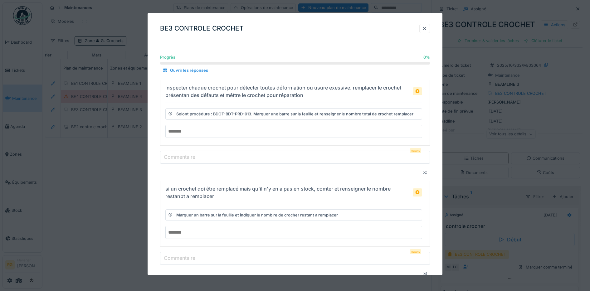
click at [270, 130] on input "number" at bounding box center [293, 131] width 257 height 13
click at [261, 234] on input "number" at bounding box center [293, 232] width 257 height 13
click at [427, 29] on div at bounding box center [424, 29] width 5 height 6
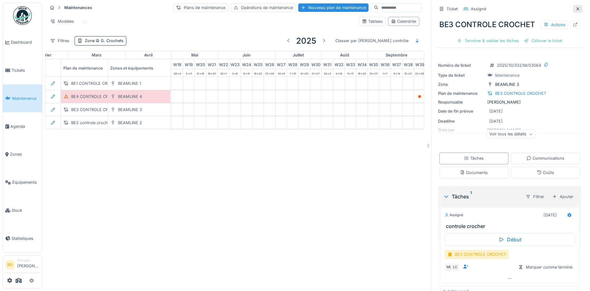
click at [575, 8] on icon at bounding box center [577, 9] width 5 height 4
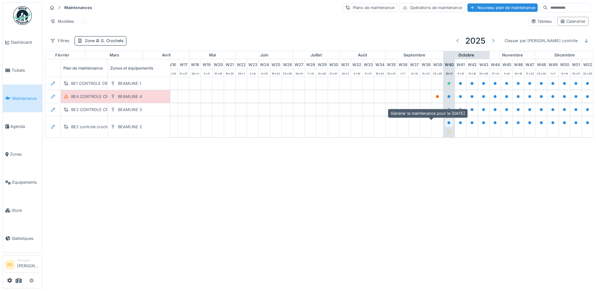
click at [447, 124] on icon at bounding box center [448, 122] width 3 height 3
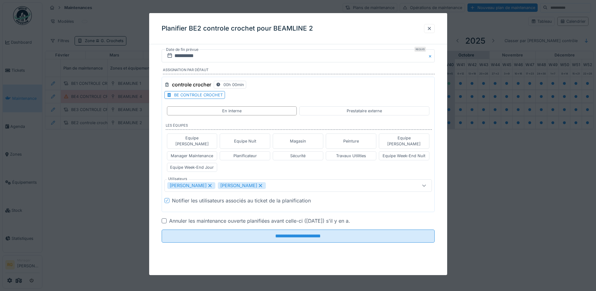
click at [193, 94] on div "BE CONTROLE CROCHET" at bounding box center [198, 95] width 49 height 6
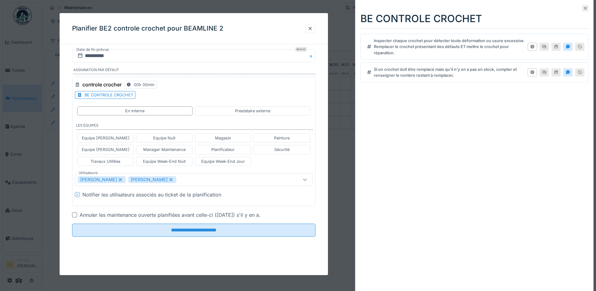
click at [583, 8] on icon at bounding box center [585, 8] width 5 height 4
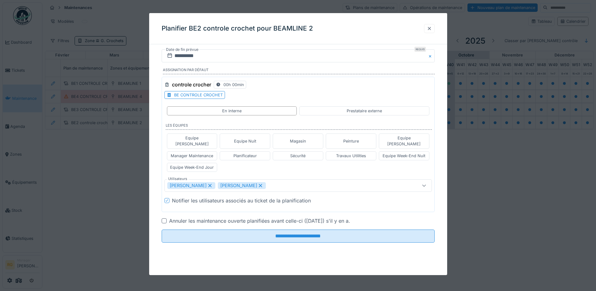
click at [427, 28] on div at bounding box center [429, 29] width 5 height 6
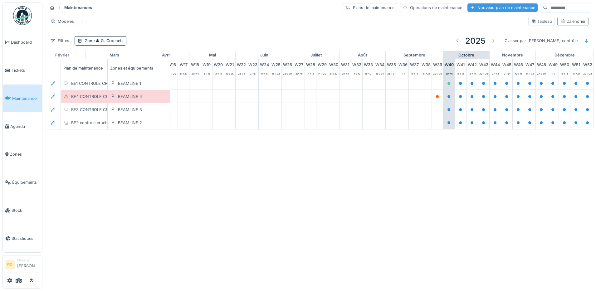
click at [467, 8] on div "Nouveau plan de maintenance" at bounding box center [502, 7] width 70 height 8
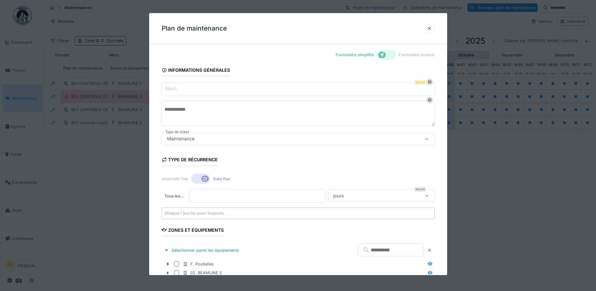
click at [393, 54] on div at bounding box center [386, 55] width 19 height 10
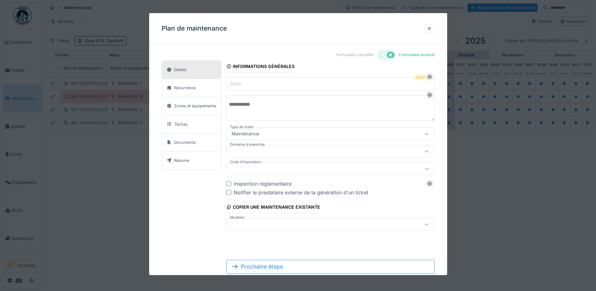
click at [249, 83] on input "Nom" at bounding box center [330, 83] width 208 height 13
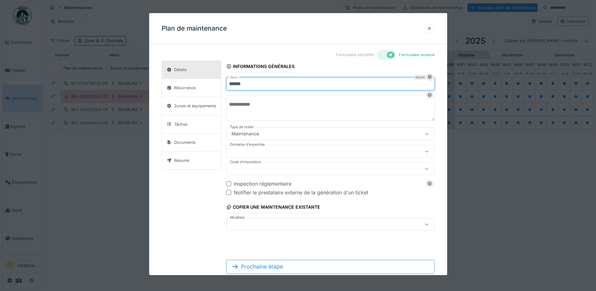
type input "******"
click at [430, 28] on div at bounding box center [429, 29] width 5 height 6
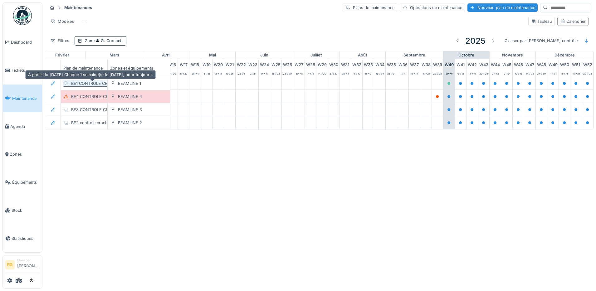
click at [90, 85] on div "BE1 CONTROLE CROCHET" at bounding box center [96, 83] width 50 height 6
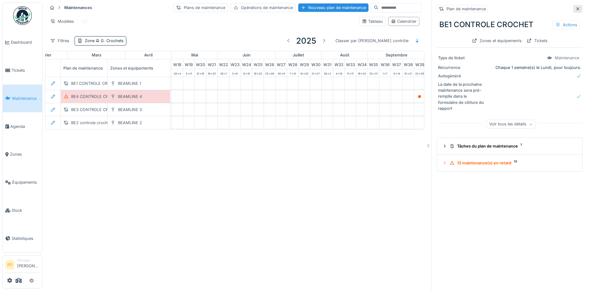
click at [575, 9] on icon at bounding box center [577, 9] width 5 height 4
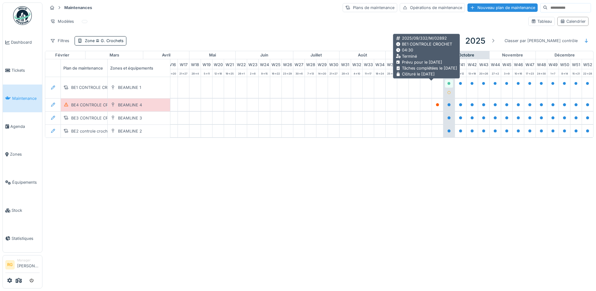
click at [447, 85] on icon at bounding box center [448, 83] width 3 height 3
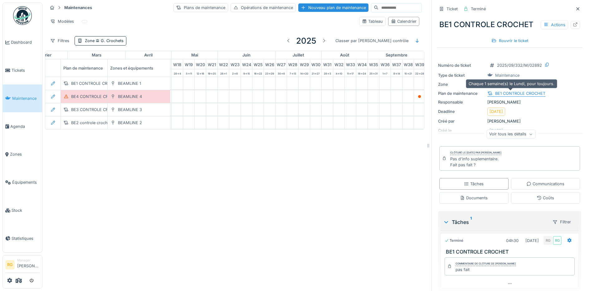
click at [511, 94] on div "BE1 CONTROLE CROCHET" at bounding box center [520, 93] width 50 height 6
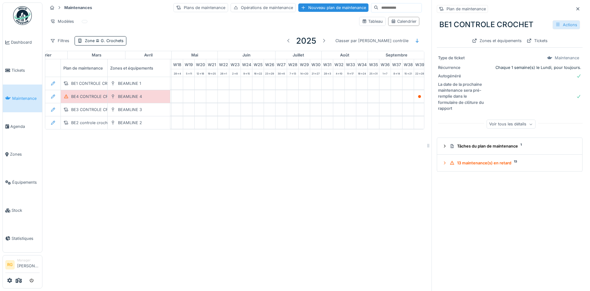
click at [555, 26] on icon at bounding box center [557, 24] width 5 height 4
click at [520, 40] on div "Modifier" at bounding box center [532, 38] width 56 height 9
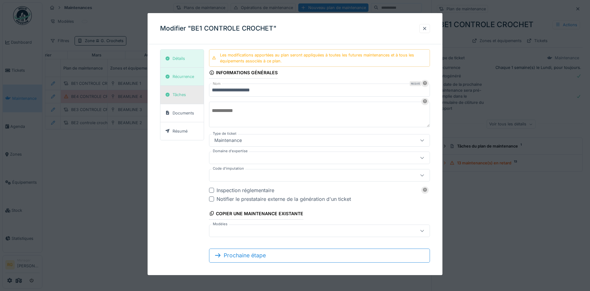
click at [182, 93] on div "Tâches" at bounding box center [178, 95] width 13 height 6
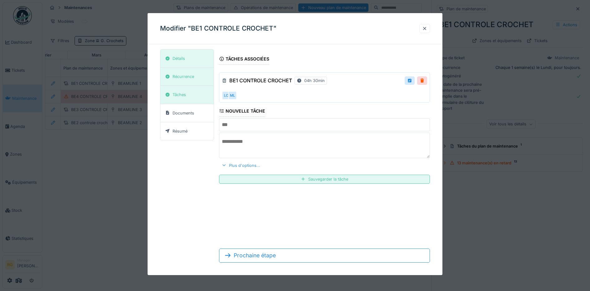
click at [225, 165] on div at bounding box center [223, 165] width 5 height 6
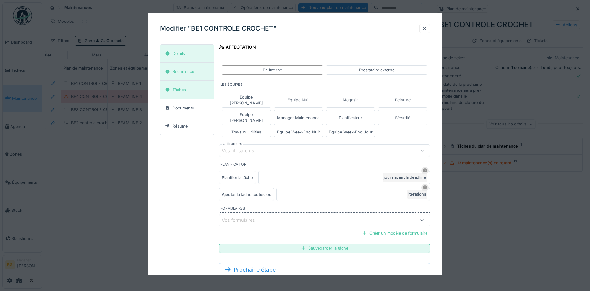
scroll to position [166, 0]
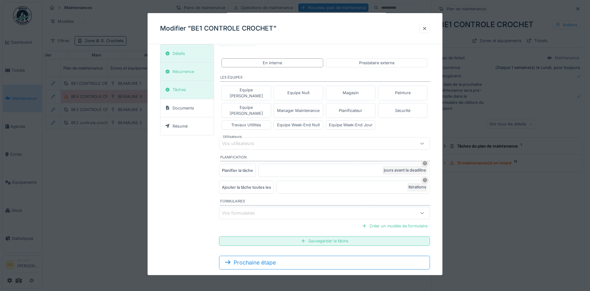
click at [419, 207] on div at bounding box center [421, 213] width 15 height 12
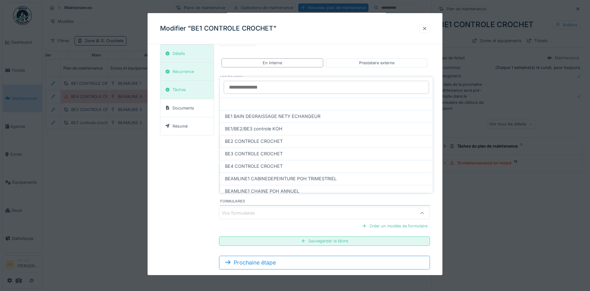
click at [427, 27] on div at bounding box center [424, 29] width 5 height 6
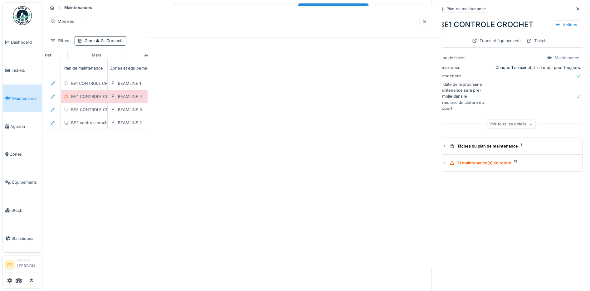
scroll to position [0, 0]
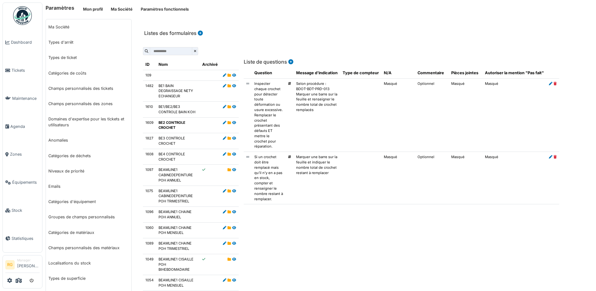
drag, startPoint x: 181, startPoint y: 125, endPoint x: 152, endPoint y: 110, distance: 33.1
click at [152, 110] on td "1610" at bounding box center [149, 109] width 13 height 16
click at [232, 122] on icon at bounding box center [234, 122] width 4 height 3
click at [199, 33] on icon at bounding box center [199, 33] width 6 height 5
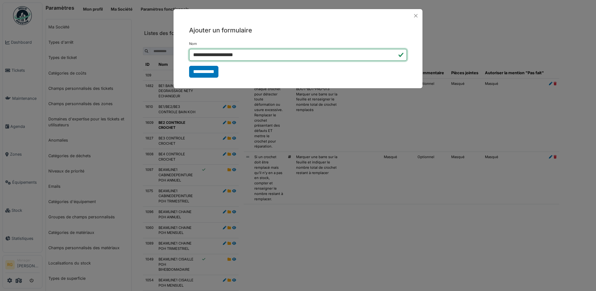
click at [201, 55] on input "**********" at bounding box center [298, 55] width 218 height 12
type input "**********"
click at [208, 72] on input "**********" at bounding box center [203, 72] width 29 height 12
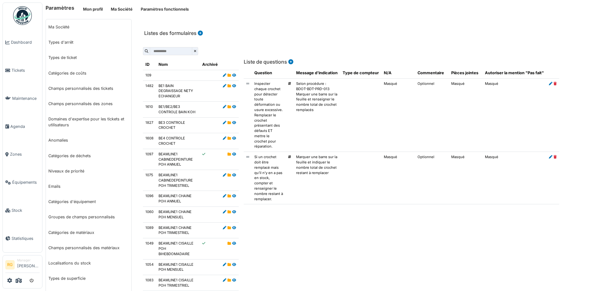
click at [183, 88] on td "BE1 BAIN DEGRAISSAGE NETY ECHANGEUR" at bounding box center [178, 90] width 44 height 21
click at [176, 113] on td "BE1/BE2/BE3 CONTROLE BAIN KOH" at bounding box center [178, 109] width 44 height 16
click at [169, 126] on td "BE3 CONTROLE CROCHET" at bounding box center [178, 125] width 44 height 16
drag, startPoint x: 169, startPoint y: 126, endPoint x: 199, endPoint y: 142, distance: 33.9
click at [200, 142] on td at bounding box center [210, 141] width 21 height 16
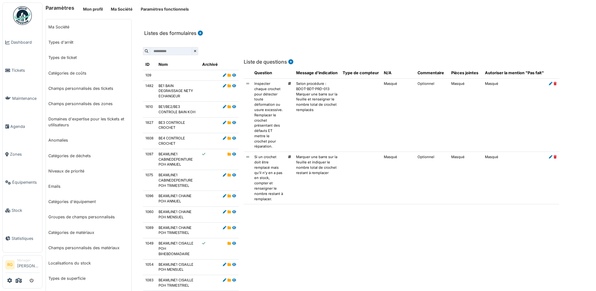
click at [160, 50] on input "text" at bounding box center [171, 51] width 42 height 8
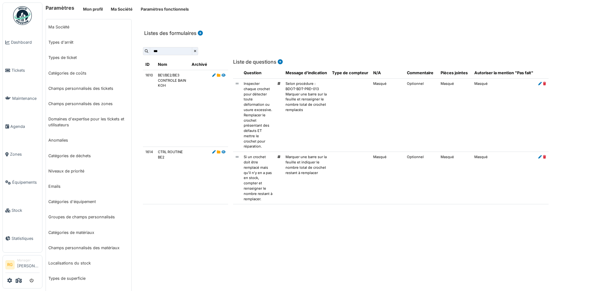
type input "***"
click at [275, 24] on div "Listes des formulaires" at bounding box center [365, 29] width 455 height 20
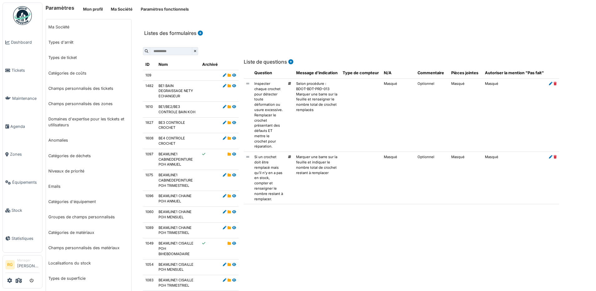
scroll to position [39, 0]
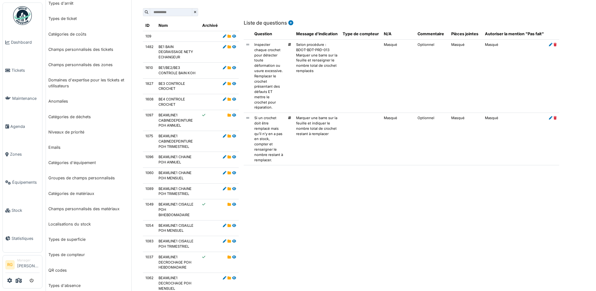
click at [168, 11] on input "text" at bounding box center [171, 12] width 42 height 8
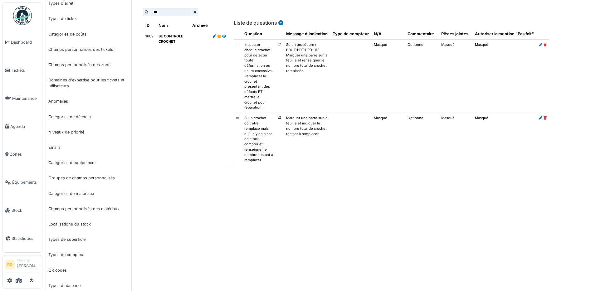
type input "**"
click at [213, 36] on icon at bounding box center [214, 36] width 3 height 3
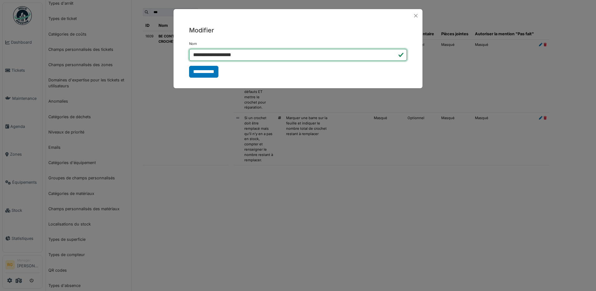
click at [200, 53] on input "**********" at bounding box center [298, 55] width 218 height 12
type input "**********"
click at [202, 70] on input "**********" at bounding box center [203, 72] width 29 height 12
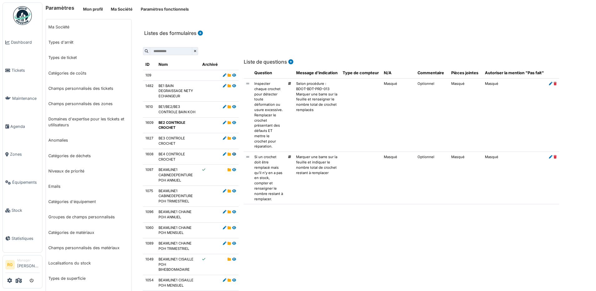
click at [233, 155] on icon at bounding box center [234, 154] width 4 height 3
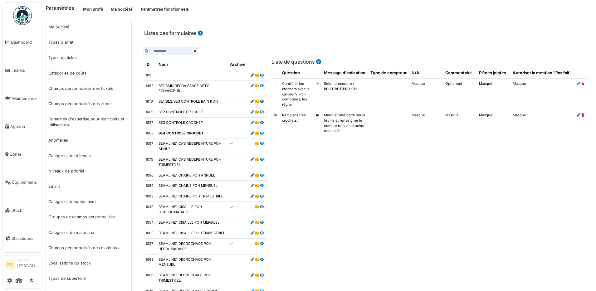
click at [260, 101] on icon at bounding box center [262, 101] width 4 height 3
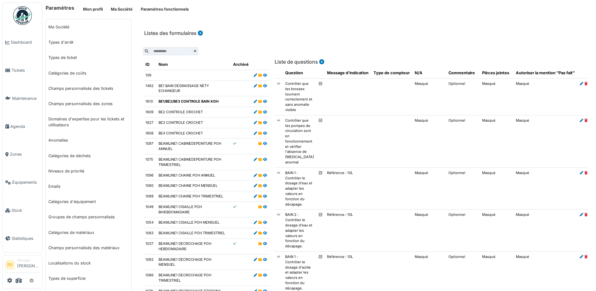
click at [199, 33] on icon at bounding box center [199, 33] width 6 height 5
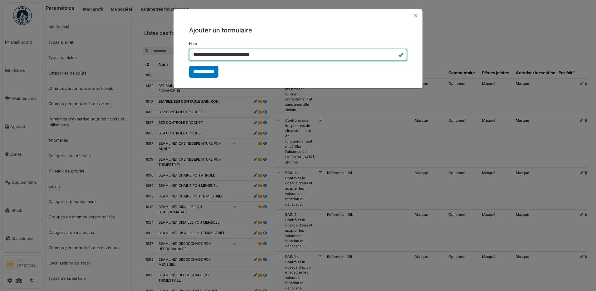
click at [285, 55] on input "**********" at bounding box center [298, 55] width 218 height 12
type input "*"
type input "**********"
click at [207, 71] on input "**********" at bounding box center [203, 72] width 29 height 12
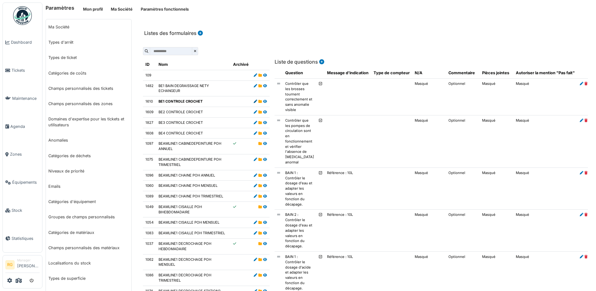
click at [255, 100] on icon at bounding box center [255, 101] width 3 height 3
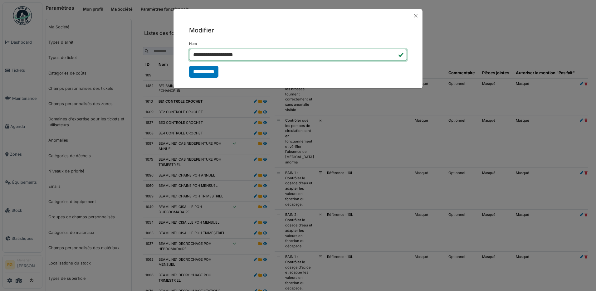
click at [260, 56] on input "**********" at bounding box center [298, 55] width 218 height 12
type input "**********"
click at [210, 74] on input "**********" at bounding box center [203, 72] width 29 height 12
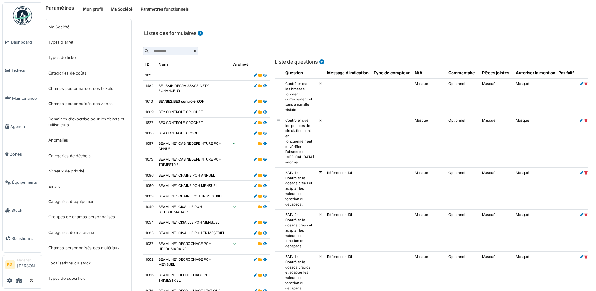
drag, startPoint x: 125, startPoint y: 8, endPoint x: 294, endPoint y: 20, distance: 169.1
click at [294, 20] on div "Listes des formulaires" at bounding box center [365, 29] width 455 height 20
click at [116, 7] on button "Ma Société" at bounding box center [122, 9] width 30 height 10
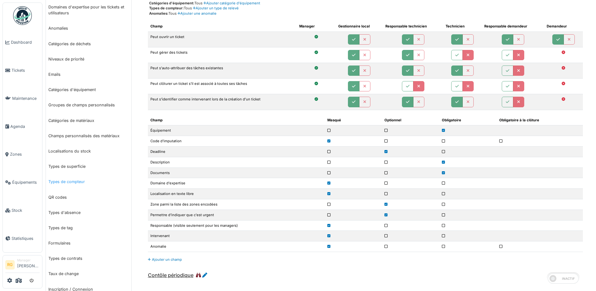
scroll to position [117, 0]
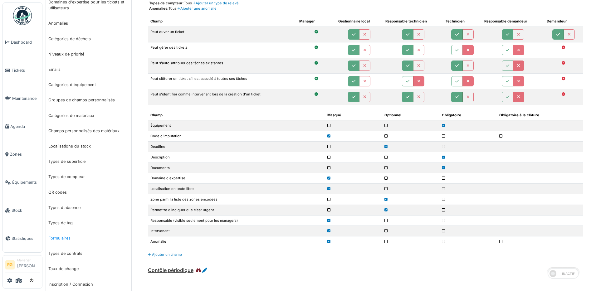
click at [66, 240] on link "Formulaires" at bounding box center [88, 237] width 85 height 15
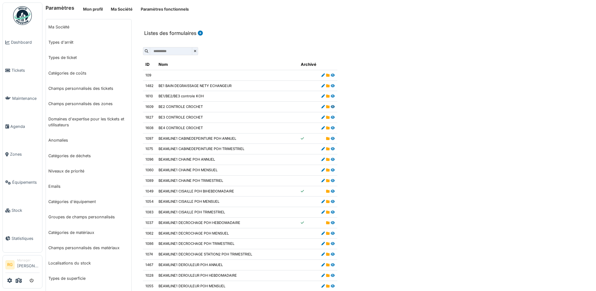
click at [331, 106] on icon at bounding box center [333, 106] width 4 height 3
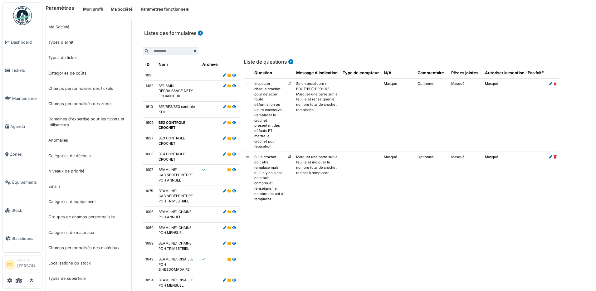
click at [198, 33] on icon at bounding box center [199, 33] width 6 height 5
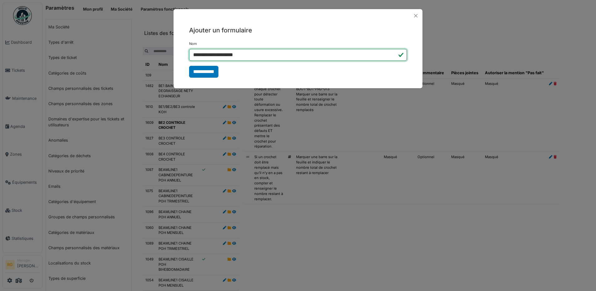
click at [202, 54] on input "**********" at bounding box center [298, 55] width 218 height 12
click at [415, 14] on button "Close" at bounding box center [415, 16] width 8 height 8
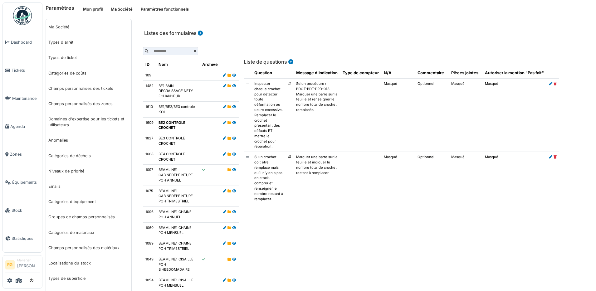
click at [199, 33] on icon at bounding box center [199, 33] width 6 height 5
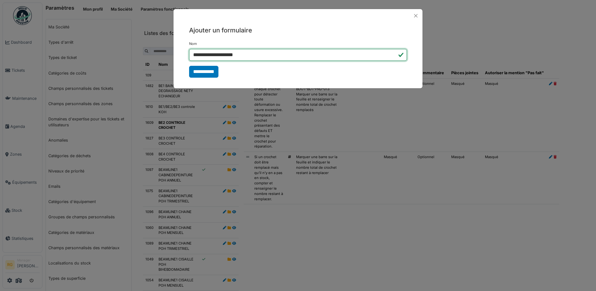
click at [203, 54] on input "**********" at bounding box center [298, 55] width 218 height 12
type input "**********"
click at [206, 69] on input "**********" at bounding box center [203, 72] width 29 height 12
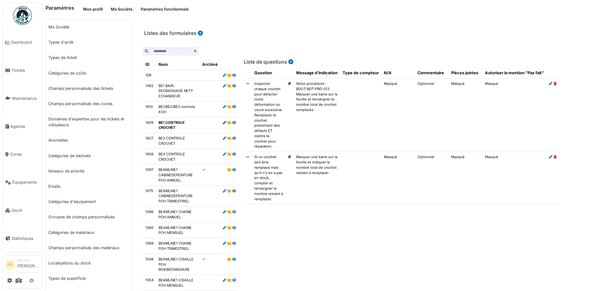
click at [223, 122] on icon at bounding box center [224, 122] width 3 height 3
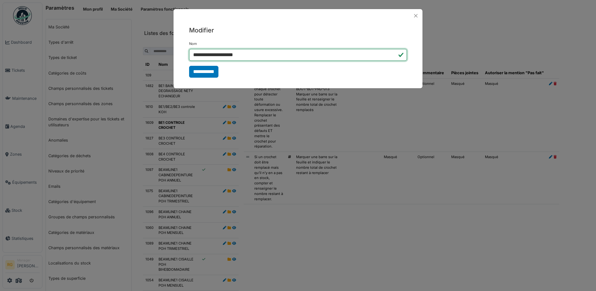
click at [201, 54] on input "**********" at bounding box center [298, 55] width 218 height 12
type input "**********"
click at [208, 71] on input "**********" at bounding box center [203, 72] width 29 height 12
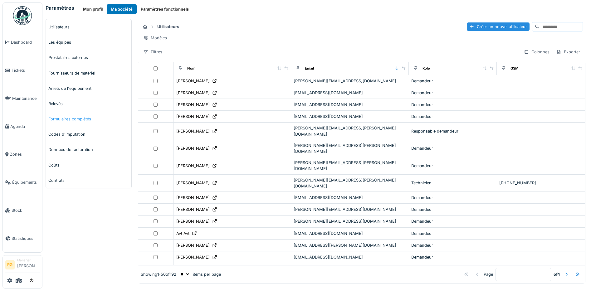
click at [61, 120] on link "Formulaires complétés" at bounding box center [88, 118] width 85 height 15
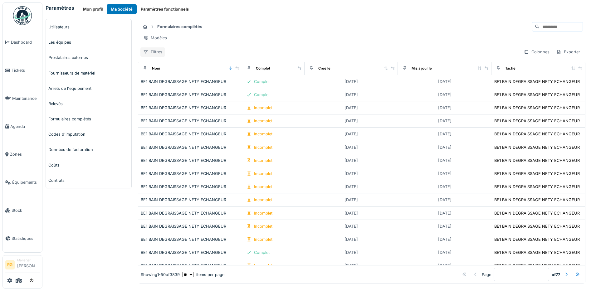
click at [151, 56] on div "Filtres" at bounding box center [152, 51] width 25 height 9
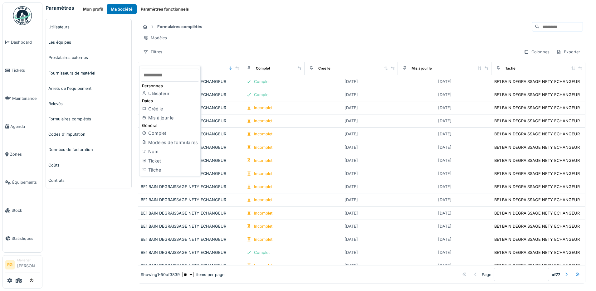
click at [228, 33] on div "Modèles" at bounding box center [361, 37] width 442 height 9
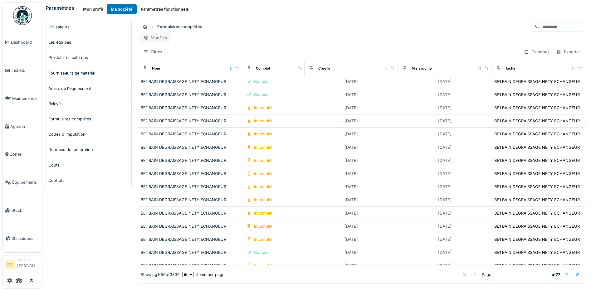
click at [159, 38] on div "Modèles" at bounding box center [154, 37] width 29 height 9
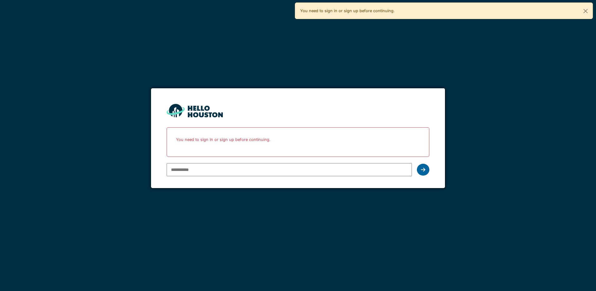
type input "**********"
click at [422, 171] on icon at bounding box center [423, 169] width 4 height 5
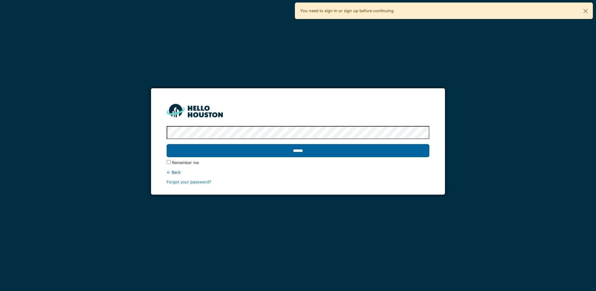
click at [302, 148] on input "******" at bounding box center [298, 150] width 263 height 13
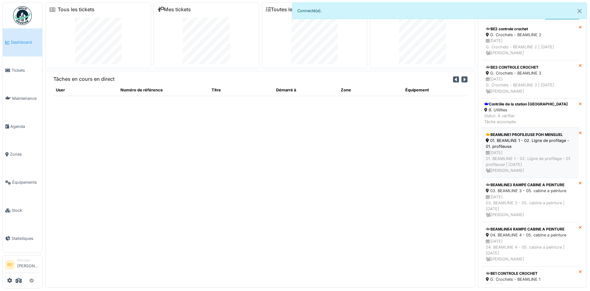
click at [542, 149] on div "01. BEAMLINE 1 - 02. Ligne de profilage - 01. profileuse" at bounding box center [530, 144] width 89 height 12
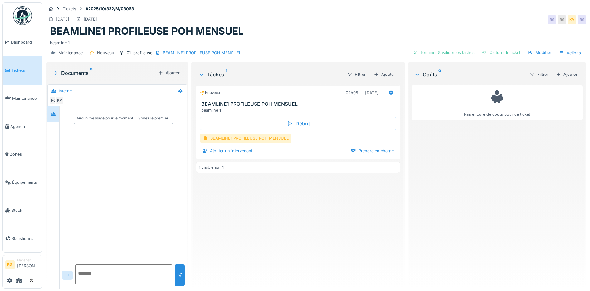
click at [232, 139] on div "BEAMLINE1 PROFILEUSE POH MENSUEL" at bounding box center [245, 138] width 91 height 9
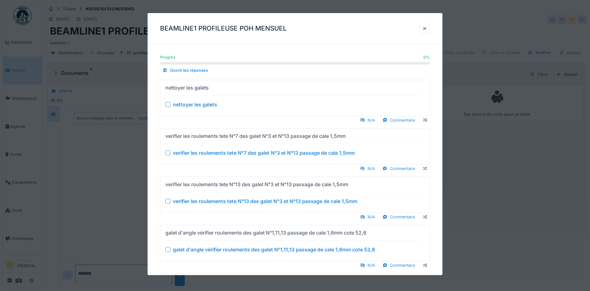
click at [169, 104] on div at bounding box center [167, 104] width 5 height 5
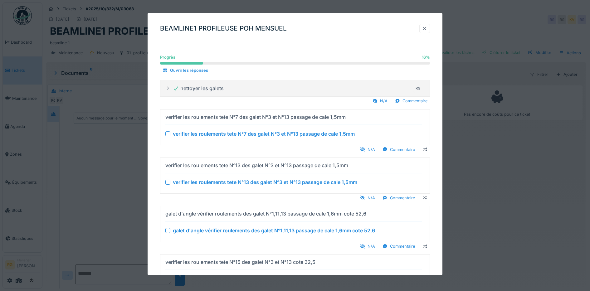
click at [427, 29] on div at bounding box center [424, 29] width 5 height 6
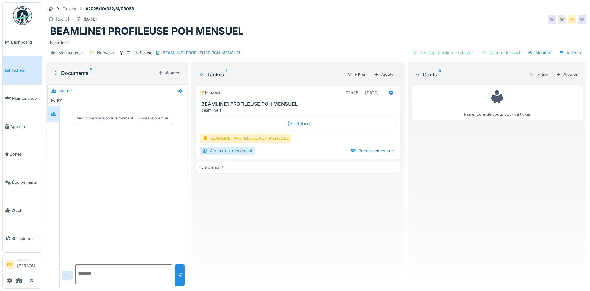
click at [217, 152] on div "Ajouter un intervenant" at bounding box center [227, 151] width 55 height 8
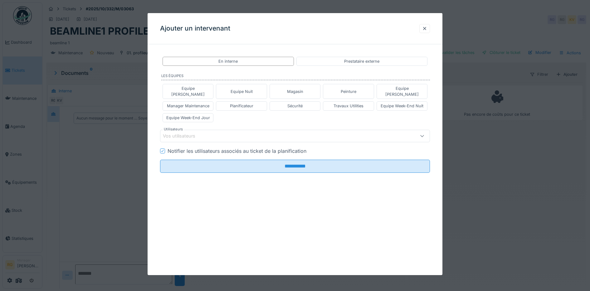
click at [206, 133] on div "Vos utilisateurs" at bounding box center [279, 136] width 233 height 7
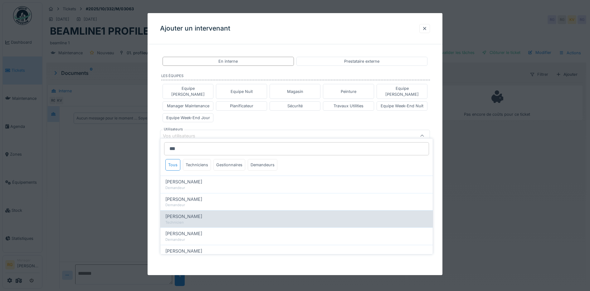
type input "***"
click at [201, 220] on span "Stephane Peetermans" at bounding box center [183, 216] width 37 height 7
type input "****"
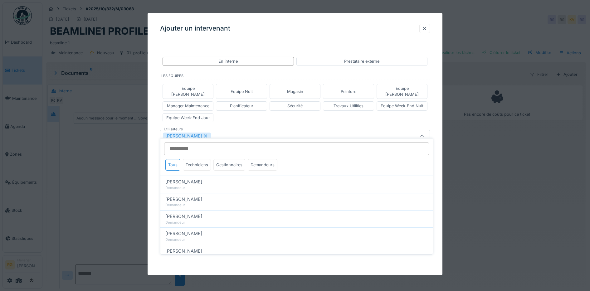
click at [154, 169] on div "**********" at bounding box center [295, 134] width 295 height 170
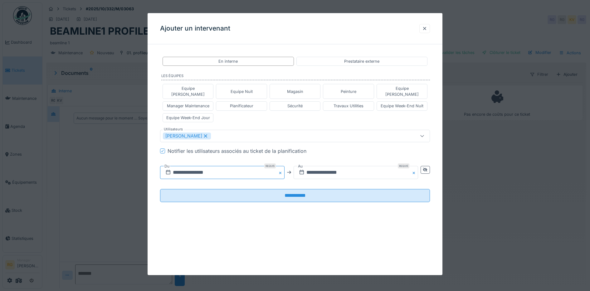
click at [189, 167] on input "**********" at bounding box center [222, 172] width 124 height 13
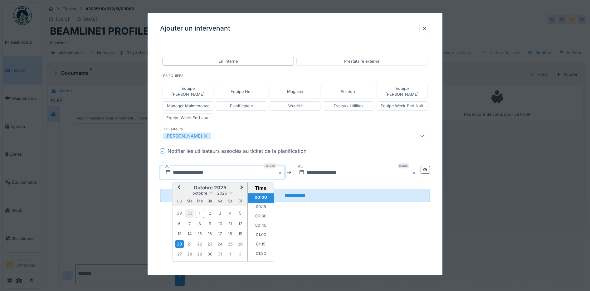
click at [188, 209] on div "30" at bounding box center [189, 213] width 8 height 8
click at [191, 250] on div "30" at bounding box center [189, 254] width 8 height 8
drag, startPoint x: 191, startPoint y: 247, endPoint x: 198, endPoint y: 247, distance: 7.5
click at [198, 249] on div "1" at bounding box center [200, 253] width 8 height 9
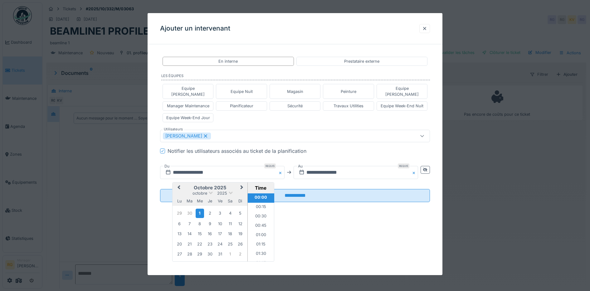
click at [170, 170] on icon at bounding box center [168, 172] width 4 height 5
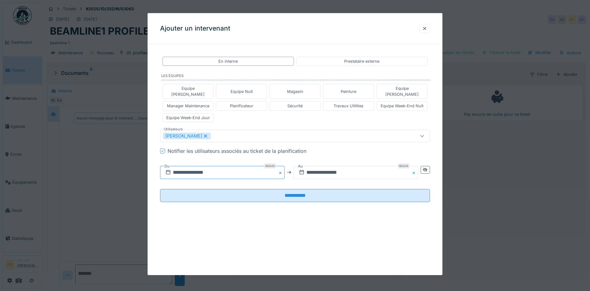
click at [182, 167] on input "**********" at bounding box center [222, 172] width 124 height 13
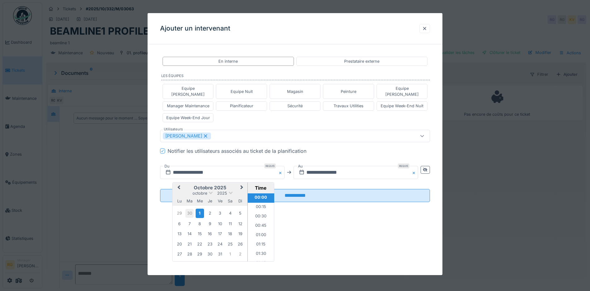
click at [190, 209] on div "30" at bounding box center [189, 213] width 8 height 8
click at [315, 166] on input "**********" at bounding box center [355, 172] width 124 height 13
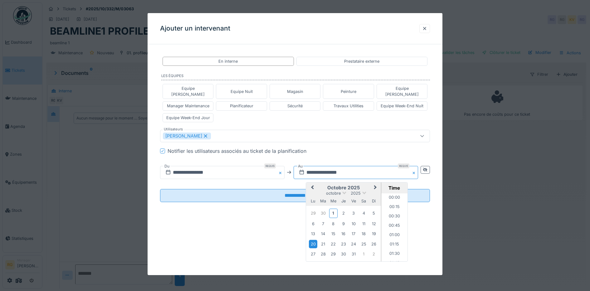
scroll to position [46, 0]
click at [323, 209] on div "30" at bounding box center [323, 213] width 8 height 8
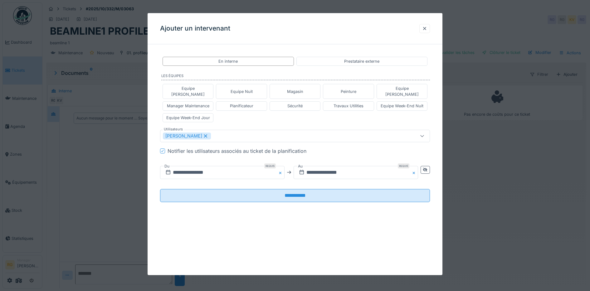
click at [249, 214] on div "**********" at bounding box center [295, 144] width 295 height 262
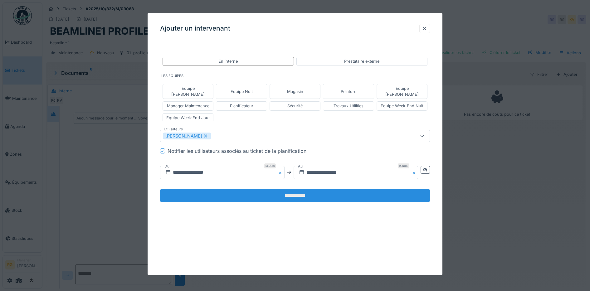
click at [254, 190] on input "**********" at bounding box center [295, 195] width 270 height 13
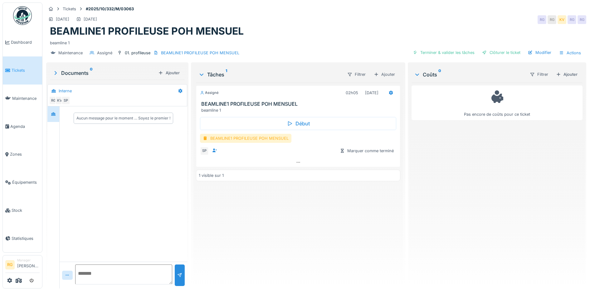
click at [265, 140] on div "BEAMLINE1 PROFILEUSE POH MENSUEL" at bounding box center [245, 138] width 91 height 9
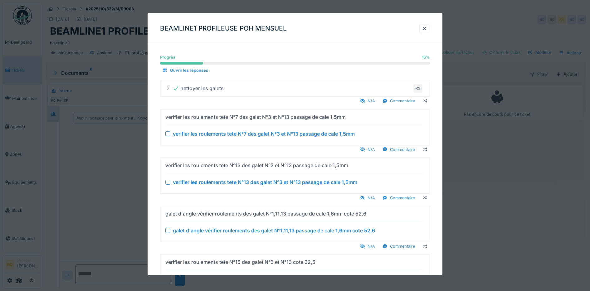
click at [167, 133] on div at bounding box center [167, 133] width 5 height 5
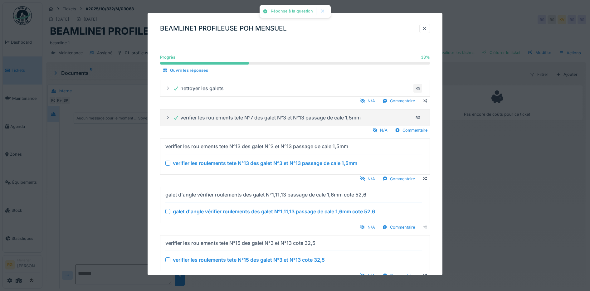
click at [167, 164] on div at bounding box center [167, 163] width 5 height 5
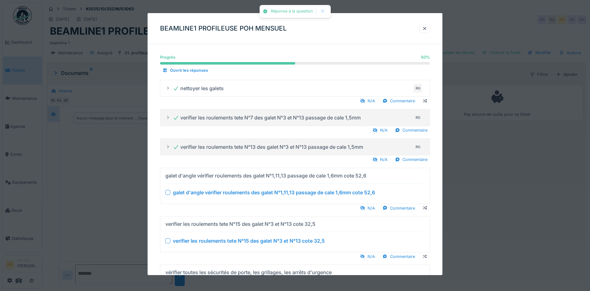
click at [169, 193] on div at bounding box center [167, 192] width 5 height 5
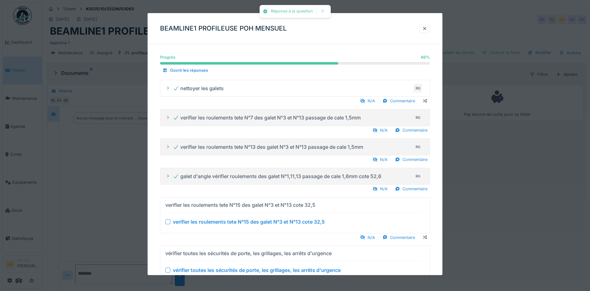
click at [167, 222] on div at bounding box center [167, 221] width 5 height 5
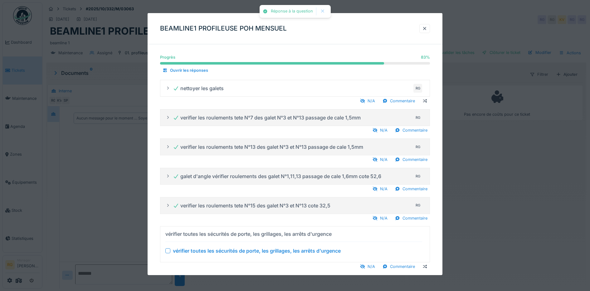
click at [168, 253] on div at bounding box center [167, 250] width 5 height 5
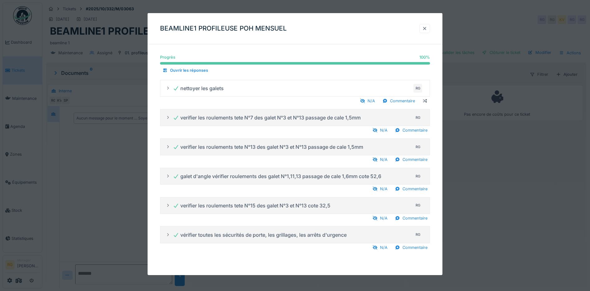
click at [427, 29] on div at bounding box center [424, 29] width 5 height 6
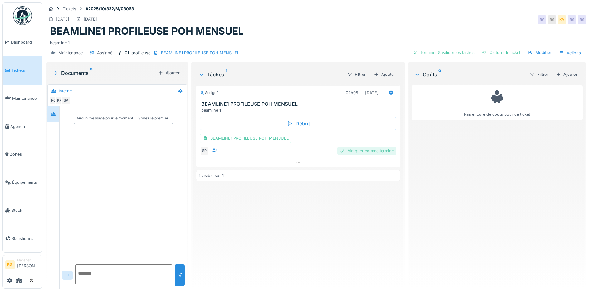
click at [359, 152] on div "Marquer comme terminé" at bounding box center [366, 151] width 59 height 8
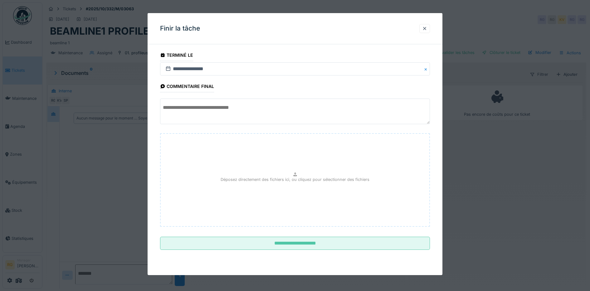
click at [221, 108] on textarea at bounding box center [295, 112] width 270 height 26
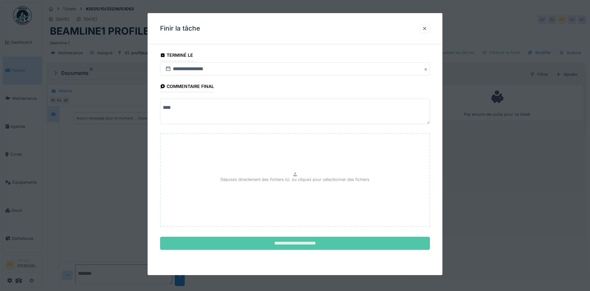
type textarea "****"
click at [288, 241] on input "**********" at bounding box center [295, 243] width 270 height 13
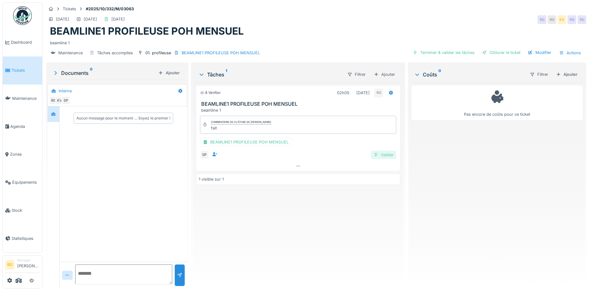
click at [384, 151] on div "Valider" at bounding box center [383, 155] width 25 height 8
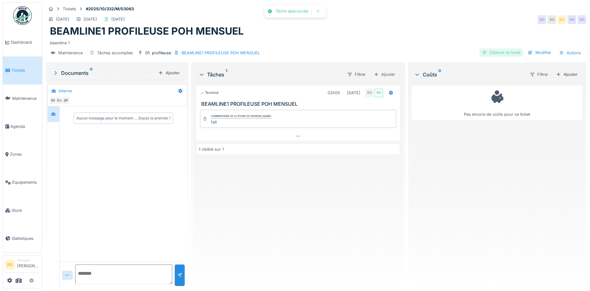
click at [495, 48] on div "Clôturer le ticket" at bounding box center [500, 52] width 43 height 8
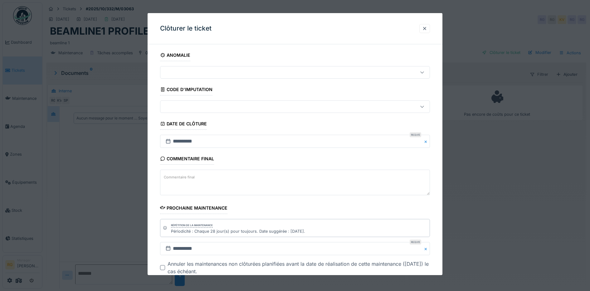
click at [181, 177] on label "Commentaire final" at bounding box center [178, 177] width 33 height 8
click at [181, 177] on textarea "Commentaire final" at bounding box center [295, 183] width 270 height 26
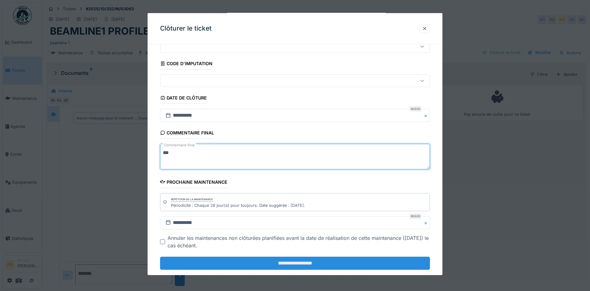
scroll to position [38, 0]
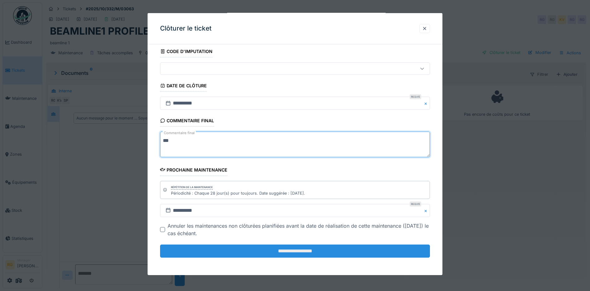
type textarea "***"
click at [243, 251] on input "**********" at bounding box center [295, 251] width 270 height 13
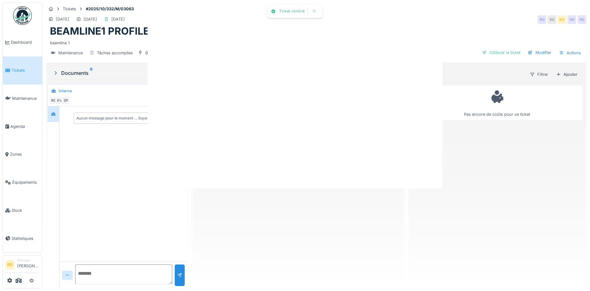
scroll to position [0, 0]
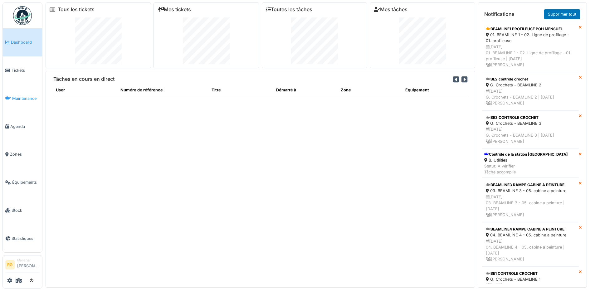
click at [19, 95] on span "Maintenance" at bounding box center [25, 98] width 27 height 6
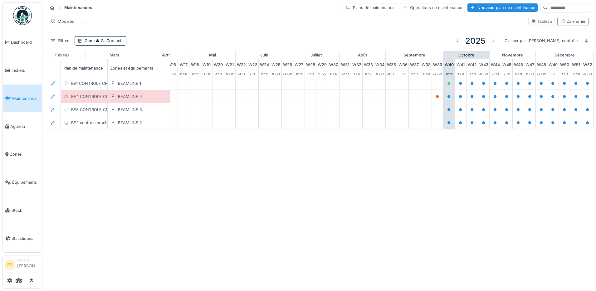
scroll to position [0, 211]
